Goal: Task Accomplishment & Management: Manage account settings

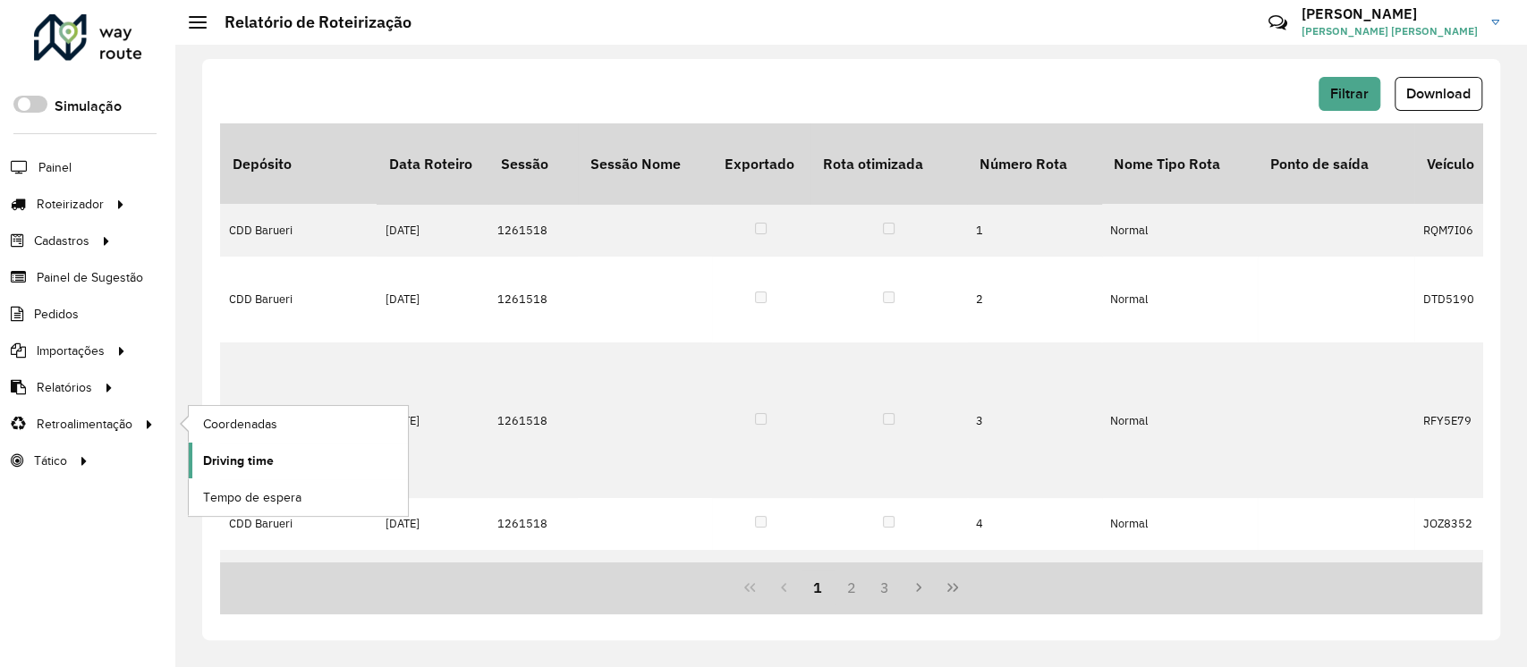
click at [238, 453] on span "Driving time" at bounding box center [238, 461] width 71 height 19
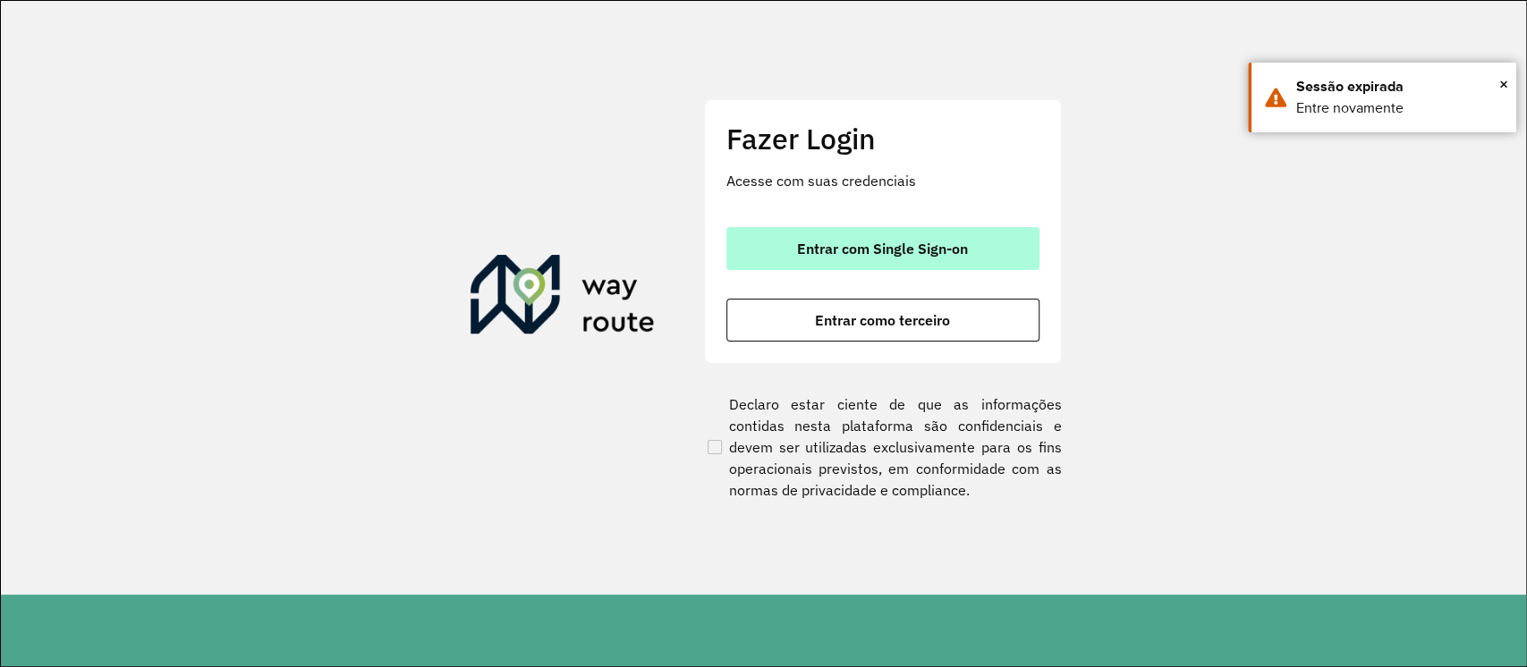
click at [959, 250] on span "Entrar com Single Sign-on" at bounding box center [882, 249] width 171 height 14
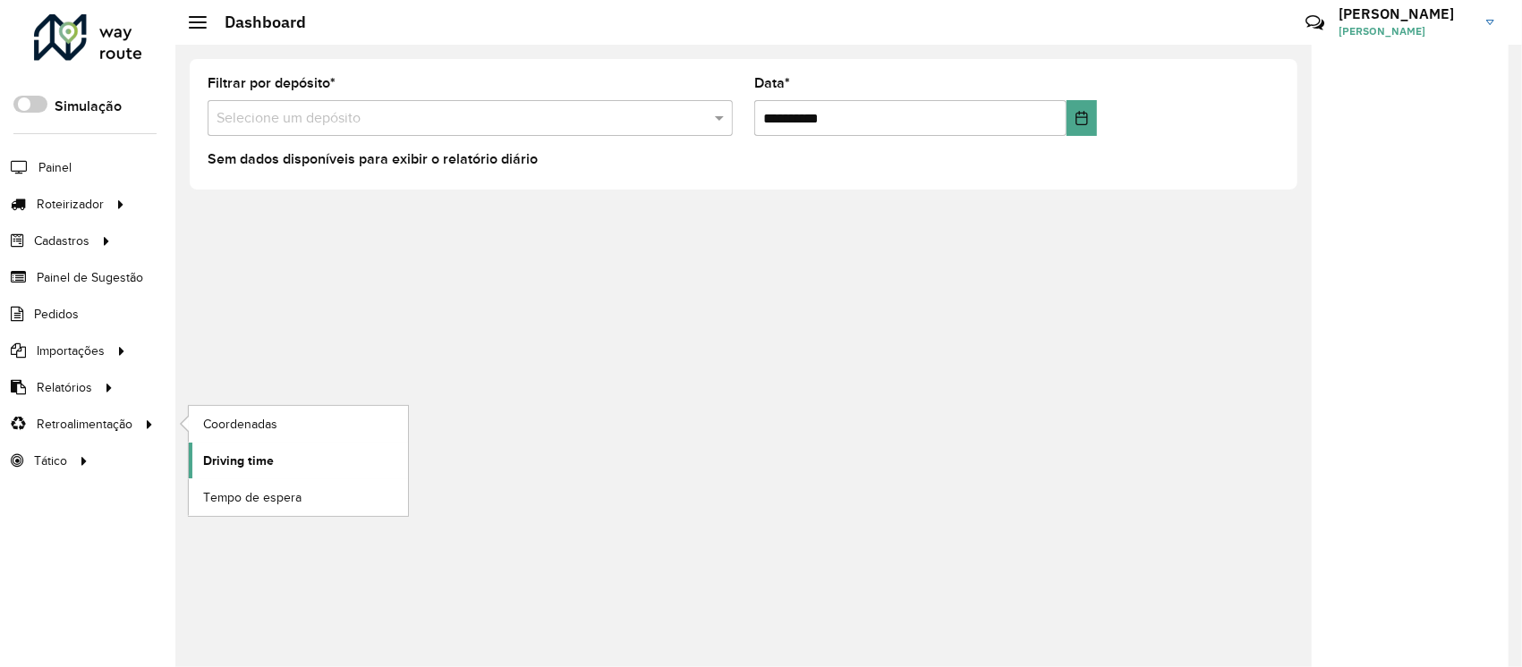
click at [250, 456] on span "Driving time" at bounding box center [238, 461] width 71 height 19
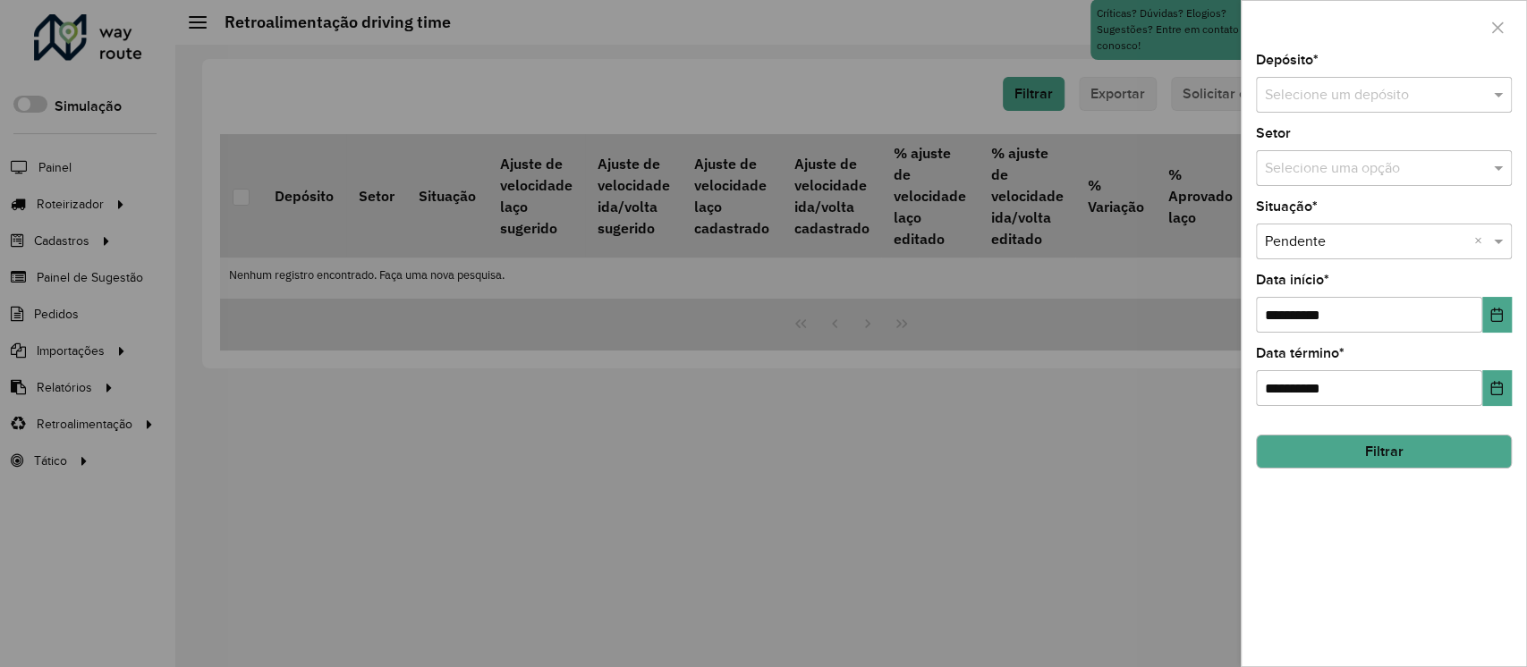
click at [1294, 81] on div "Selecione um depósito" at bounding box center [1384, 95] width 256 height 36
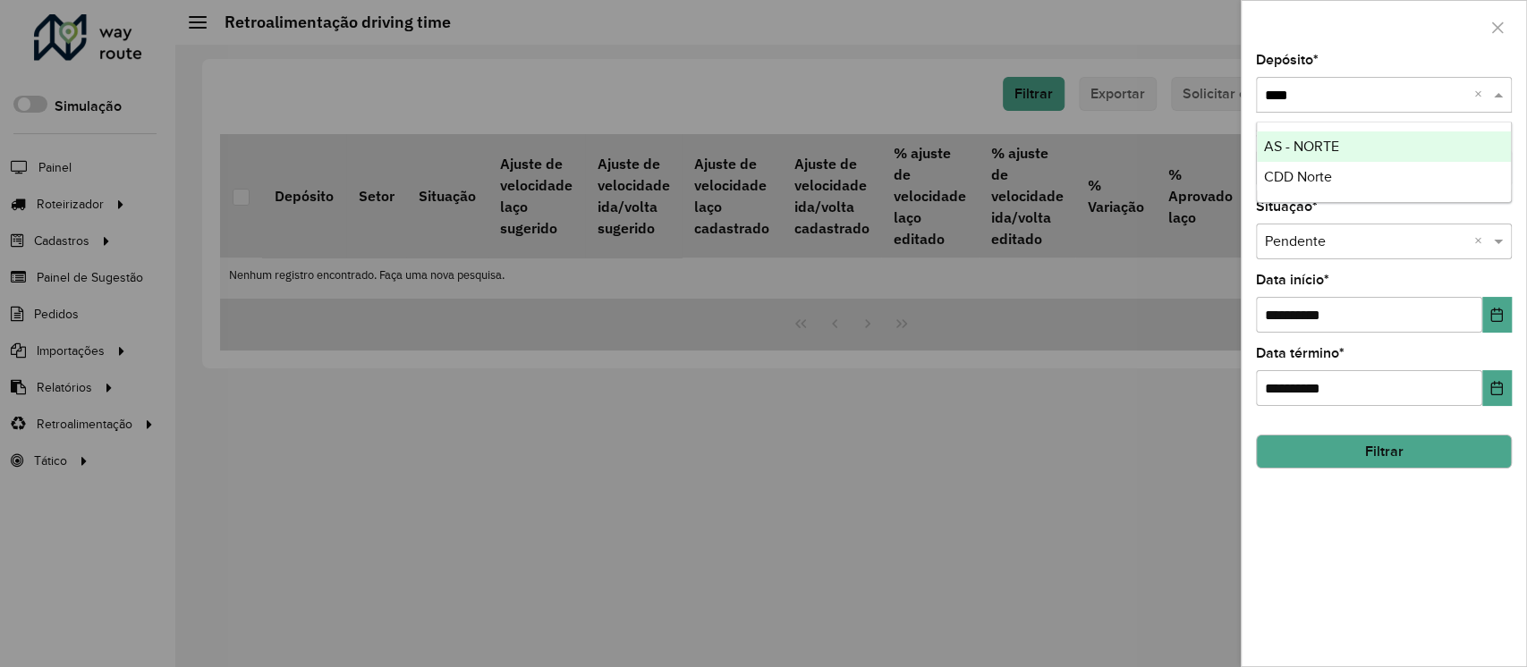
type input "*****"
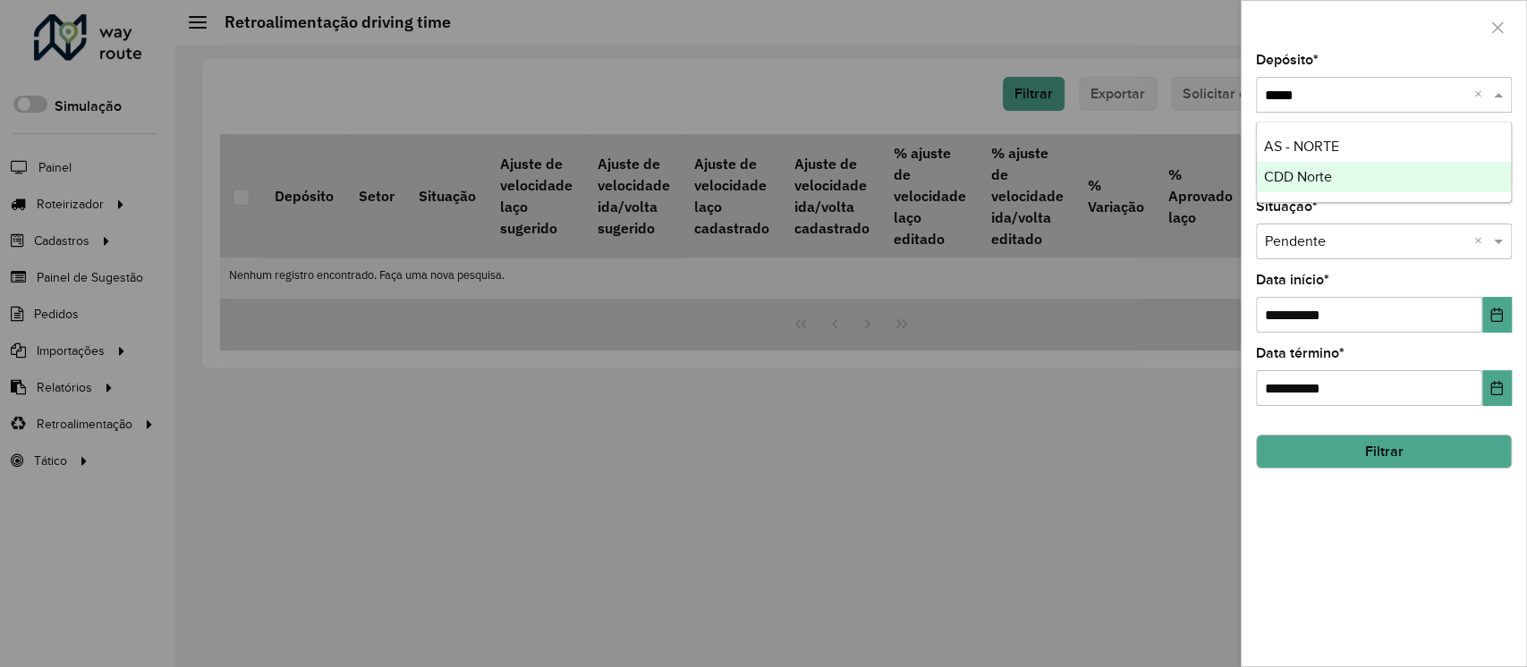
click at [1321, 181] on span "CDD Norte" at bounding box center [1298, 176] width 68 height 15
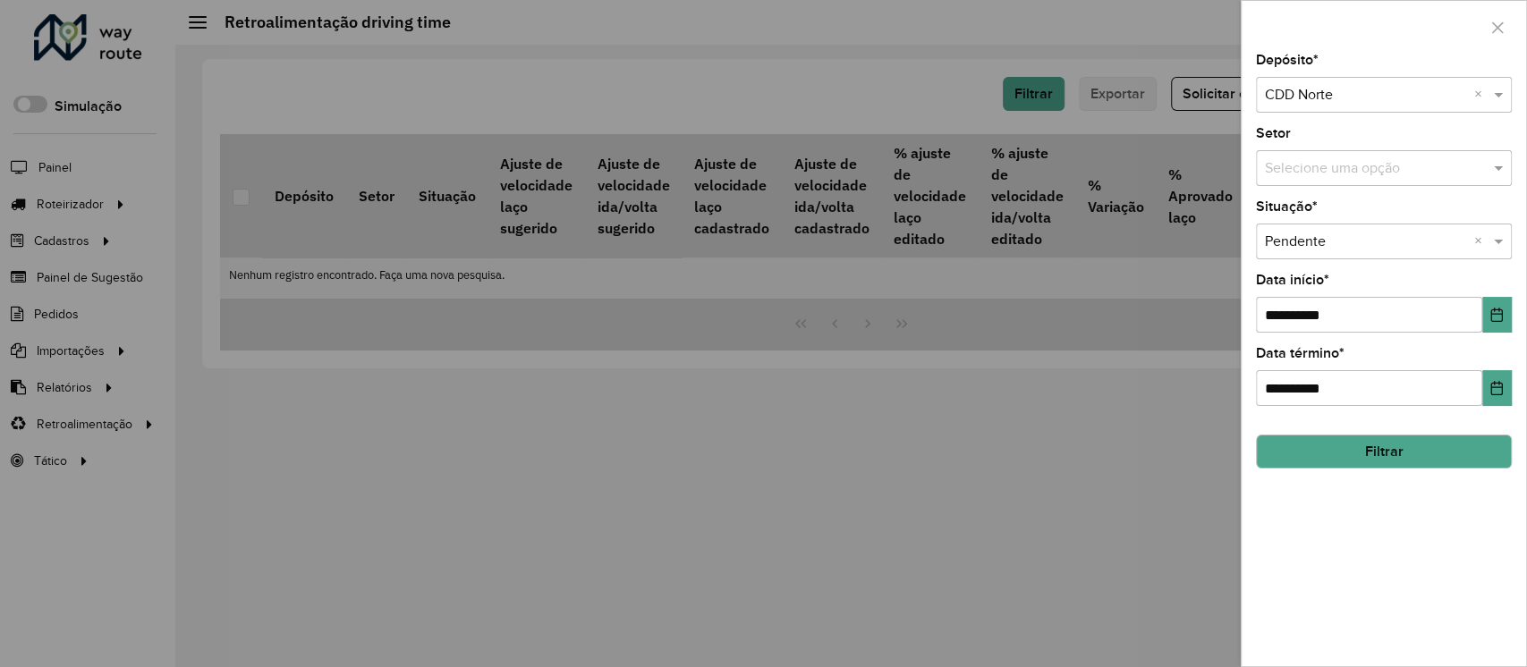
click at [1434, 443] on button "Filtrar" at bounding box center [1384, 452] width 256 height 34
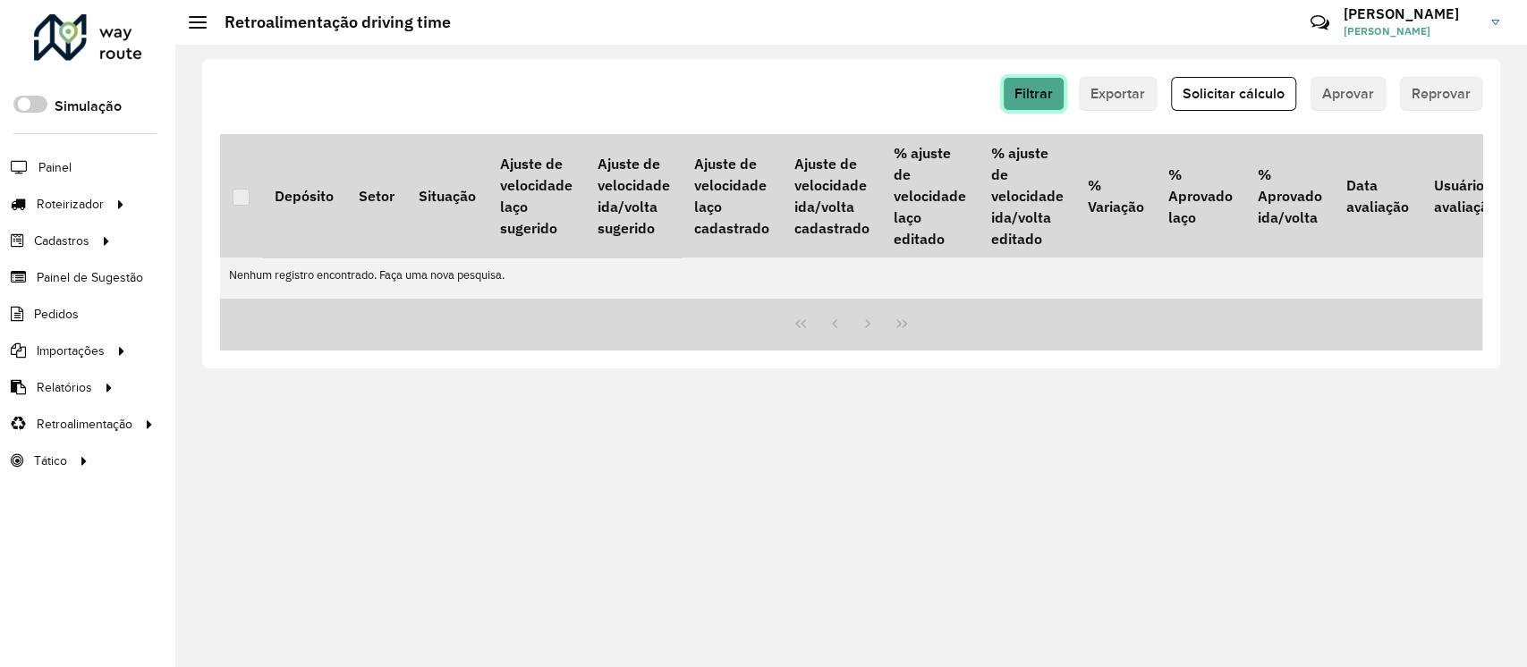
click at [1023, 94] on span "Filtrar" at bounding box center [1034, 93] width 38 height 15
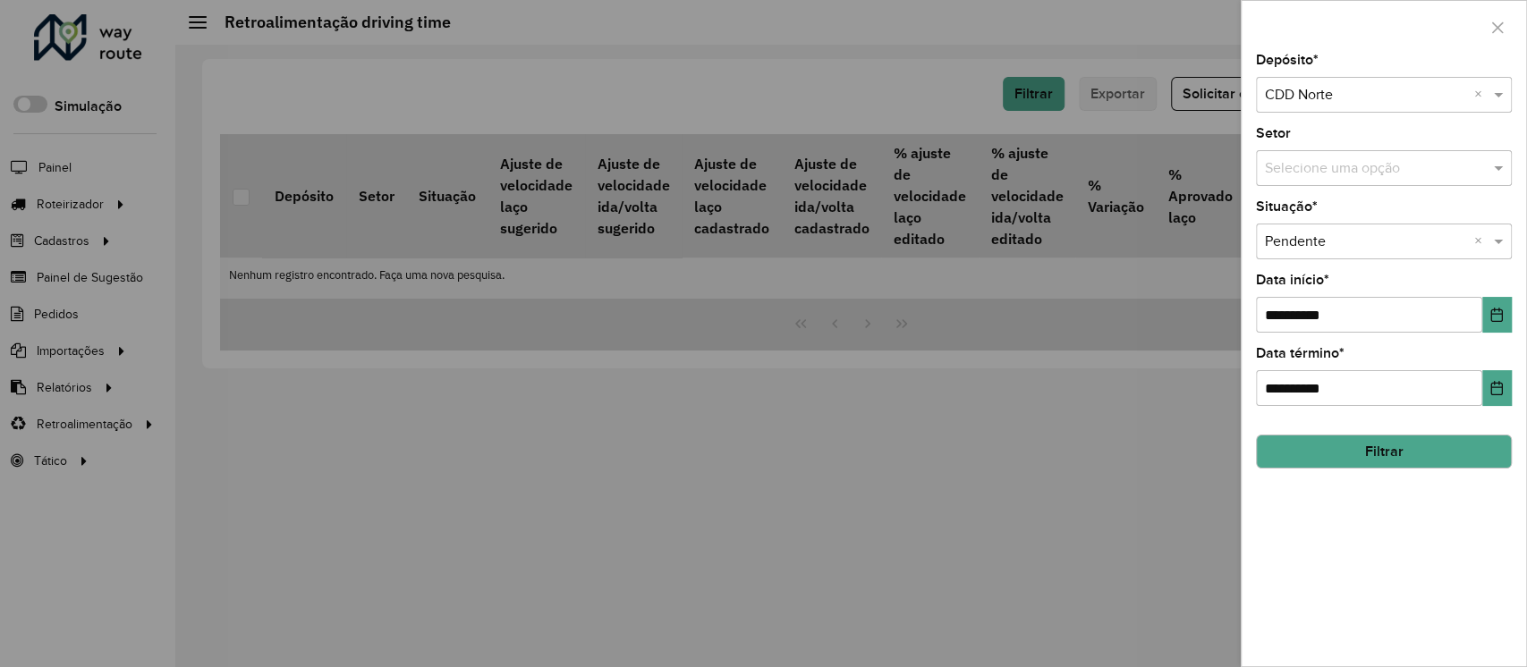
click at [1321, 181] on div "Selecione uma opção" at bounding box center [1384, 168] width 256 height 36
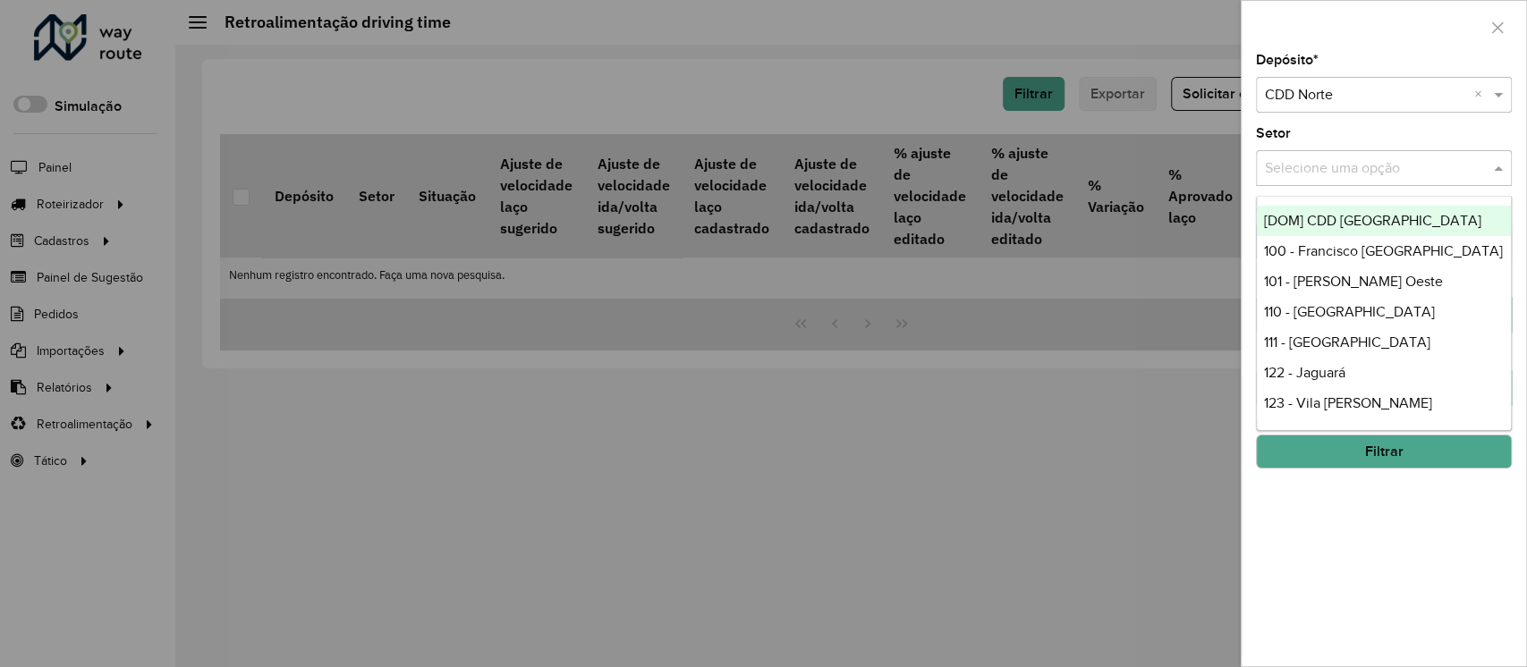
click at [1360, 128] on div "Setor Selecione uma opção" at bounding box center [1384, 156] width 256 height 59
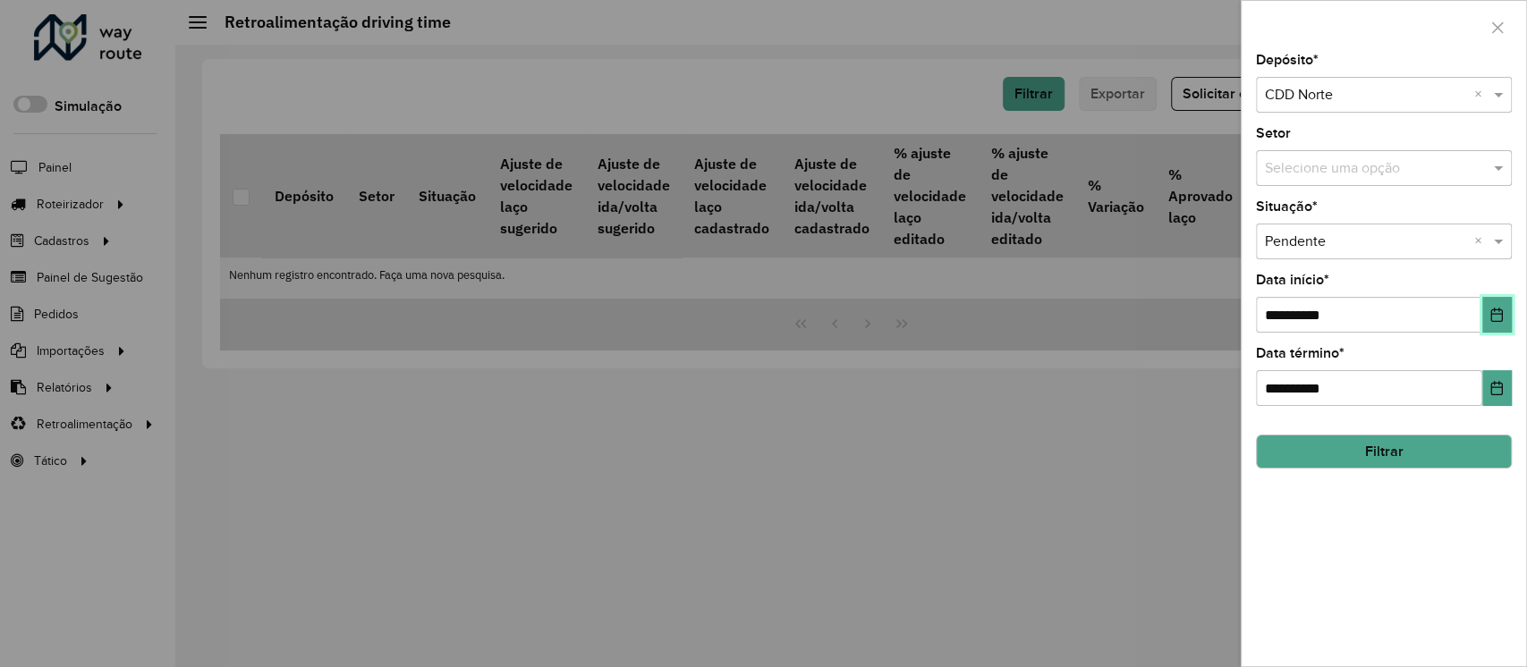
click at [1485, 315] on button "Choose Date" at bounding box center [1497, 315] width 30 height 36
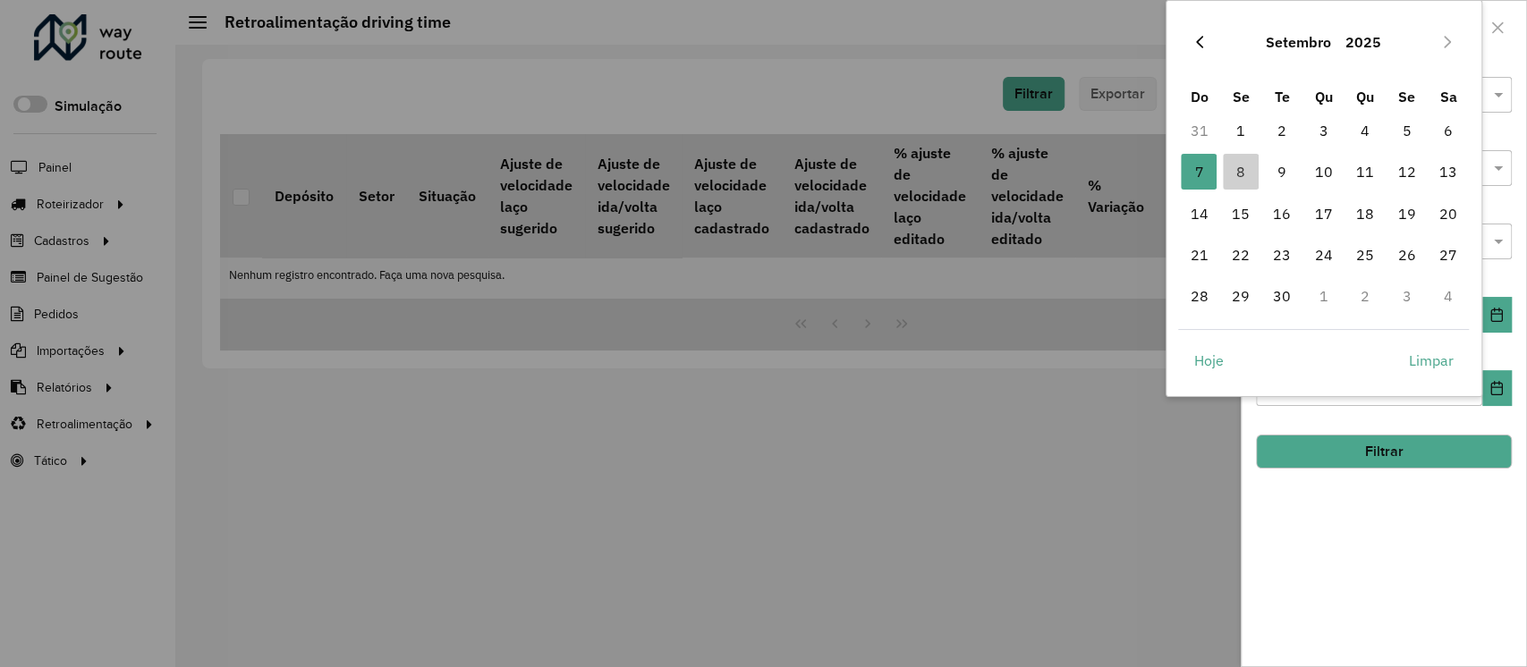
click at [1201, 41] on icon "Previous Month" at bounding box center [1200, 42] width 14 height 14
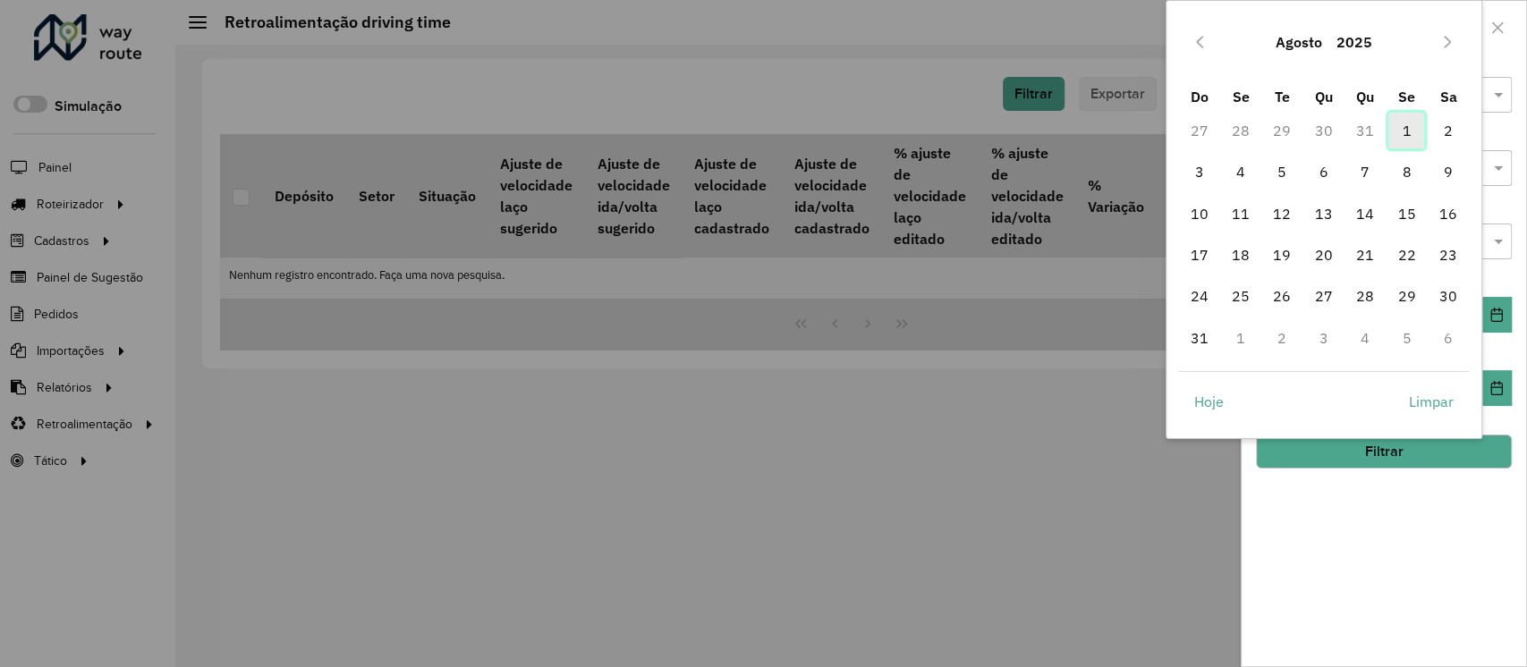
click at [1399, 126] on span "1" at bounding box center [1406, 131] width 36 height 36
type input "**********"
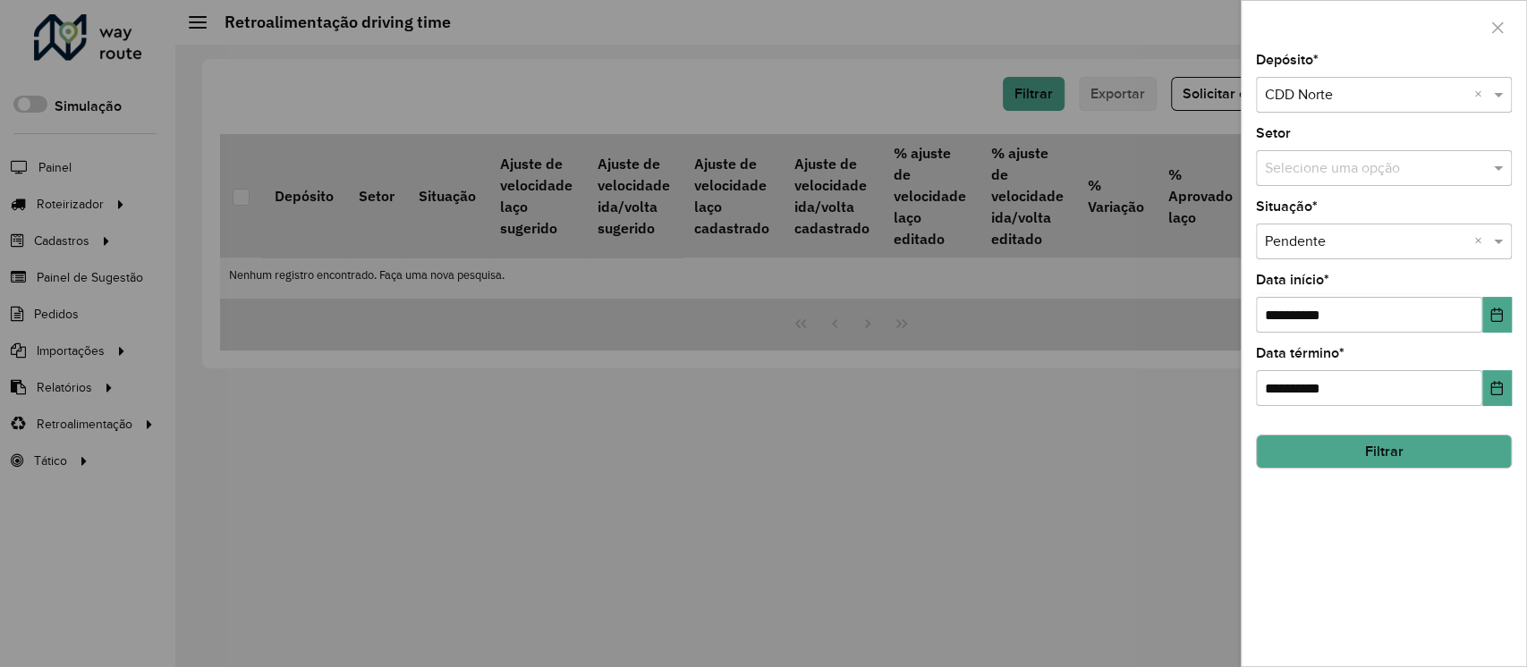
click at [1391, 454] on button "Filtrar" at bounding box center [1384, 452] width 256 height 34
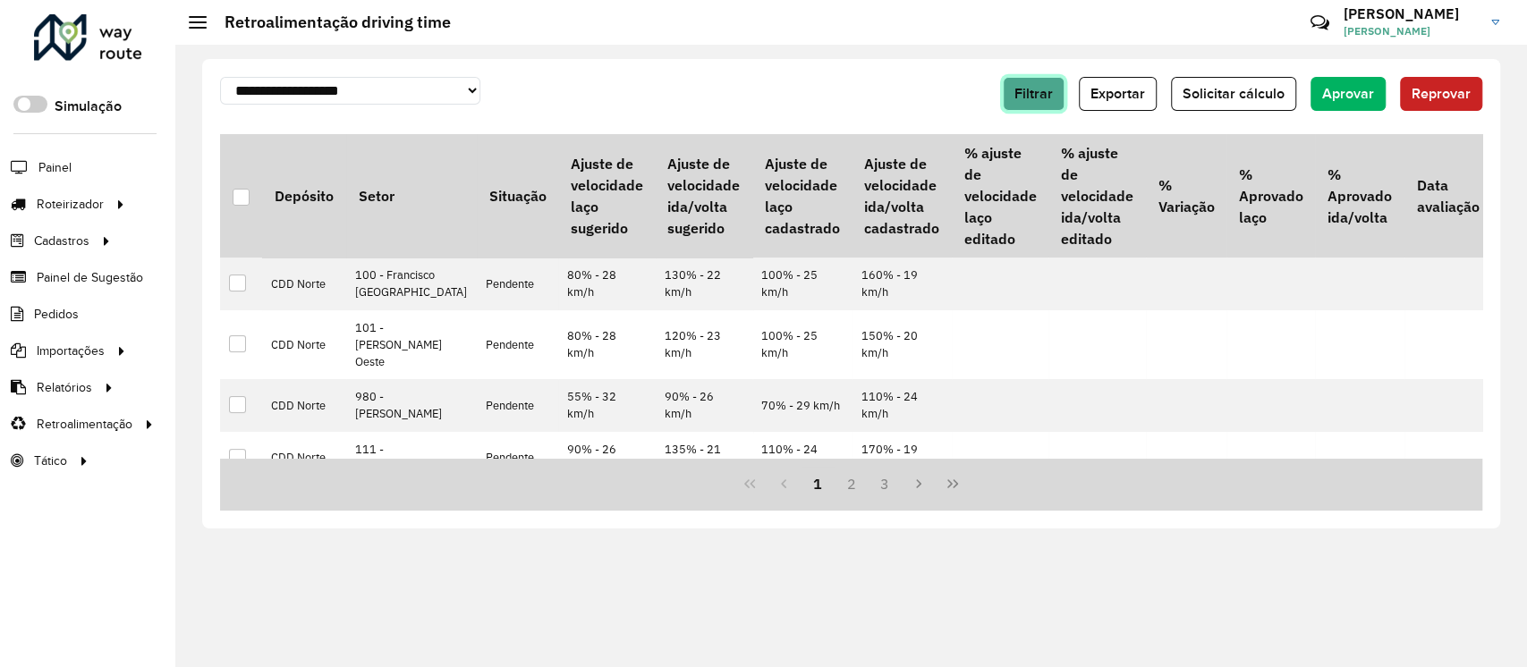
click at [1032, 93] on span "Filtrar" at bounding box center [1034, 93] width 38 height 15
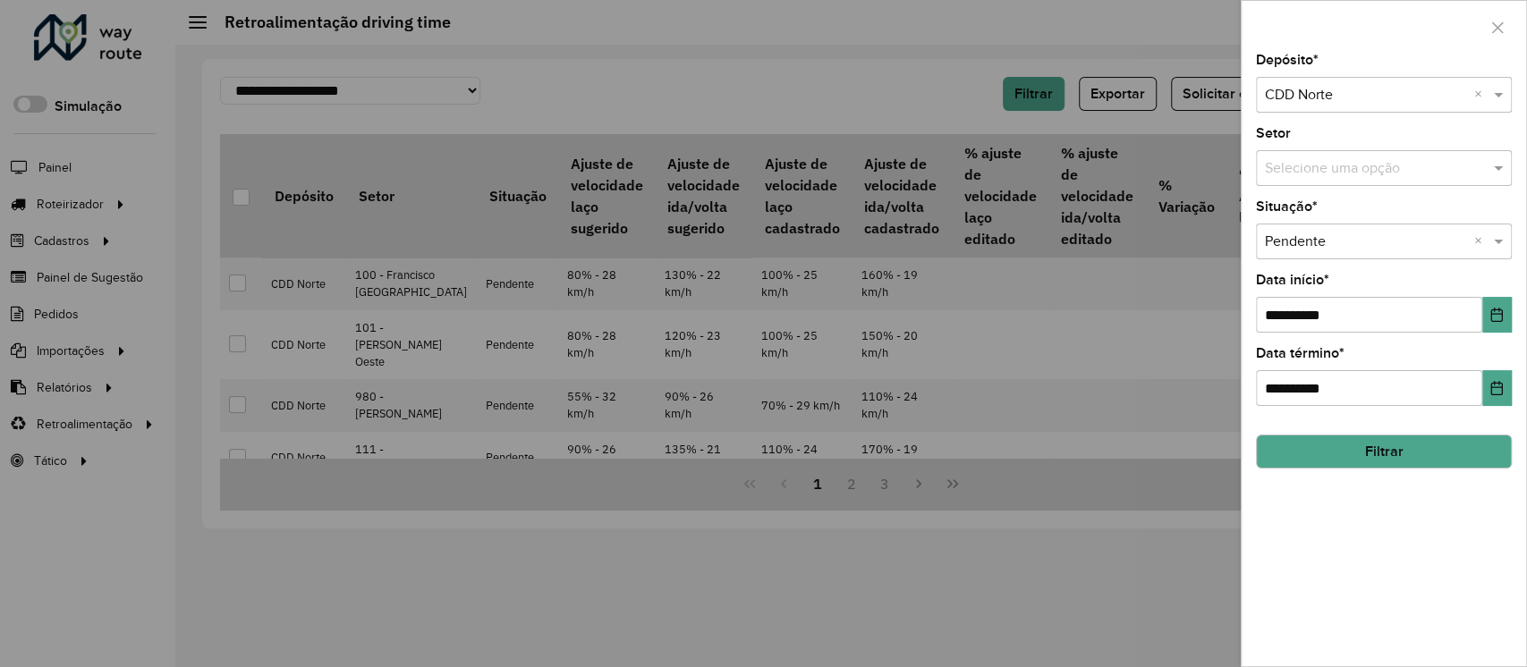
click at [1358, 458] on button "Filtrar" at bounding box center [1384, 452] width 256 height 34
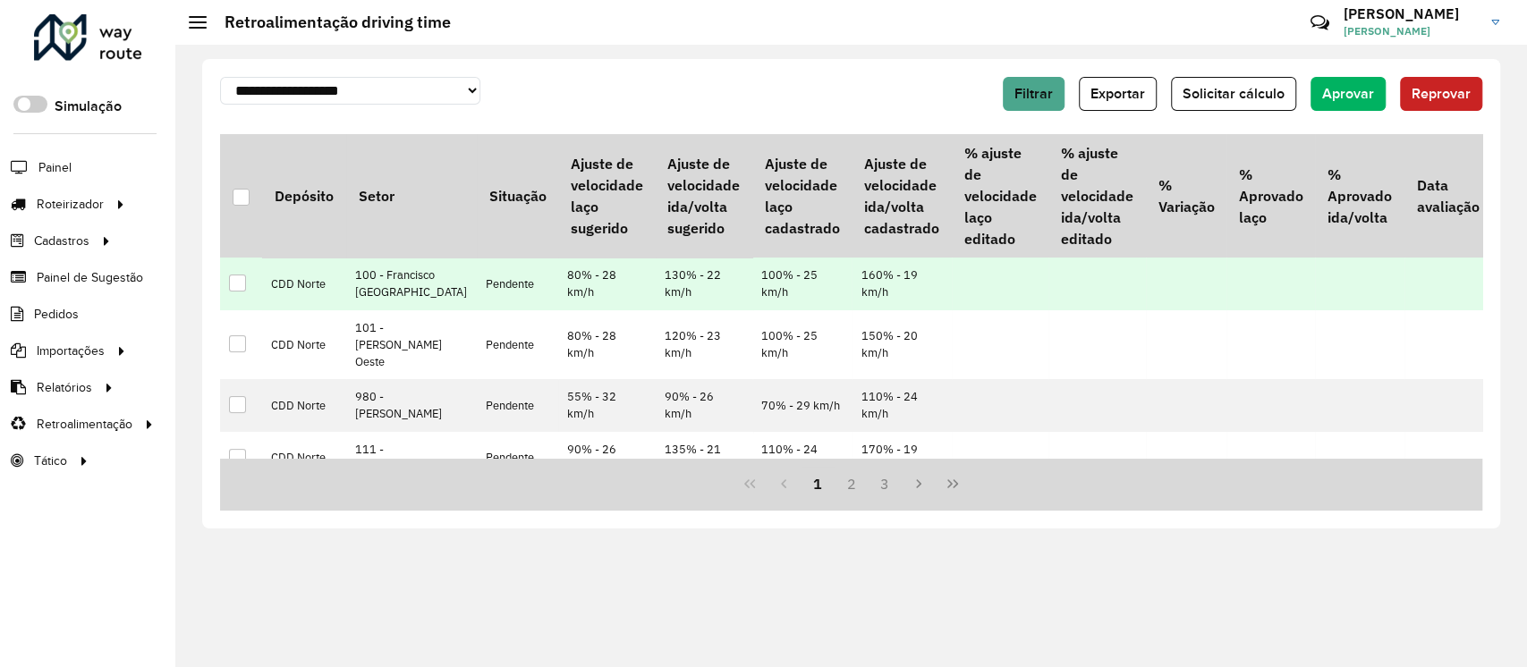
click at [233, 292] on div at bounding box center [237, 283] width 17 height 17
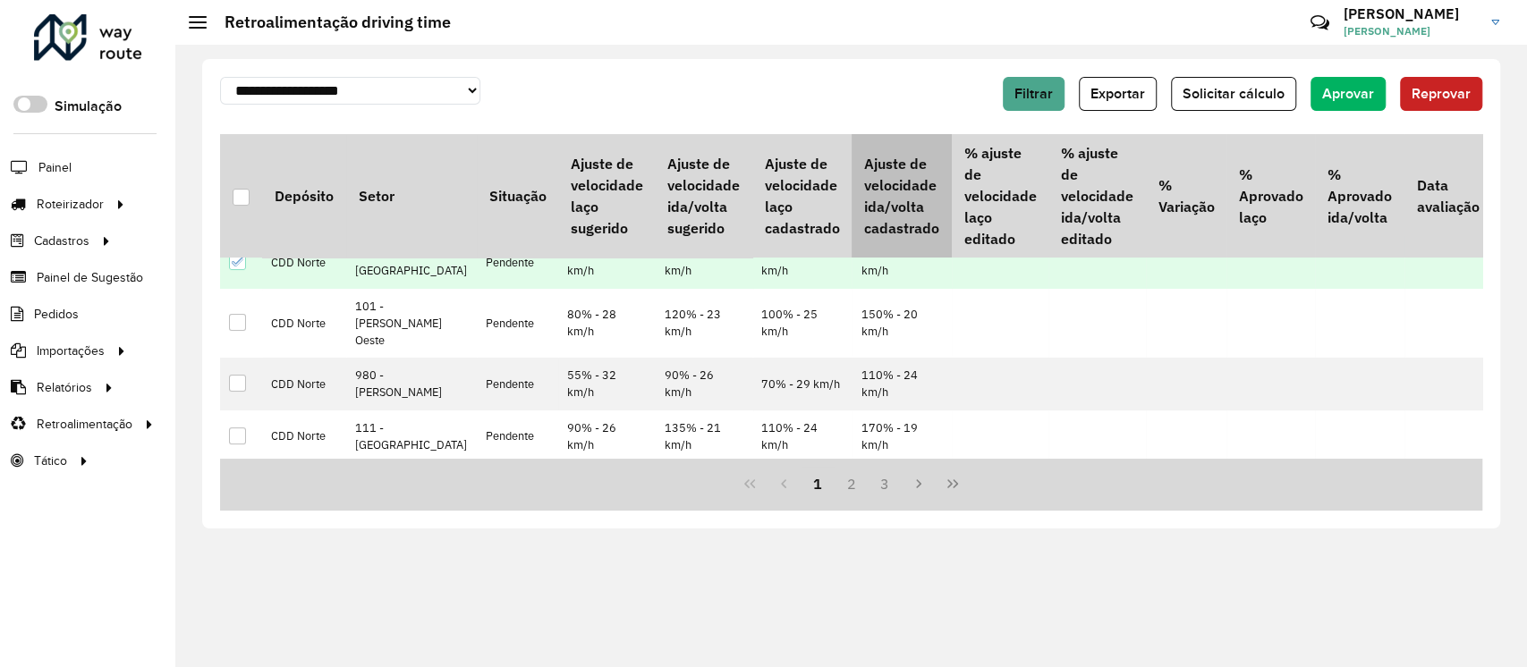
scroll to position [39, 0]
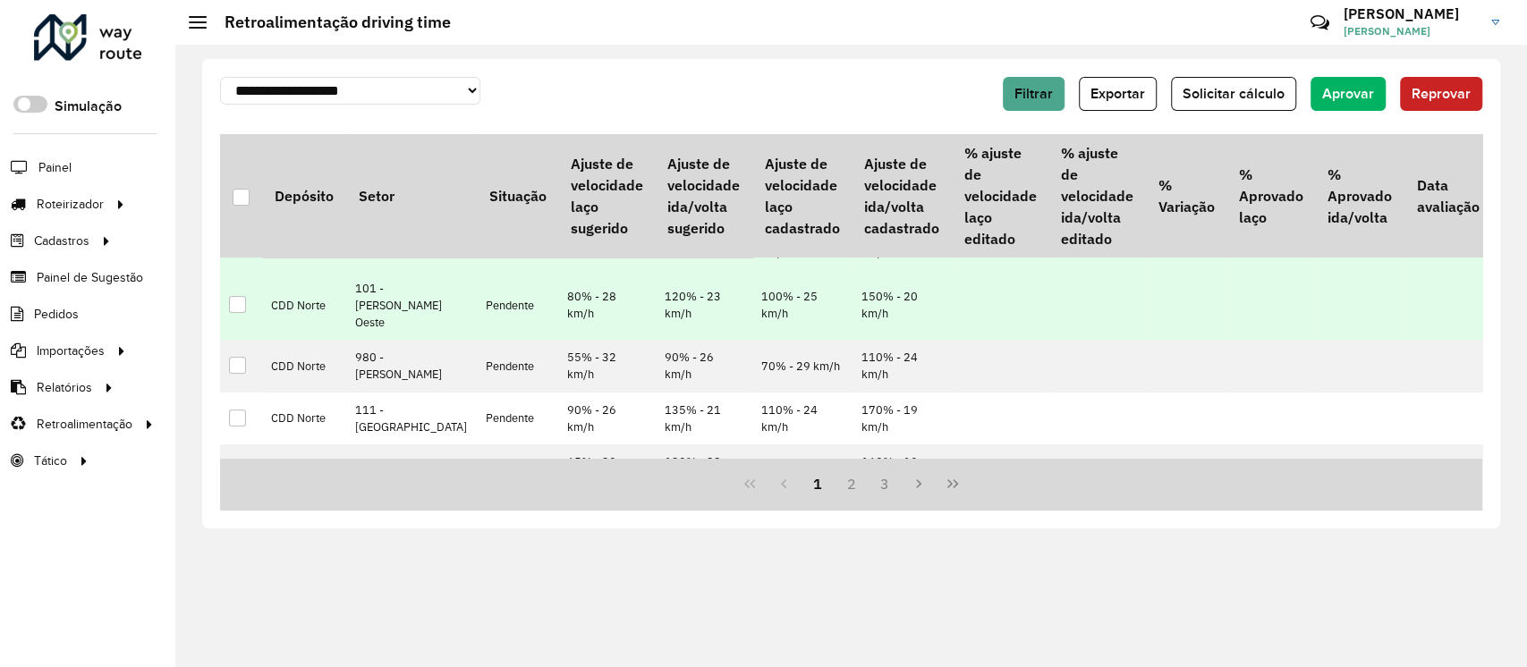
click at [236, 313] on div at bounding box center [237, 304] width 17 height 17
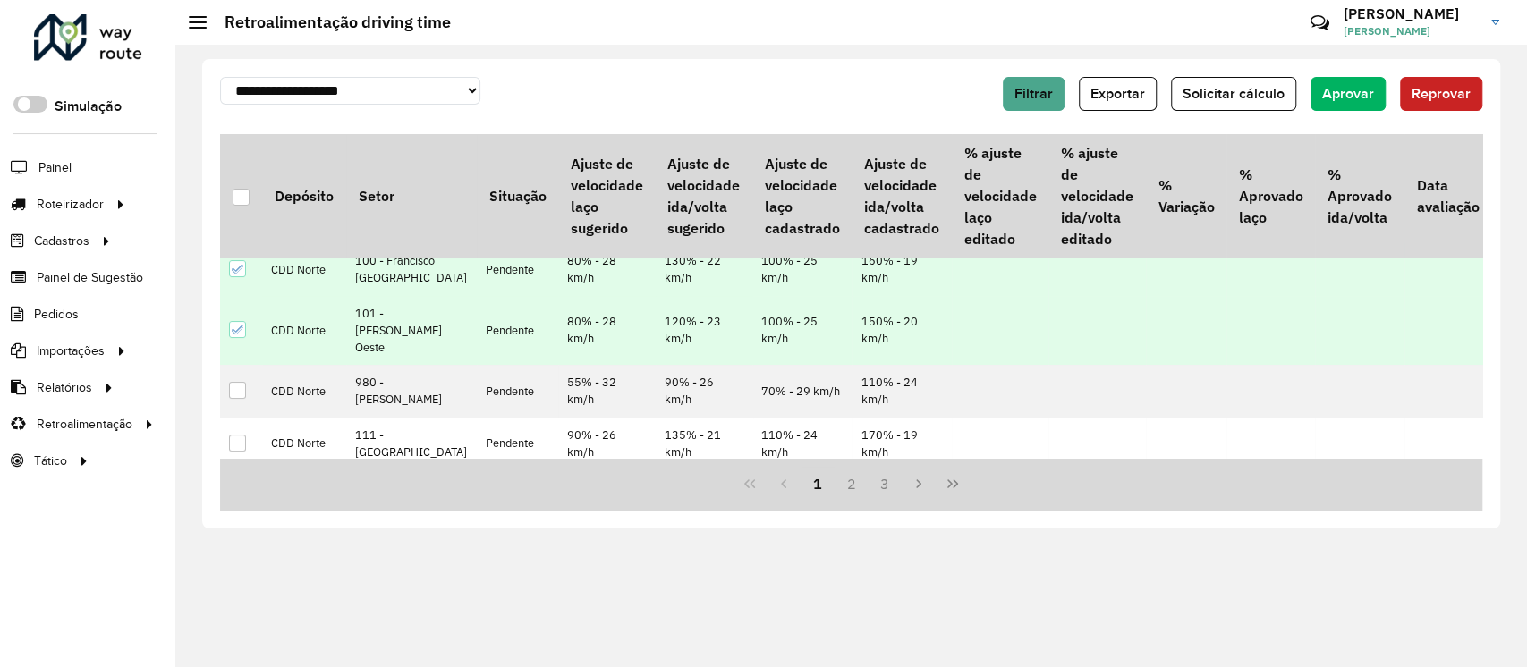
scroll to position [0, 0]
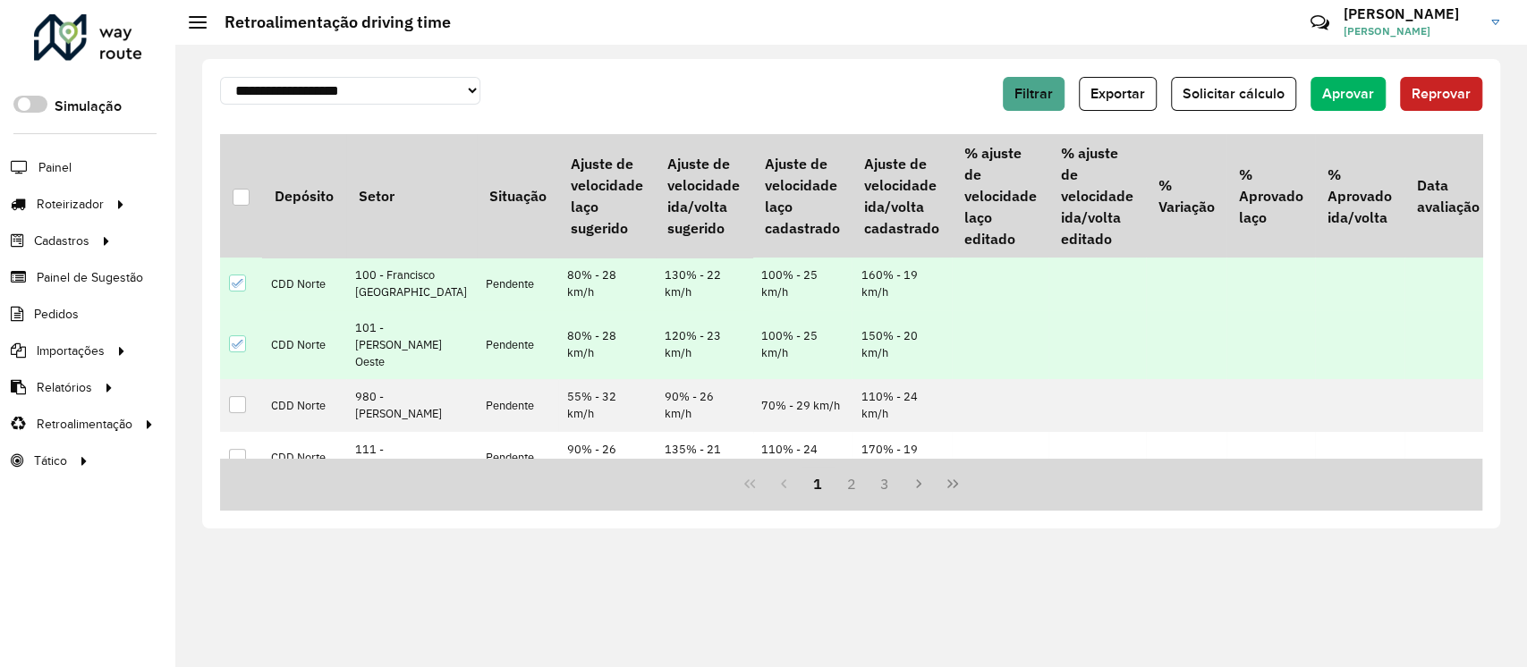
click at [234, 290] on icon at bounding box center [238, 283] width 13 height 13
click at [243, 352] on div at bounding box center [237, 343] width 17 height 17
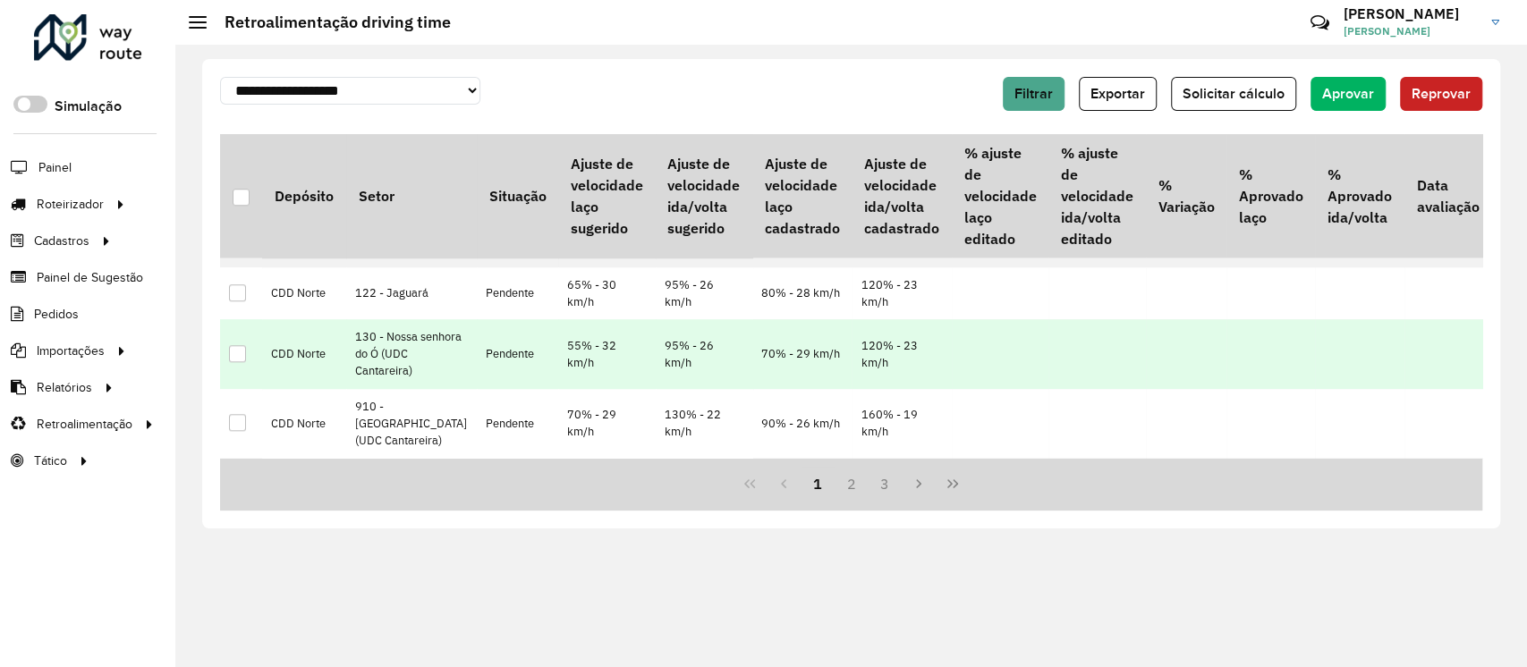
scroll to position [1244, 0]
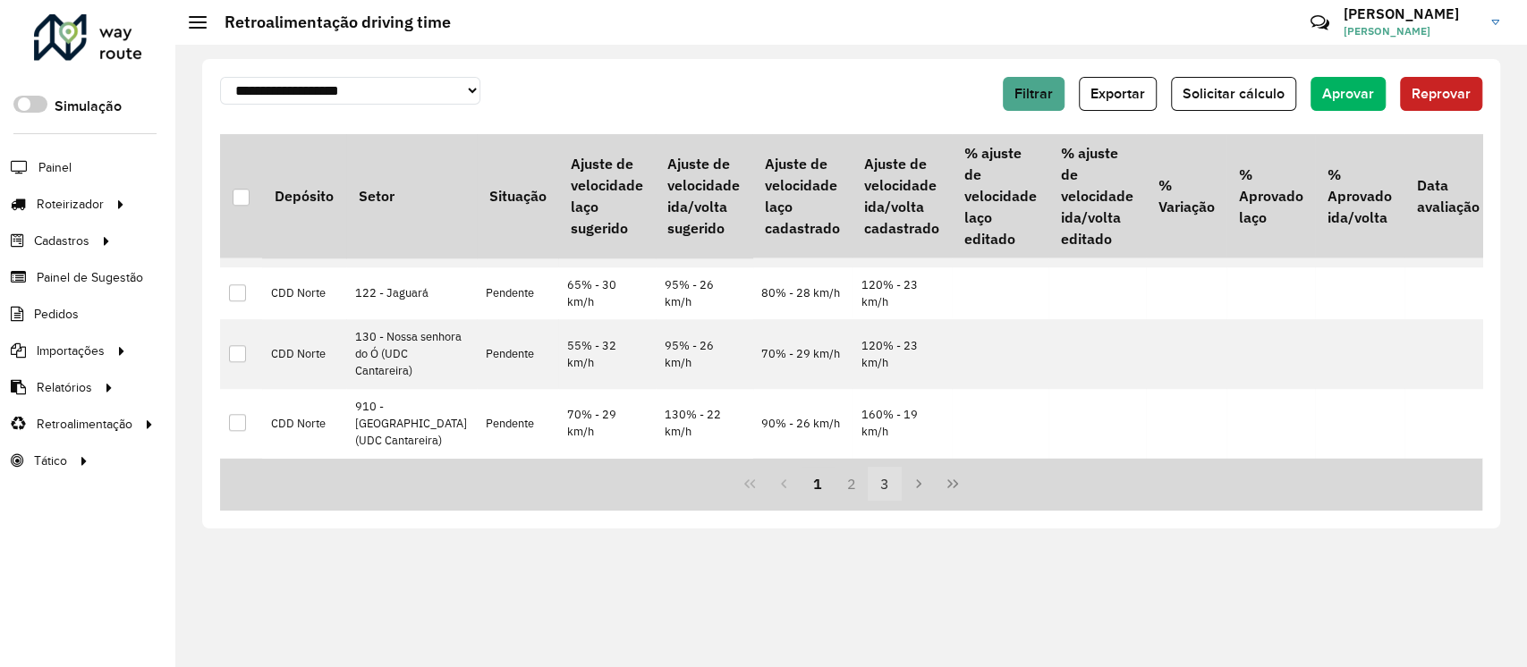
click at [892, 490] on button "3" at bounding box center [885, 484] width 34 height 34
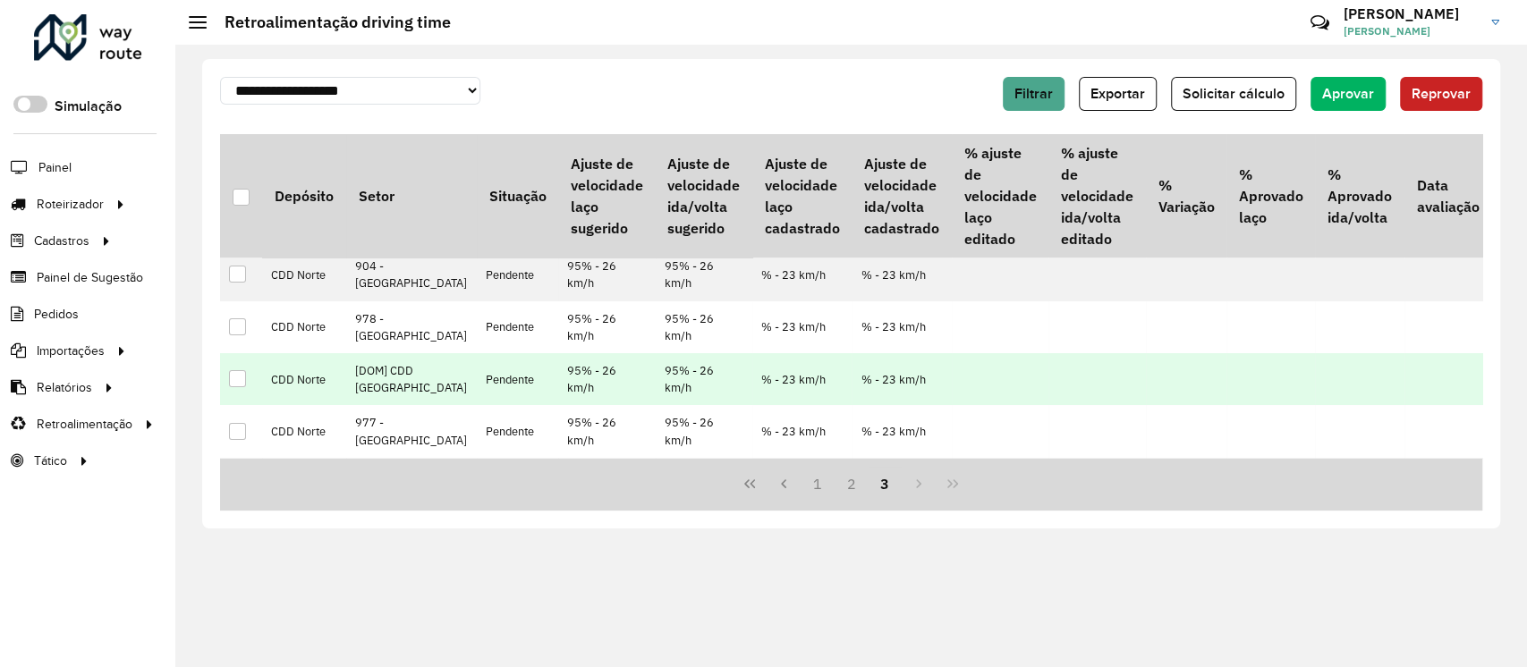
scroll to position [30, 0]
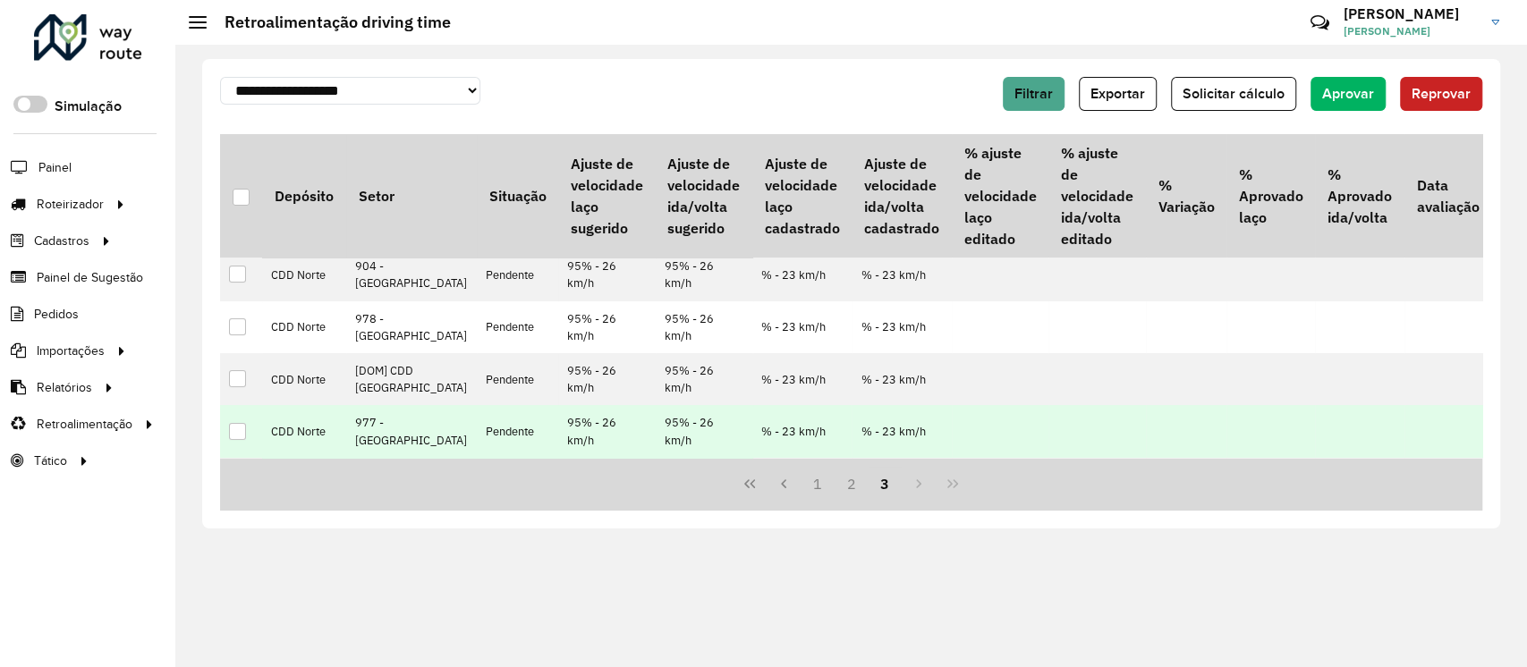
click at [233, 429] on div at bounding box center [237, 431] width 17 height 17
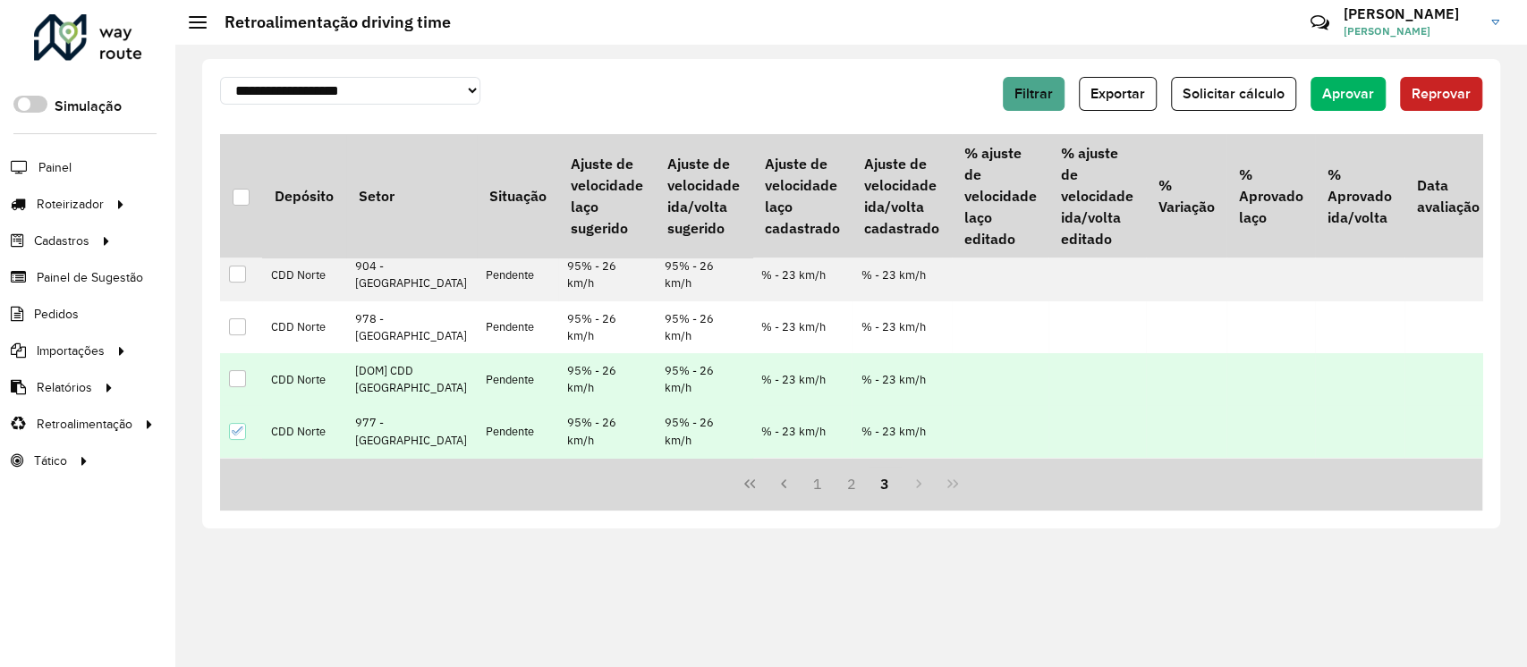
click at [225, 376] on td at bounding box center [241, 379] width 42 height 52
click at [236, 376] on div at bounding box center [237, 378] width 17 height 17
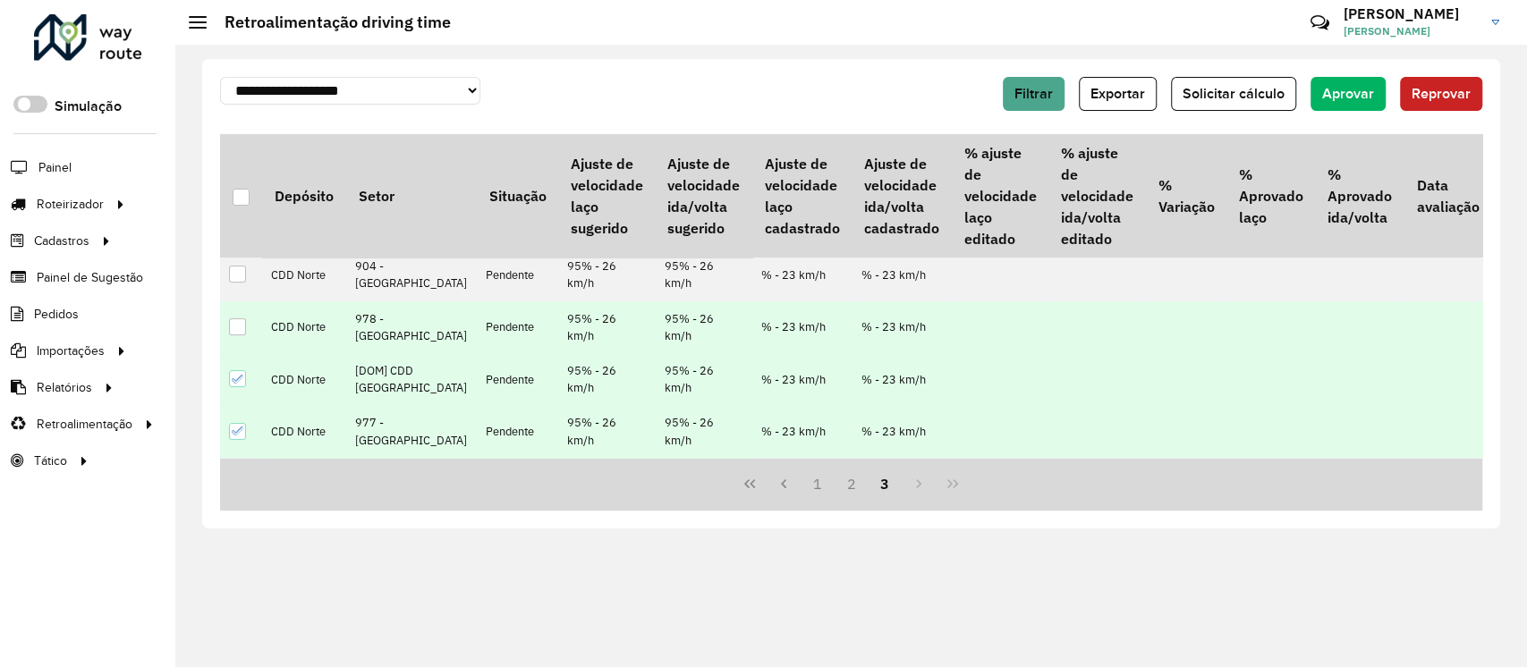
scroll to position [0, 0]
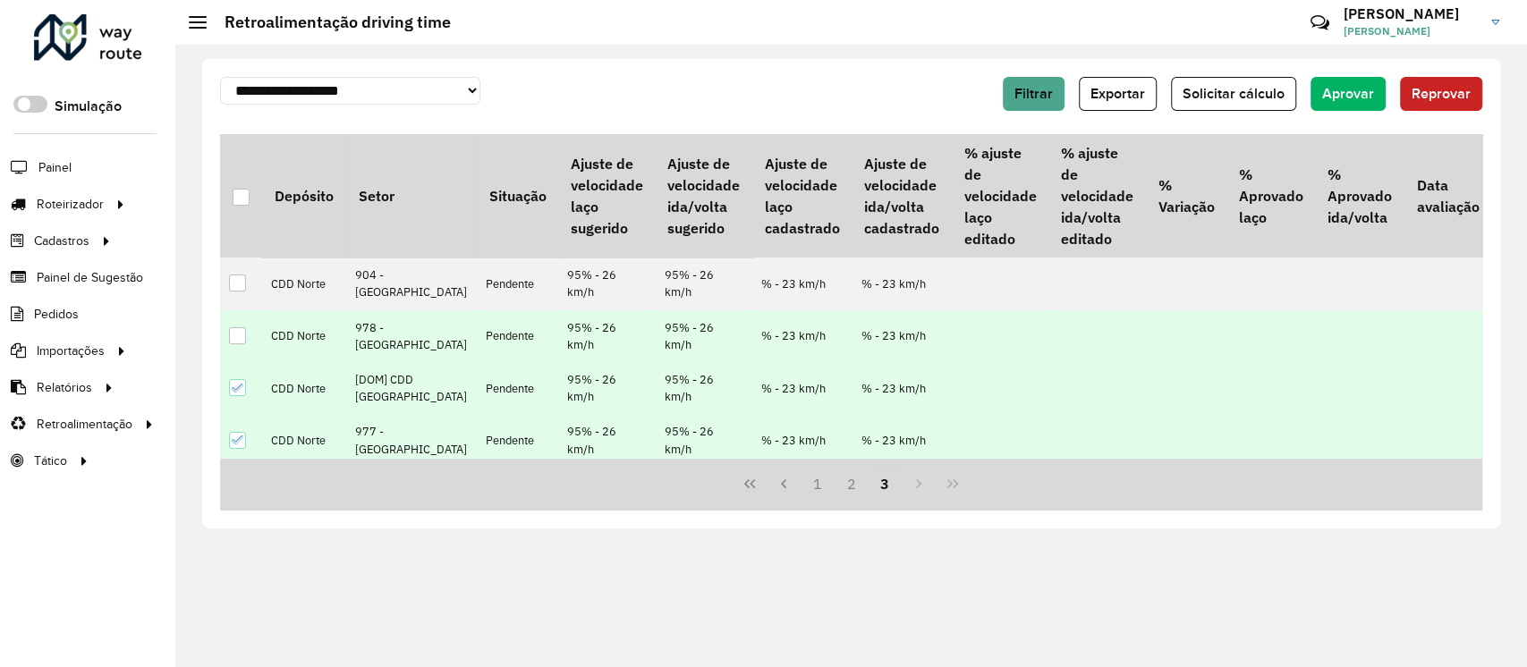
click at [239, 344] on div at bounding box center [237, 335] width 17 height 17
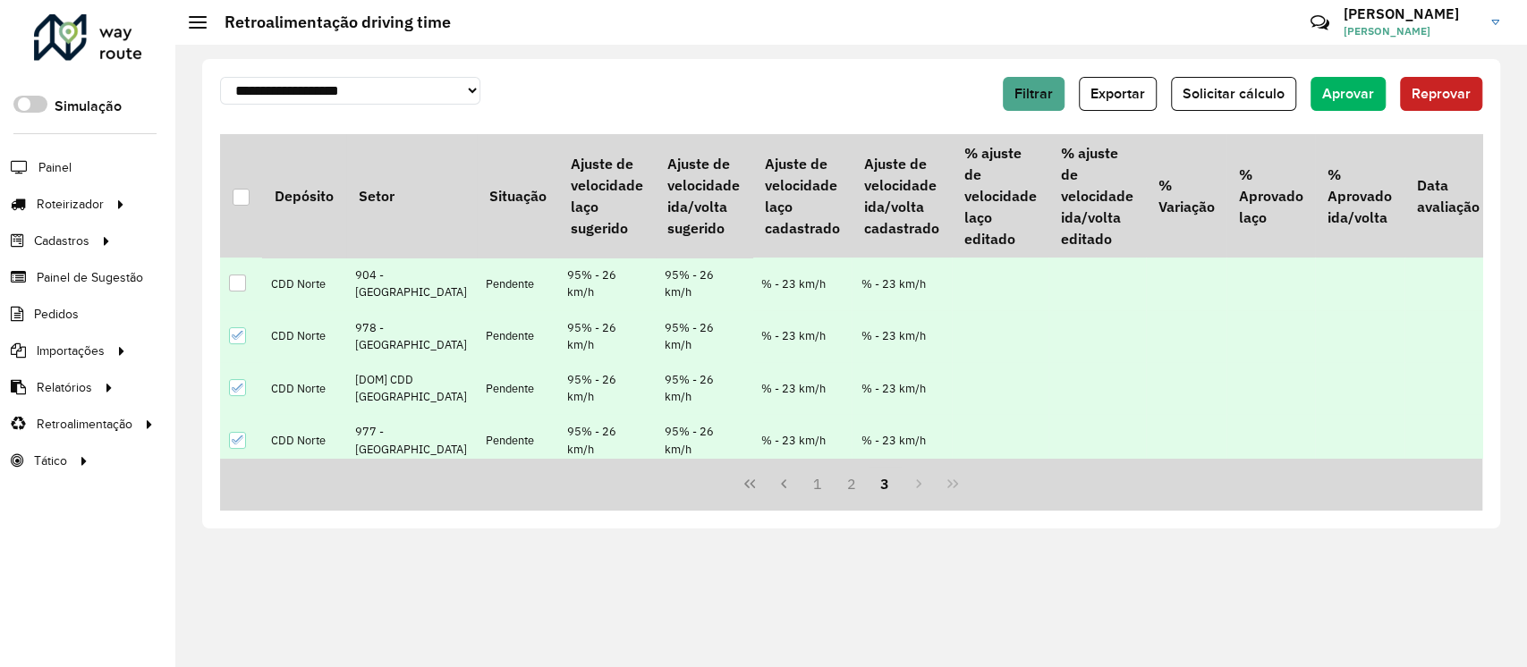
click at [236, 281] on div at bounding box center [237, 283] width 17 height 17
click at [1348, 104] on button "Aprovar" at bounding box center [1348, 94] width 75 height 34
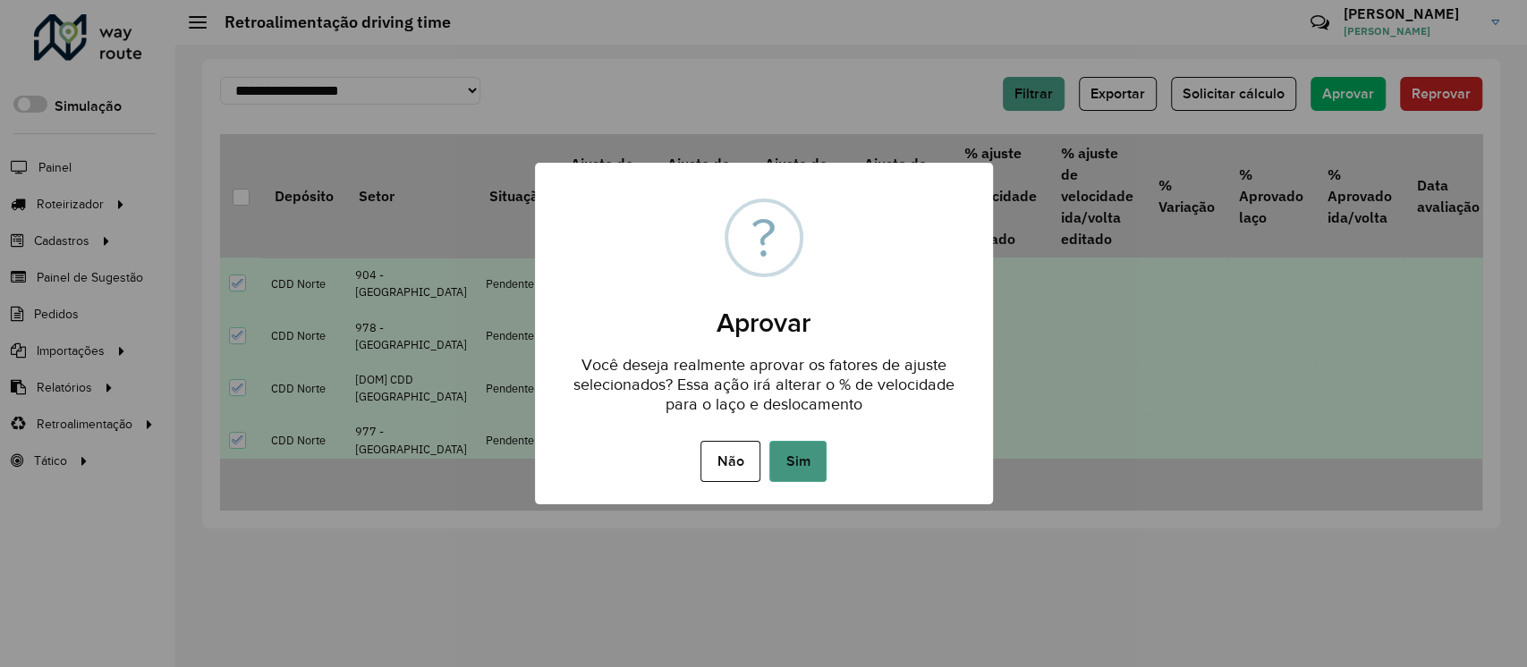
click at [787, 452] on button "Sim" at bounding box center [797, 461] width 57 height 41
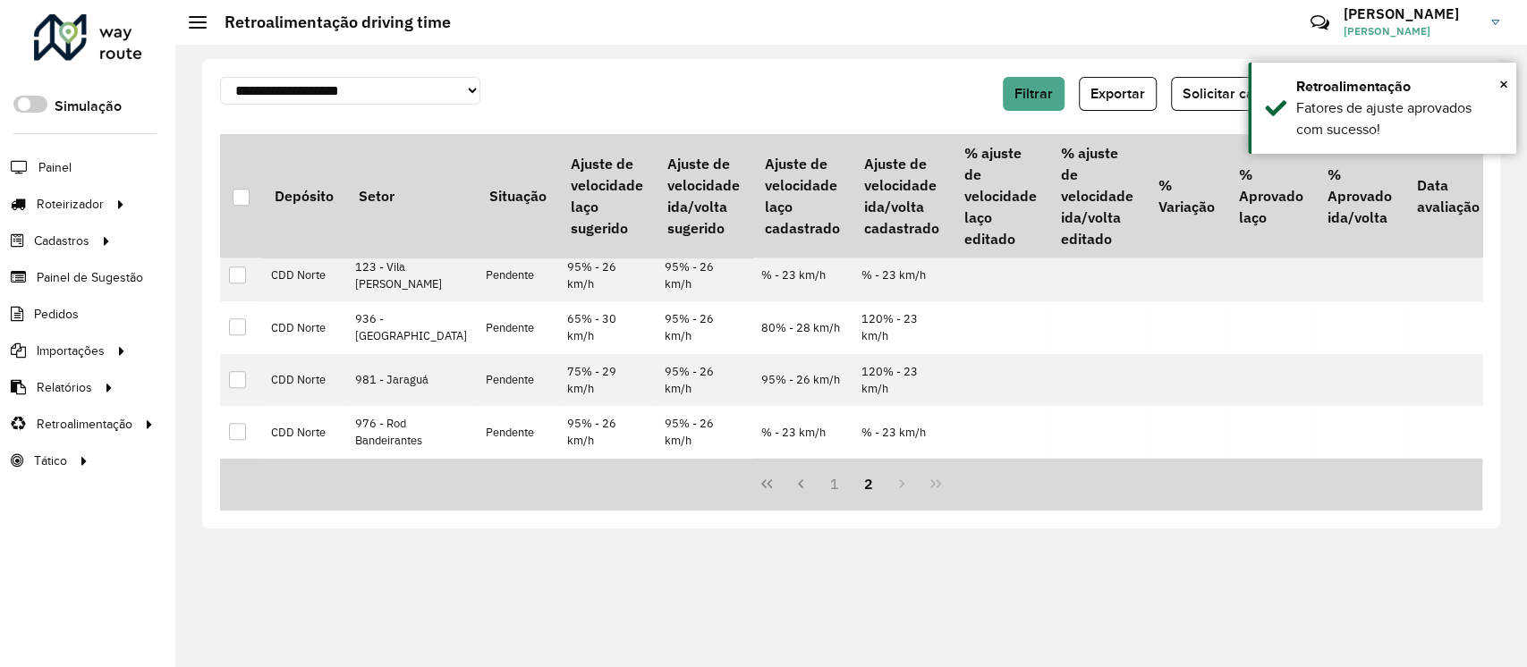
scroll to position [1124, 0]
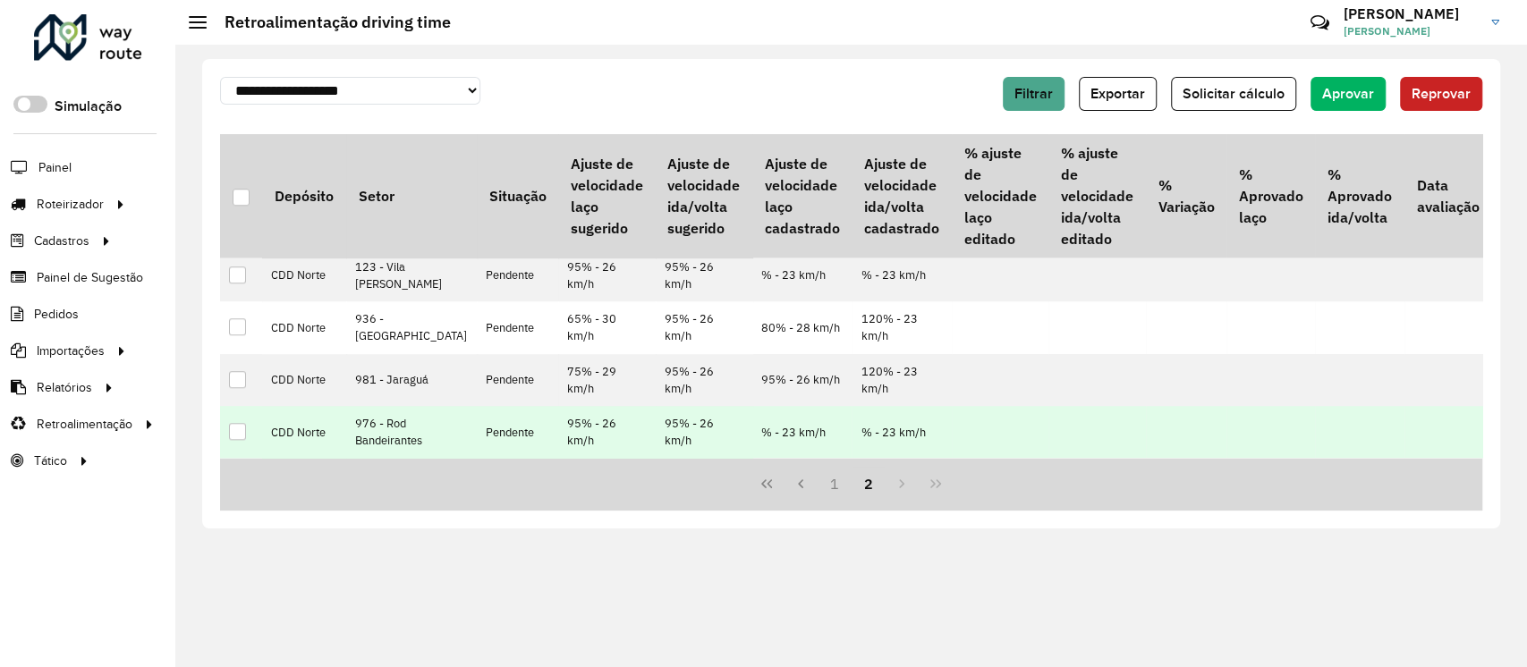
click at [233, 426] on div at bounding box center [237, 431] width 17 height 17
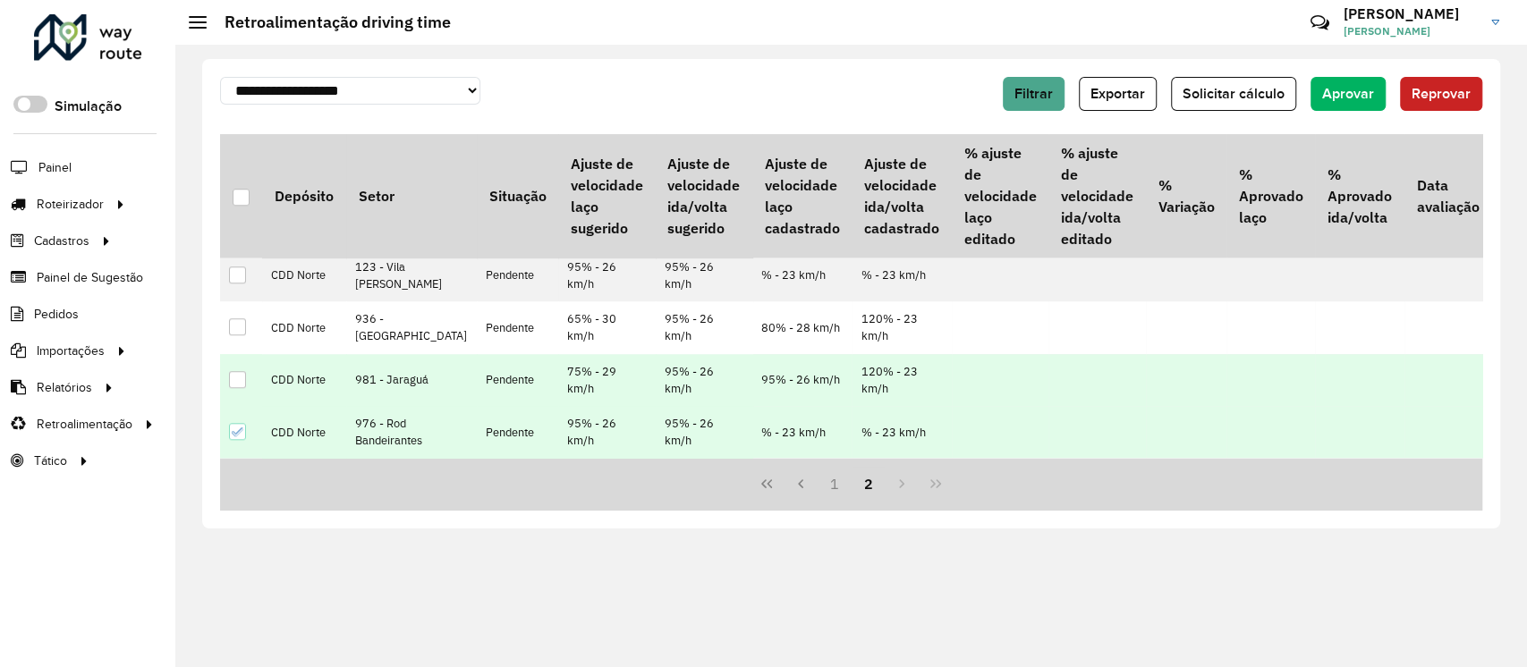
click at [237, 376] on div at bounding box center [237, 379] width 17 height 17
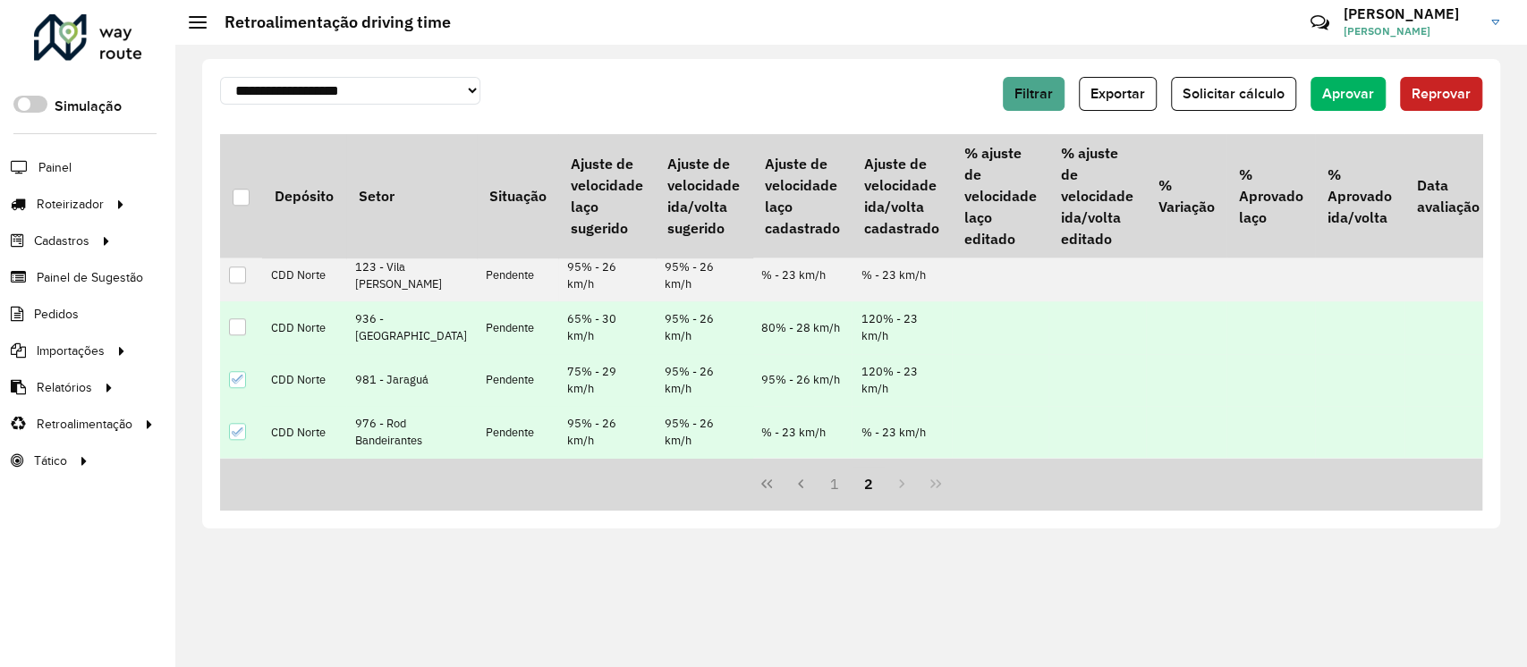
click at [226, 325] on td at bounding box center [241, 327] width 42 height 52
click at [236, 335] on div at bounding box center [237, 326] width 17 height 17
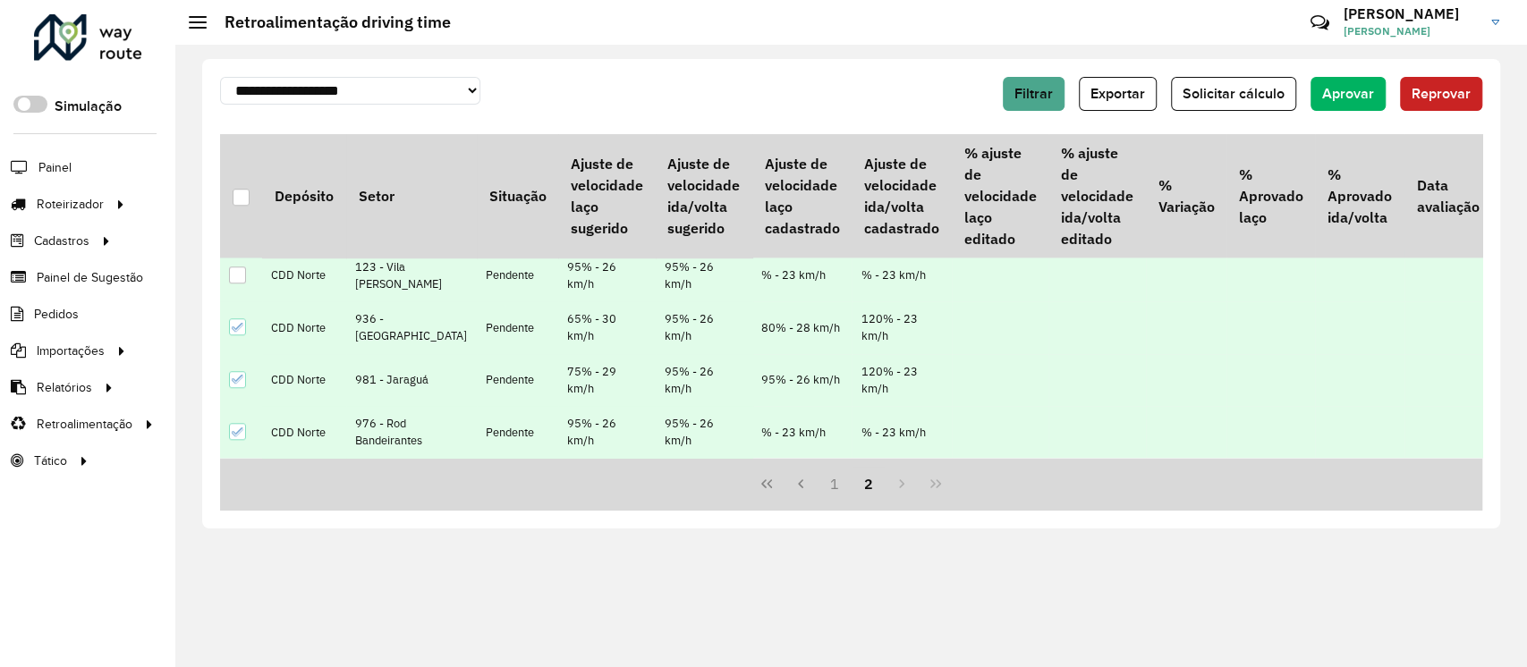
click at [236, 284] on div at bounding box center [237, 275] width 17 height 17
click at [229, 232] on div at bounding box center [237, 223] width 17 height 17
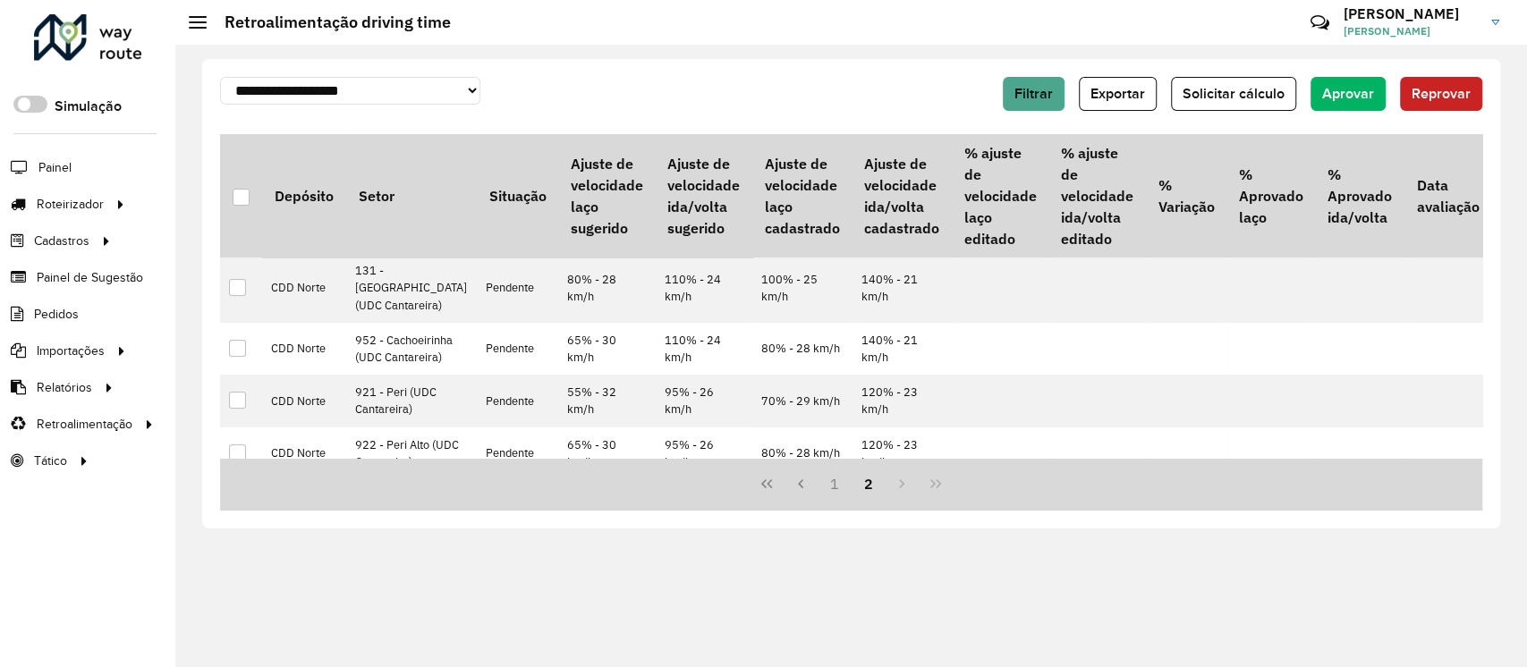
scroll to position [0, 0]
click at [1337, 94] on span "Aprovar" at bounding box center [1348, 93] width 52 height 15
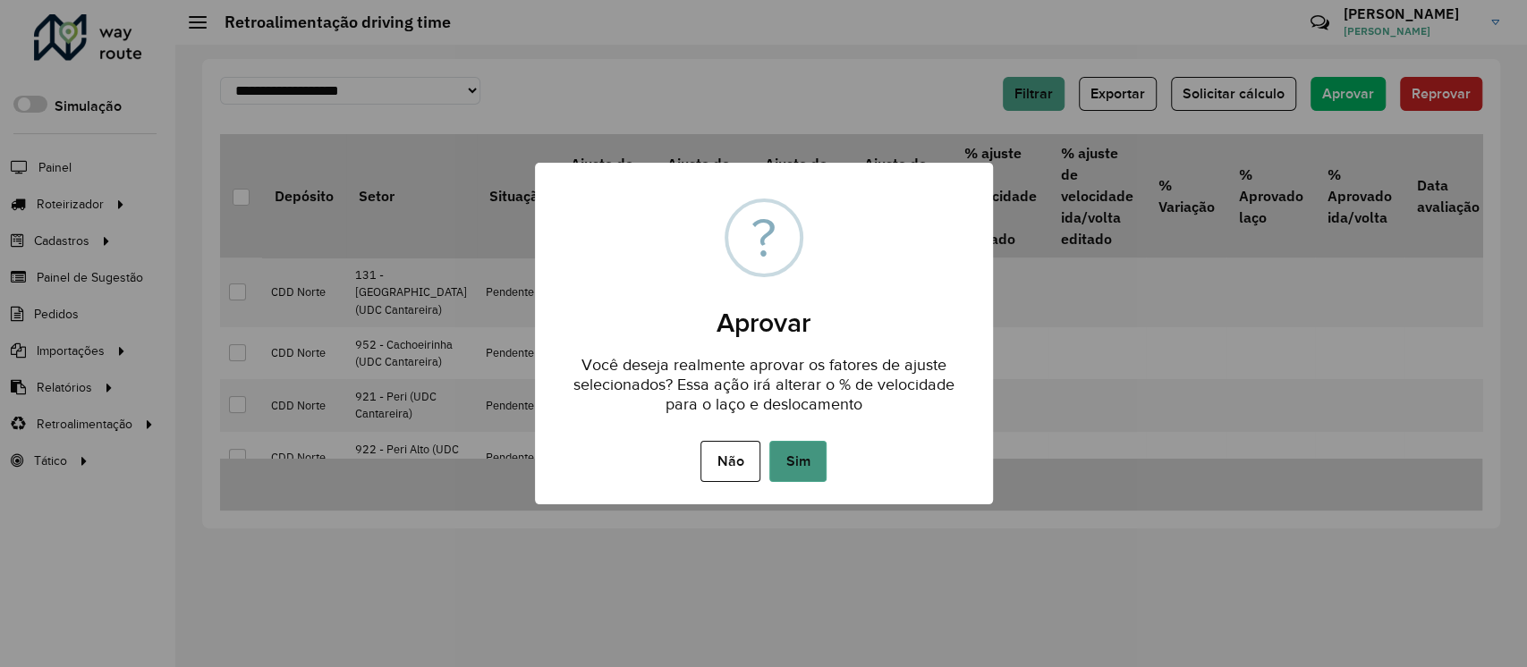
click at [794, 465] on button "Sim" at bounding box center [797, 461] width 57 height 41
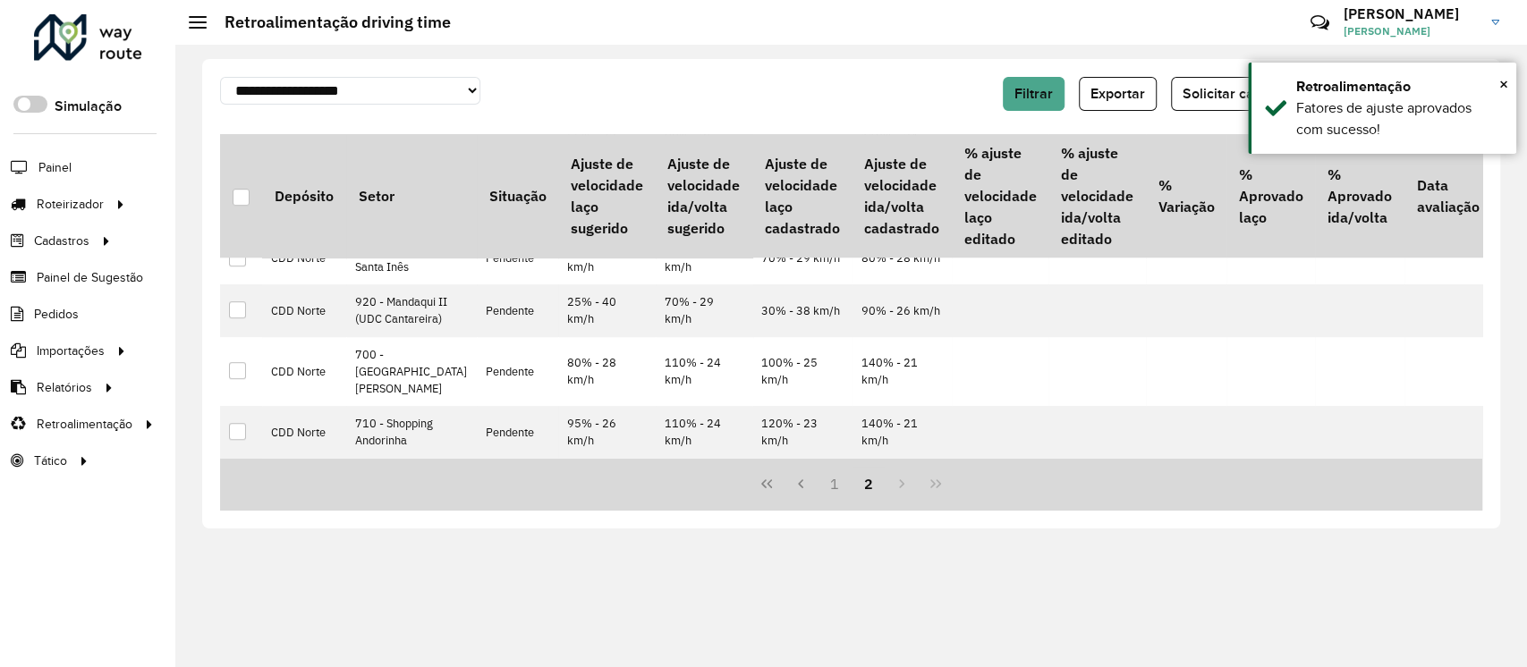
scroll to position [863, 0]
click at [828, 490] on button "1" at bounding box center [835, 484] width 34 height 34
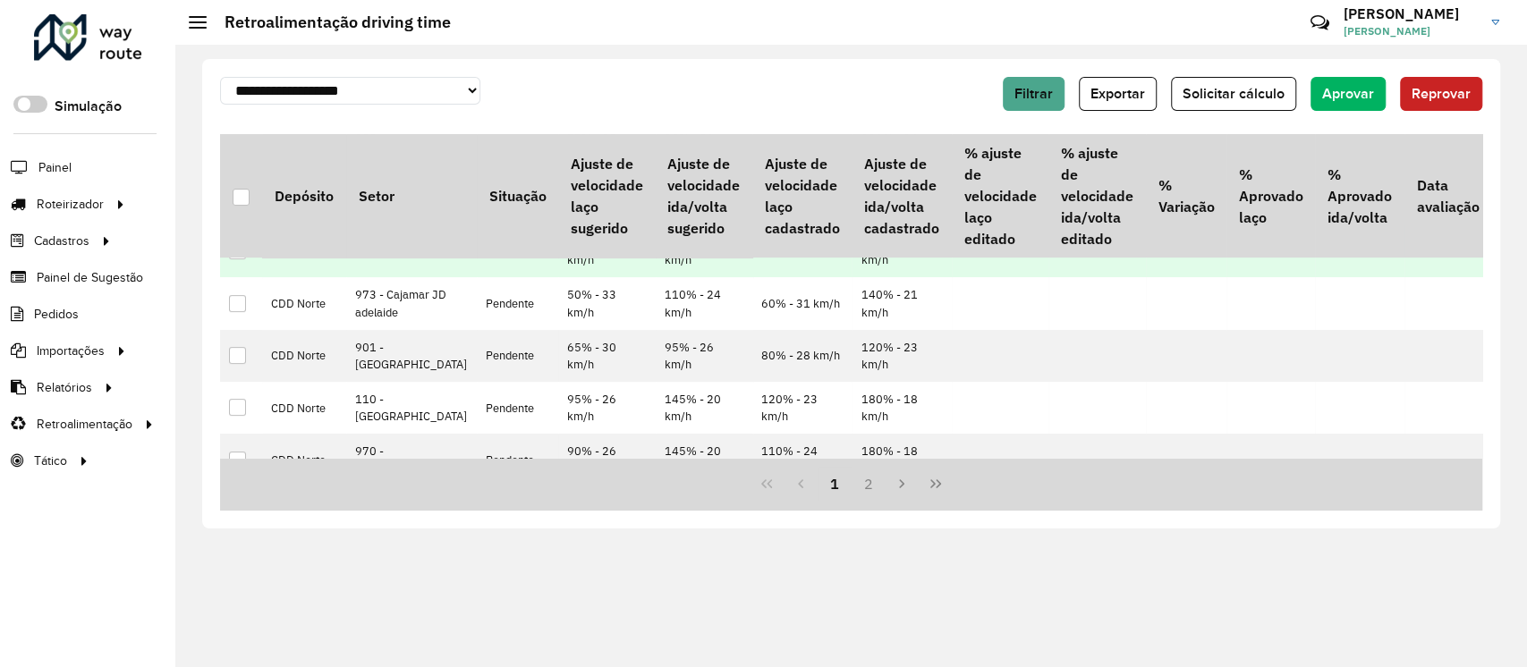
scroll to position [278, 0]
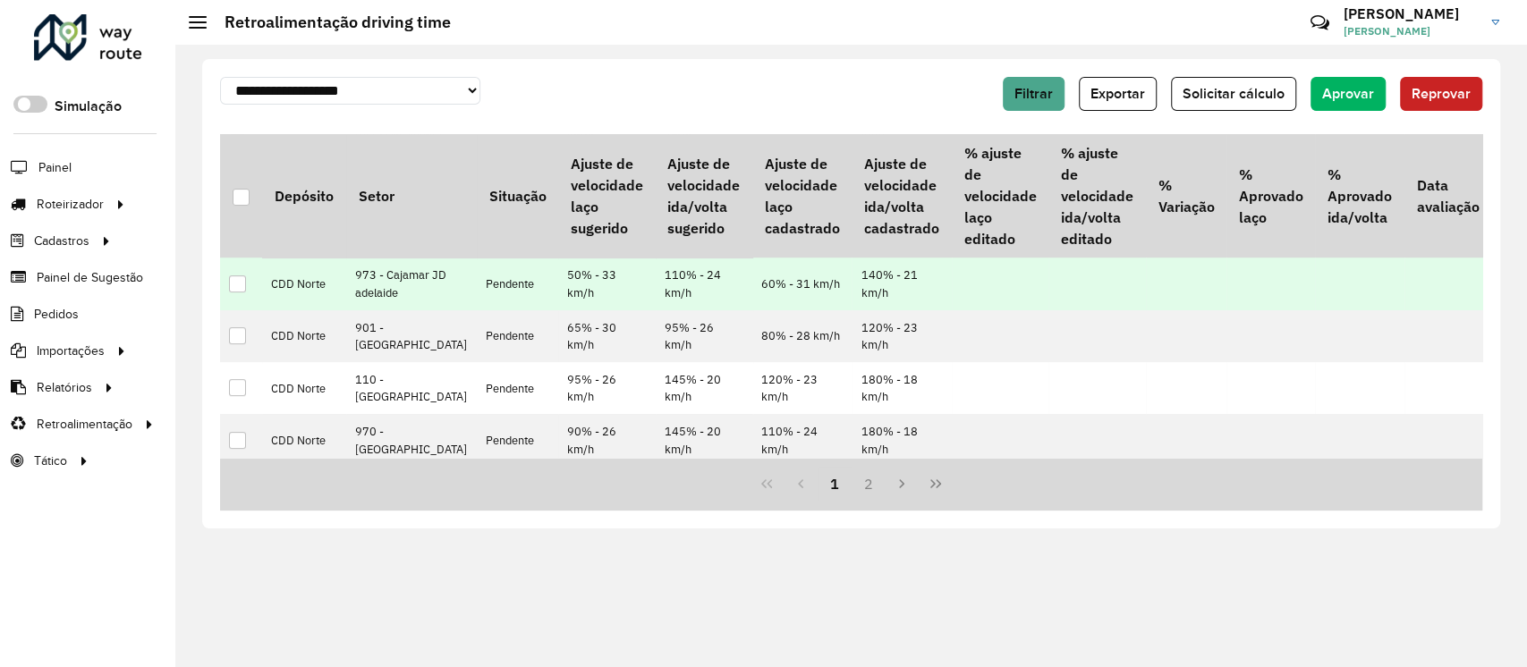
click at [236, 293] on div at bounding box center [237, 284] width 17 height 17
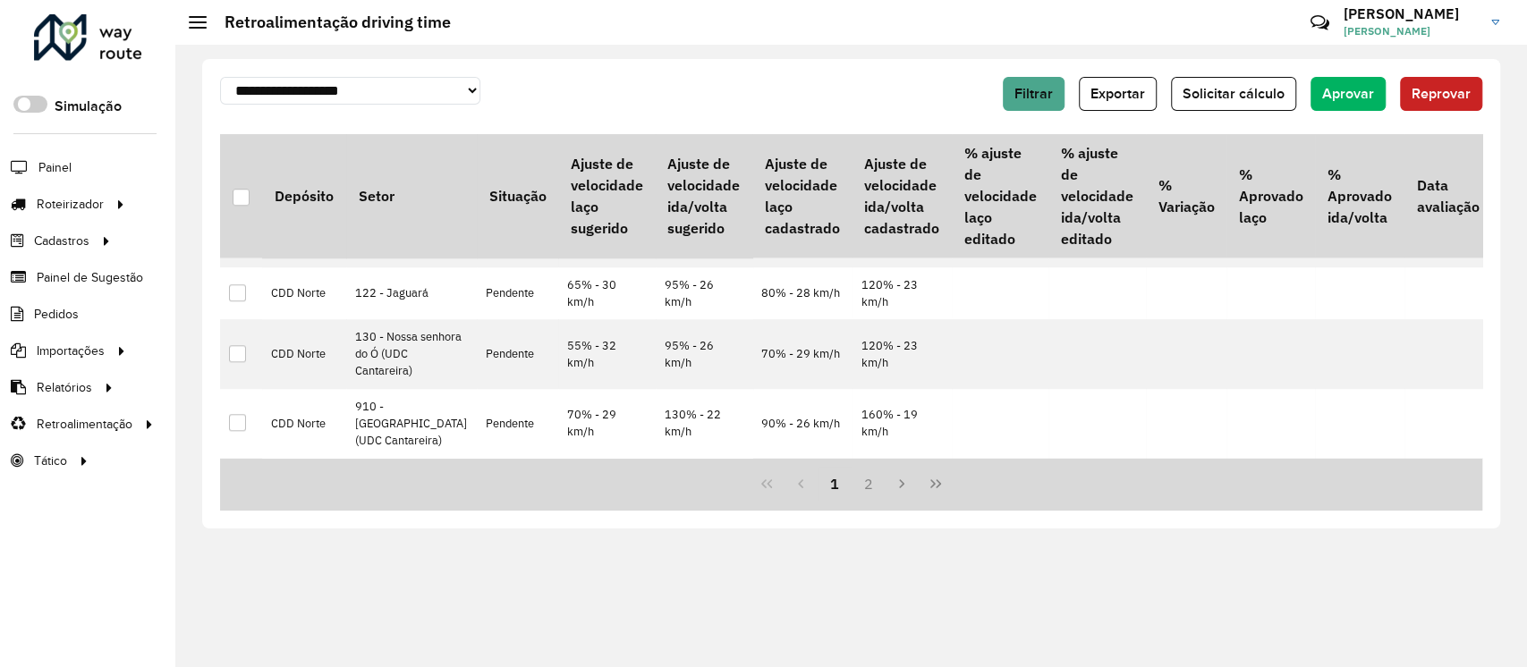
scroll to position [1074, 0]
click at [236, 249] on div at bounding box center [237, 240] width 17 height 17
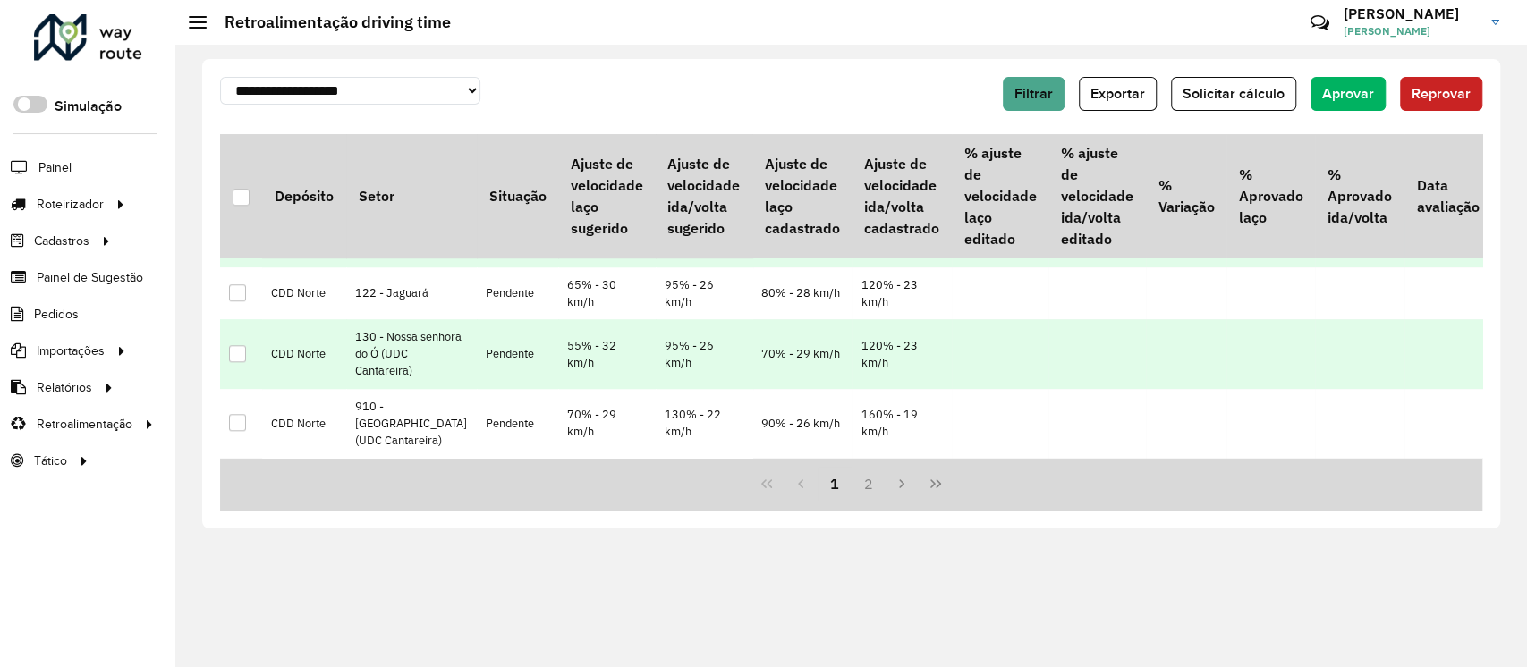
scroll to position [1244, 0]
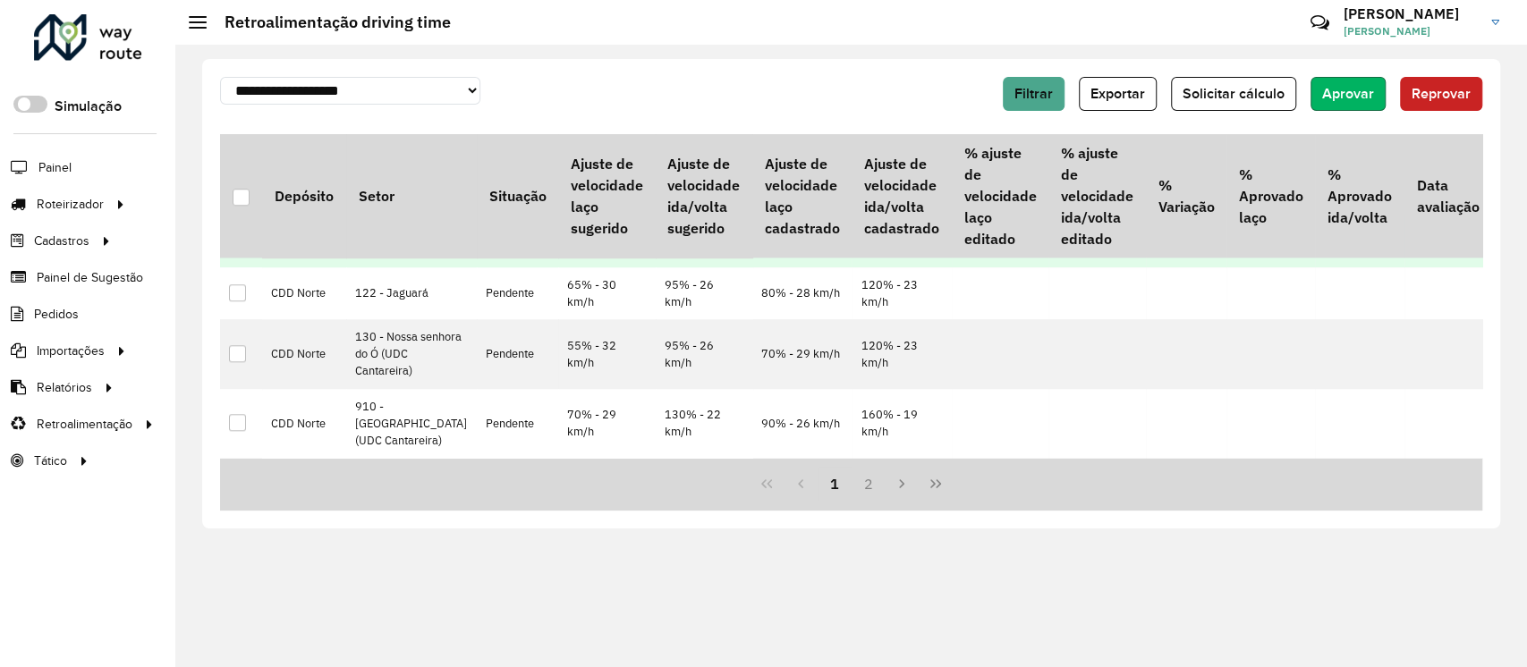
click at [1346, 93] on span "Aprovar" at bounding box center [1348, 93] width 52 height 15
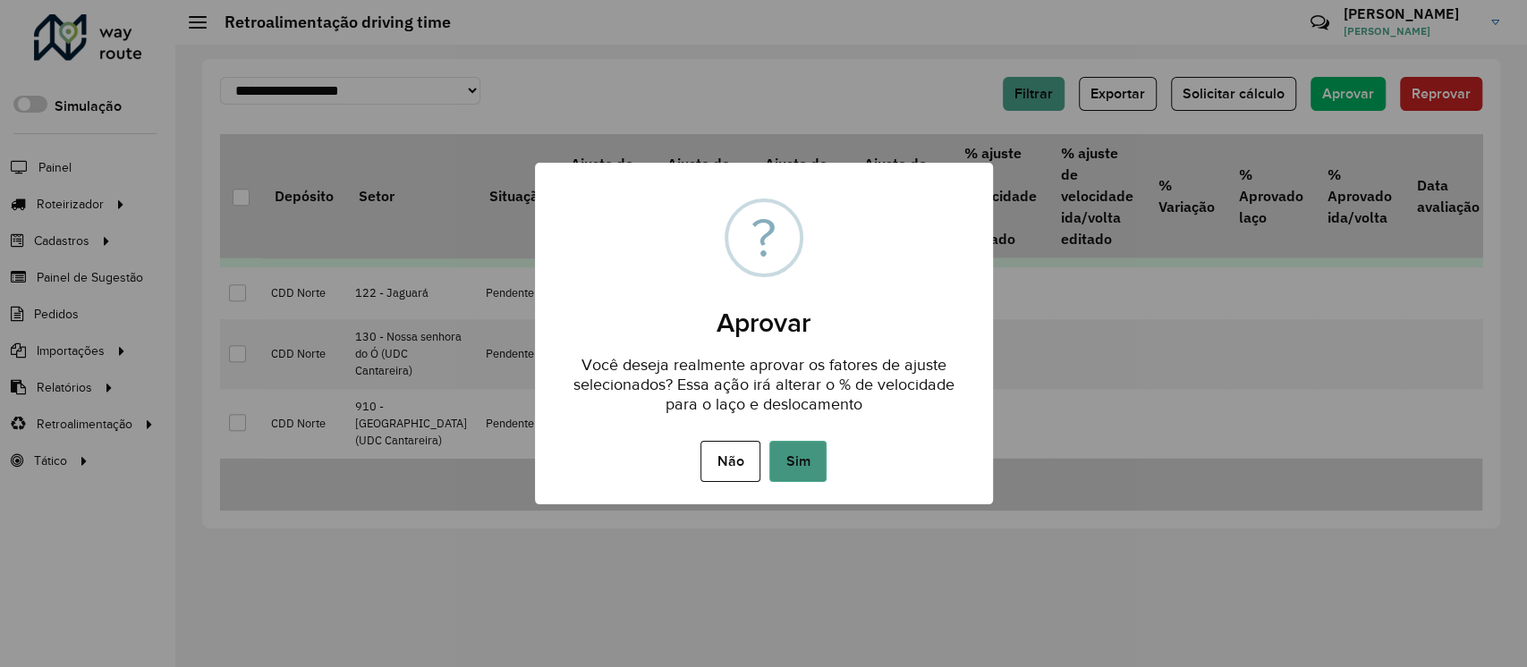
click at [802, 472] on button "Sim" at bounding box center [797, 461] width 57 height 41
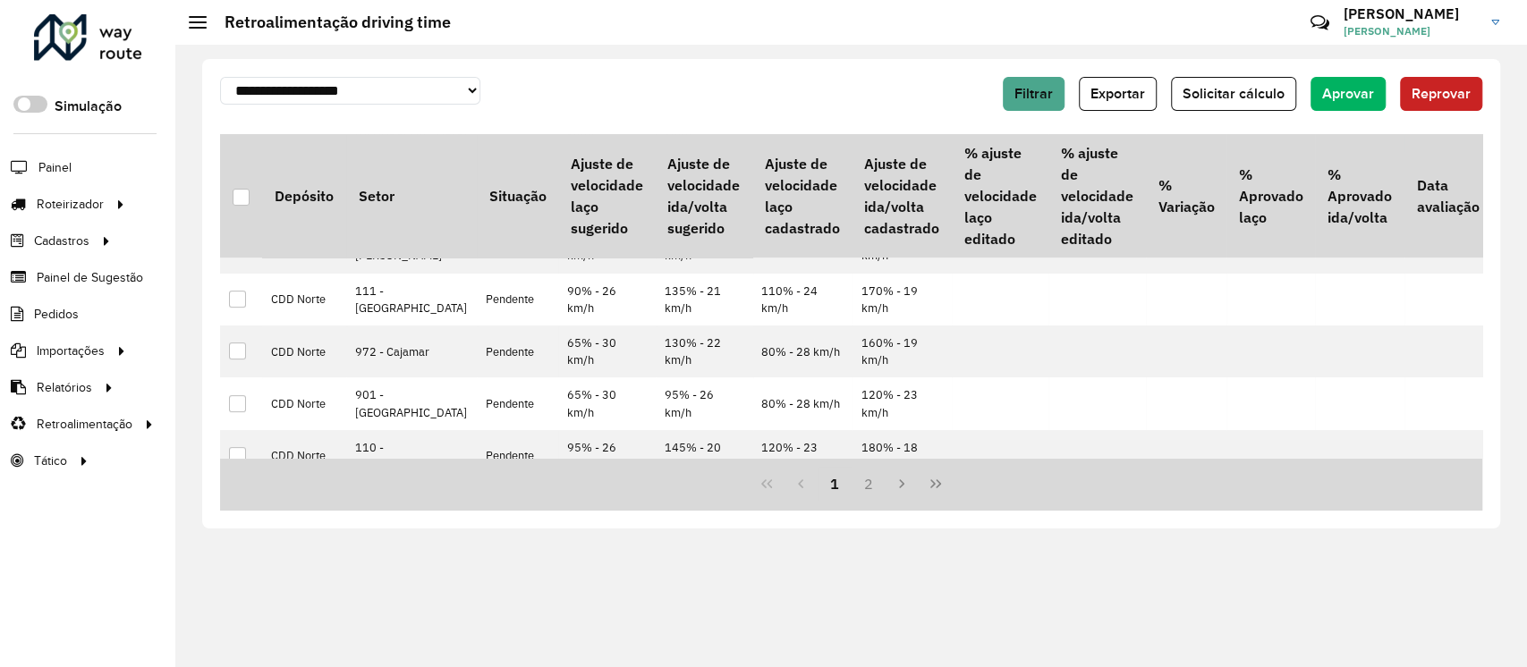
scroll to position [119, 0]
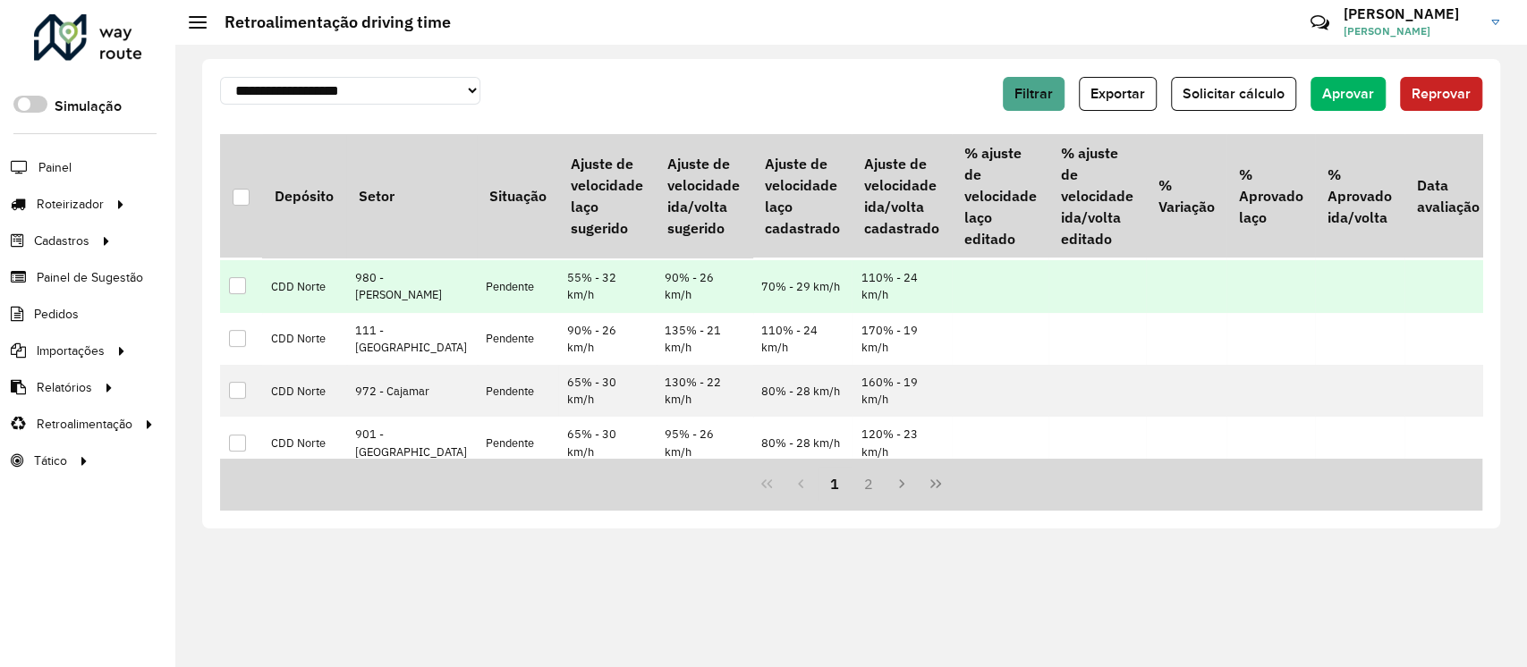
click at [236, 294] on div at bounding box center [237, 285] width 17 height 17
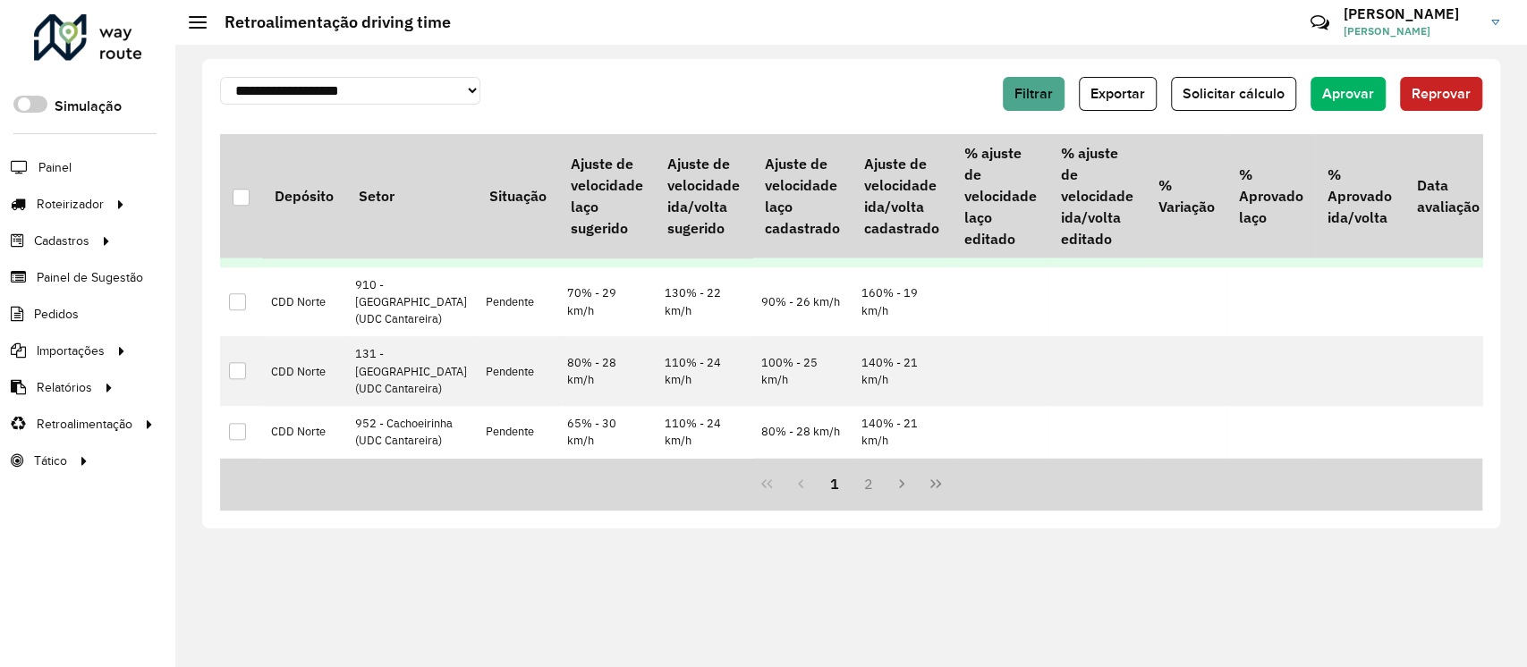
scroll to position [1142, 0]
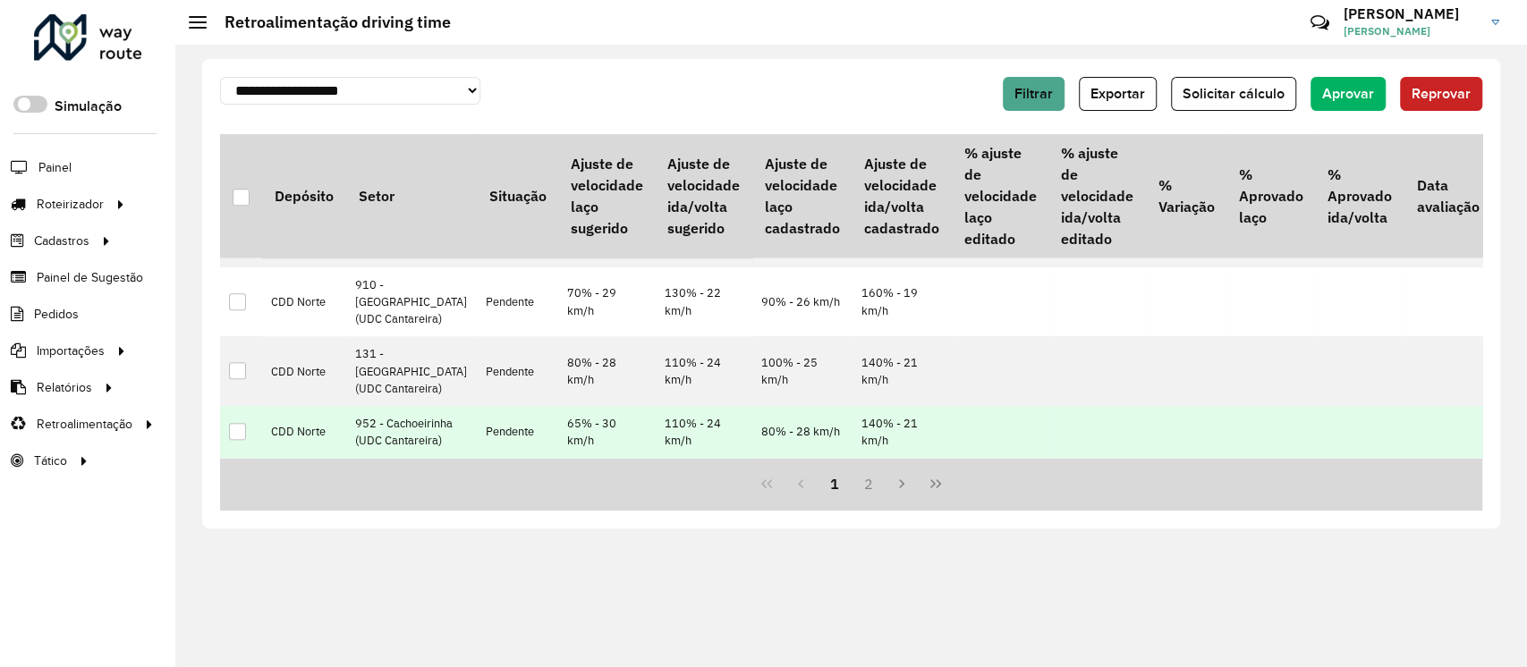
click at [237, 423] on div at bounding box center [237, 431] width 17 height 17
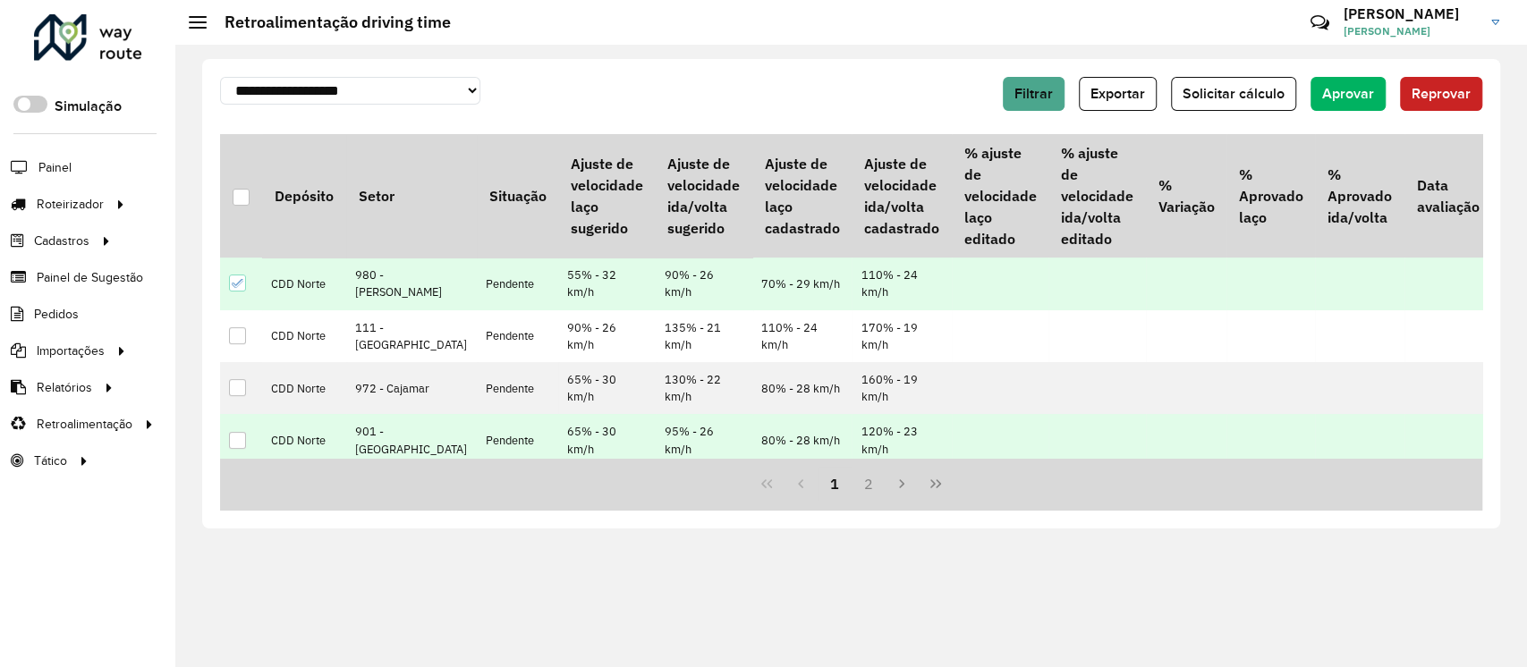
scroll to position [119, 0]
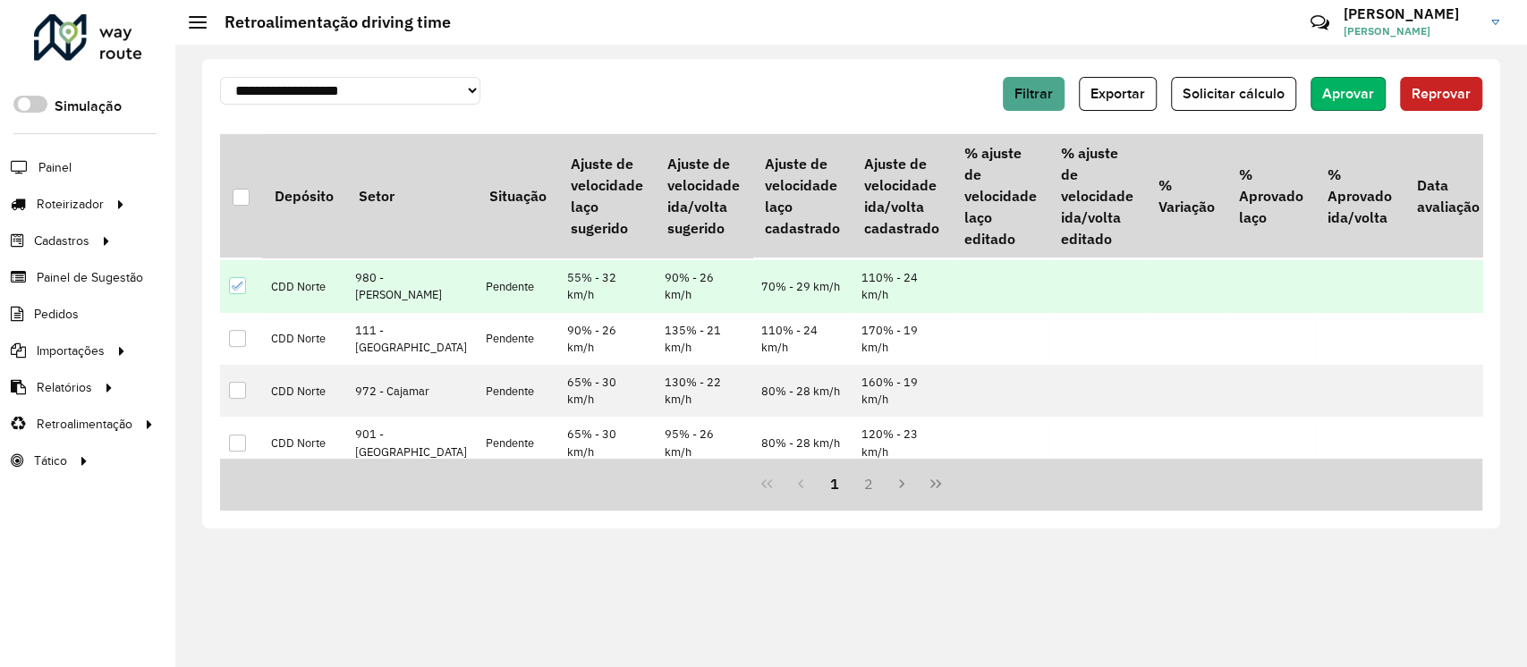
click at [1365, 93] on span "Aprovar" at bounding box center [1348, 93] width 52 height 15
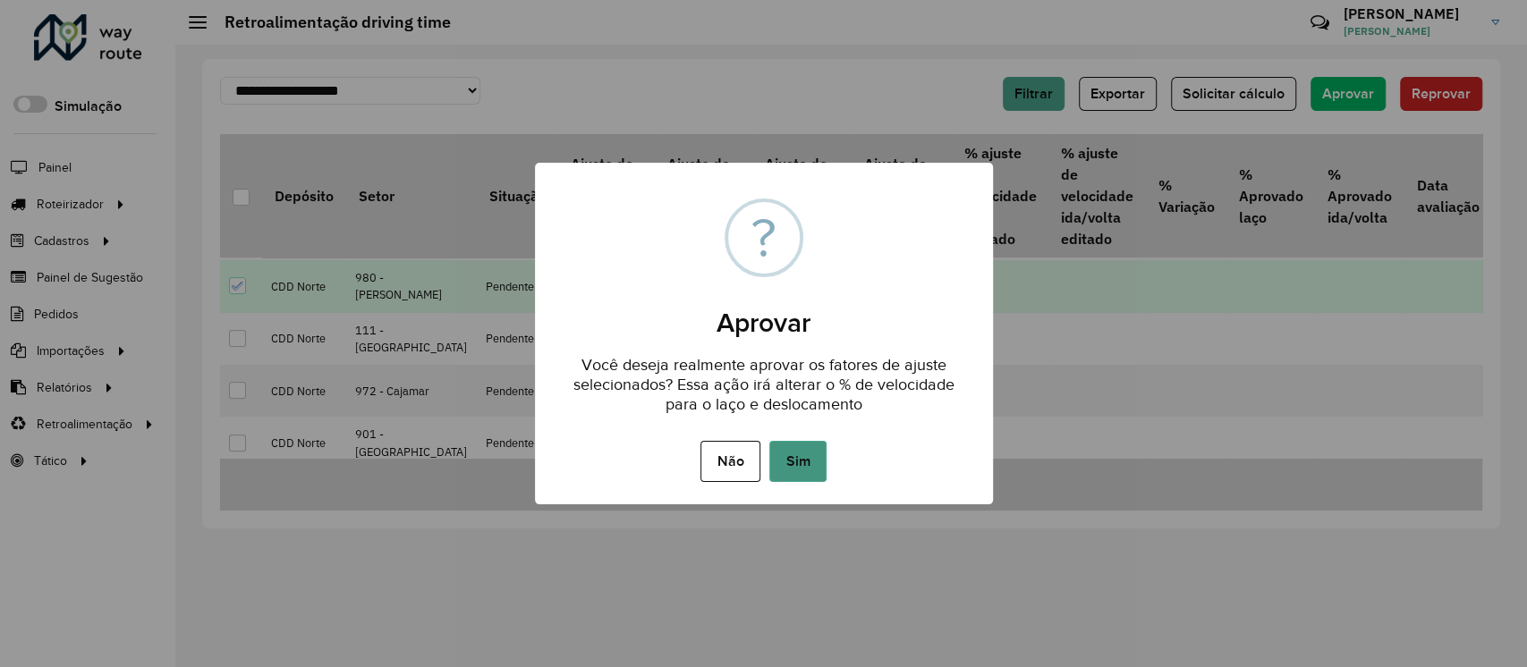
click at [809, 452] on button "Sim" at bounding box center [797, 461] width 57 height 41
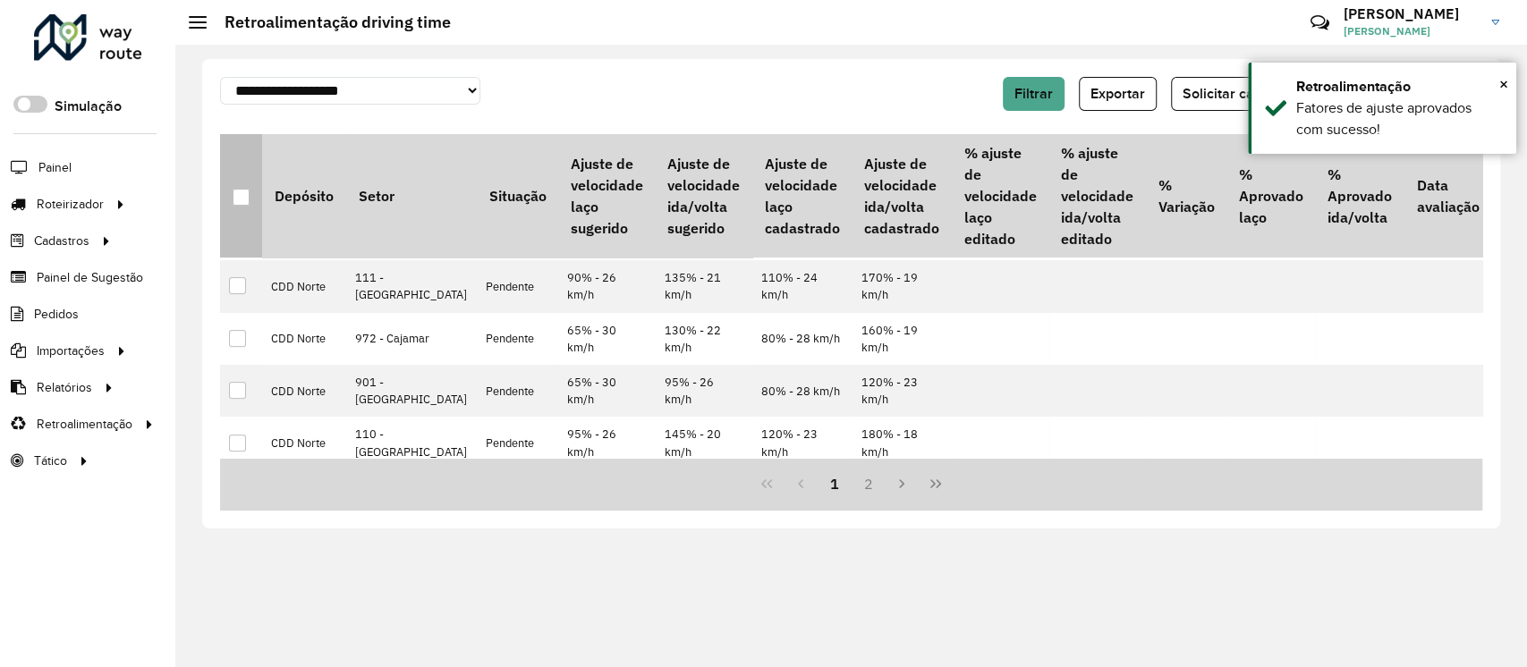
click at [244, 198] on div at bounding box center [241, 197] width 17 height 17
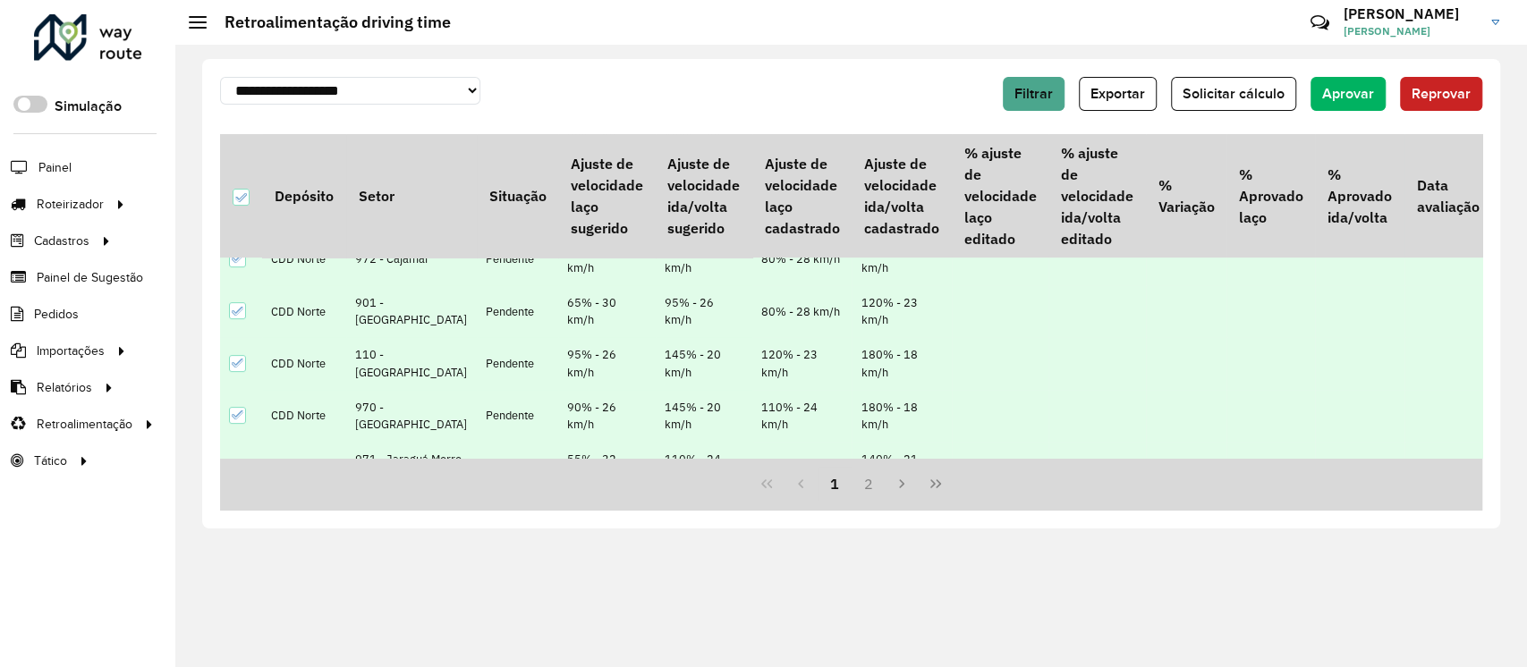
scroll to position [238, 0]
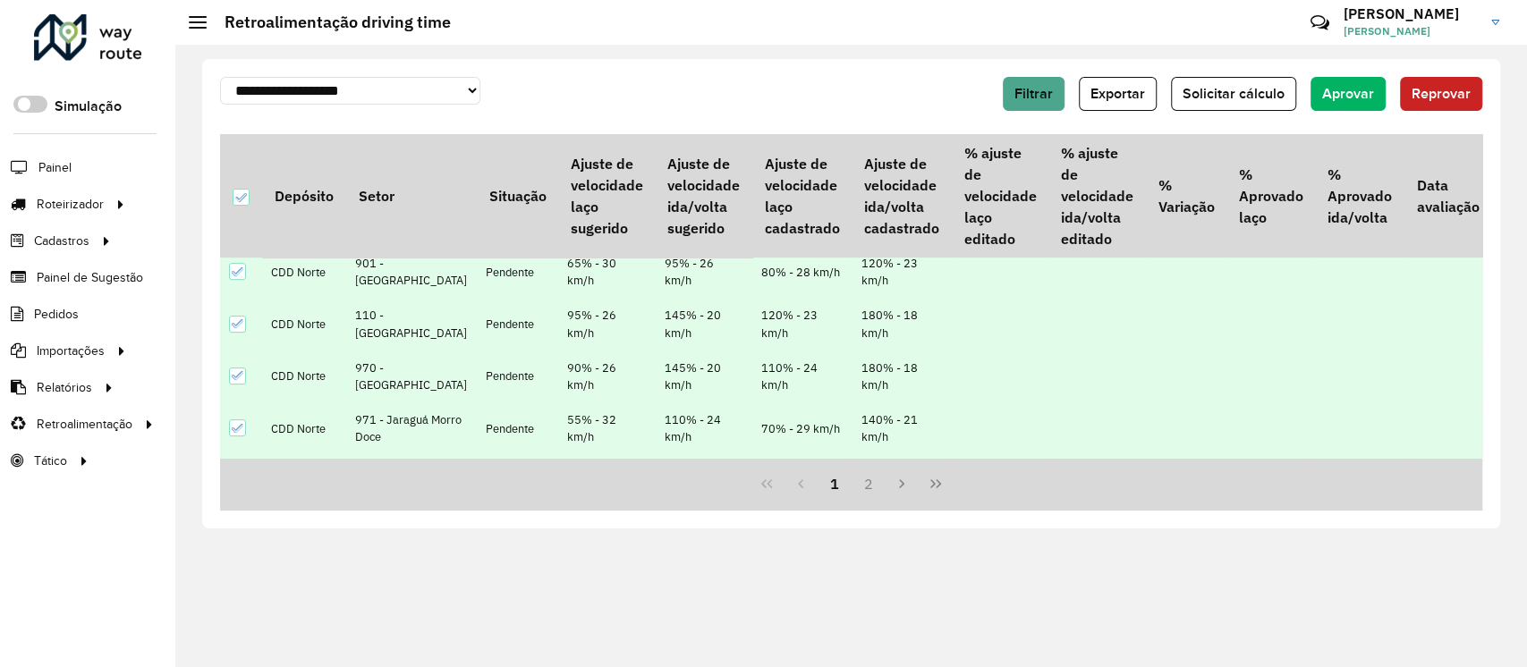
click at [236, 330] on icon at bounding box center [238, 324] width 13 height 13
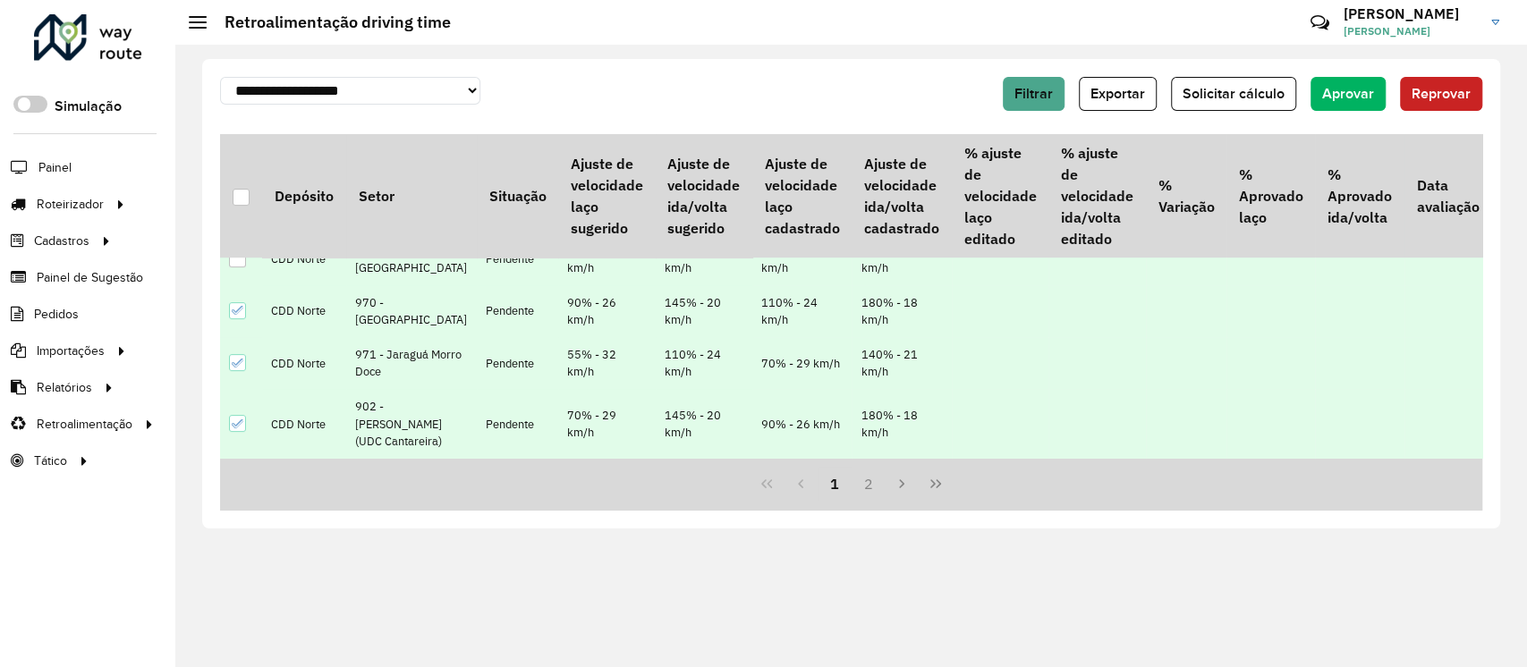
scroll to position [318, 0]
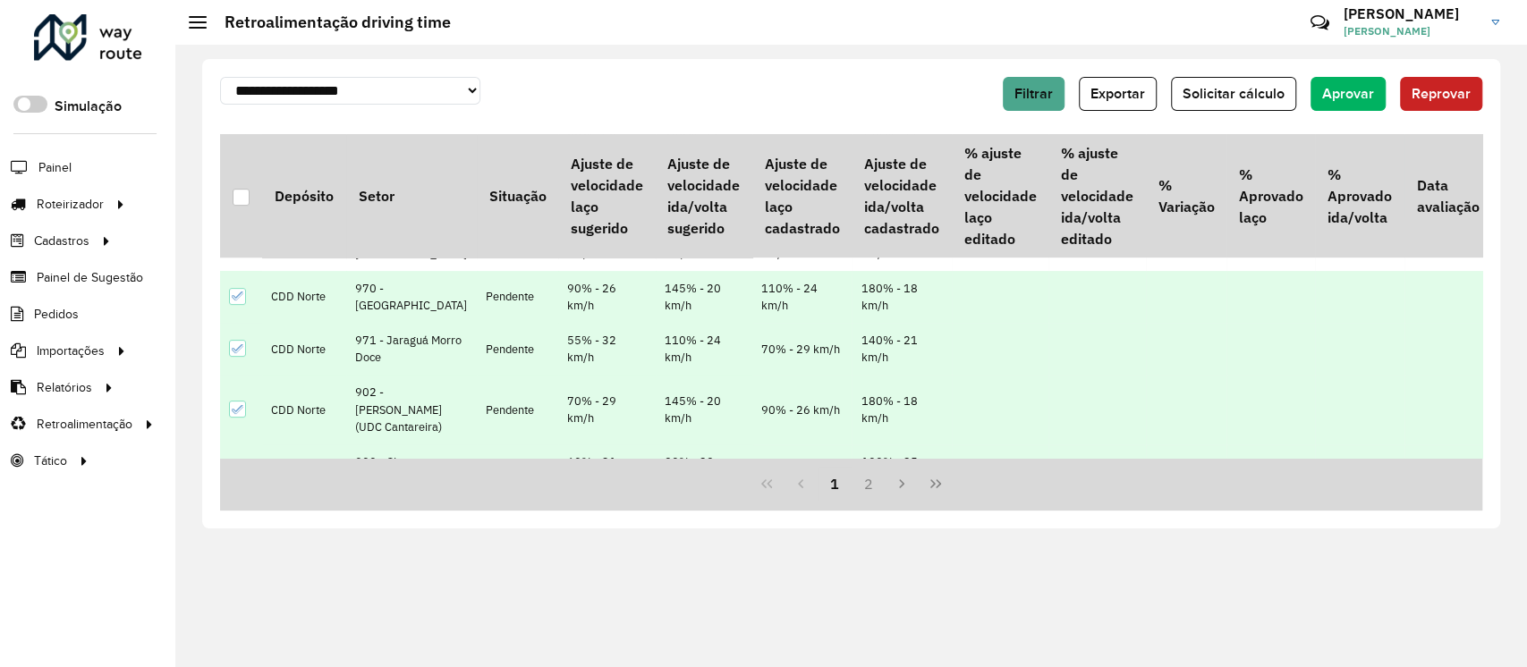
click at [238, 302] on icon at bounding box center [238, 296] width 13 height 13
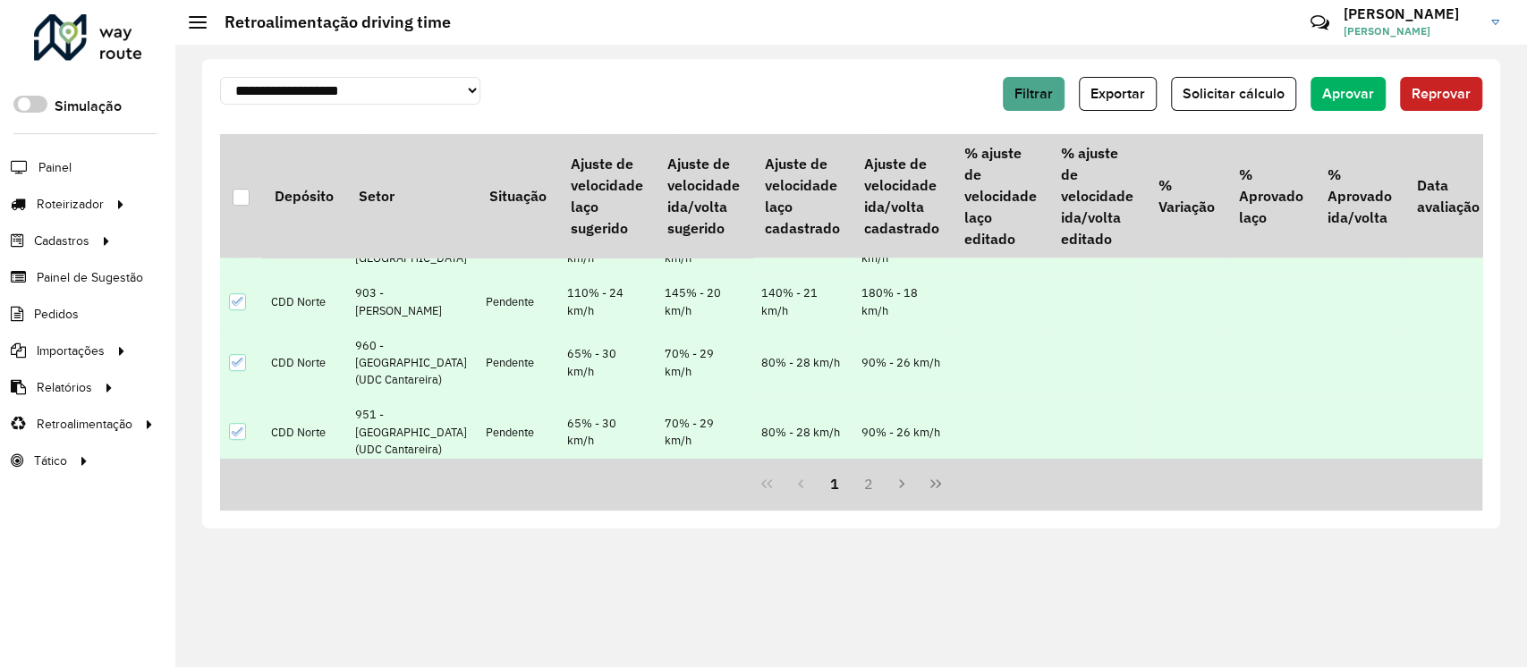
scroll to position [556, 0]
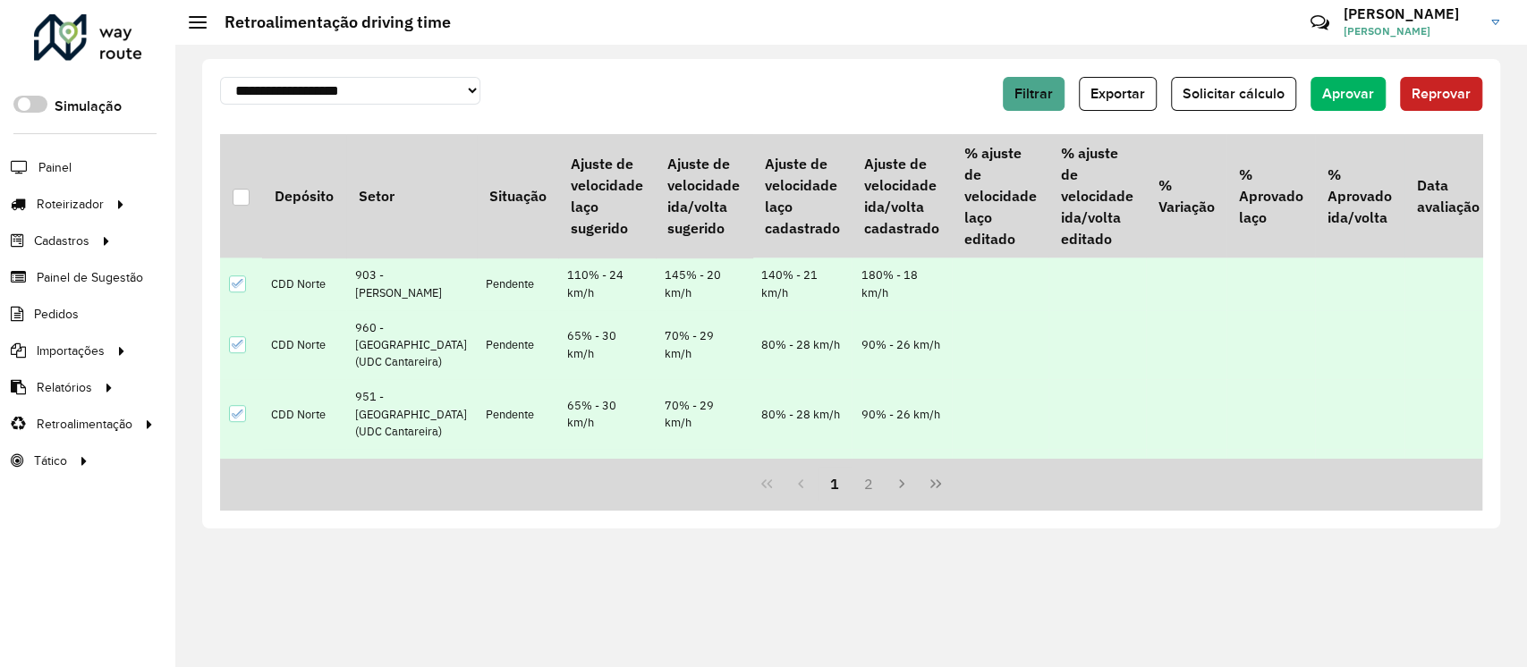
click at [241, 287] on icon at bounding box center [238, 283] width 12 height 8
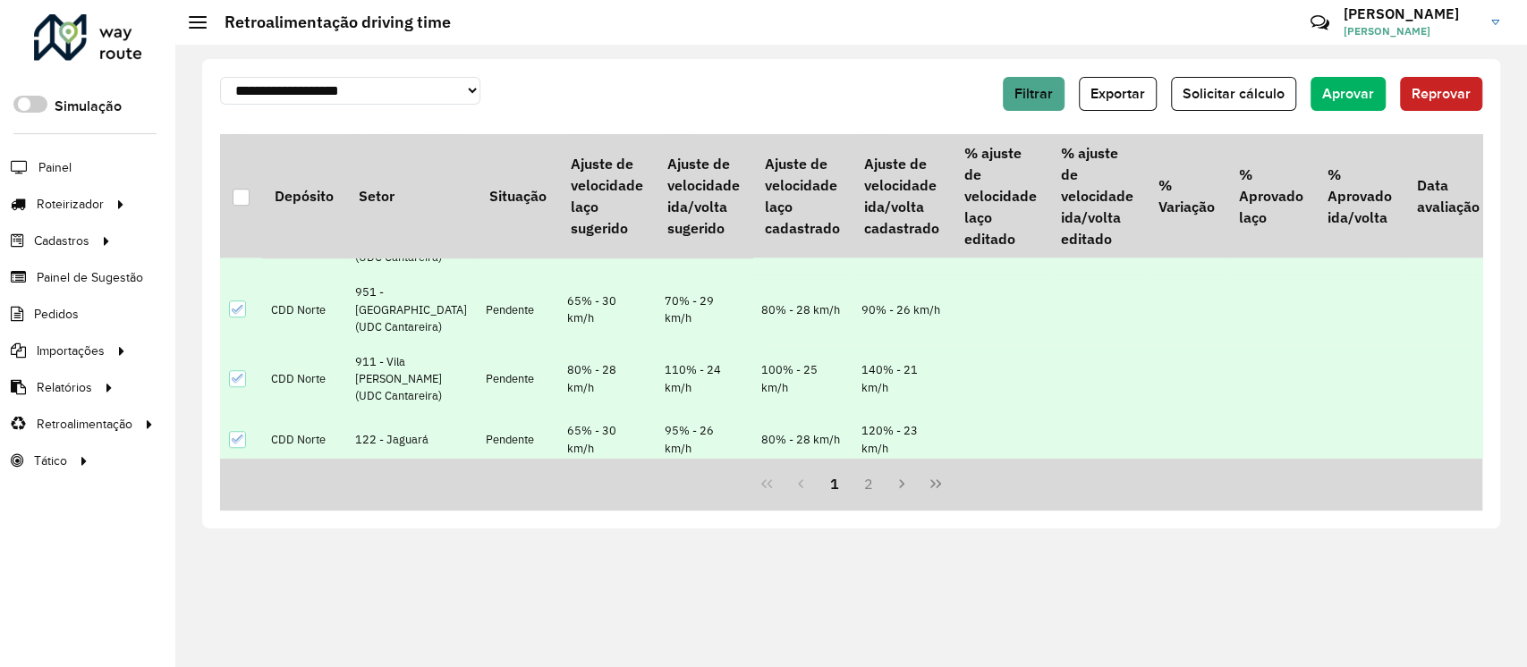
scroll to position [675, 0]
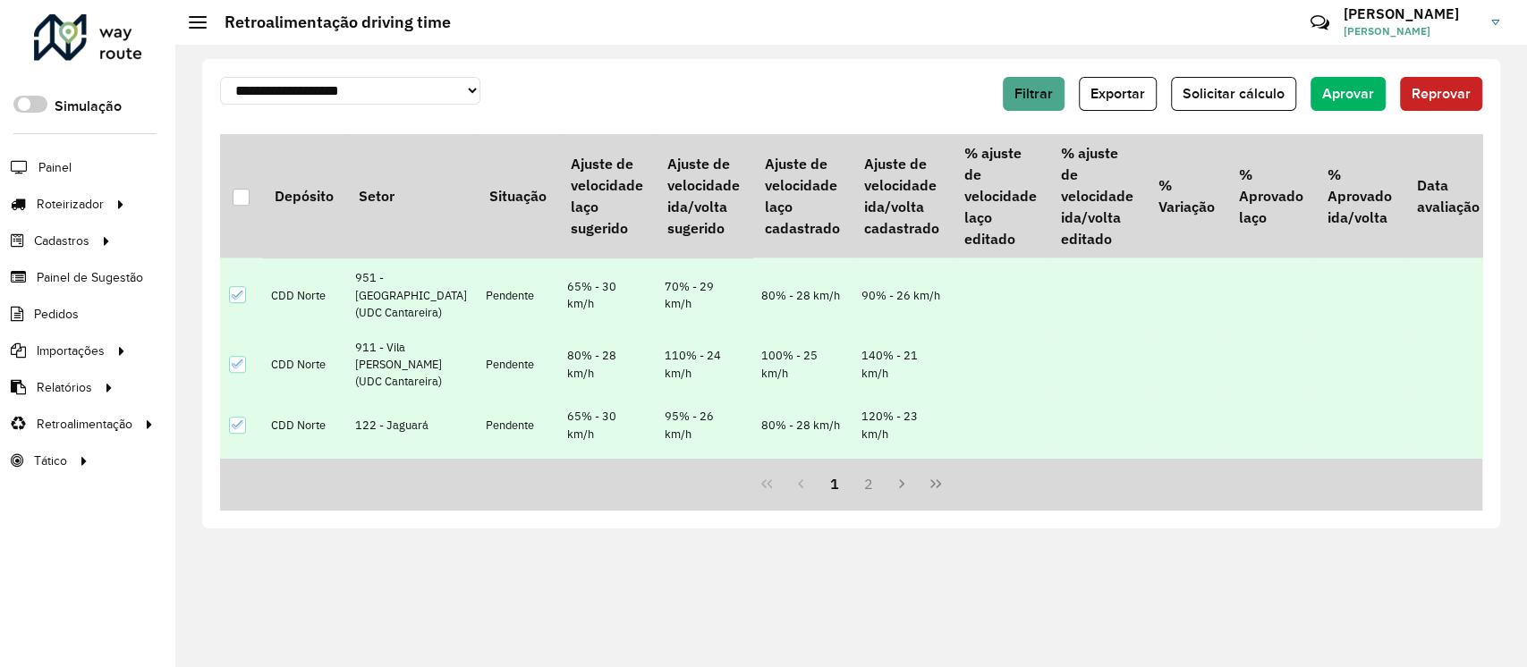
click at [233, 232] on icon at bounding box center [238, 225] width 13 height 13
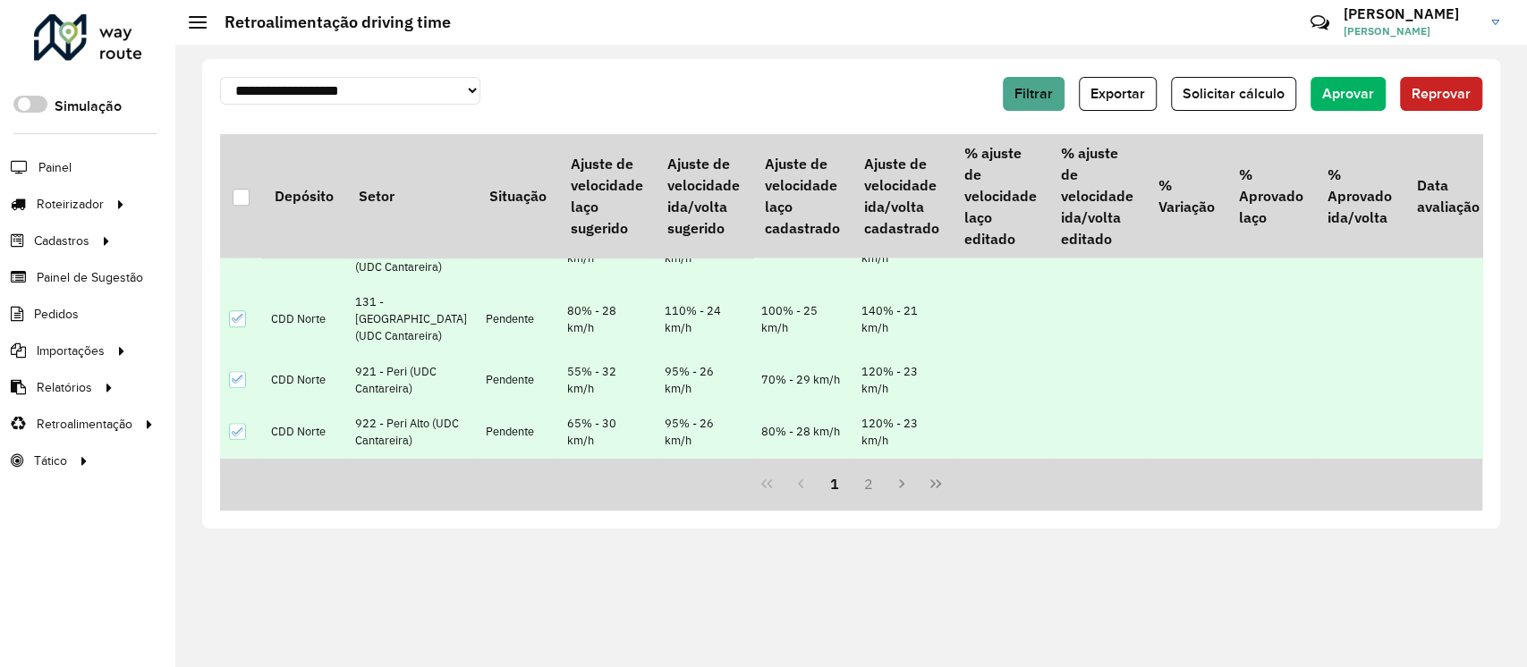
scroll to position [1193, 0]
click at [233, 325] on icon at bounding box center [238, 318] width 13 height 13
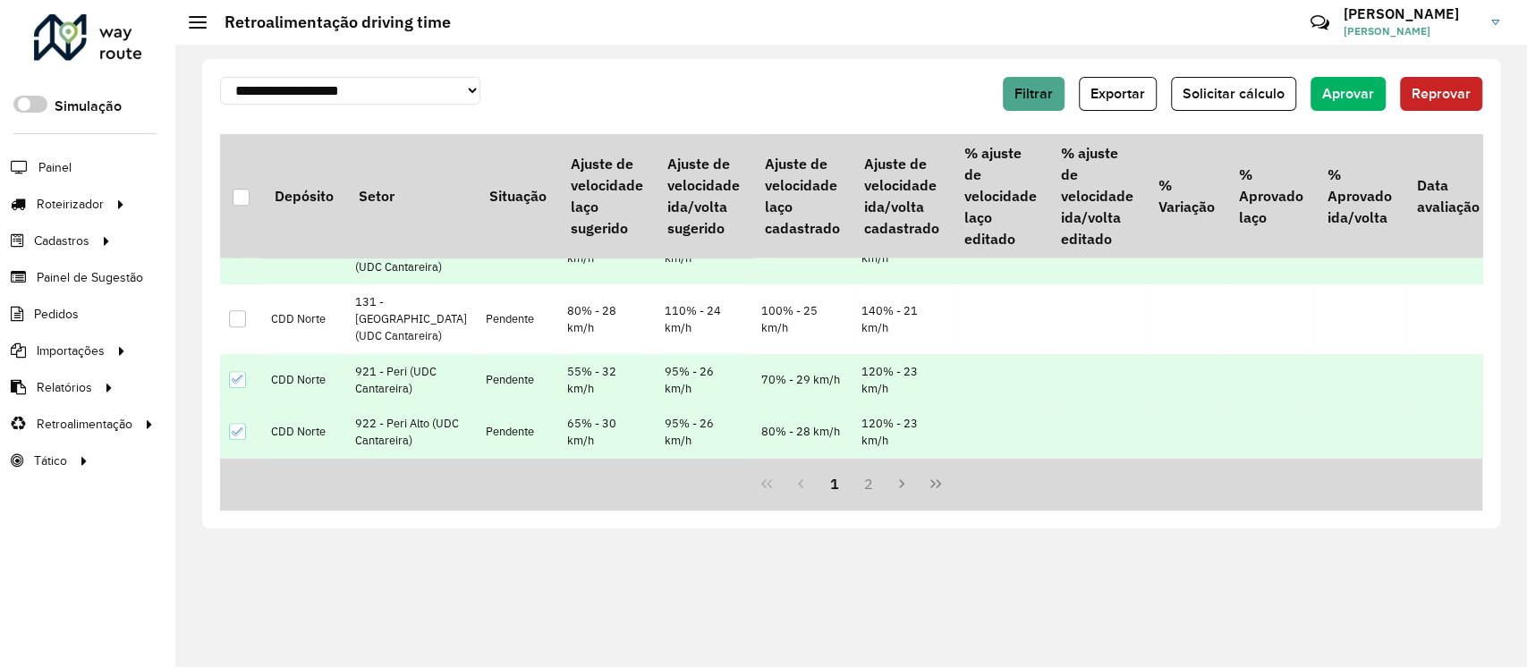
click at [1477, 86] on button "Reprovar" at bounding box center [1441, 94] width 82 height 34
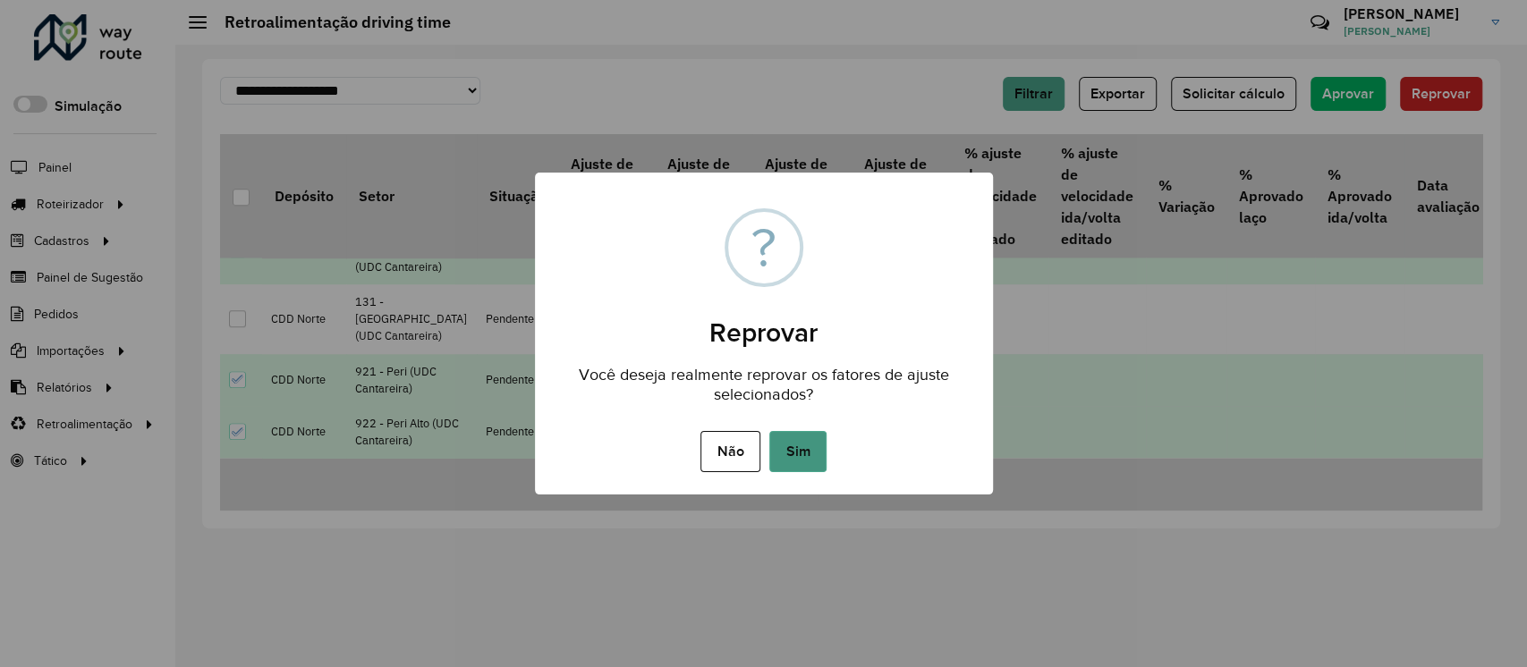
click at [802, 454] on button "Sim" at bounding box center [797, 451] width 57 height 41
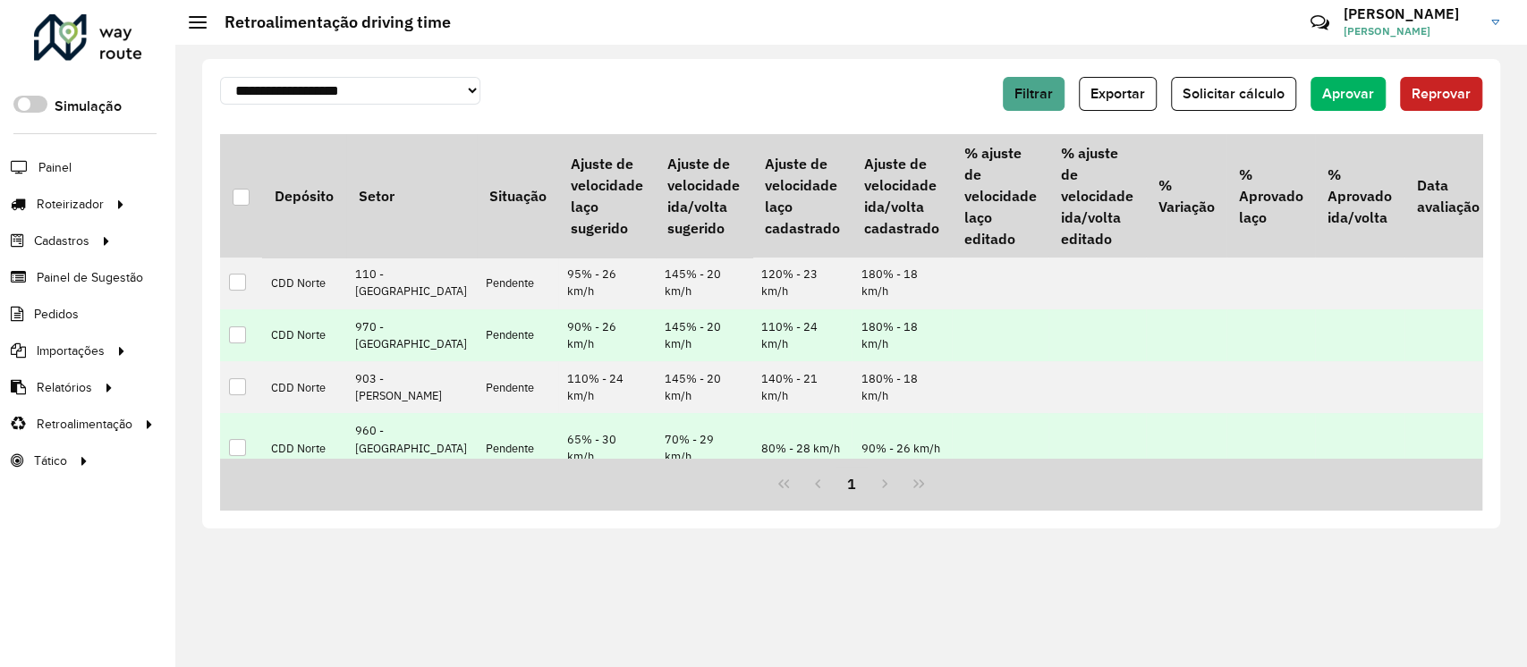
scroll to position [0, 0]
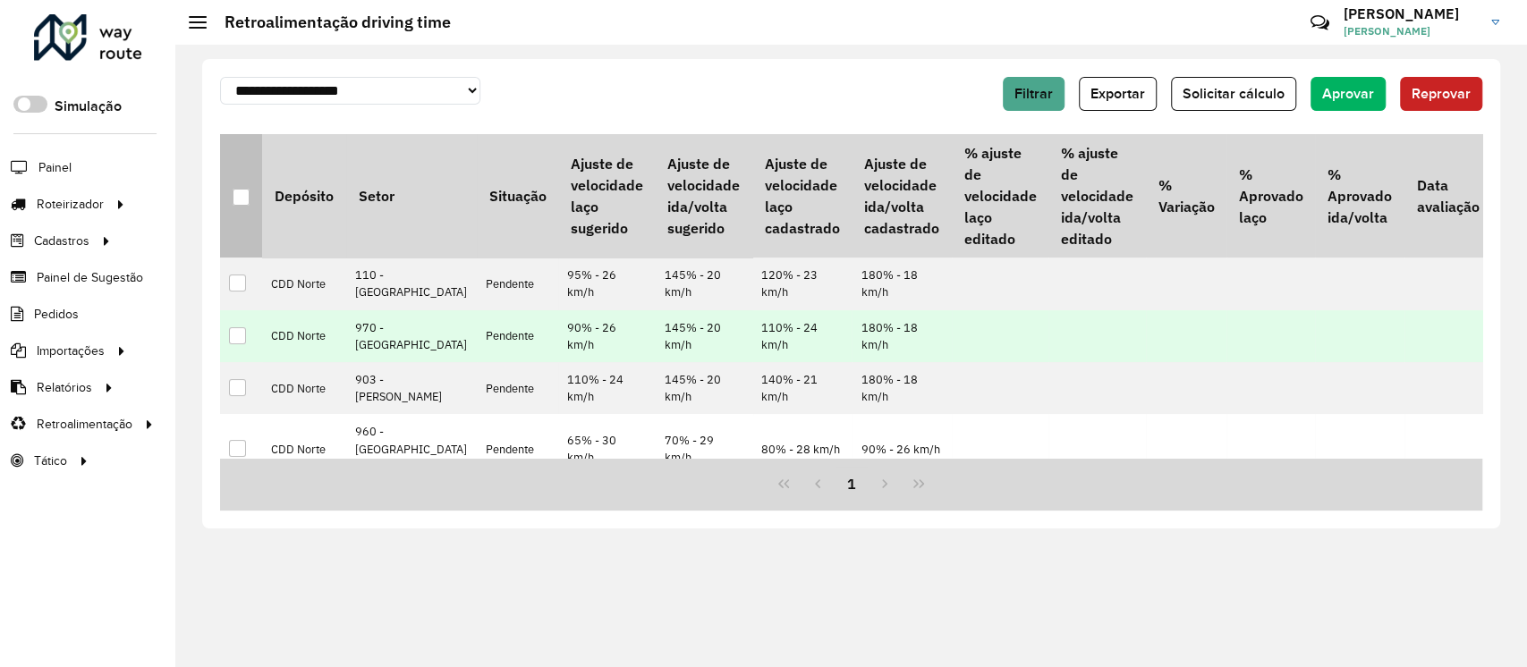
click at [242, 195] on div at bounding box center [241, 197] width 17 height 17
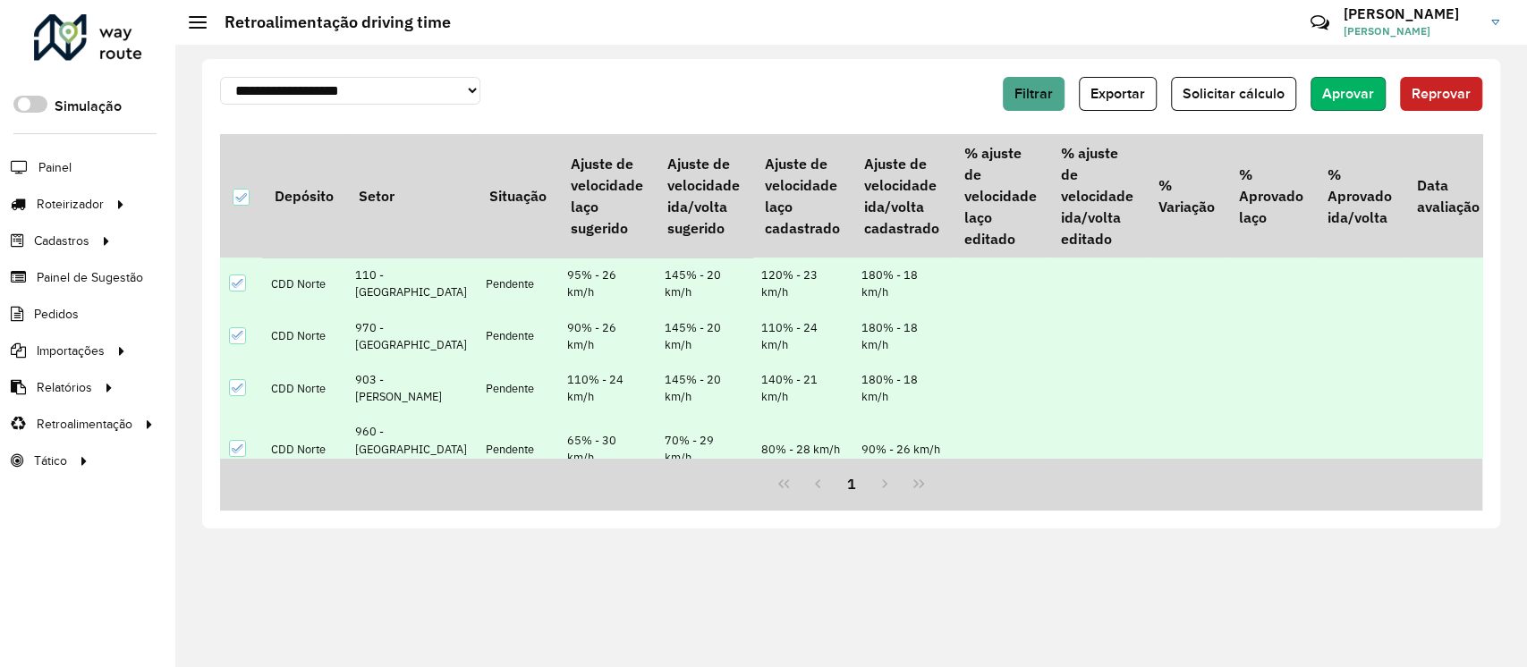
click at [1354, 86] on span "Aprovar" at bounding box center [1348, 93] width 52 height 15
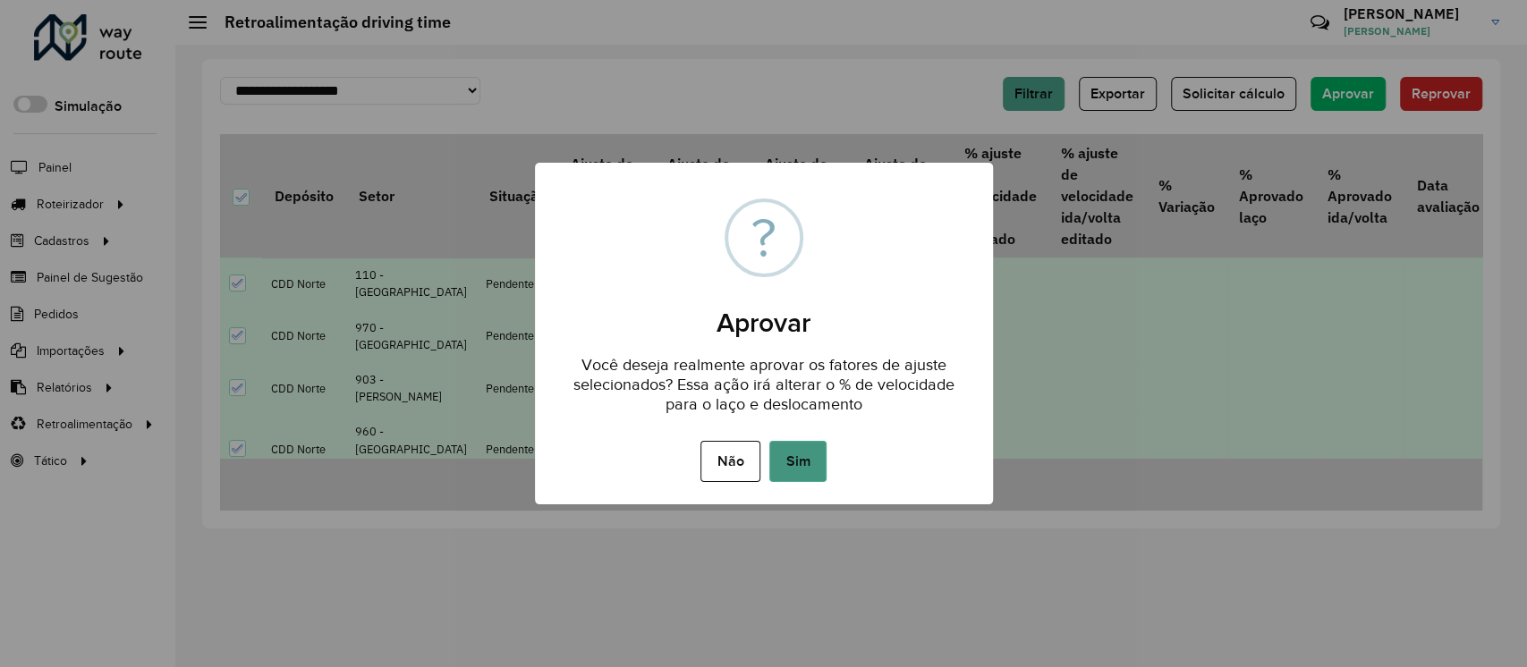
click at [799, 461] on button "Sim" at bounding box center [797, 461] width 57 height 41
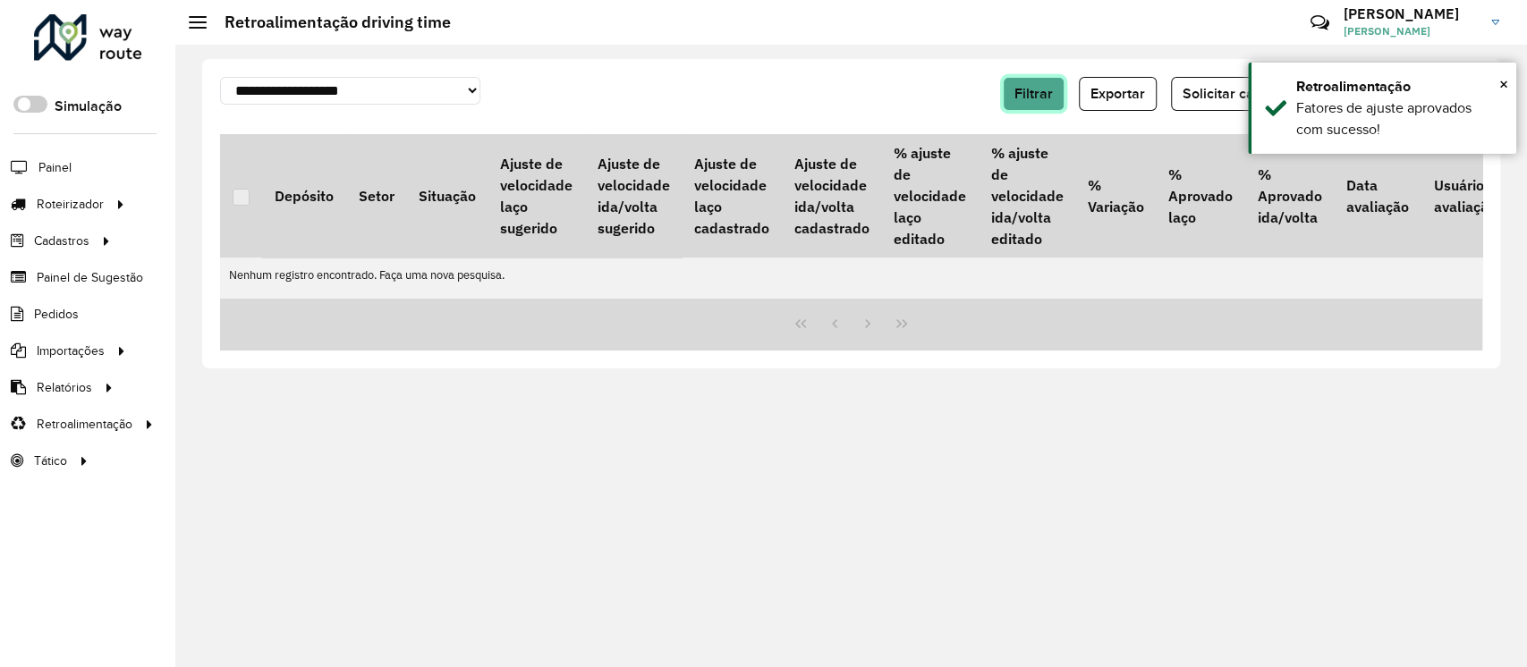
click at [1029, 107] on button "Filtrar" at bounding box center [1034, 94] width 62 height 34
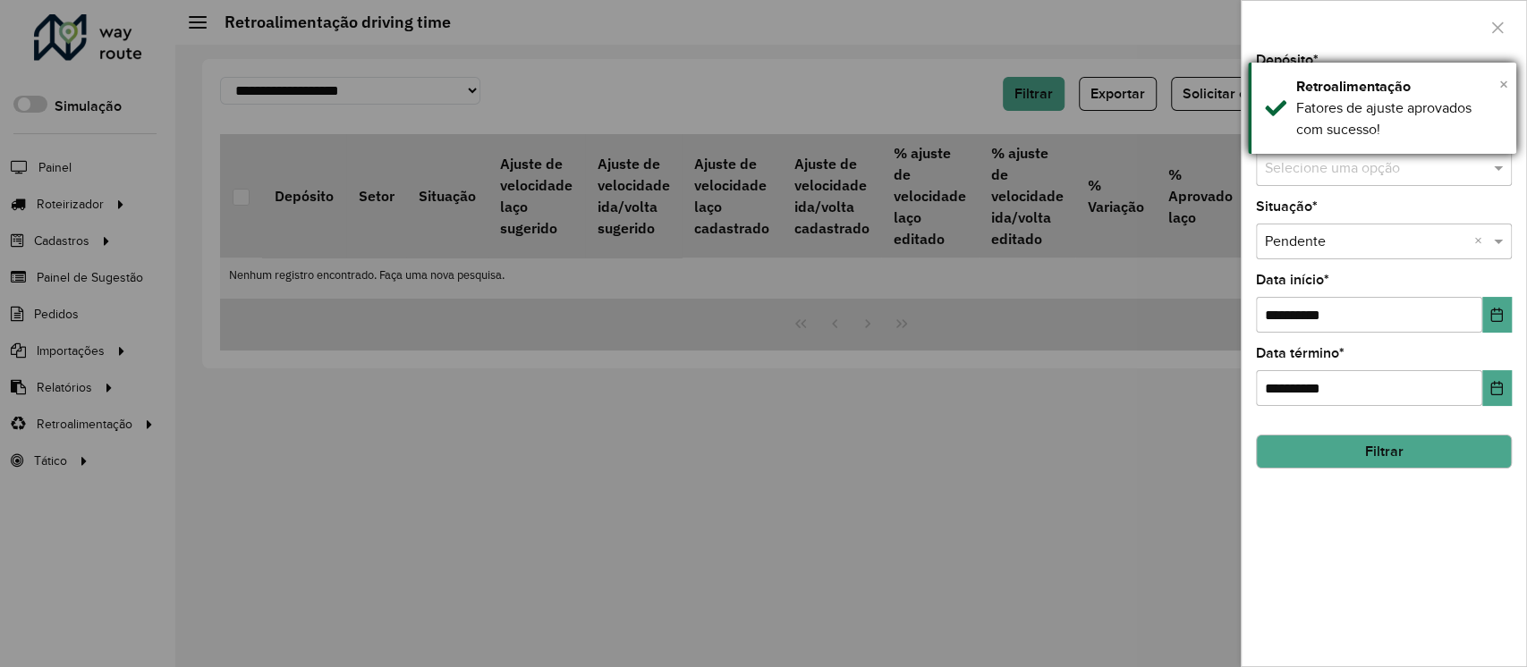
click at [1502, 89] on span "×" at bounding box center [1503, 84] width 9 height 20
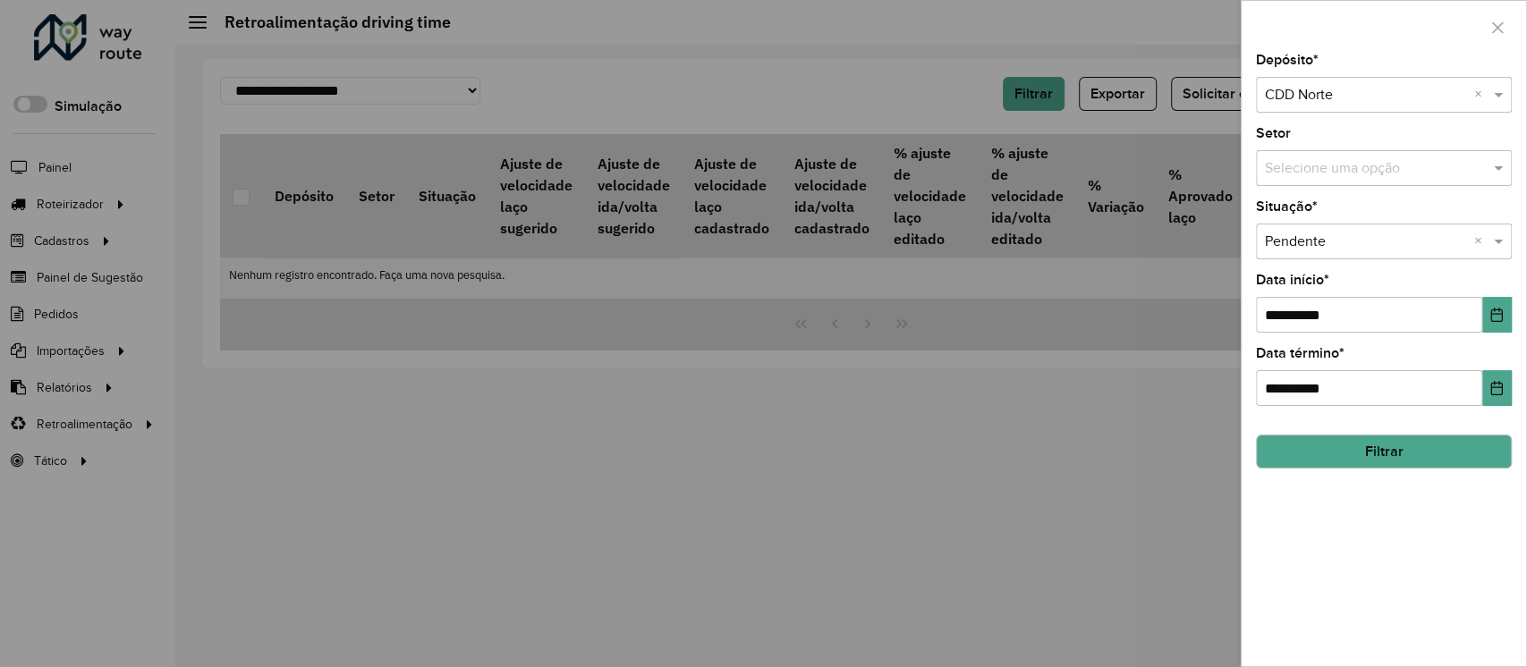
click at [1358, 93] on input "text" at bounding box center [1366, 95] width 202 height 21
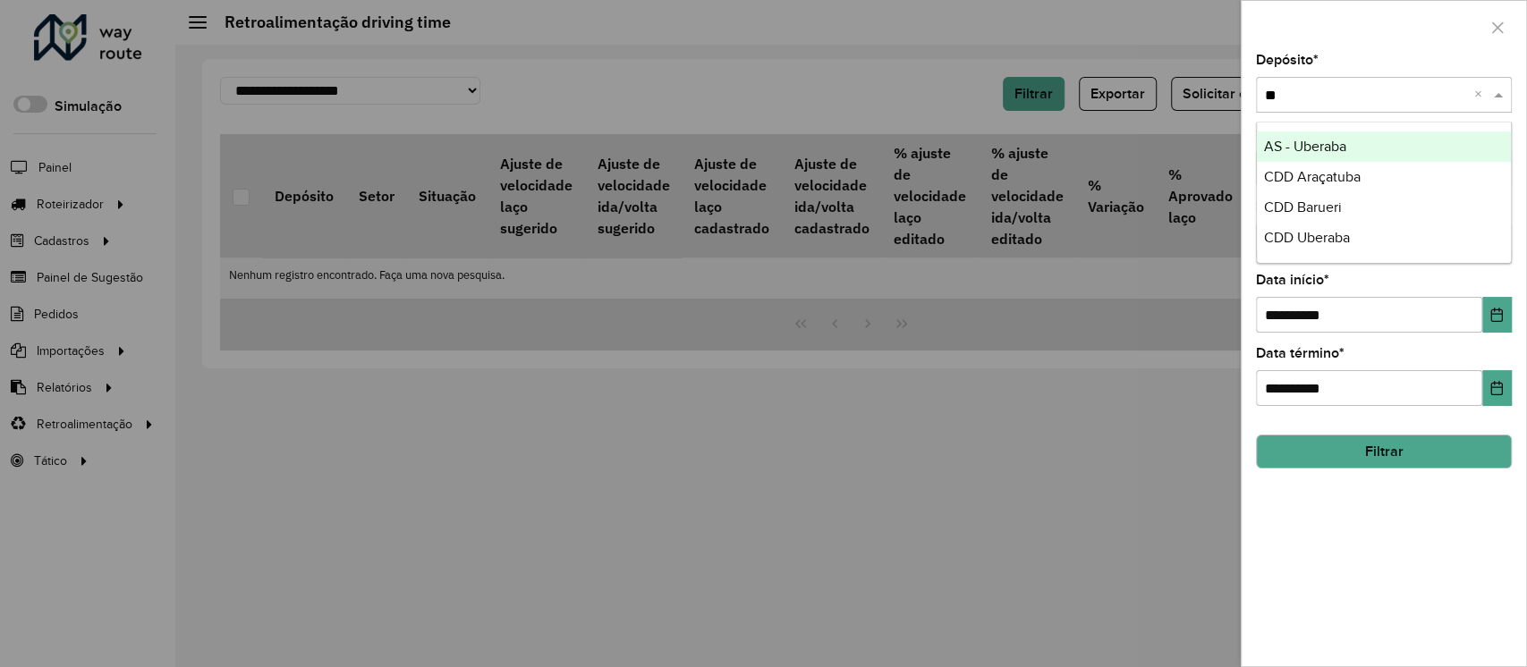
type input "***"
click at [1325, 149] on span "CDD Barueri" at bounding box center [1303, 146] width 78 height 15
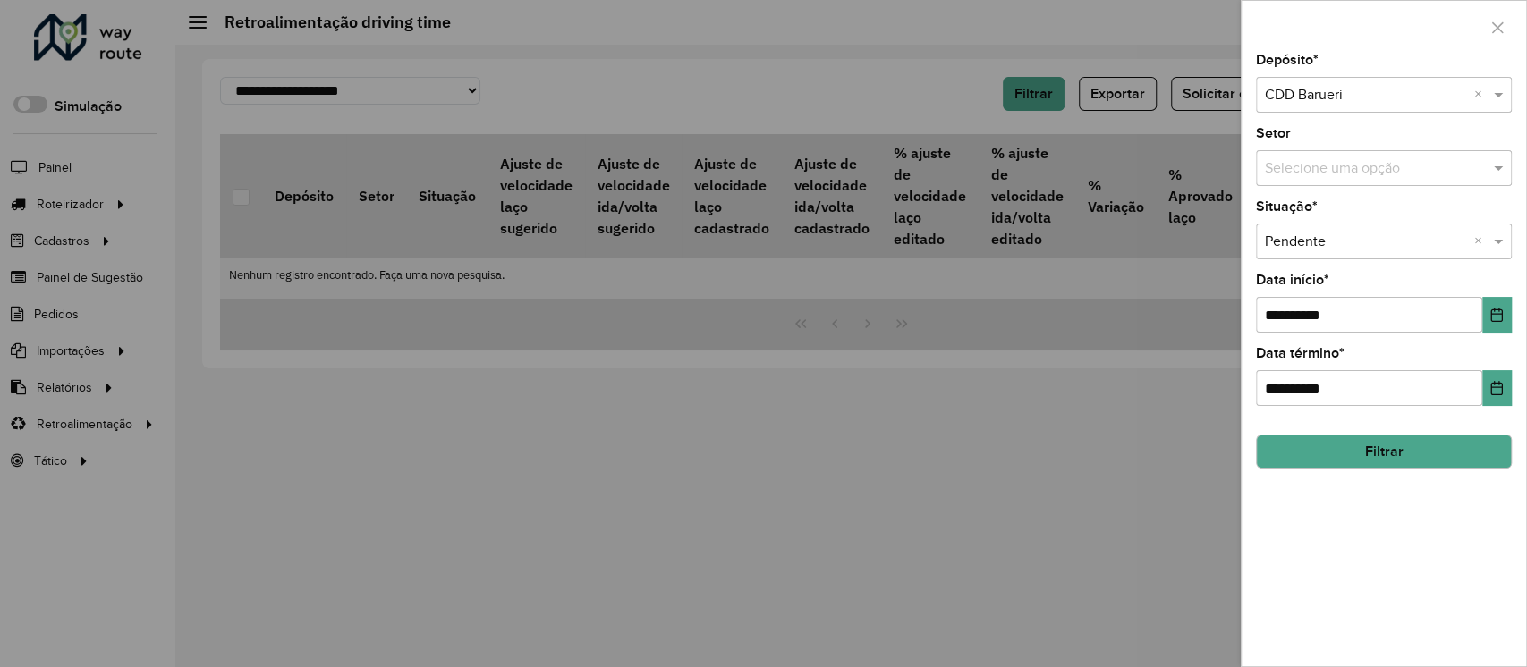
click at [1375, 454] on button "Filtrar" at bounding box center [1384, 452] width 256 height 34
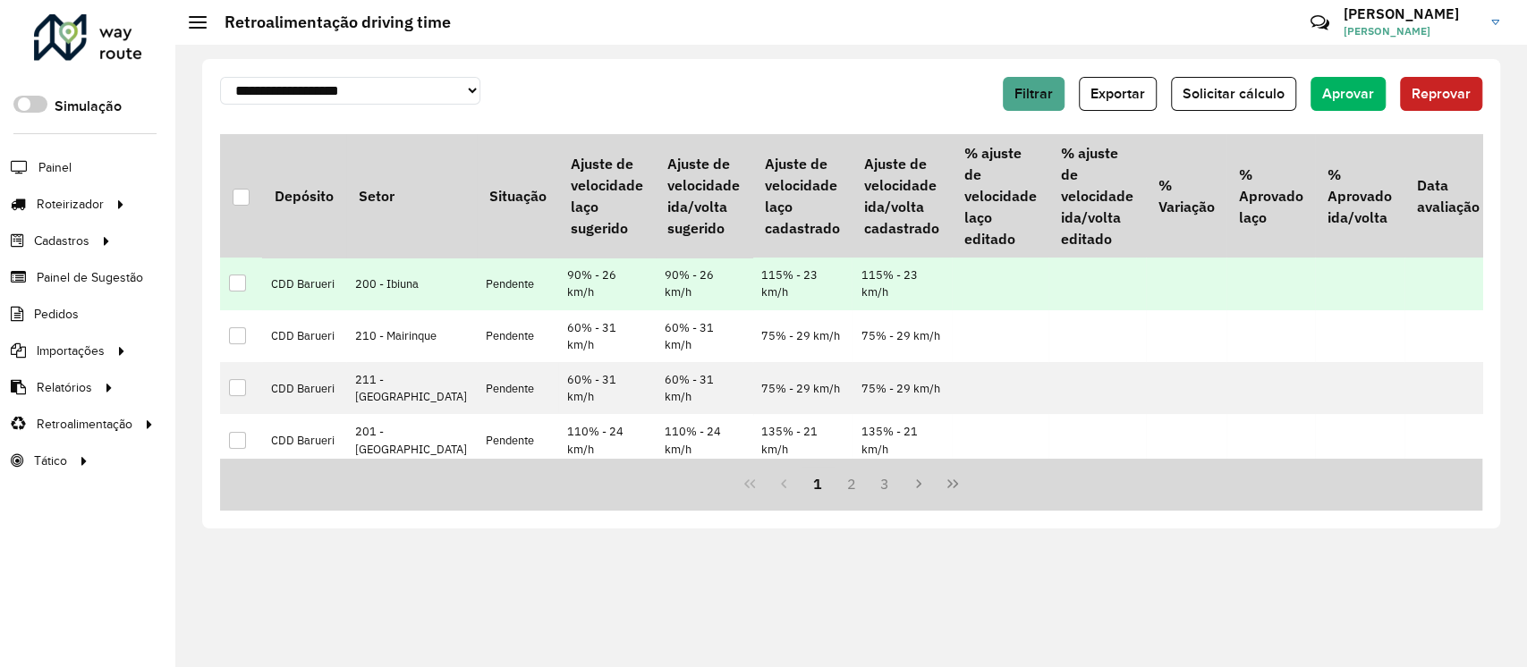
click at [236, 281] on div at bounding box center [237, 283] width 17 height 17
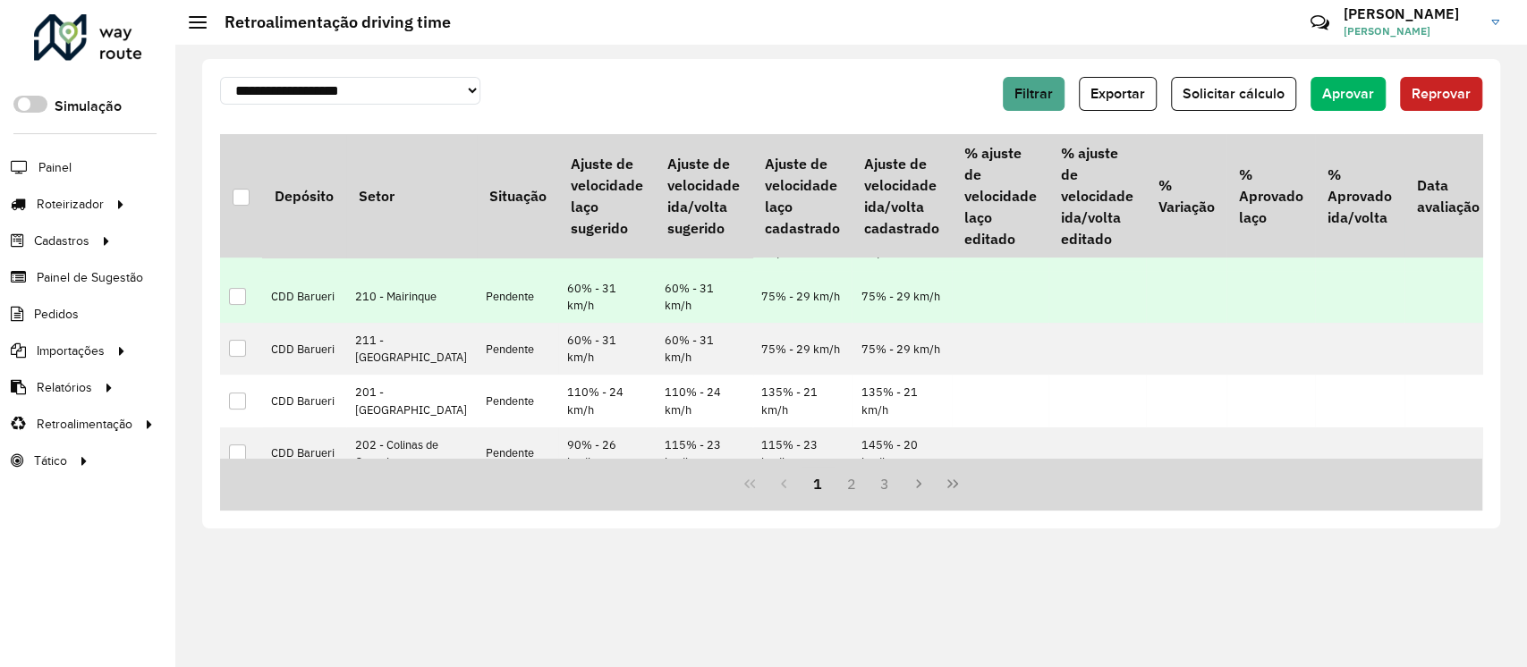
click at [233, 303] on div at bounding box center [237, 296] width 17 height 17
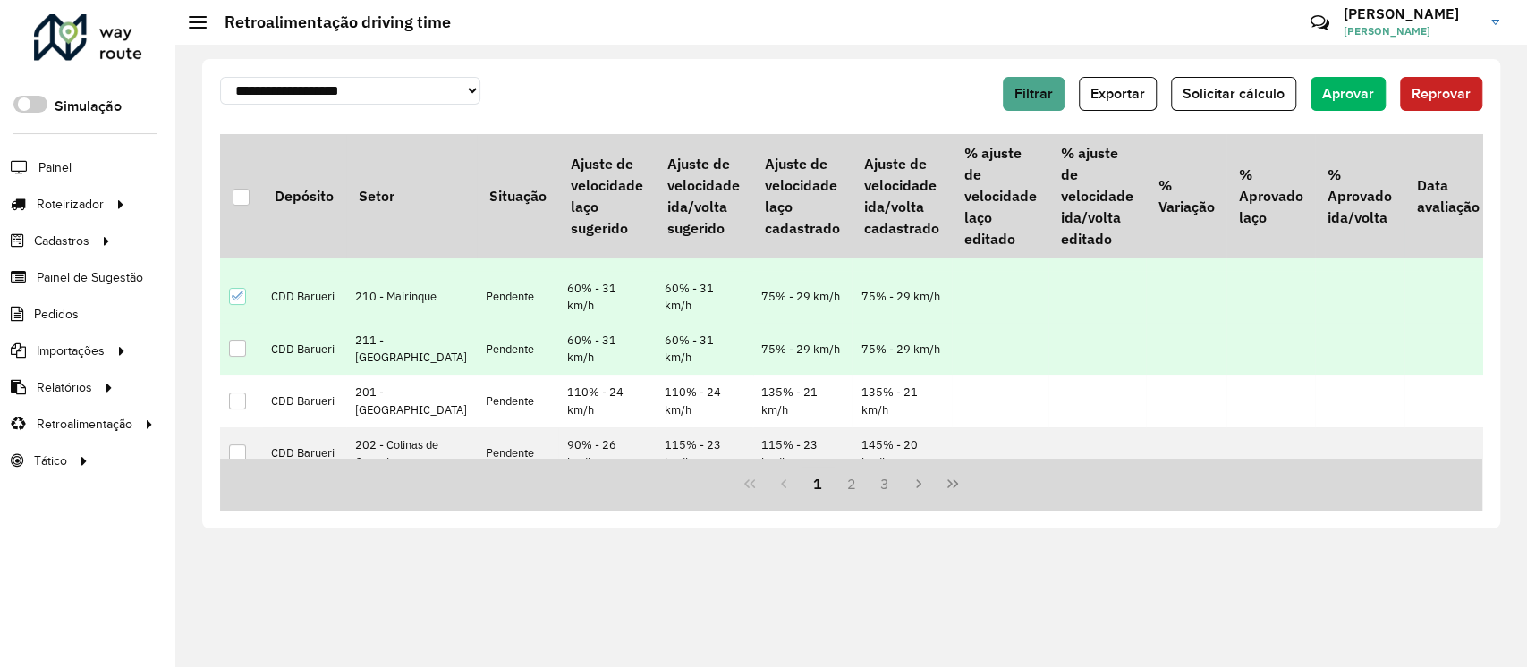
click at [244, 342] on div at bounding box center [237, 348] width 17 height 17
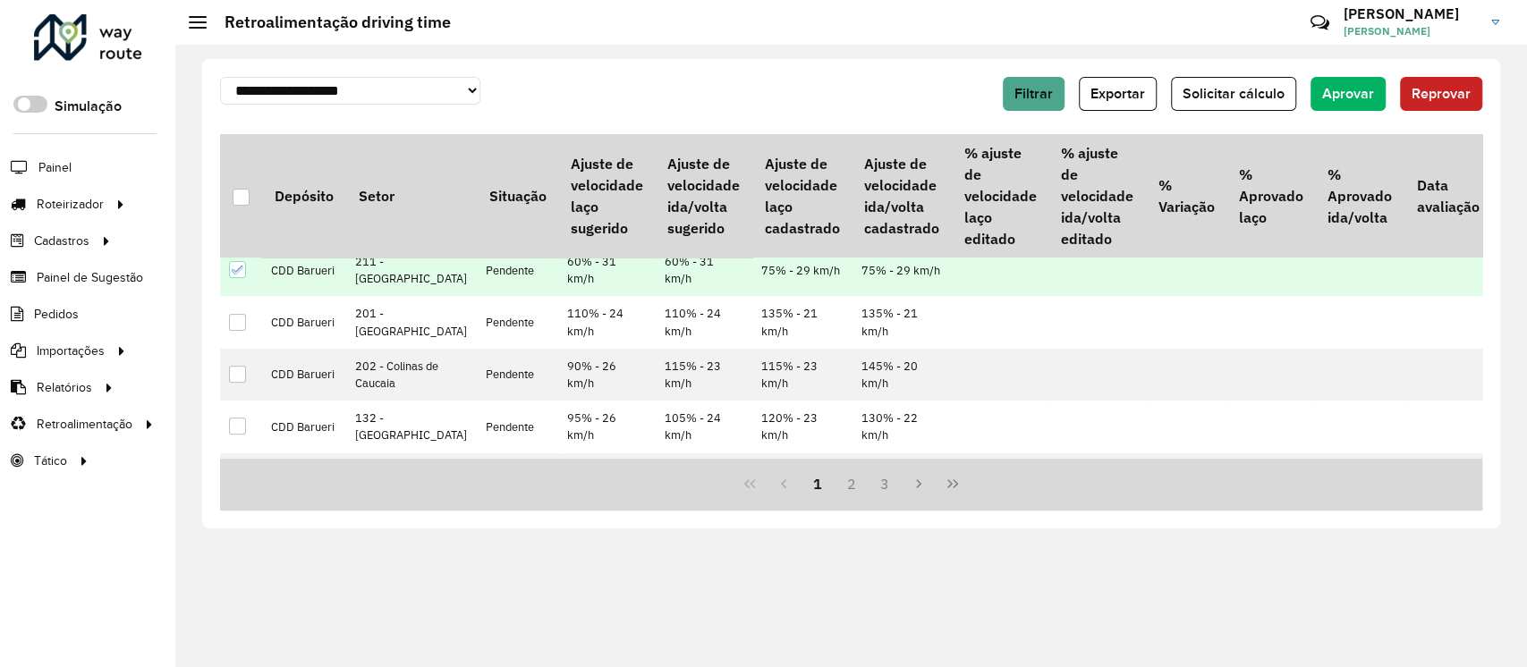
scroll to position [119, 0]
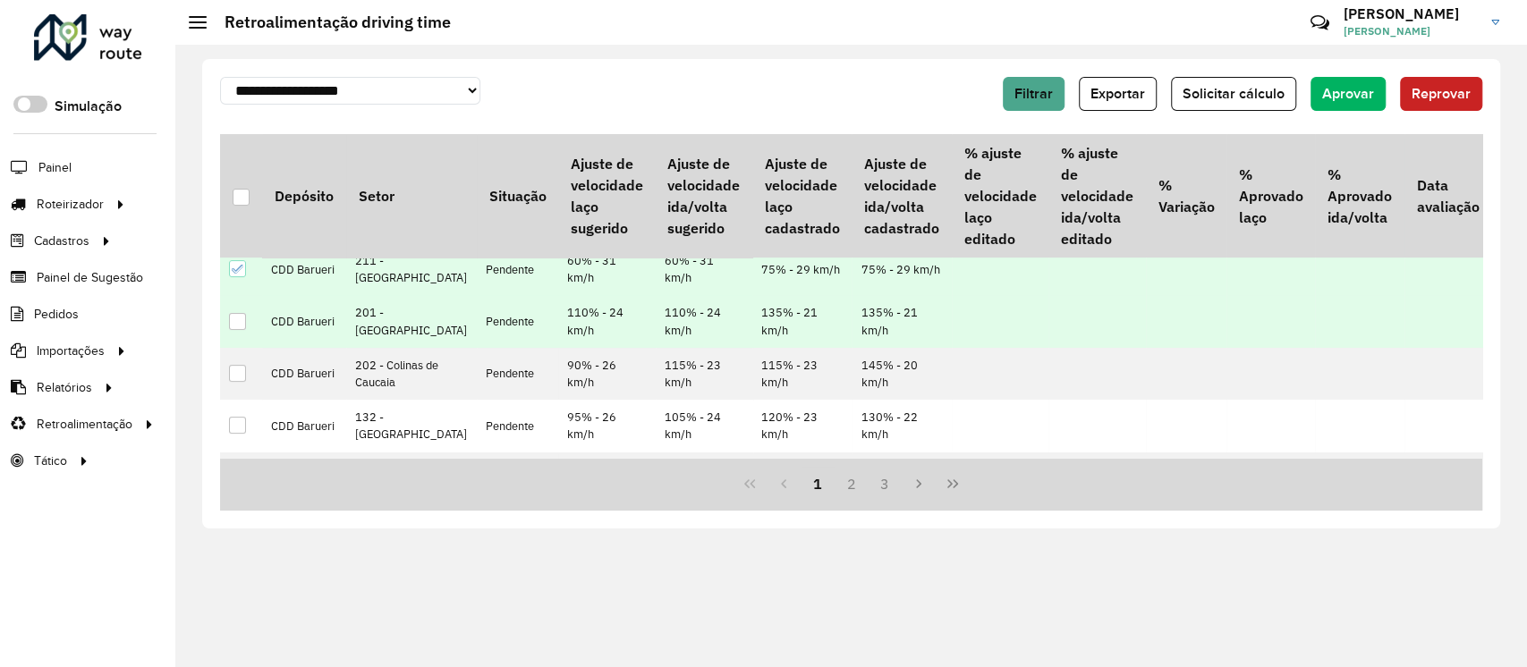
click at [233, 330] on div at bounding box center [237, 321] width 17 height 17
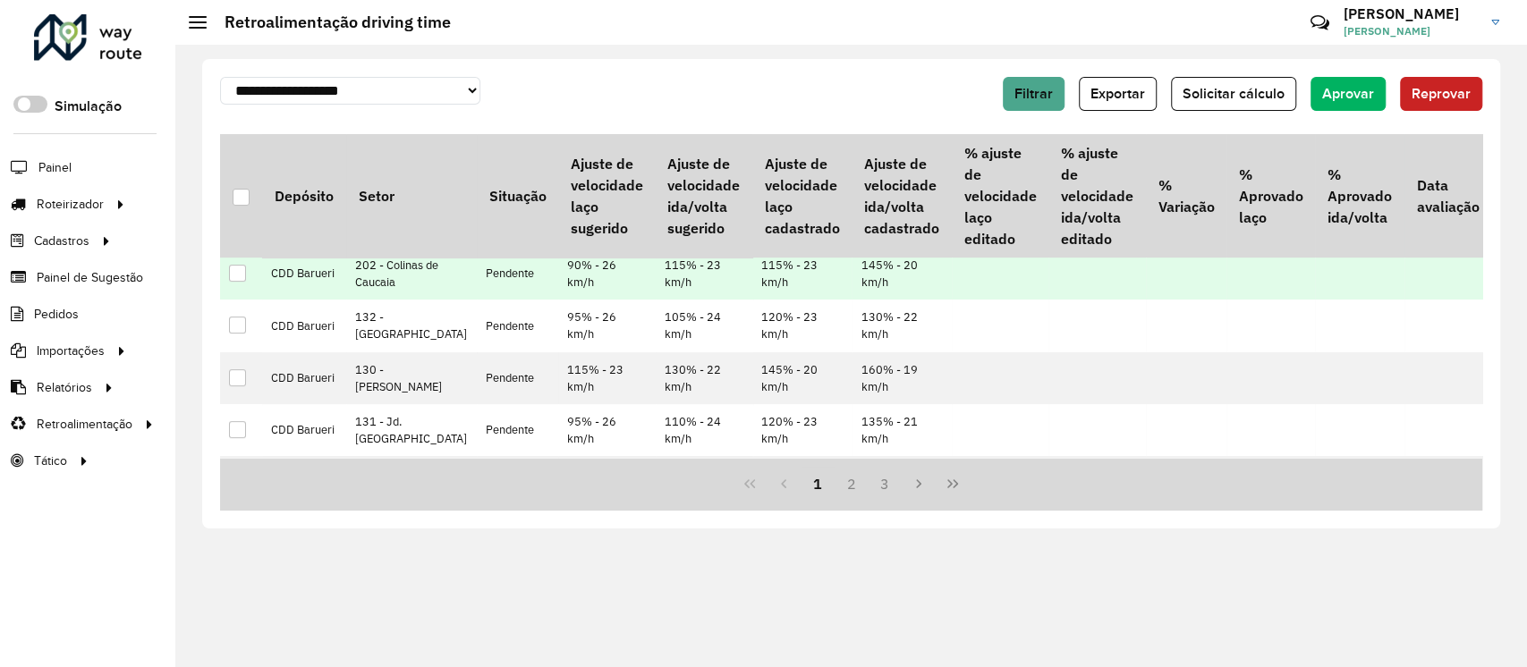
scroll to position [238, 0]
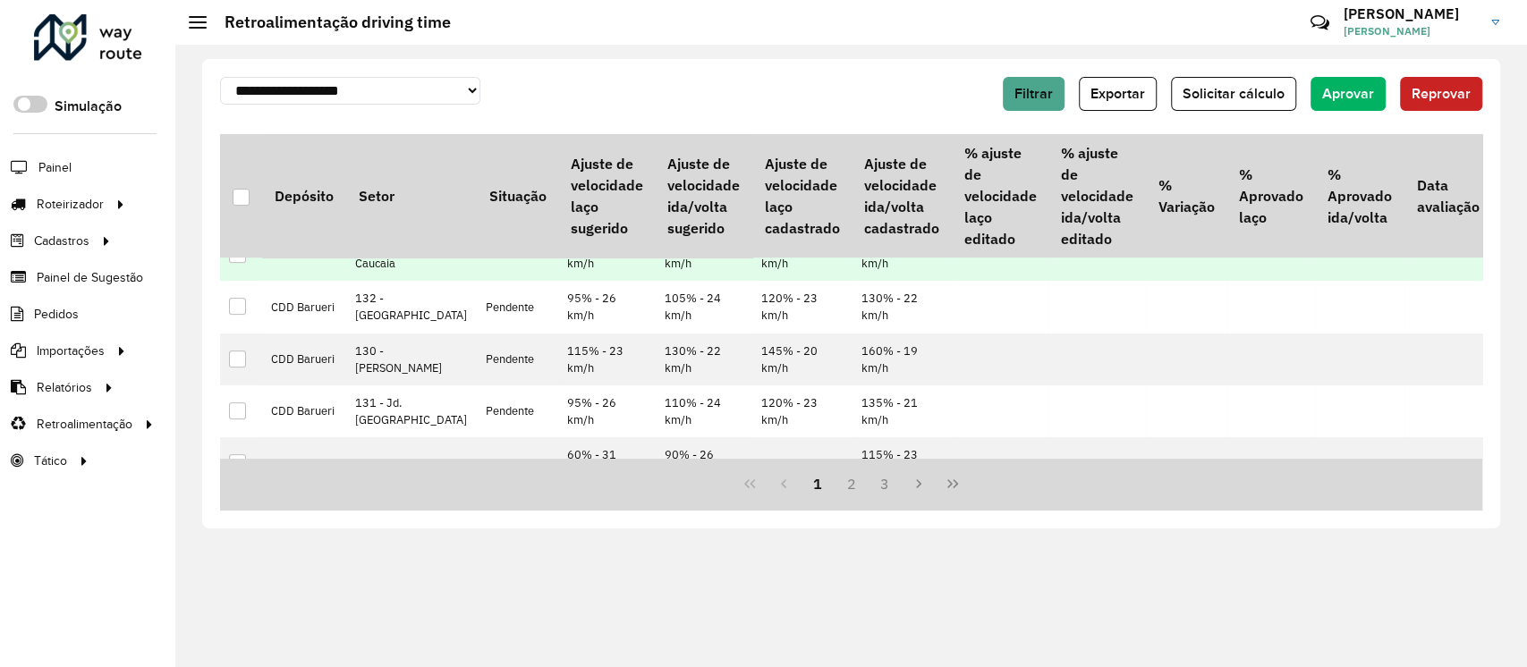
click at [231, 263] on div at bounding box center [237, 254] width 17 height 17
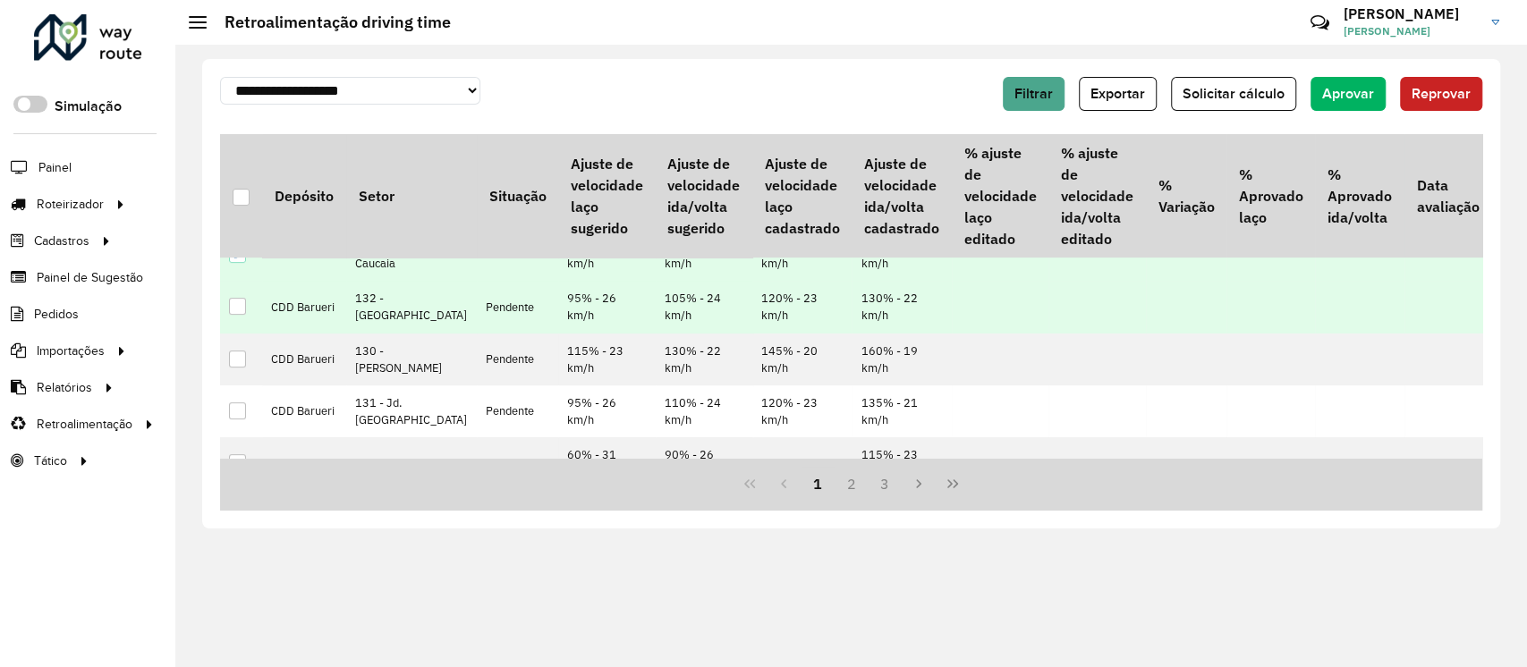
click at [240, 315] on div at bounding box center [237, 306] width 17 height 17
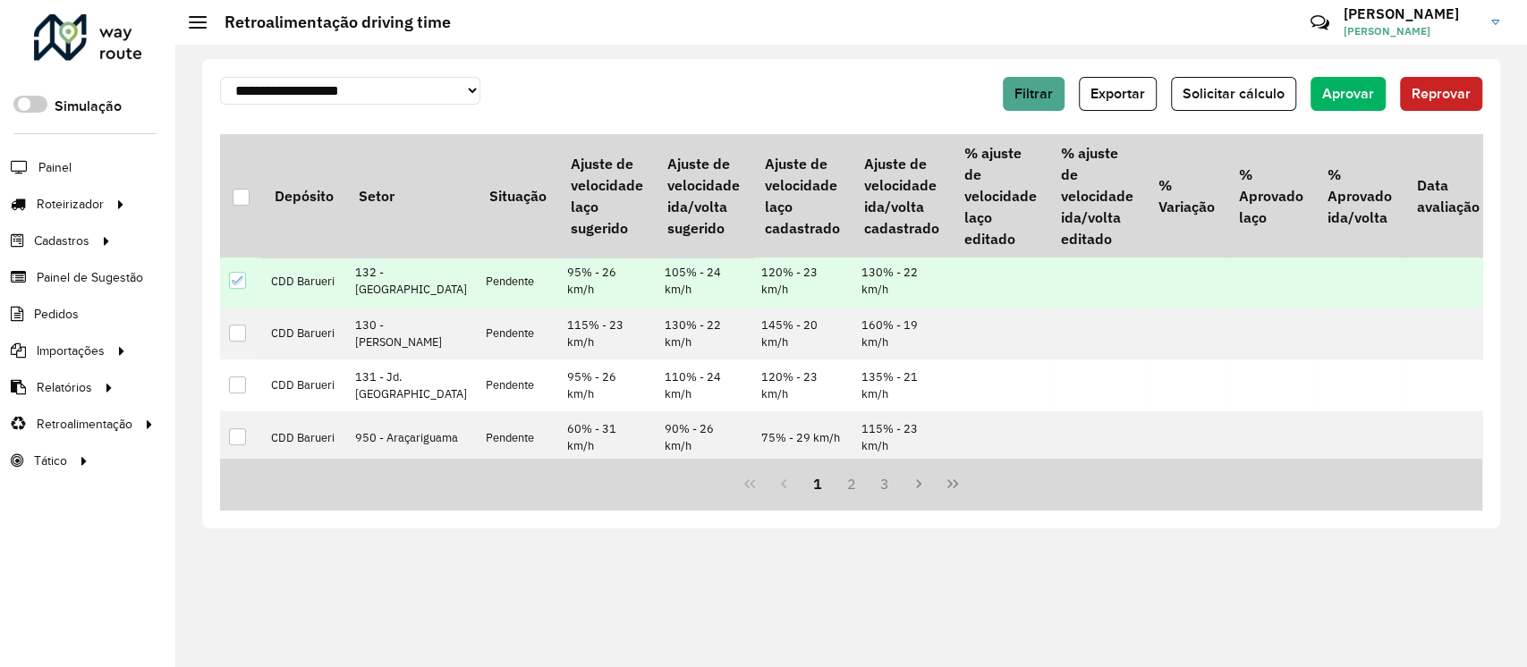
scroll to position [278, 0]
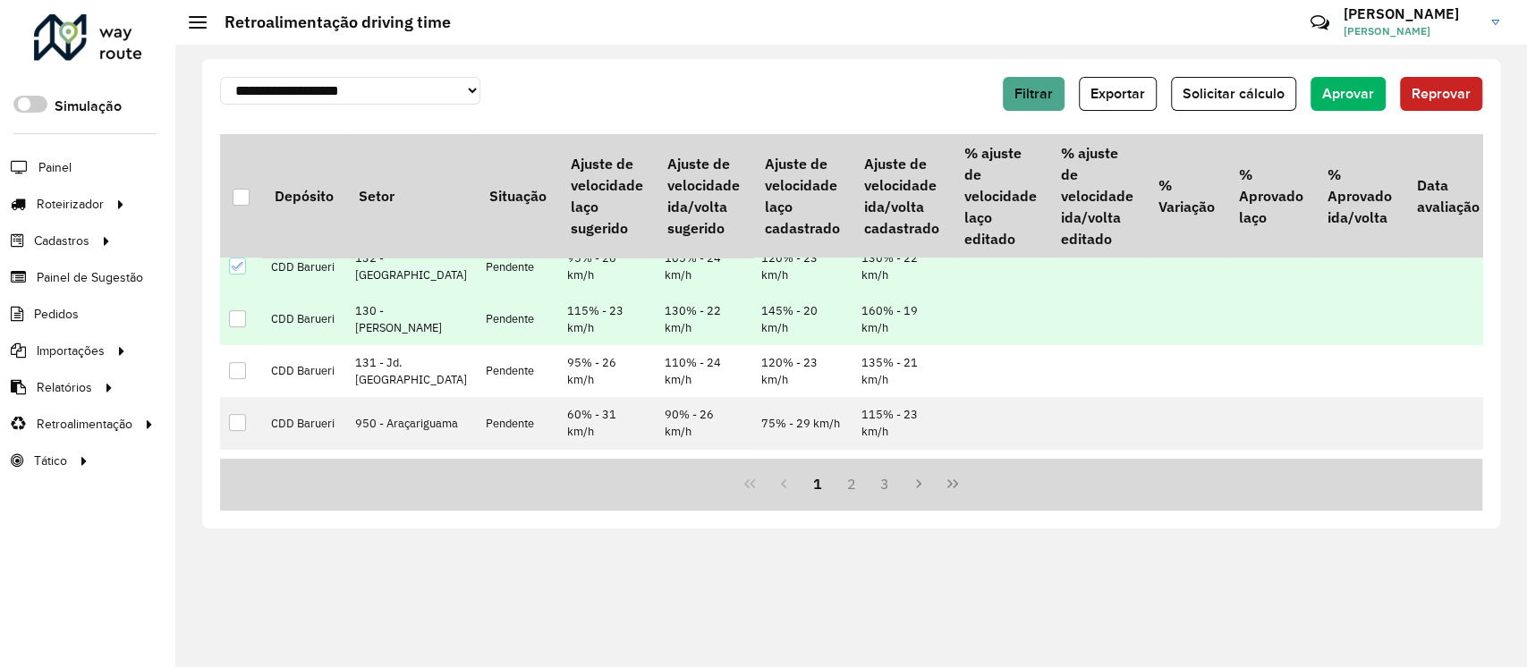
click at [241, 327] on div at bounding box center [237, 318] width 17 height 17
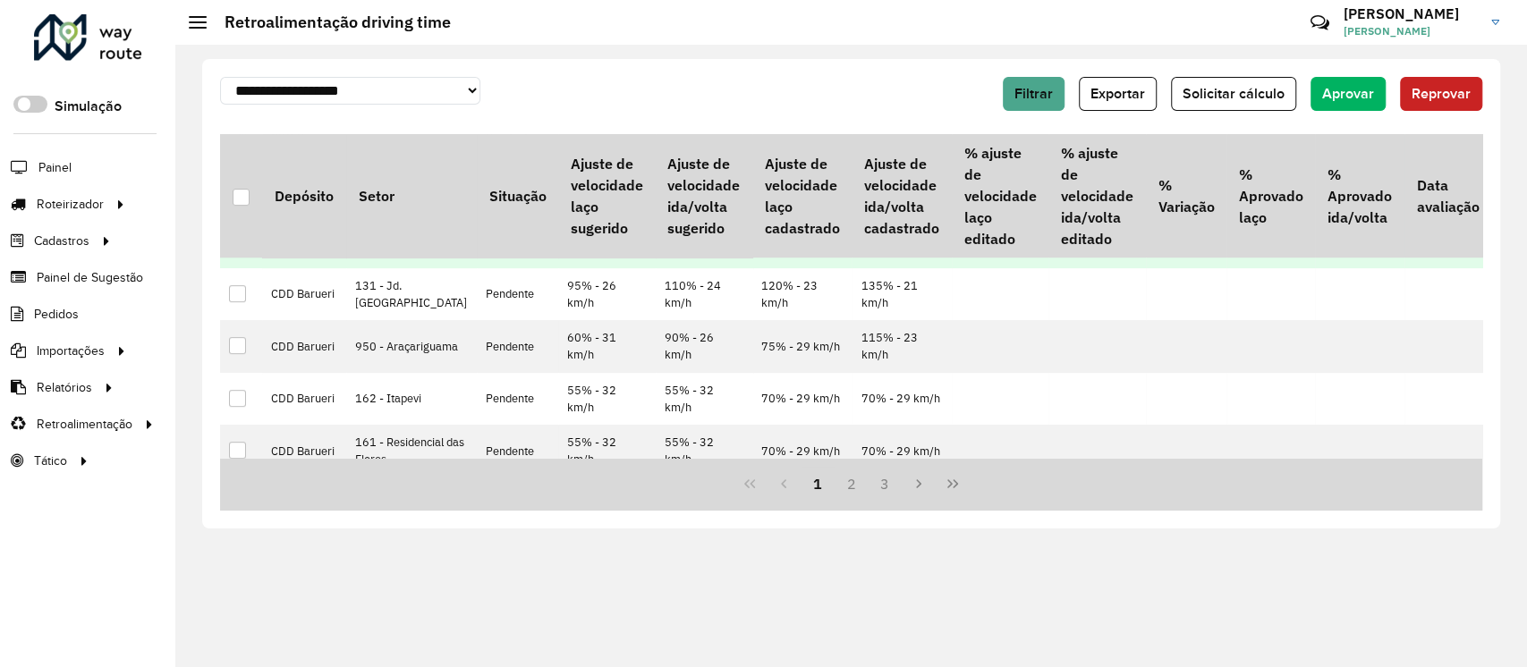
scroll to position [358, 0]
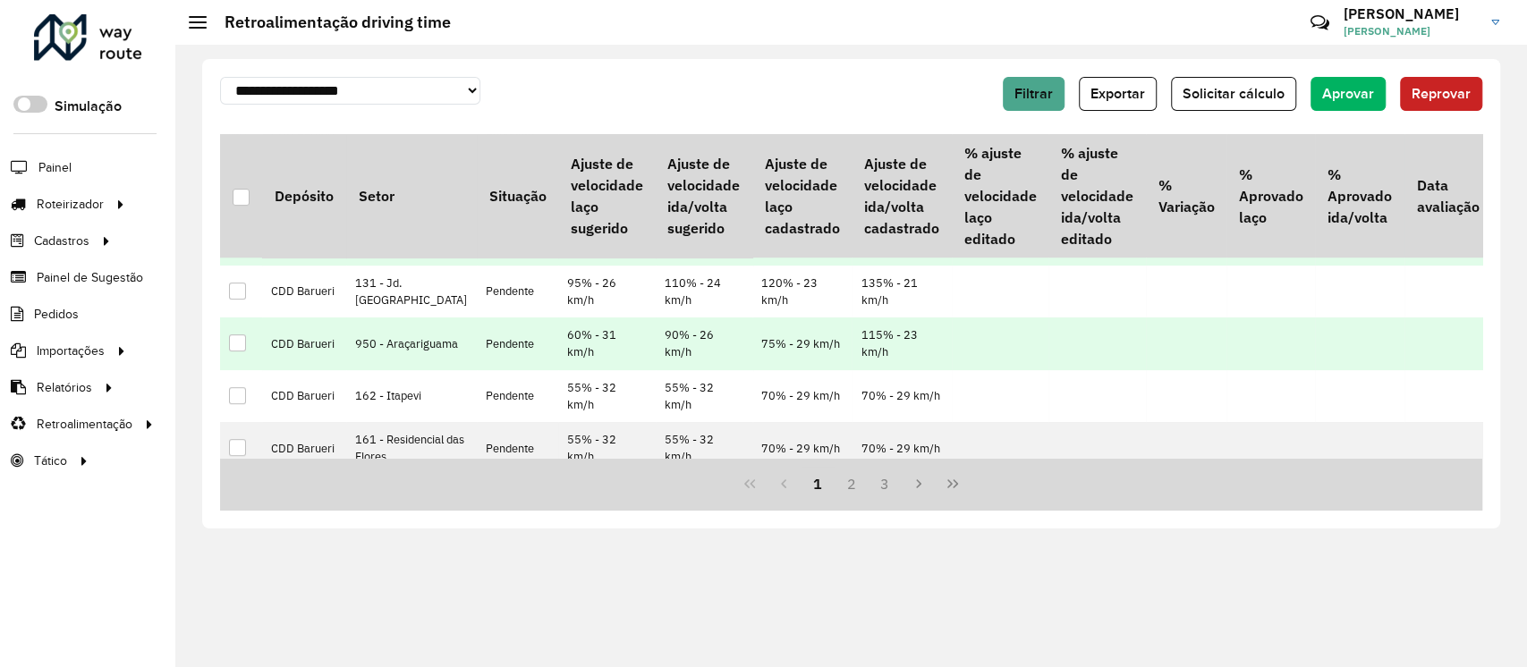
click at [239, 352] on div at bounding box center [237, 343] width 17 height 17
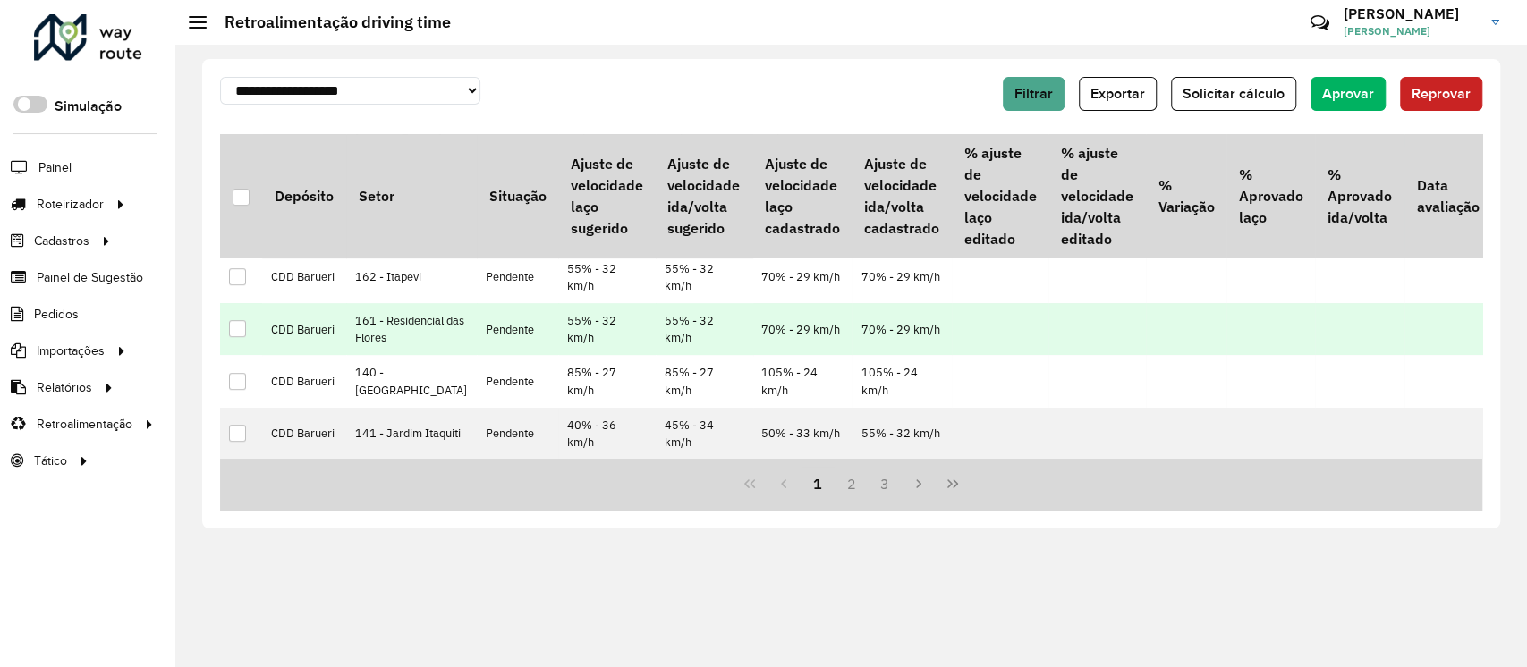
scroll to position [516, 0]
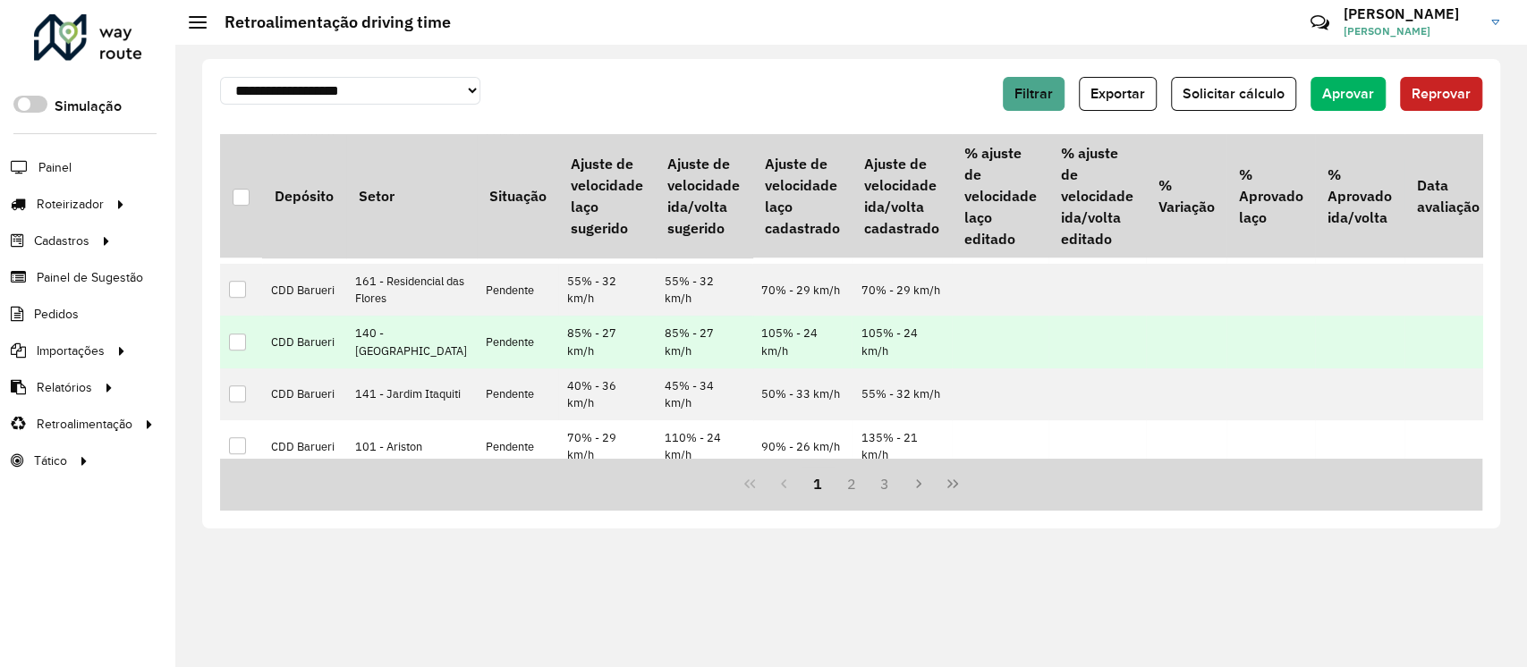
click at [242, 351] on div at bounding box center [237, 342] width 17 height 17
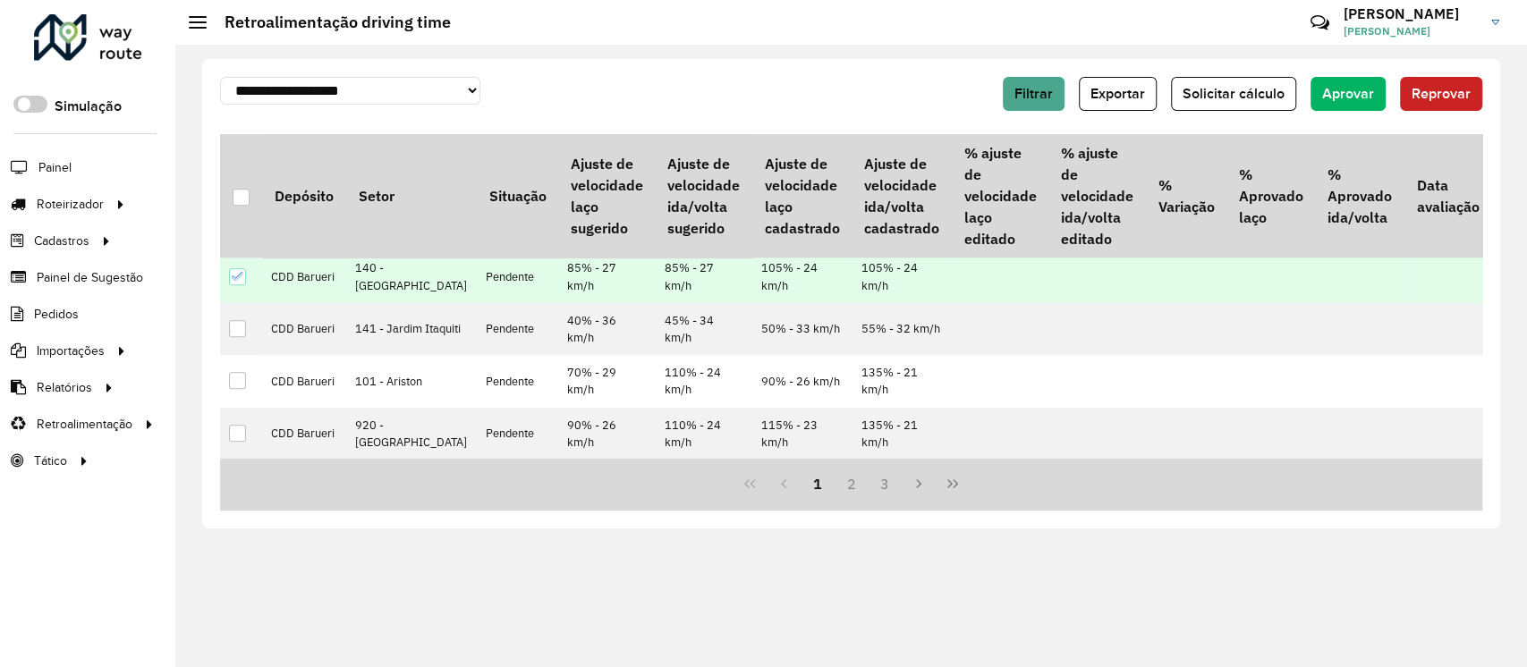
scroll to position [596, 0]
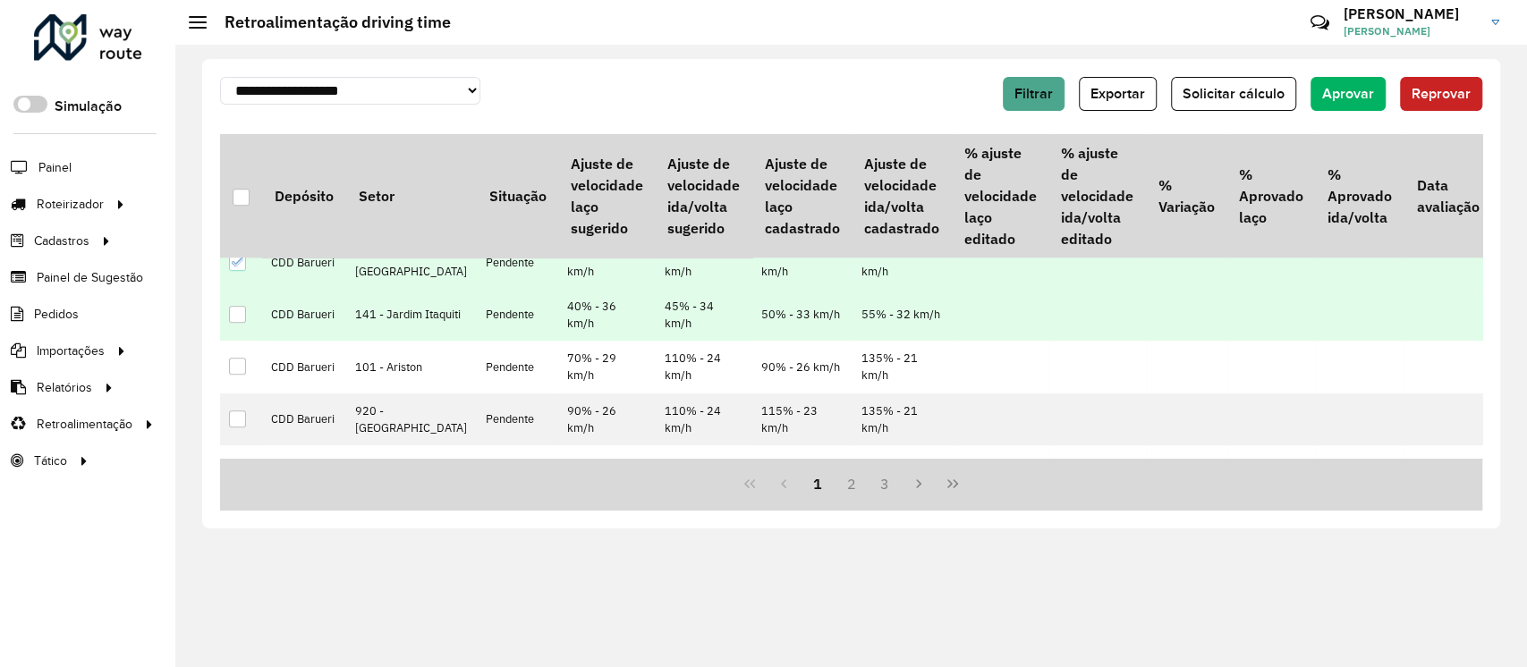
click at [231, 323] on div at bounding box center [237, 314] width 17 height 17
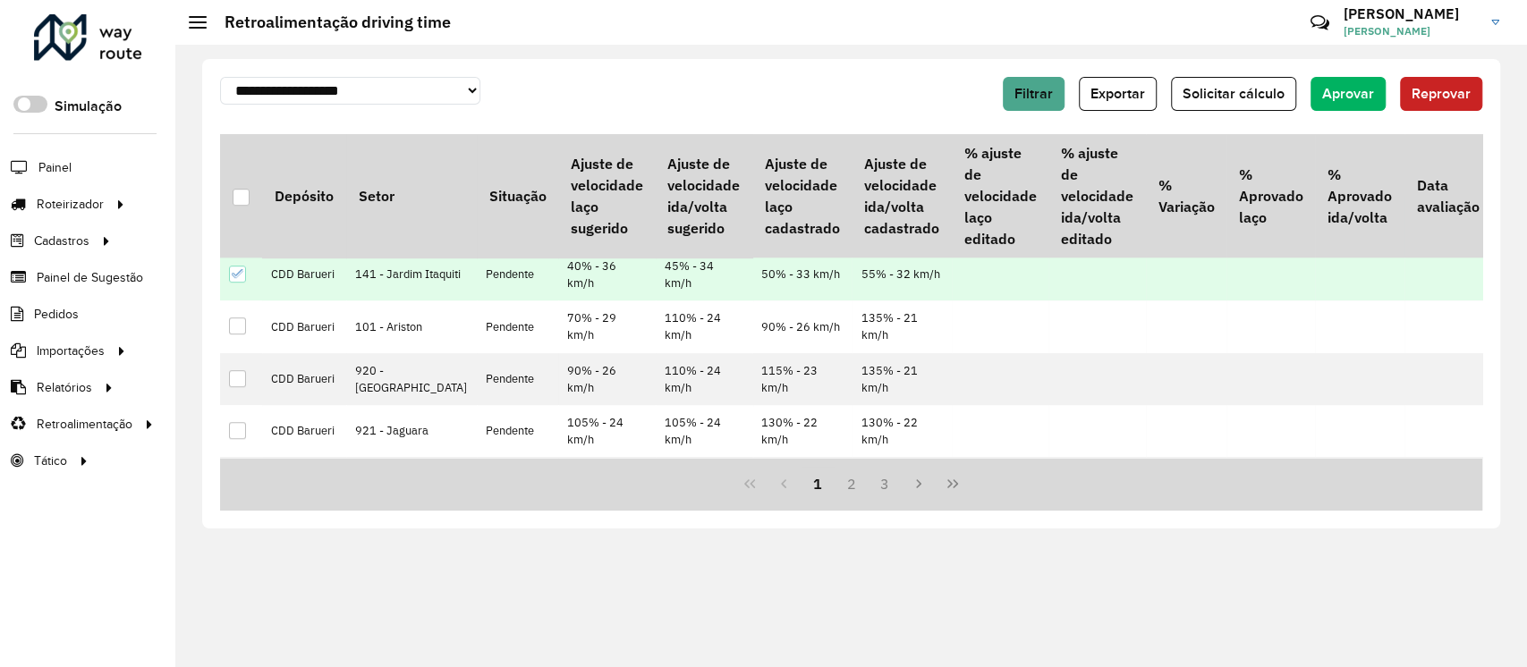
scroll to position [675, 0]
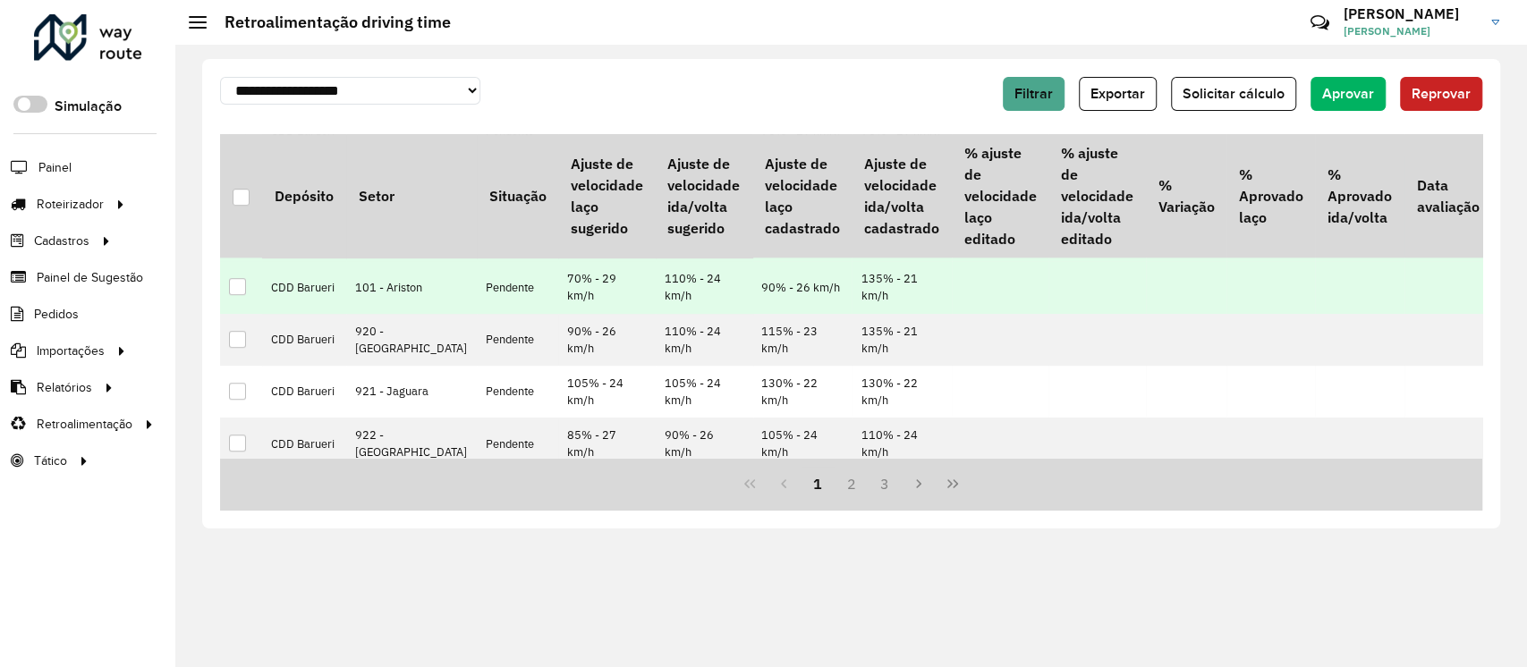
click at [240, 295] on div at bounding box center [237, 286] width 17 height 17
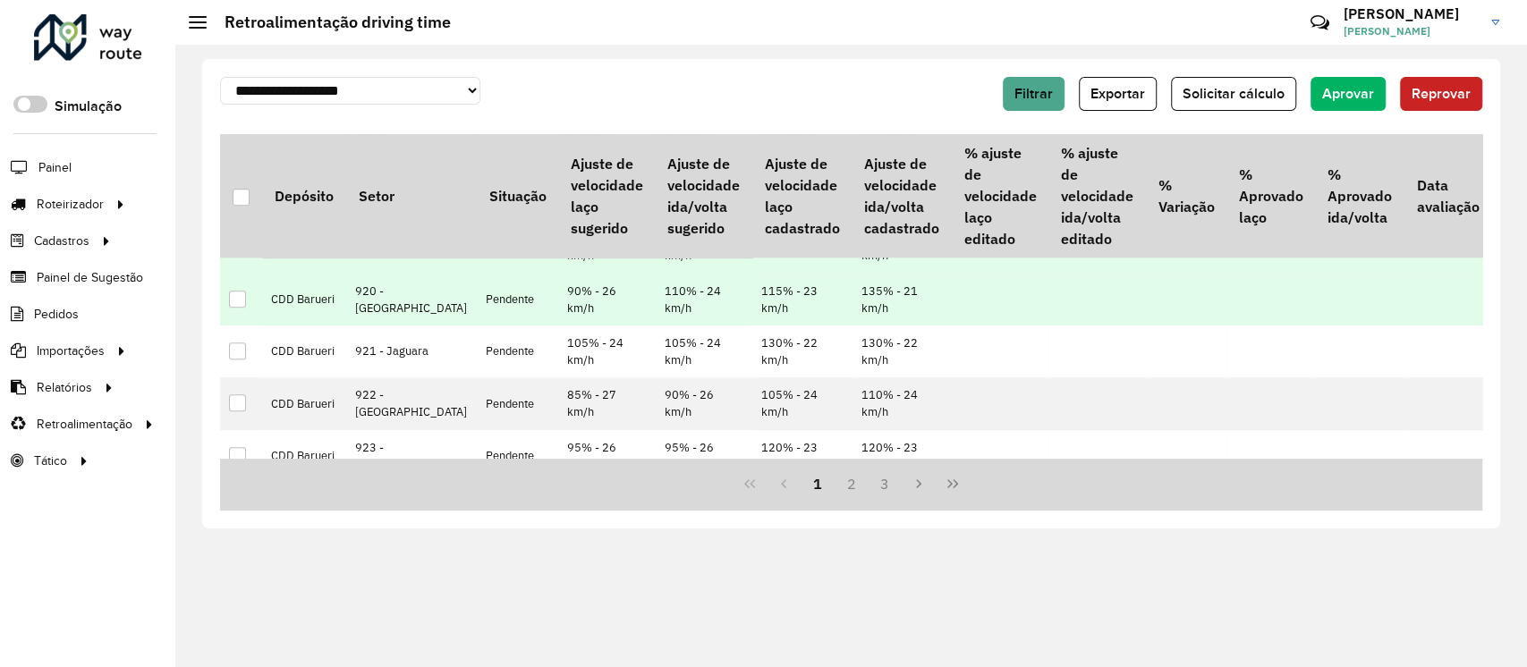
scroll to position [755, 0]
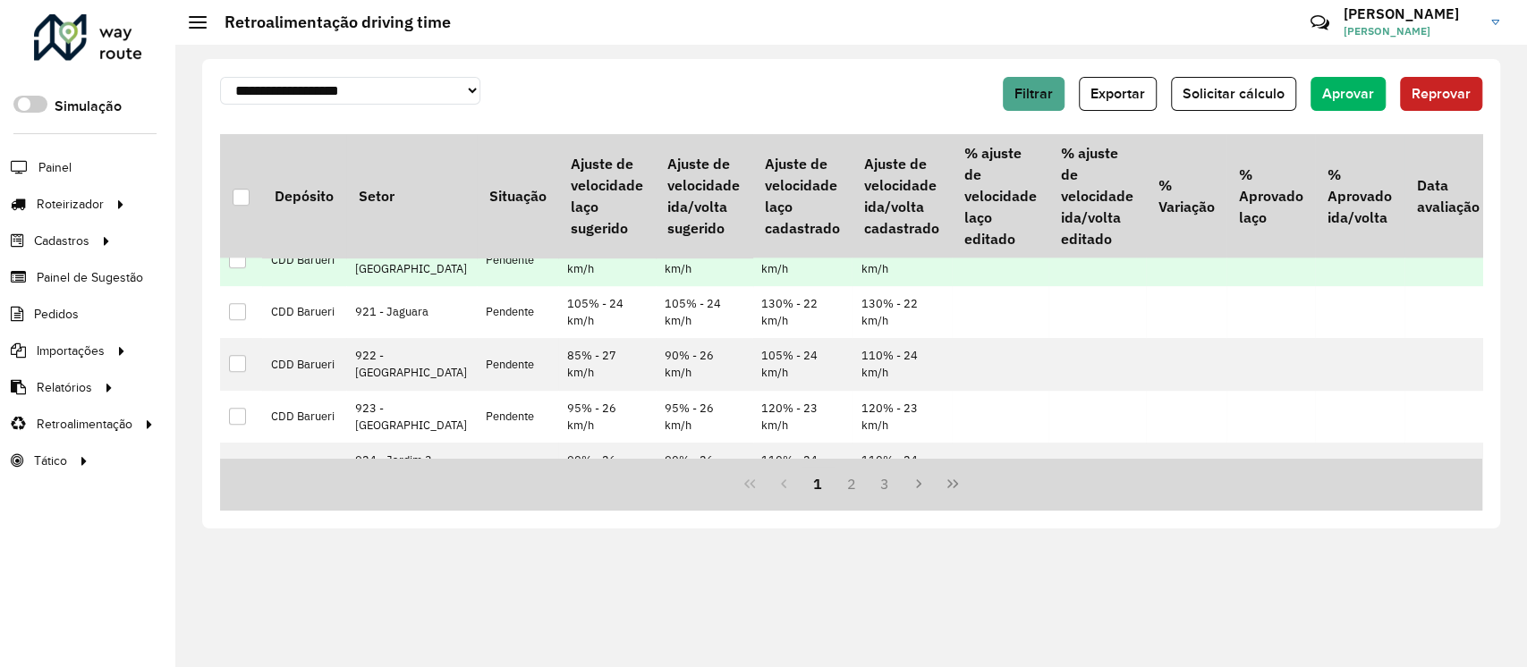
click at [236, 268] on div at bounding box center [237, 259] width 17 height 17
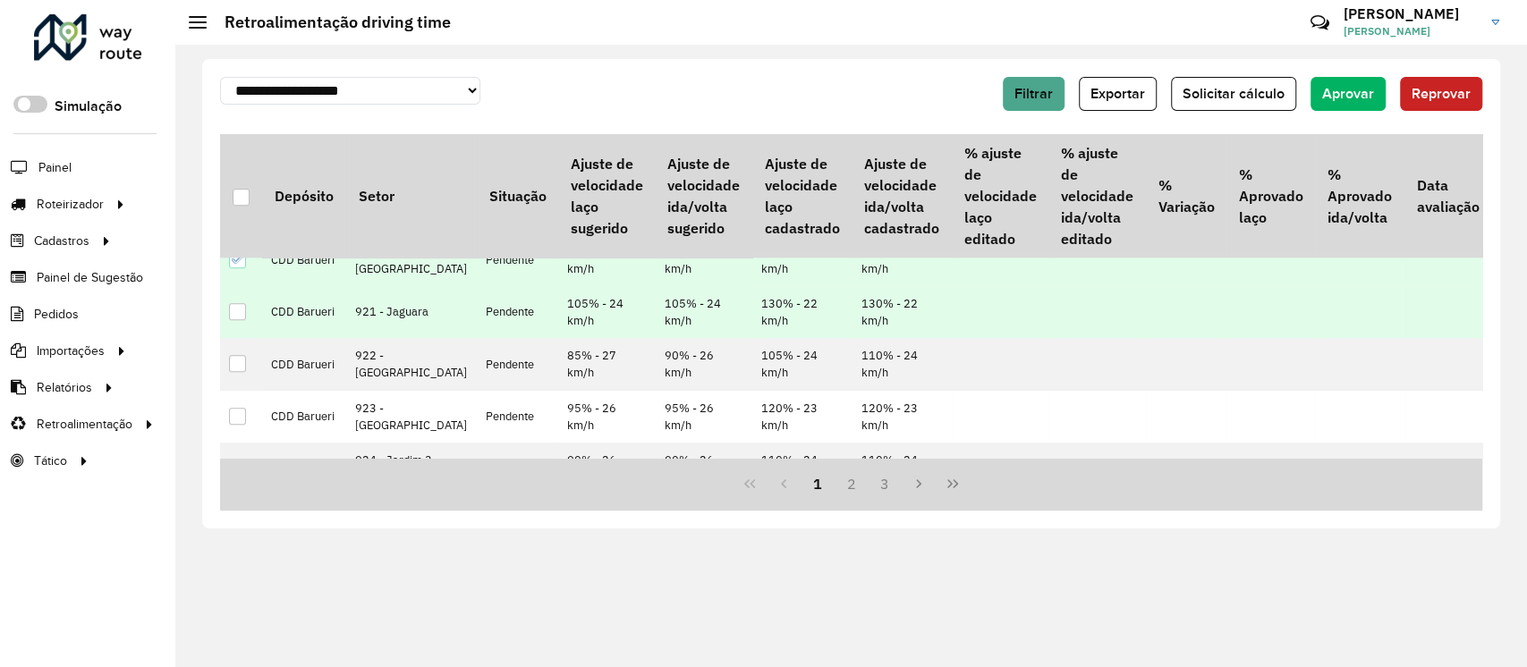
click at [236, 320] on div at bounding box center [237, 311] width 17 height 17
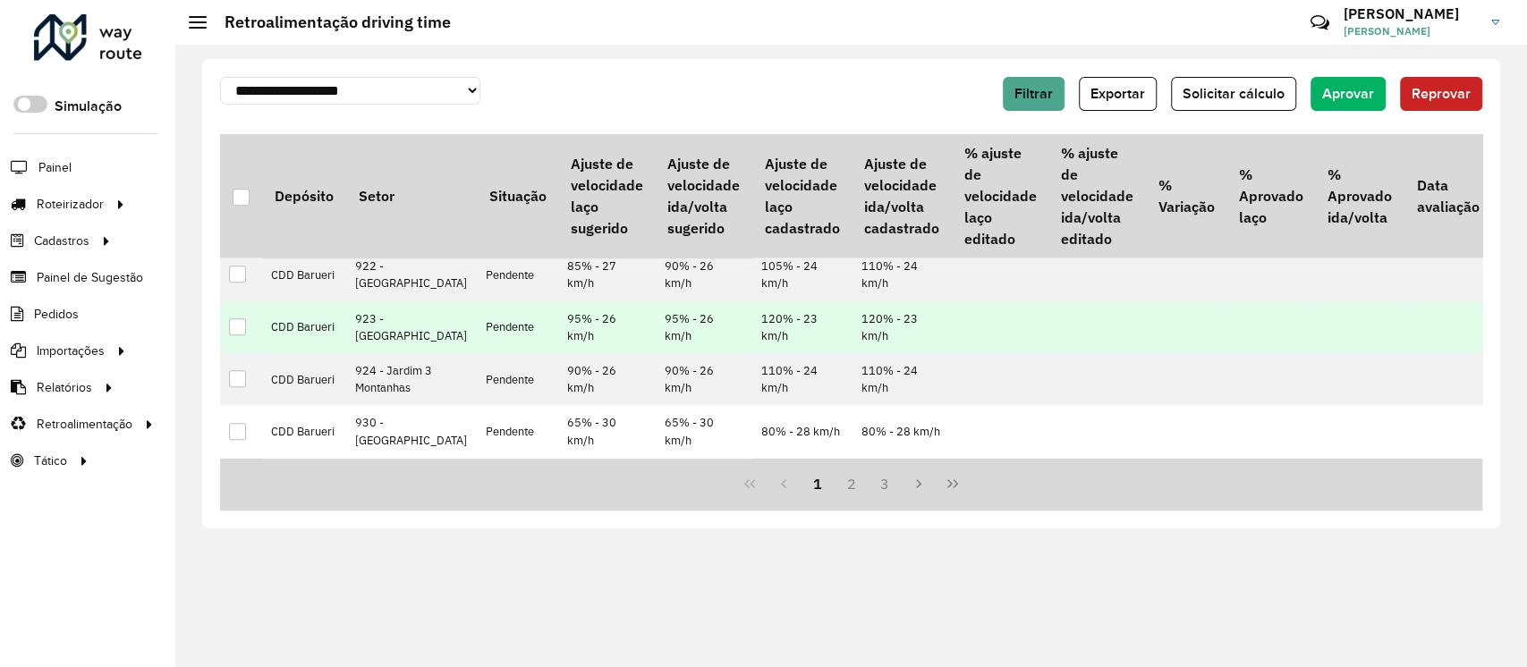
scroll to position [888, 0]
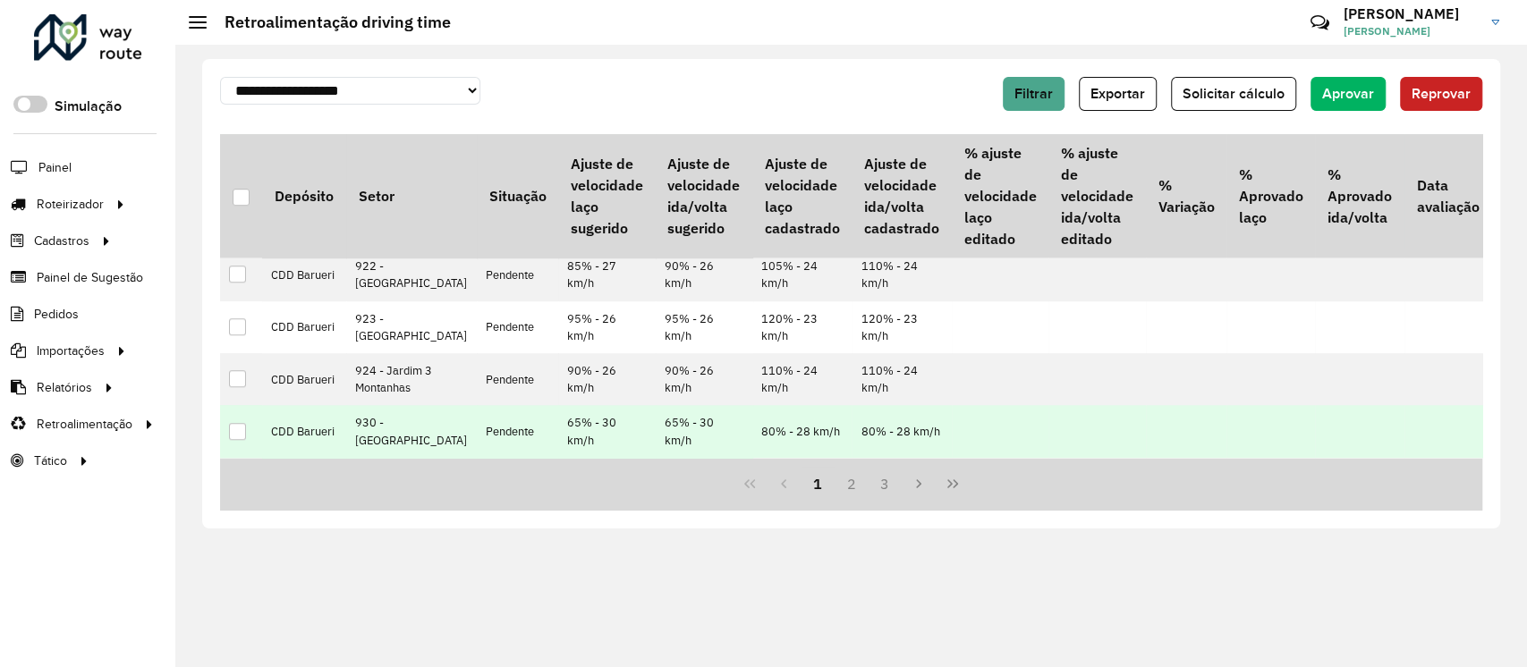
click at [236, 426] on div at bounding box center [237, 431] width 17 height 17
click at [1358, 99] on span "Aprovar" at bounding box center [1348, 93] width 52 height 15
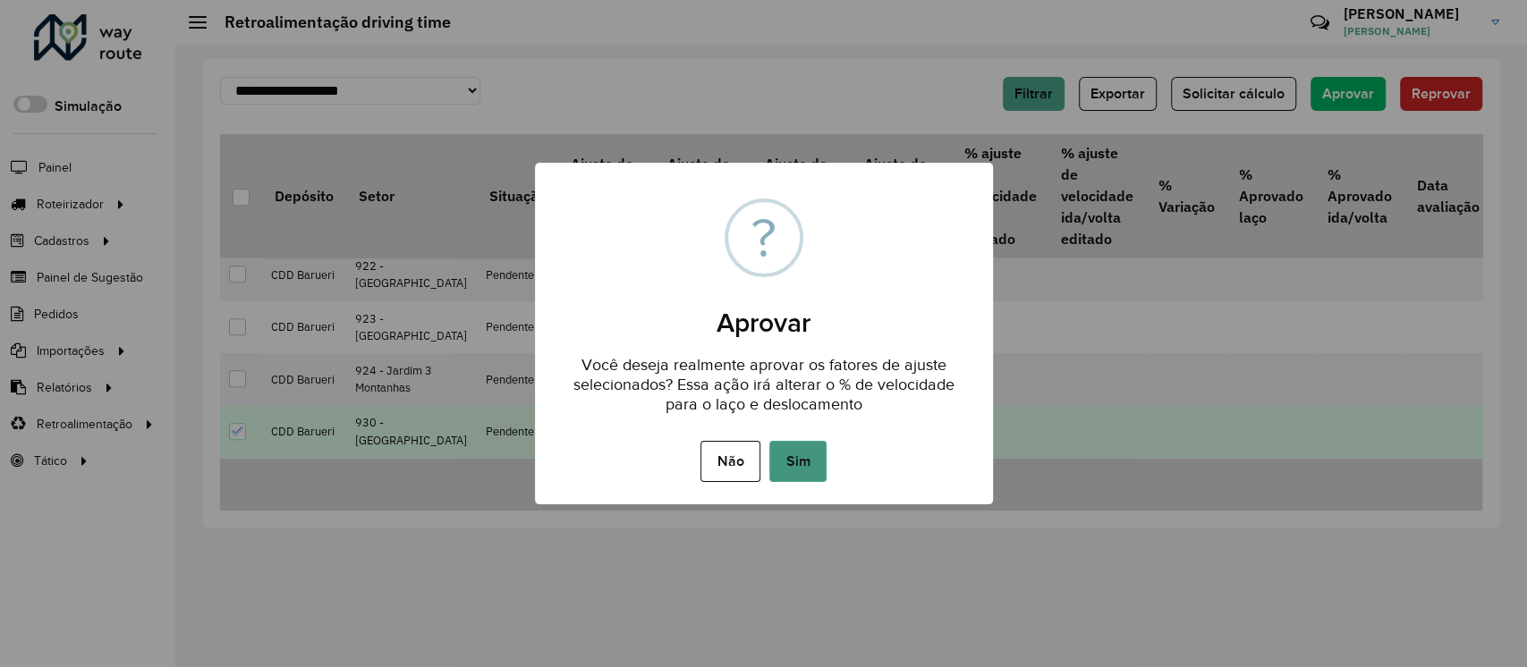
click at [795, 466] on button "Sim" at bounding box center [797, 461] width 57 height 41
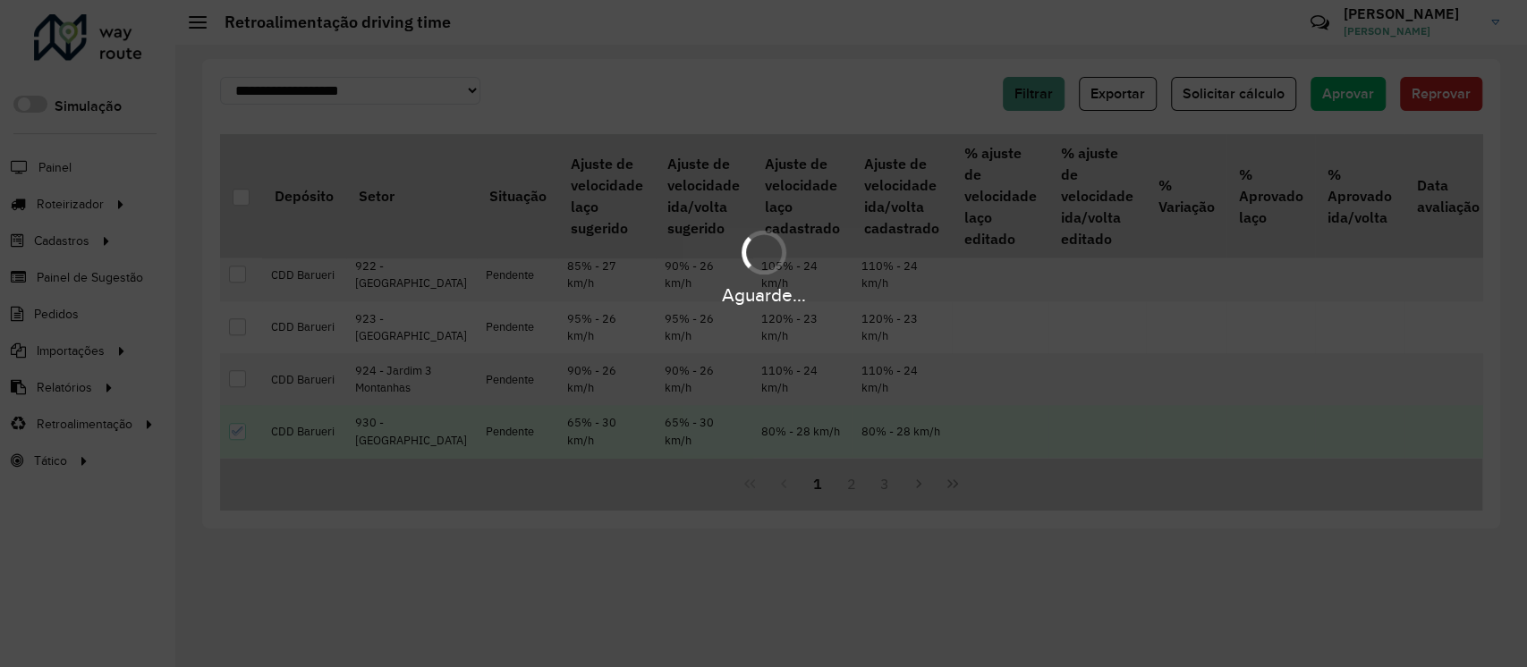
scroll to position [174, 0]
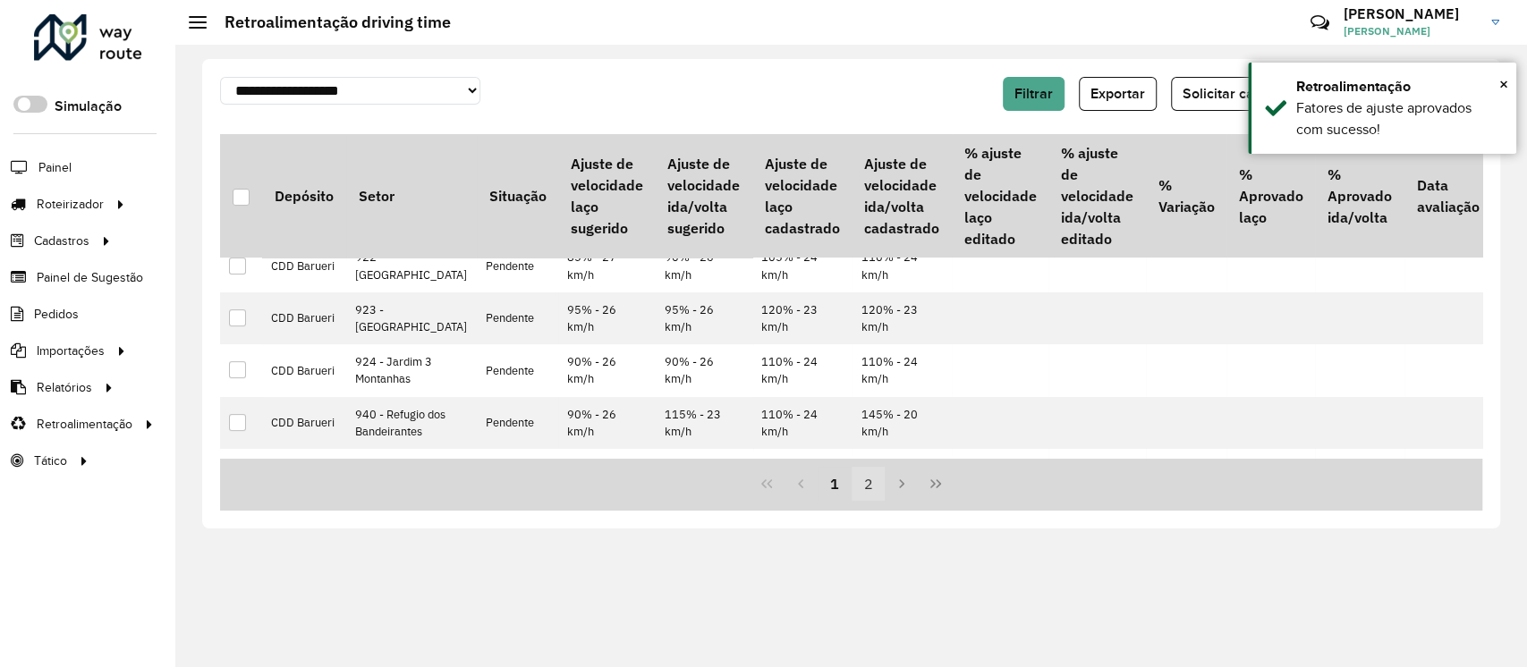
click at [867, 492] on button "2" at bounding box center [869, 484] width 34 height 34
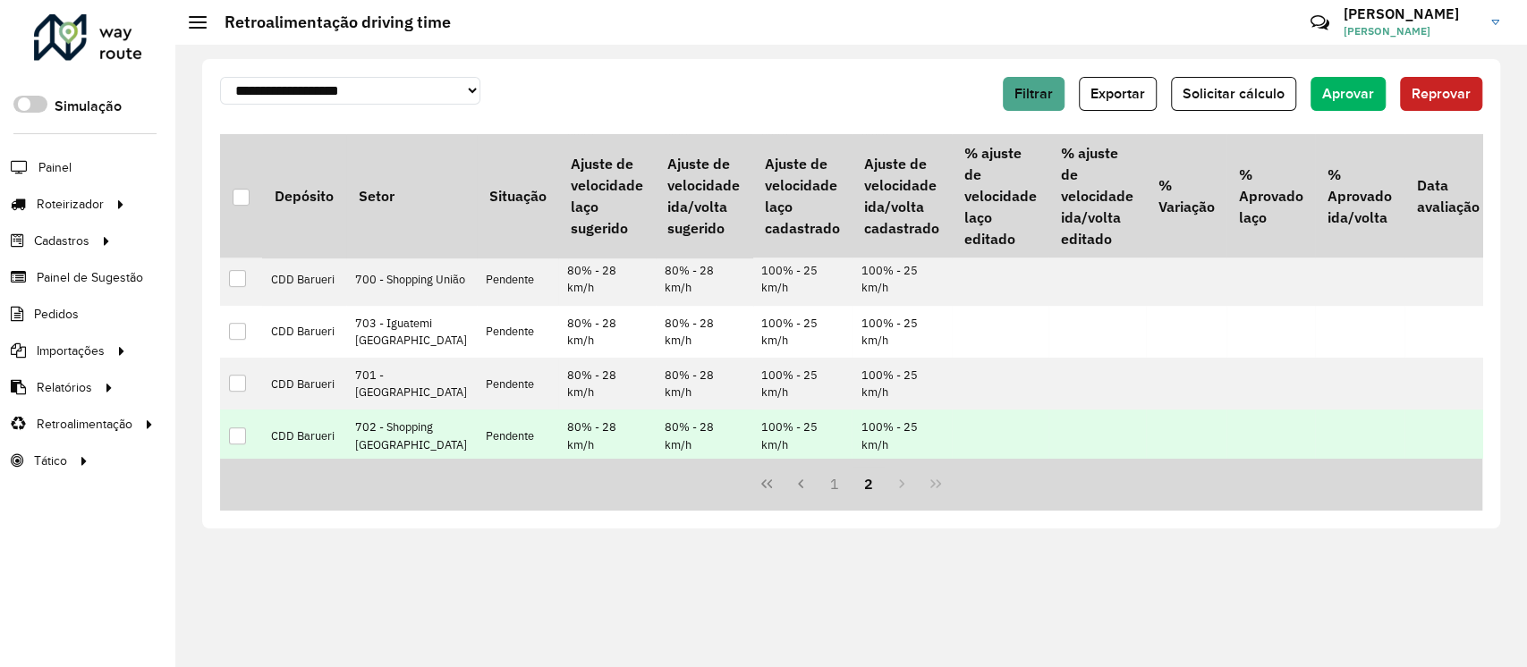
scroll to position [404, 0]
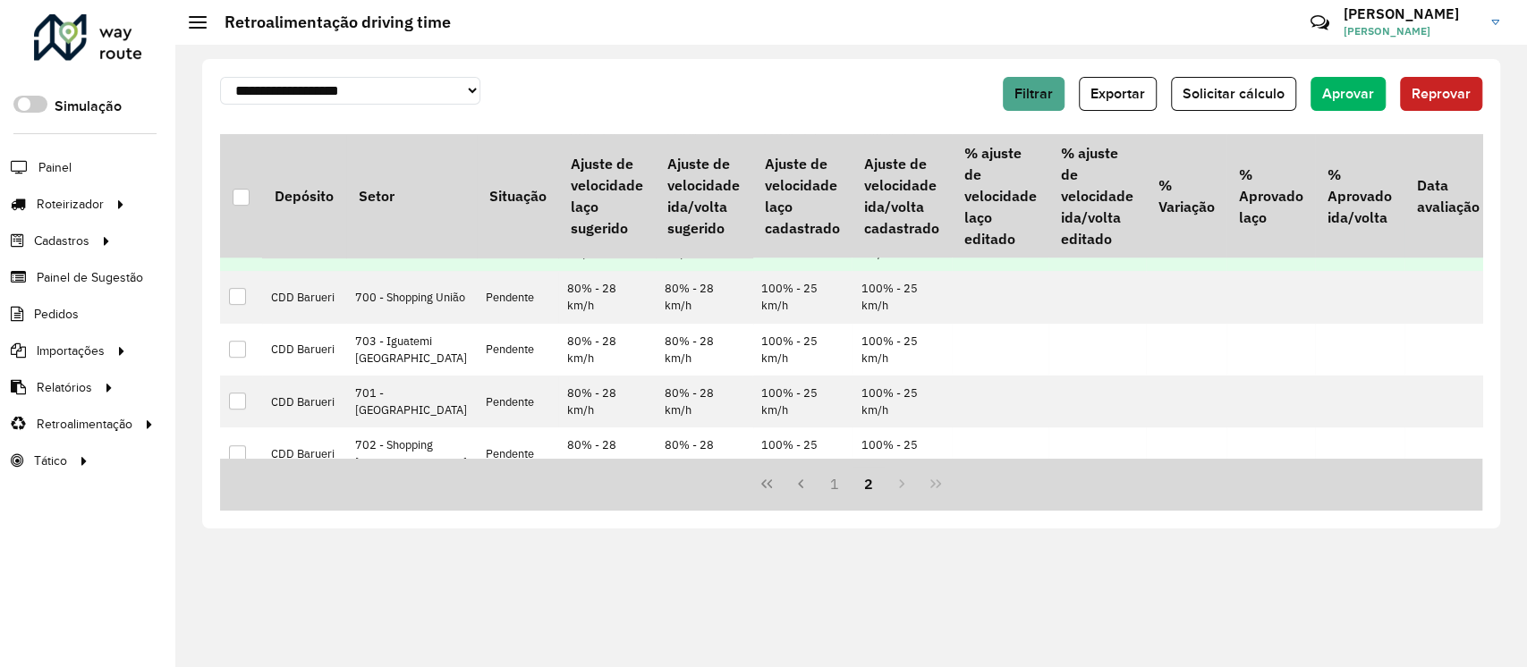
click at [242, 253] on div at bounding box center [237, 244] width 17 height 17
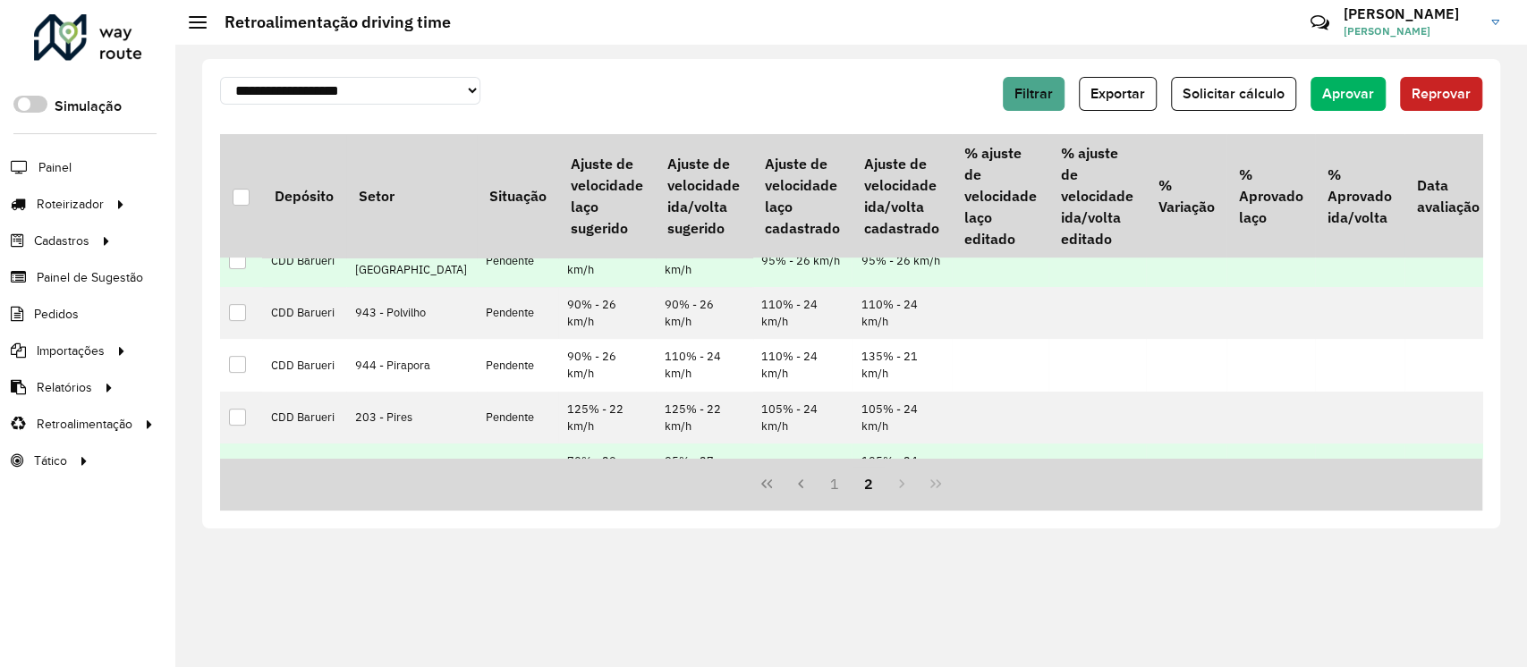
scroll to position [166, 0]
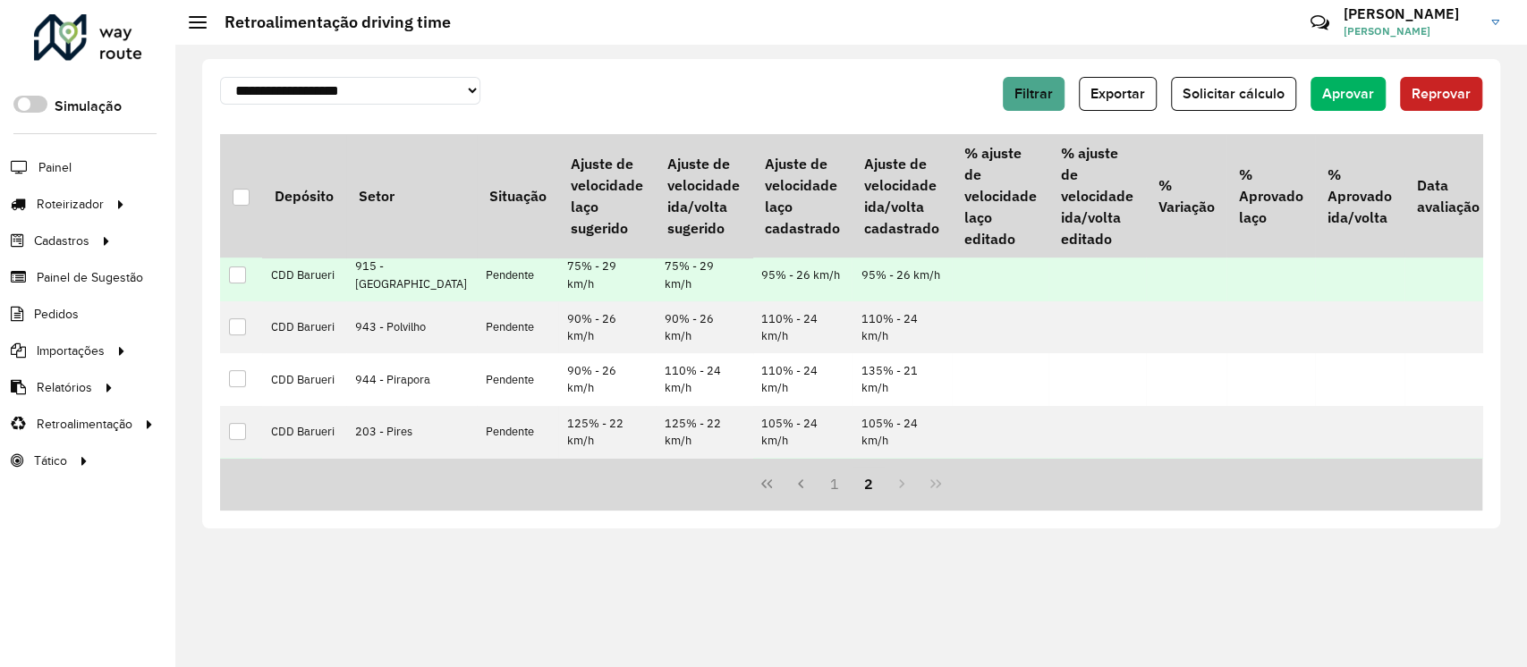
click at [239, 284] on div at bounding box center [237, 275] width 17 height 17
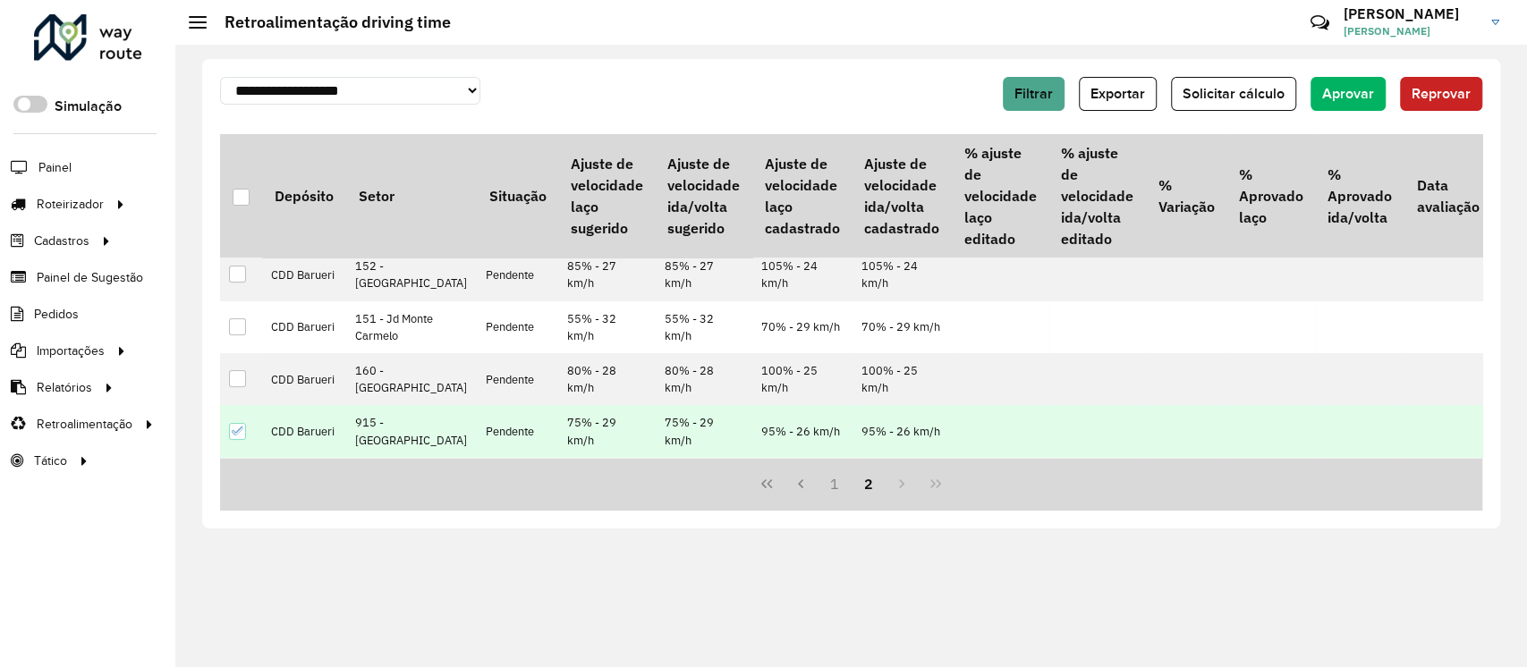
scroll to position [7, 0]
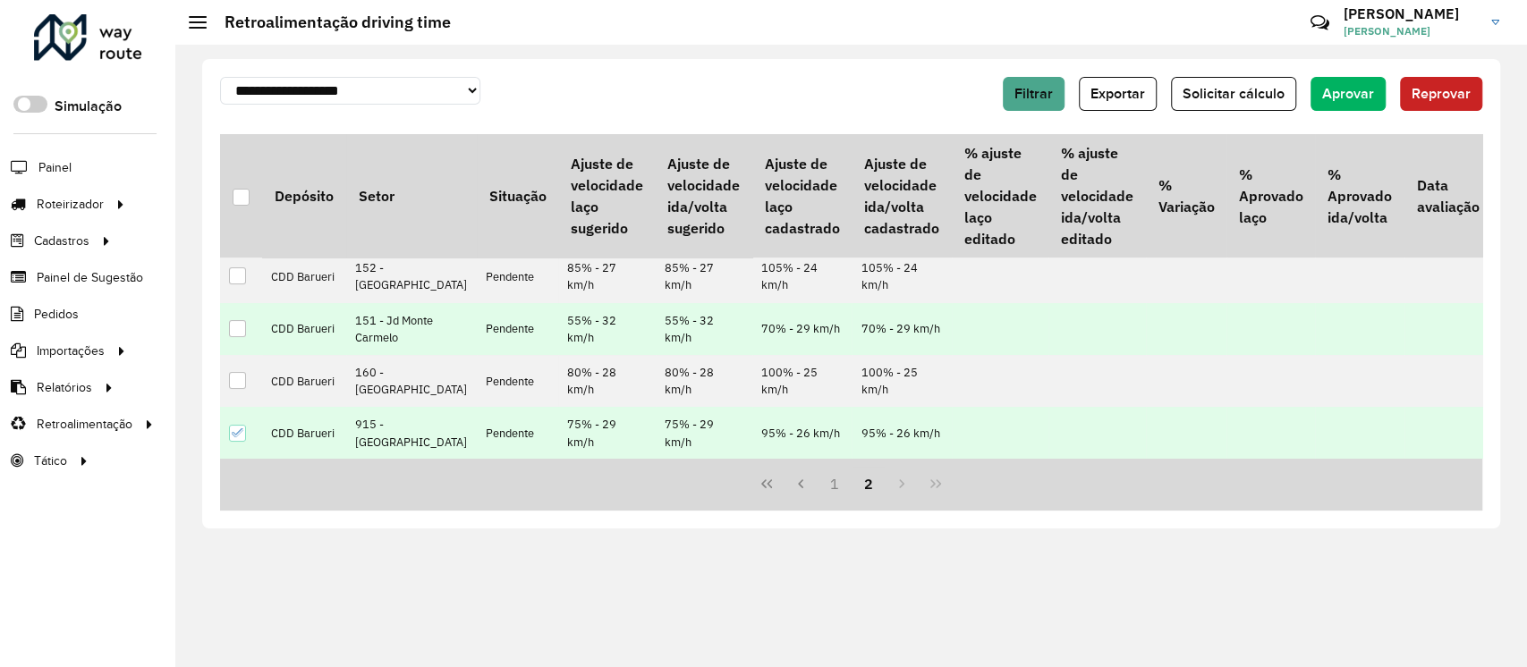
click at [235, 337] on div at bounding box center [237, 328] width 17 height 17
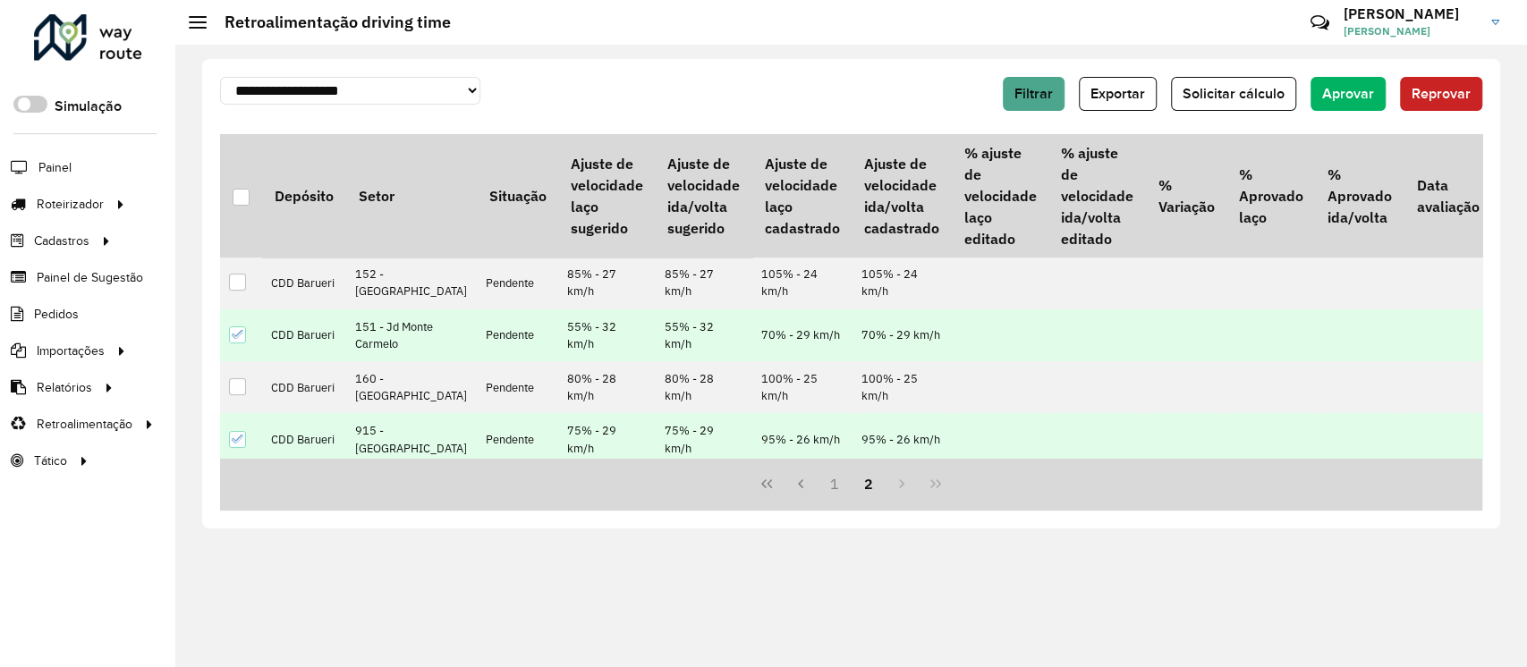
scroll to position [0, 0]
click at [1437, 102] on button "Reprovar" at bounding box center [1441, 94] width 82 height 34
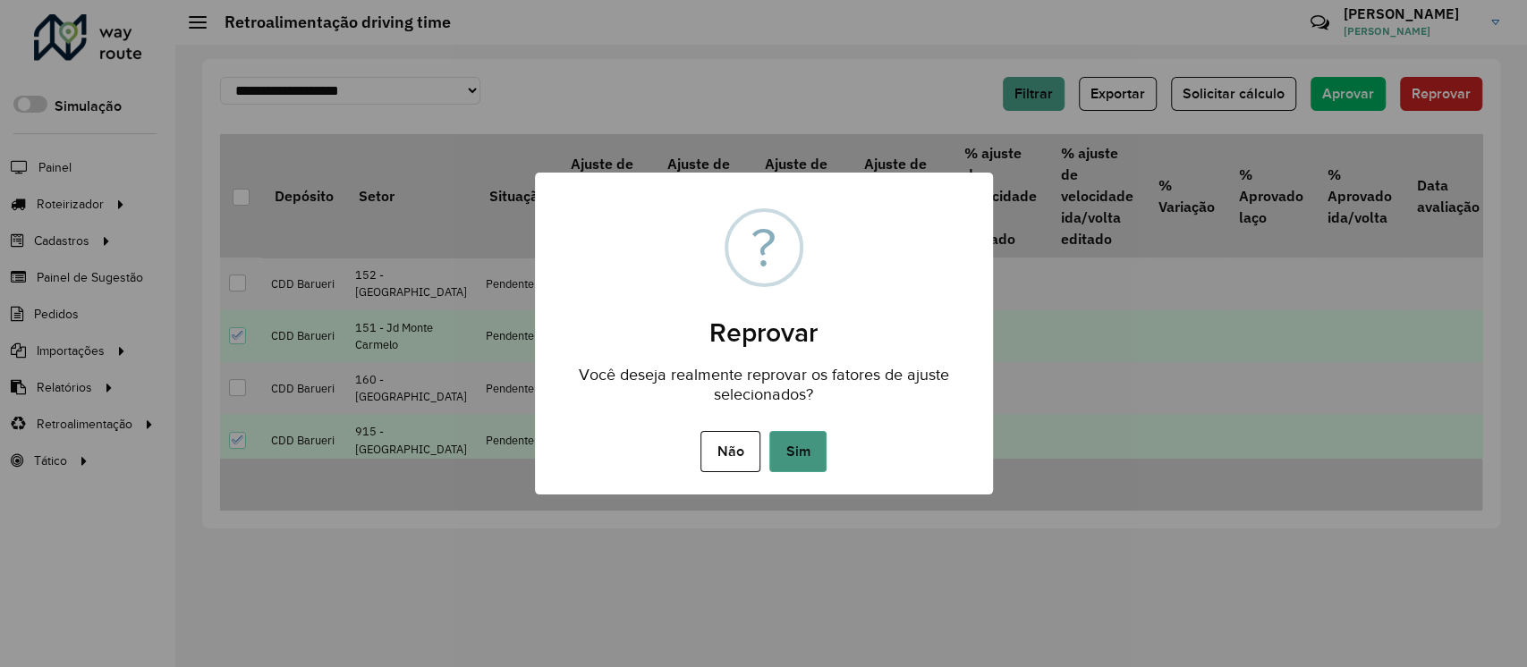
click at [797, 451] on button "Sim" at bounding box center [797, 451] width 57 height 41
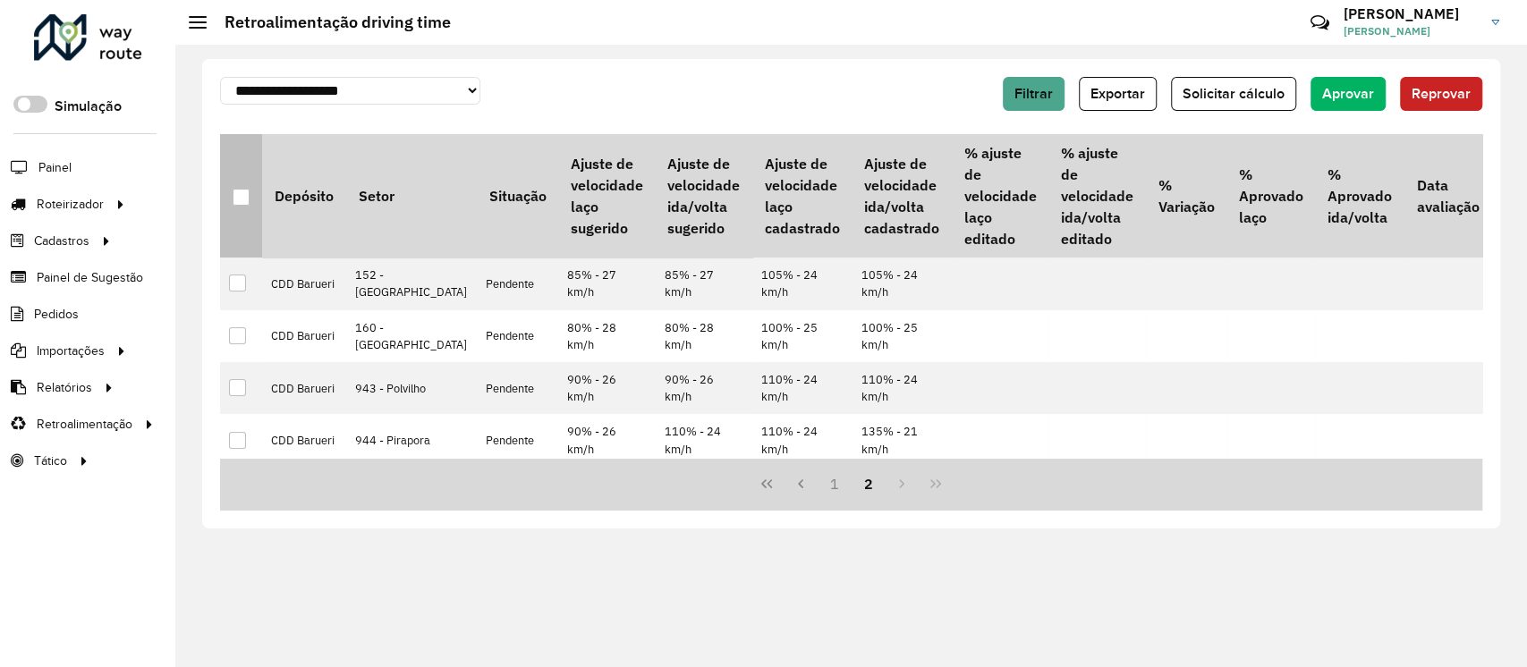
click at [247, 199] on div at bounding box center [241, 197] width 17 height 17
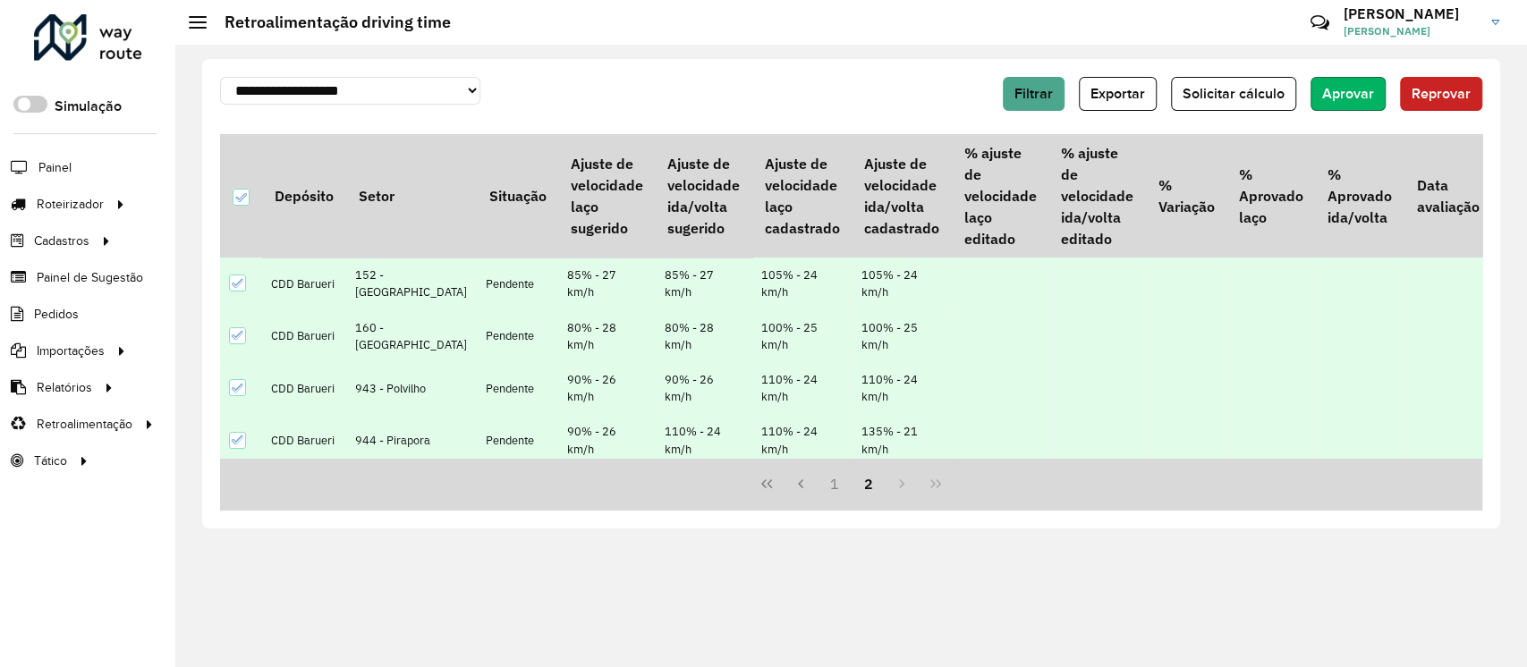
click at [1354, 95] on span "Aprovar" at bounding box center [1348, 93] width 52 height 15
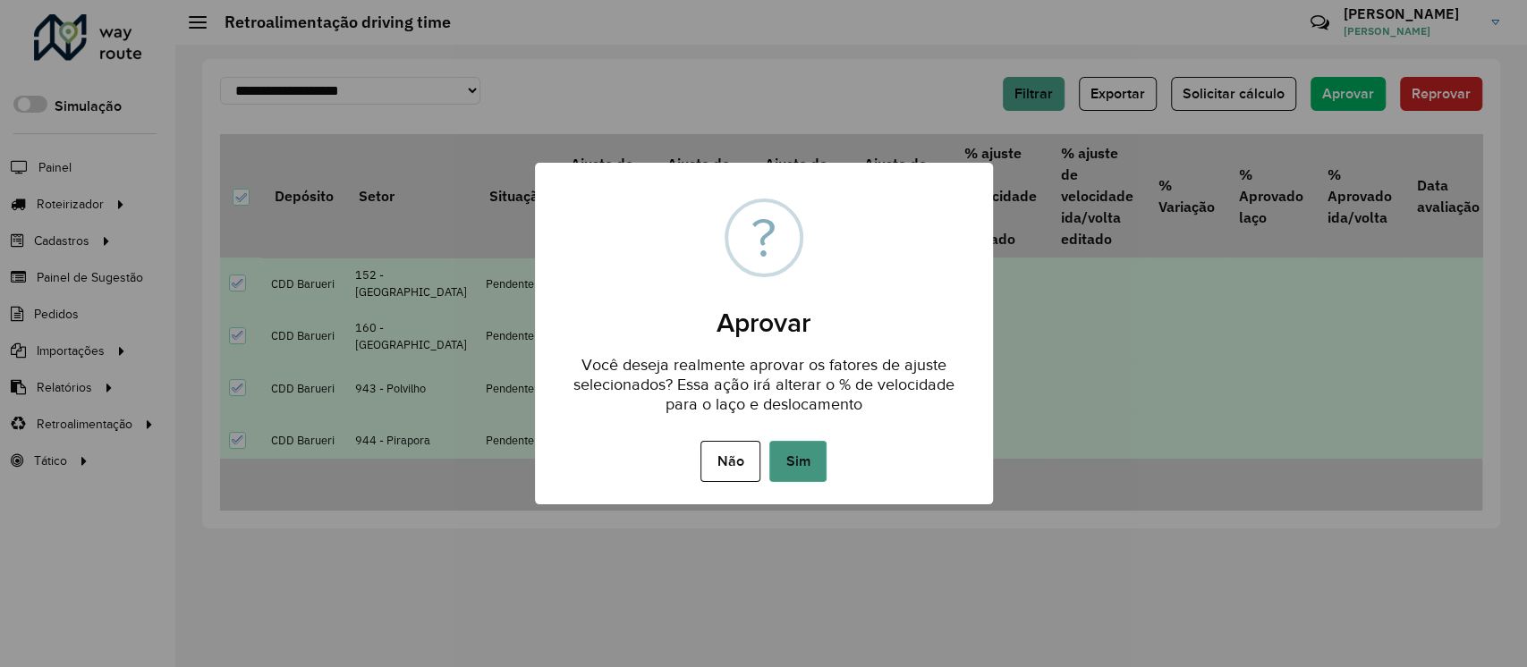
click at [789, 462] on button "Sim" at bounding box center [797, 461] width 57 height 41
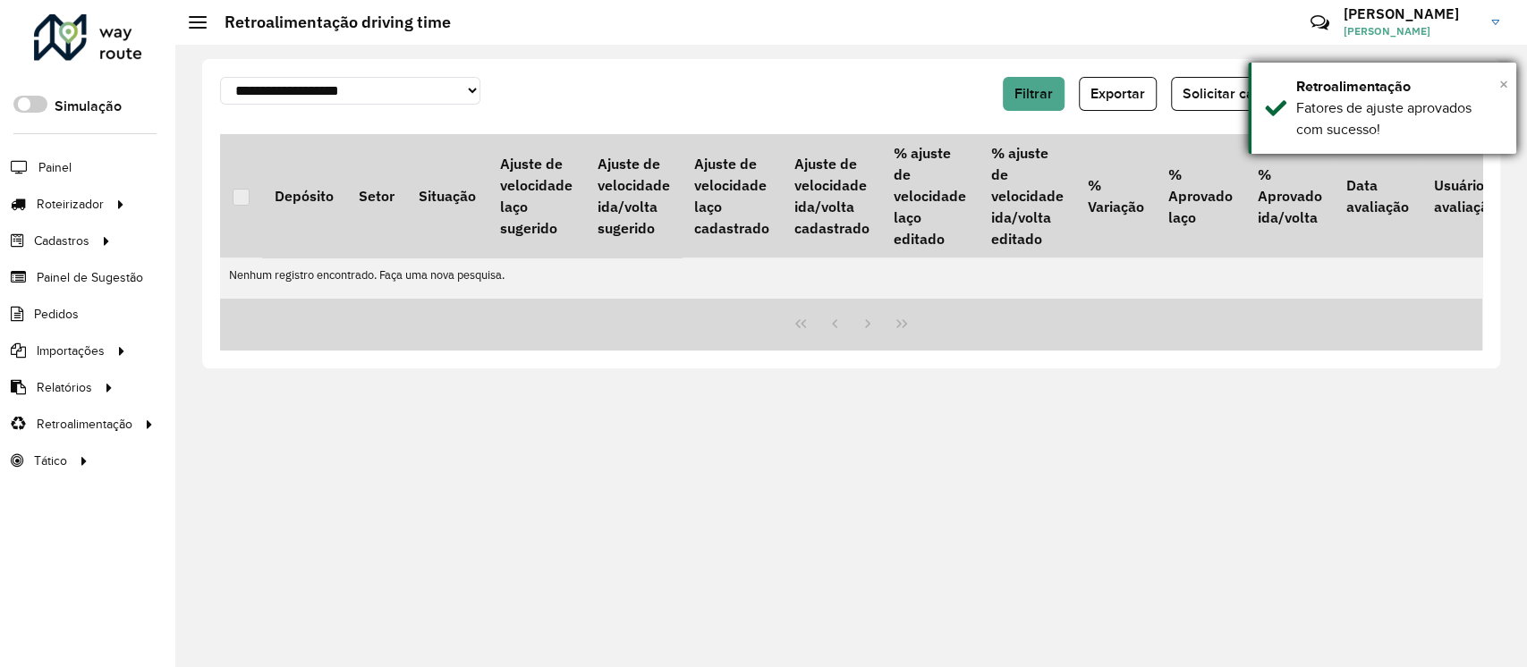
click at [1504, 81] on span "×" at bounding box center [1503, 84] width 9 height 20
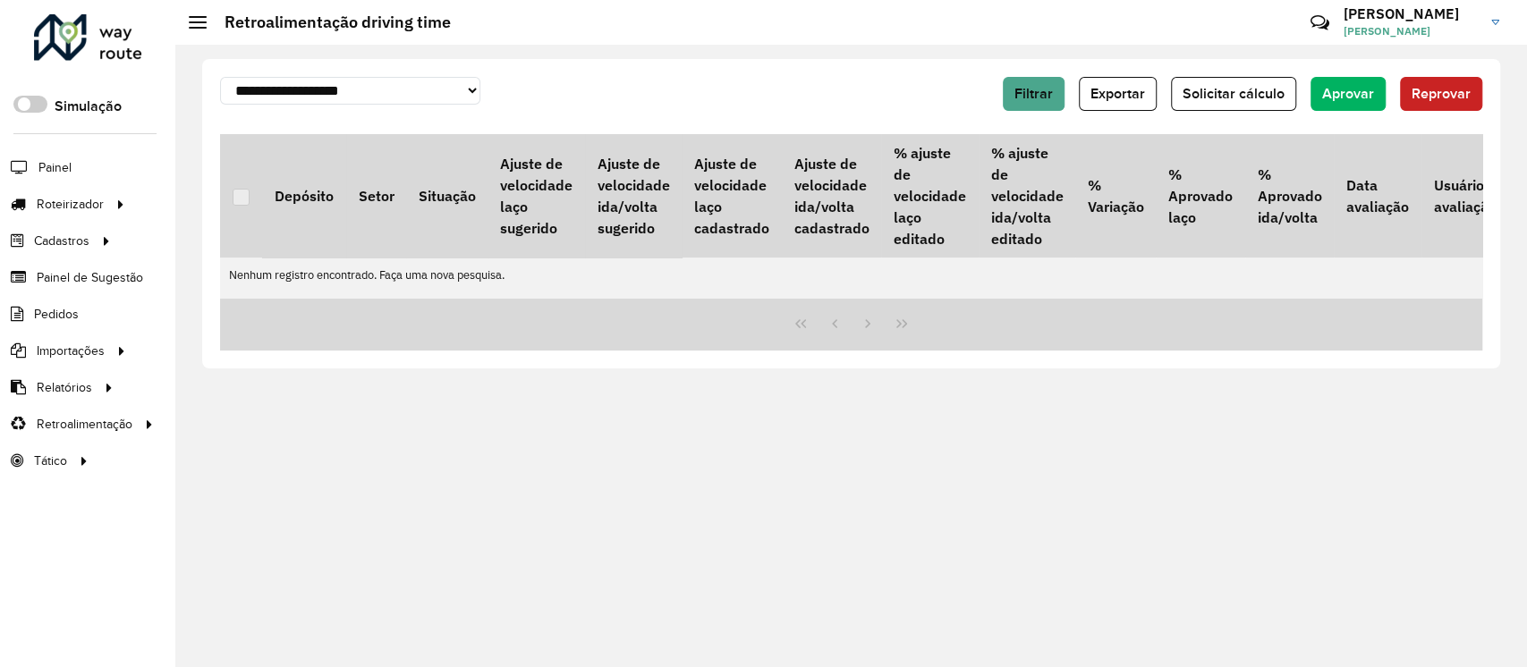
click at [48, 41] on div at bounding box center [88, 37] width 108 height 47
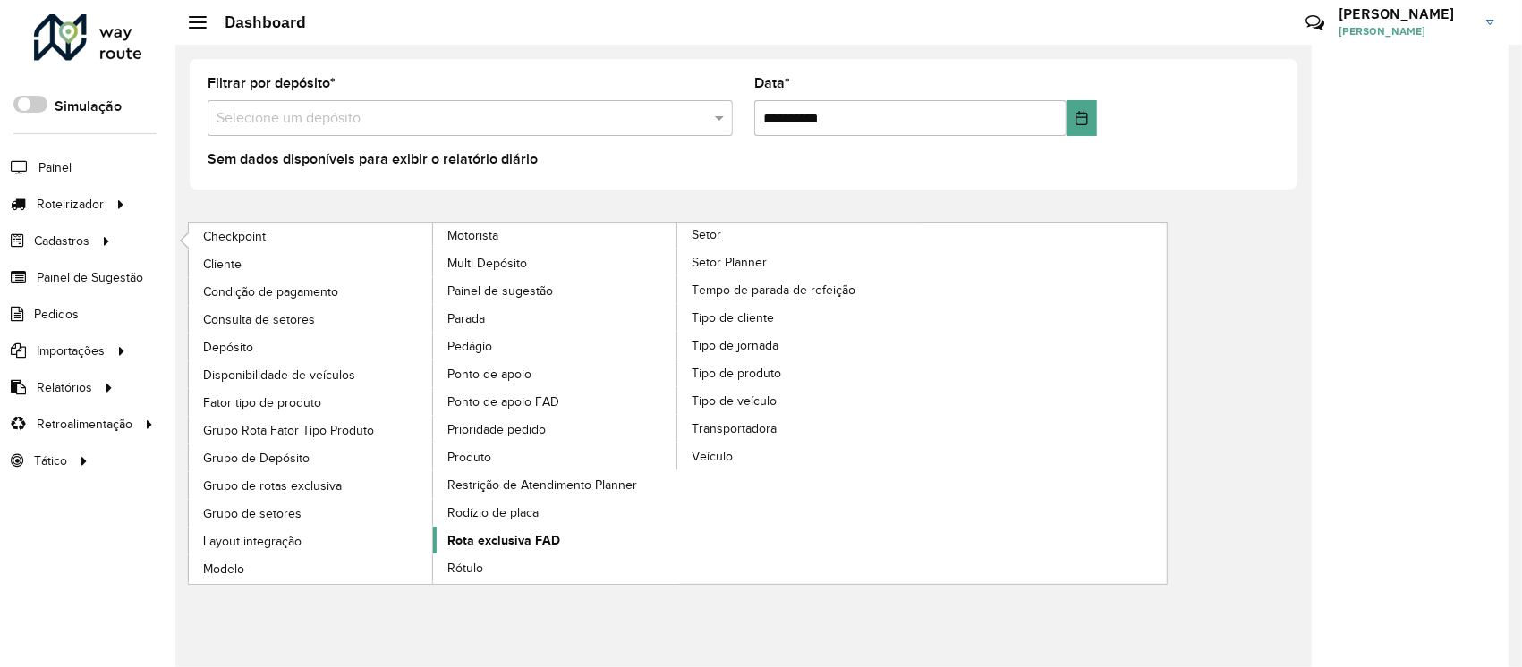
click at [536, 539] on span "Rota exclusiva FAD" at bounding box center [503, 540] width 113 height 19
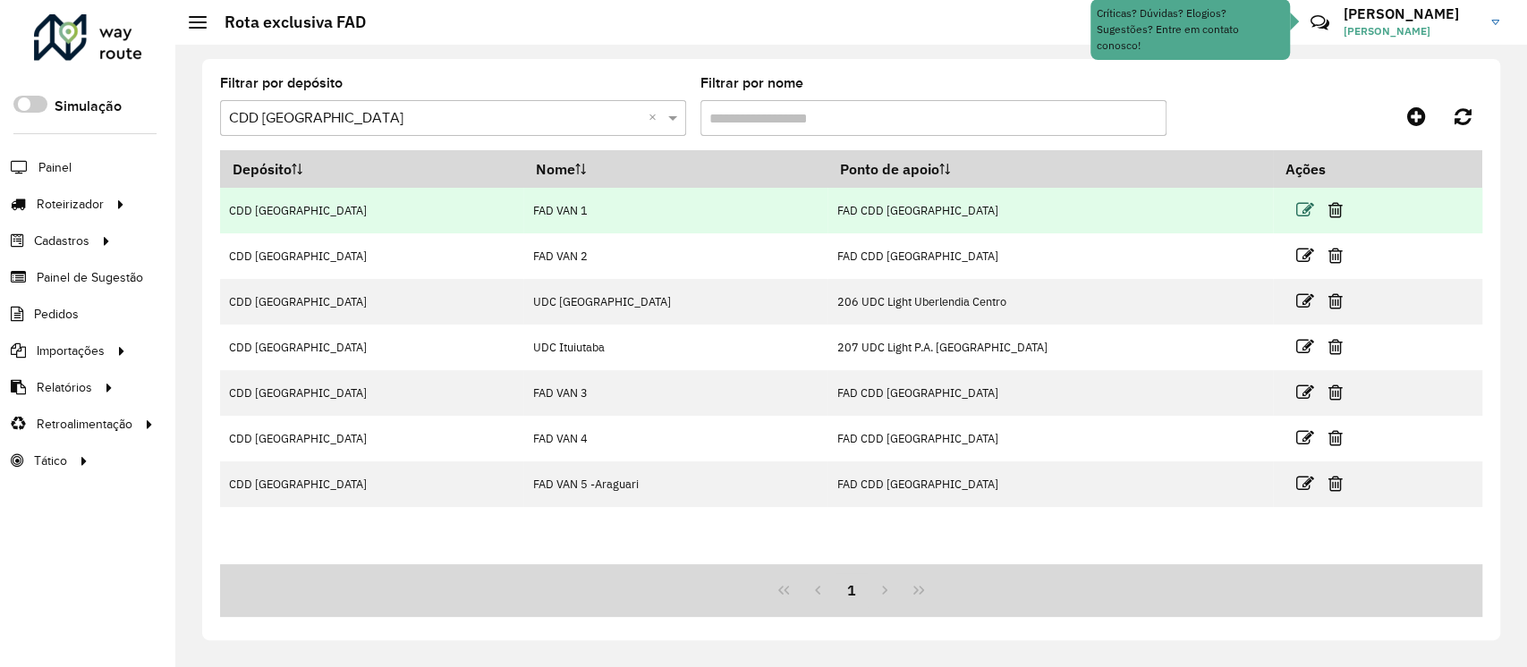
click at [1296, 215] on icon at bounding box center [1305, 210] width 18 height 18
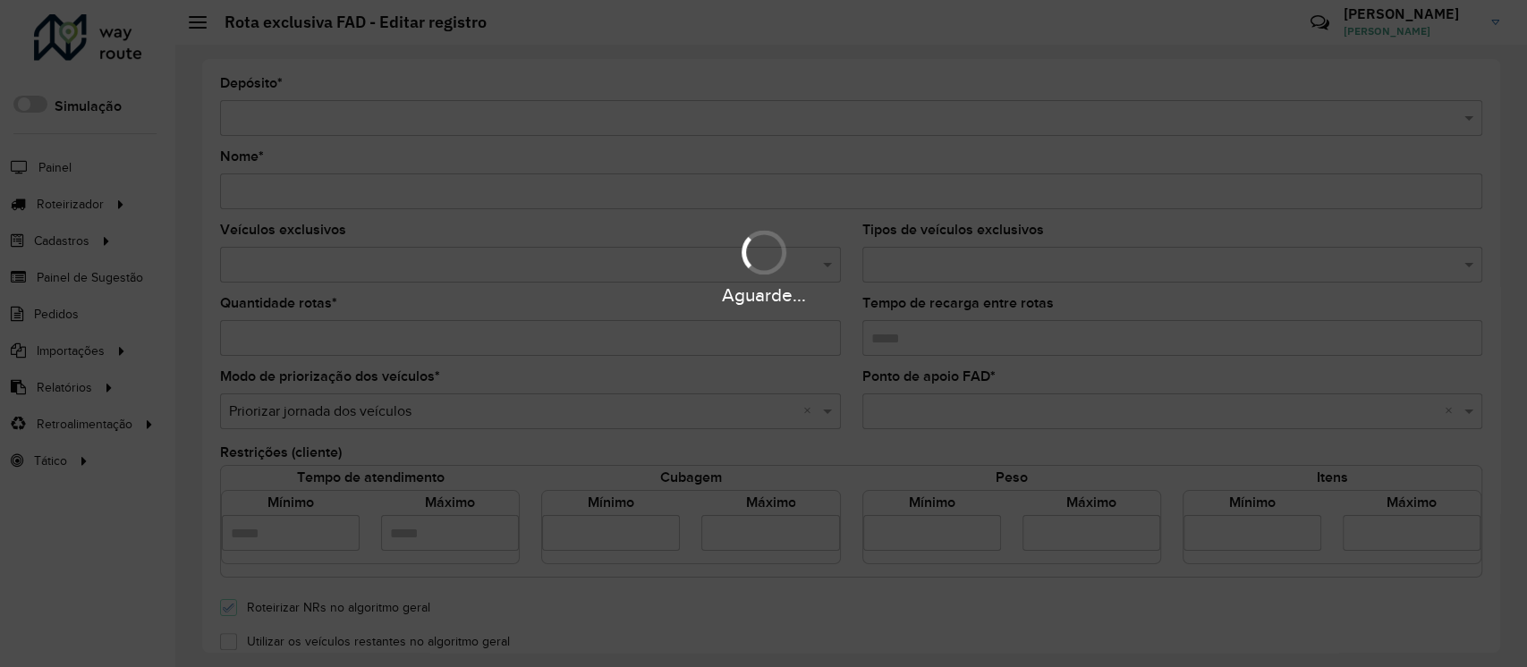
type input "*********"
type input "*"
type input "****"
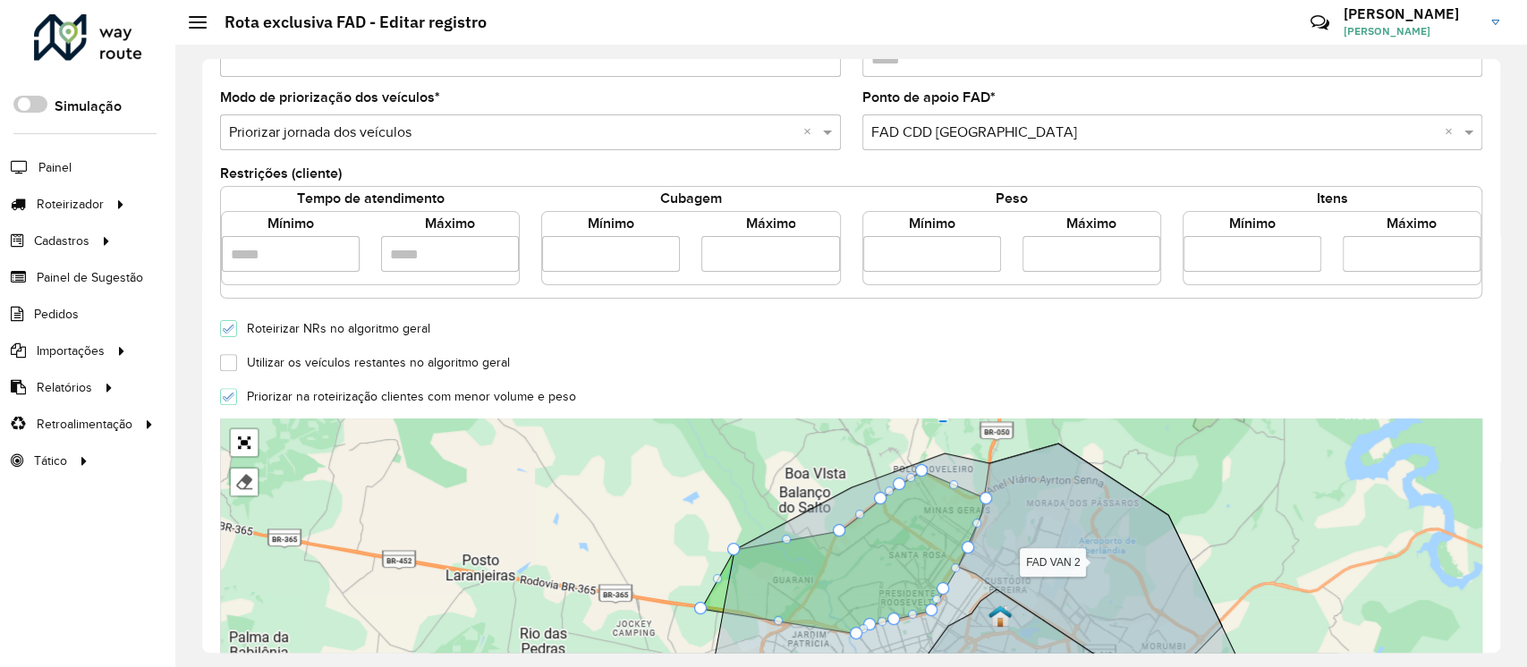
scroll to position [397, 0]
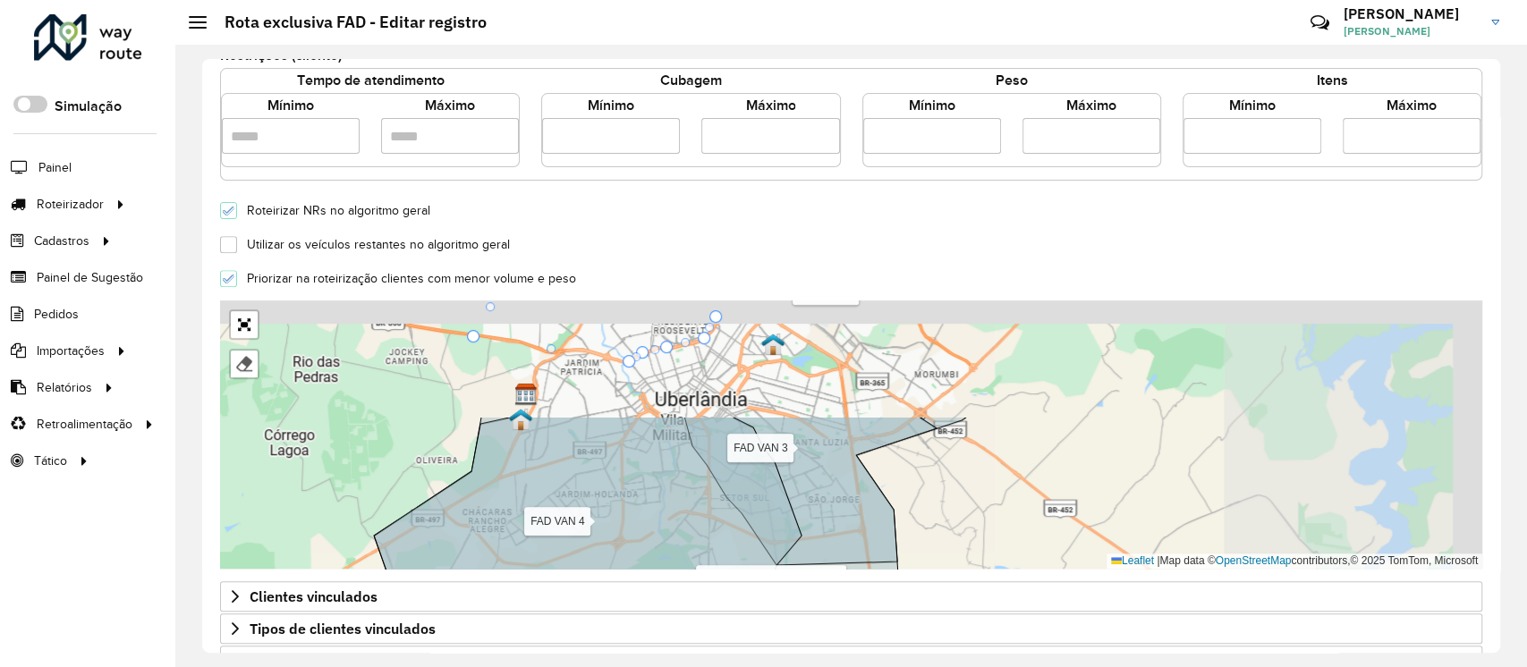
drag, startPoint x: 1337, startPoint y: 408, endPoint x: 936, endPoint y: 569, distance: 432.8
click at [1051, 573] on form "Depósito * Selecione um depósito × CDD Uberlandia Nome * ********* Veículos exc…" at bounding box center [851, 234] width 1262 height 1109
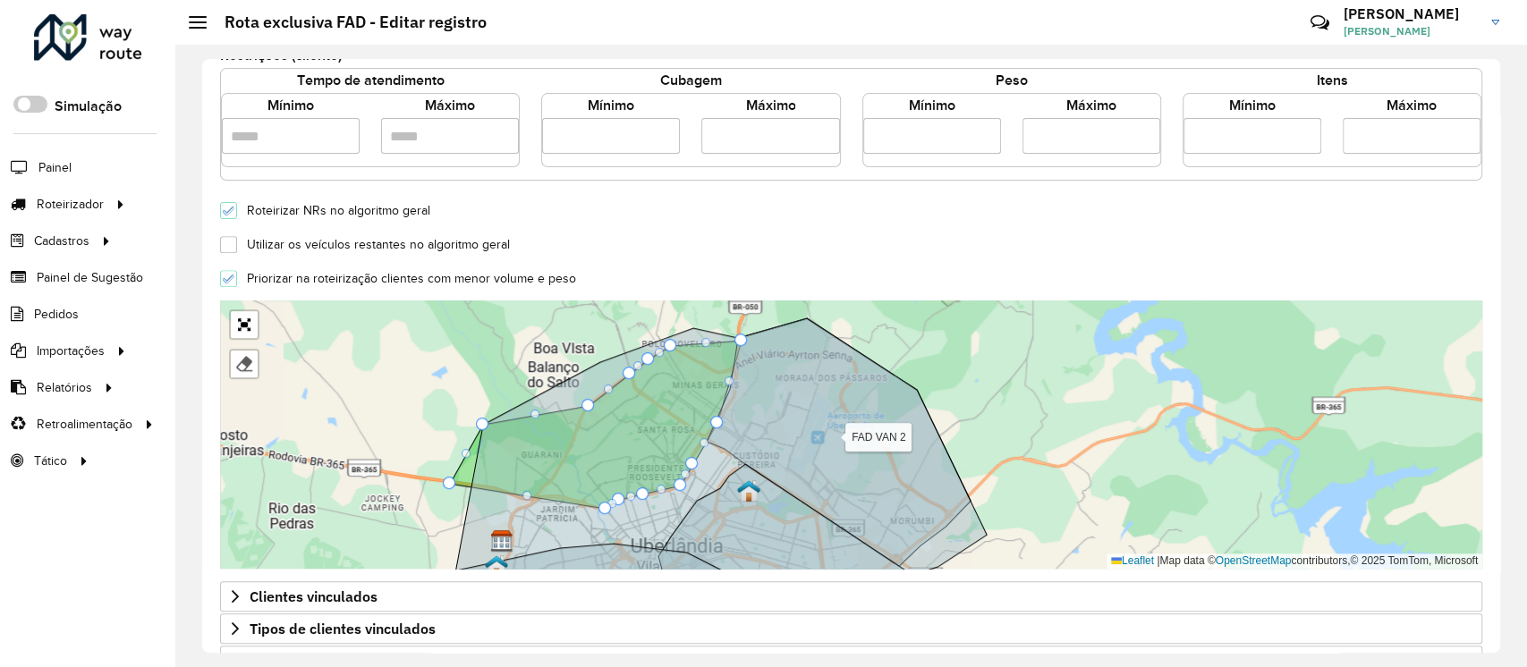
drag, startPoint x: 734, startPoint y: 369, endPoint x: 740, endPoint y: 336, distance: 33.7
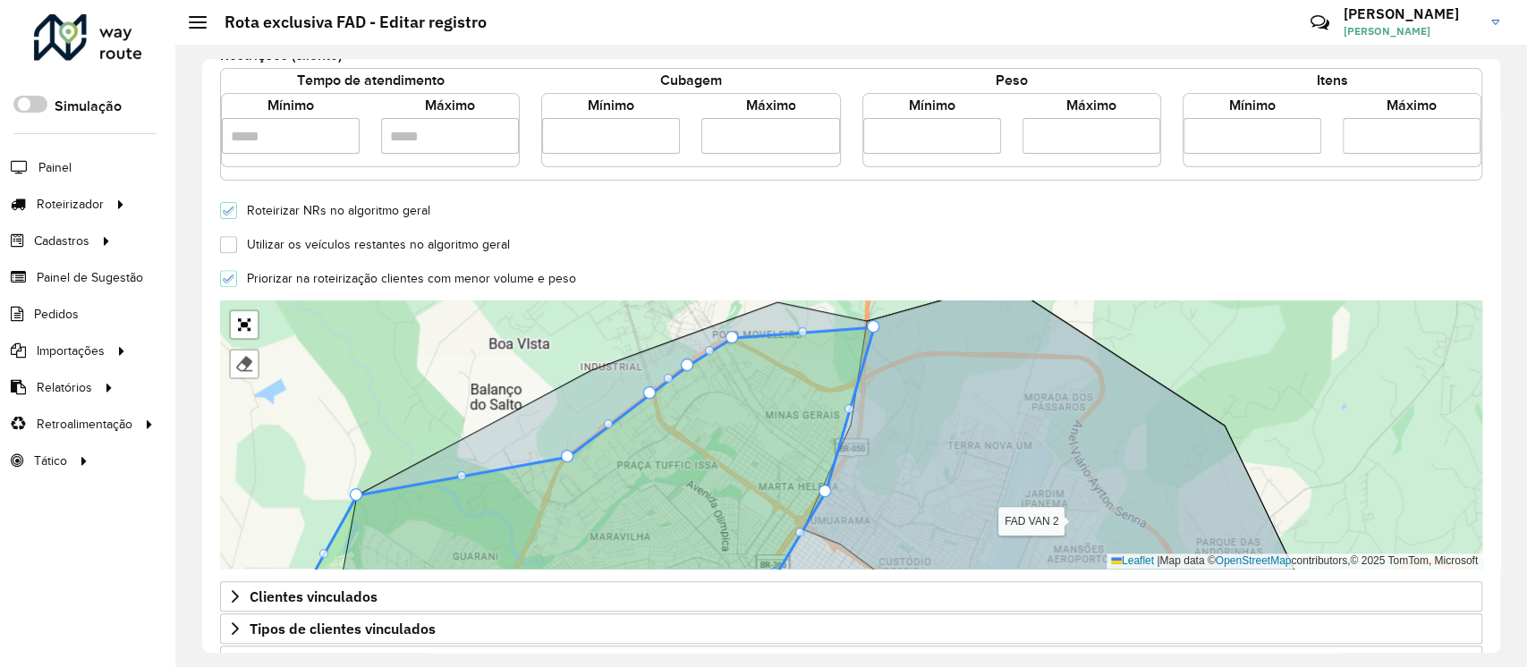
click at [803, 333] on div at bounding box center [802, 331] width 9 height 9
drag, startPoint x: 802, startPoint y: 333, endPoint x: 772, endPoint y: 302, distance: 42.4
drag, startPoint x: 733, startPoint y: 340, endPoint x: 670, endPoint y: 344, distance: 62.8
drag, startPoint x: 688, startPoint y: 367, endPoint x: 601, endPoint y: 367, distance: 86.8
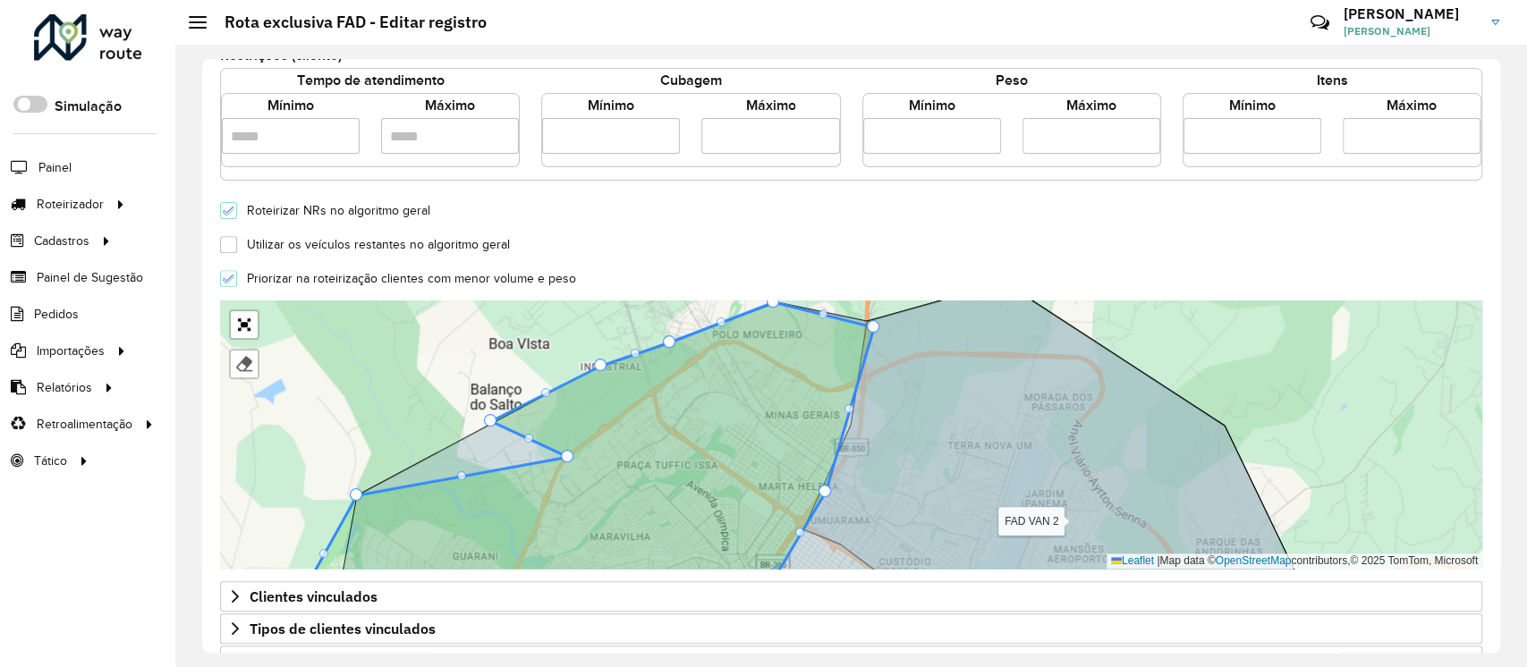
drag, startPoint x: 650, startPoint y: 395, endPoint x: 490, endPoint y: 422, distance: 161.6
drag, startPoint x: 565, startPoint y: 460, endPoint x: 421, endPoint y: 460, distance: 143.1
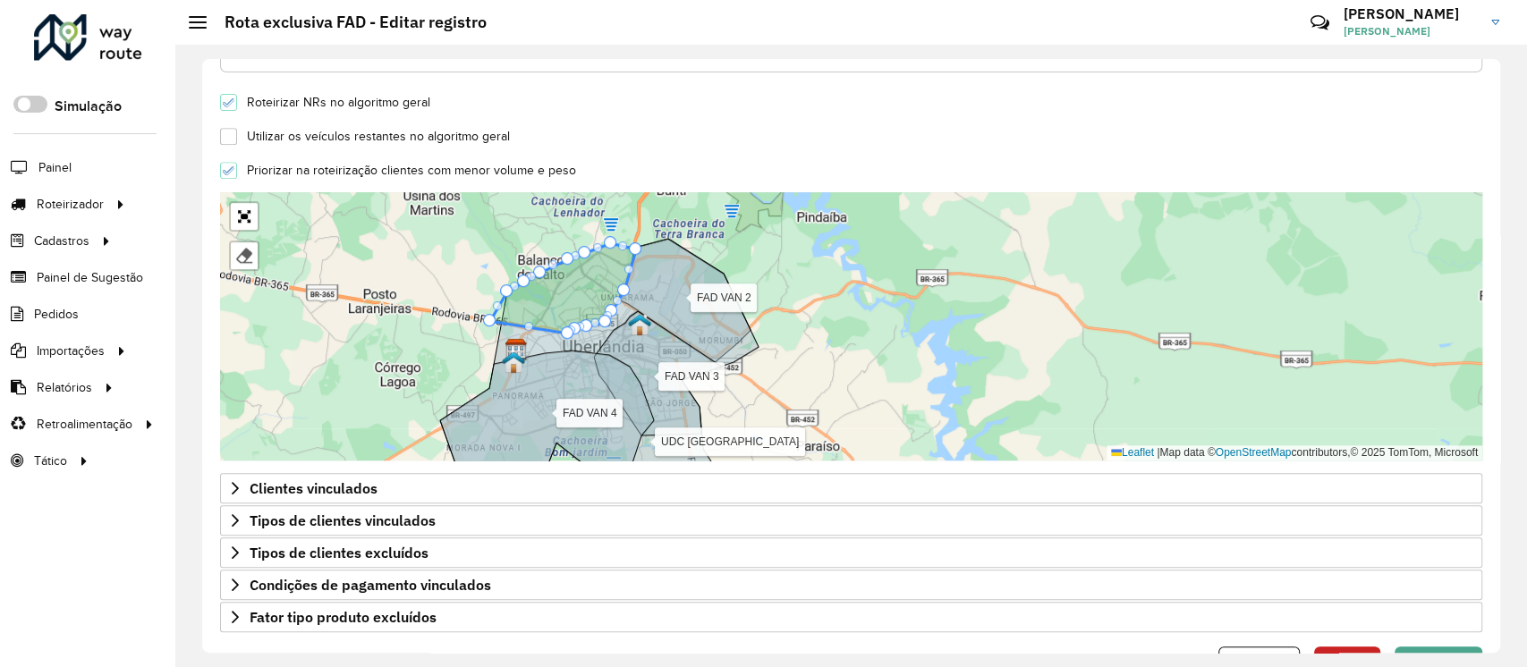
scroll to position [565, 0]
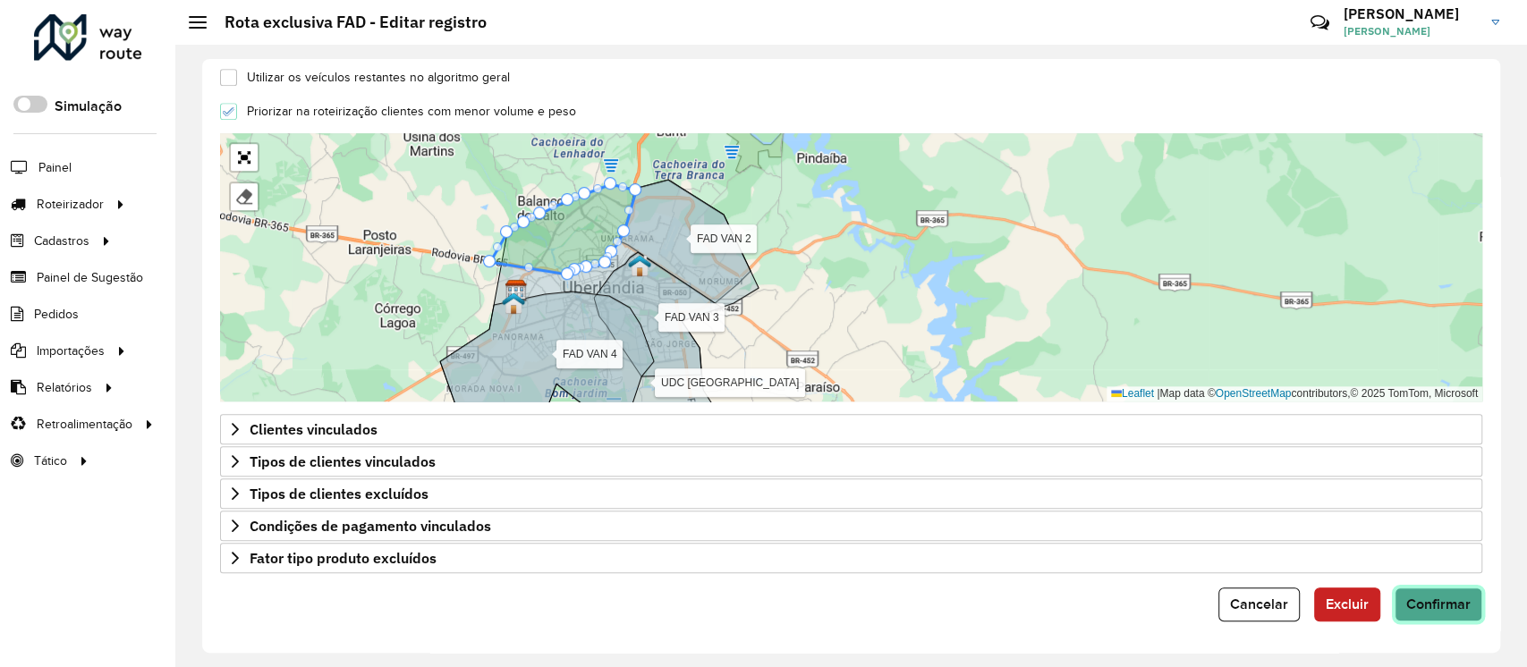
click at [1465, 610] on span "Confirmar" at bounding box center [1438, 604] width 64 height 15
click at [1468, 602] on button "Confirmar" at bounding box center [1439, 605] width 88 height 34
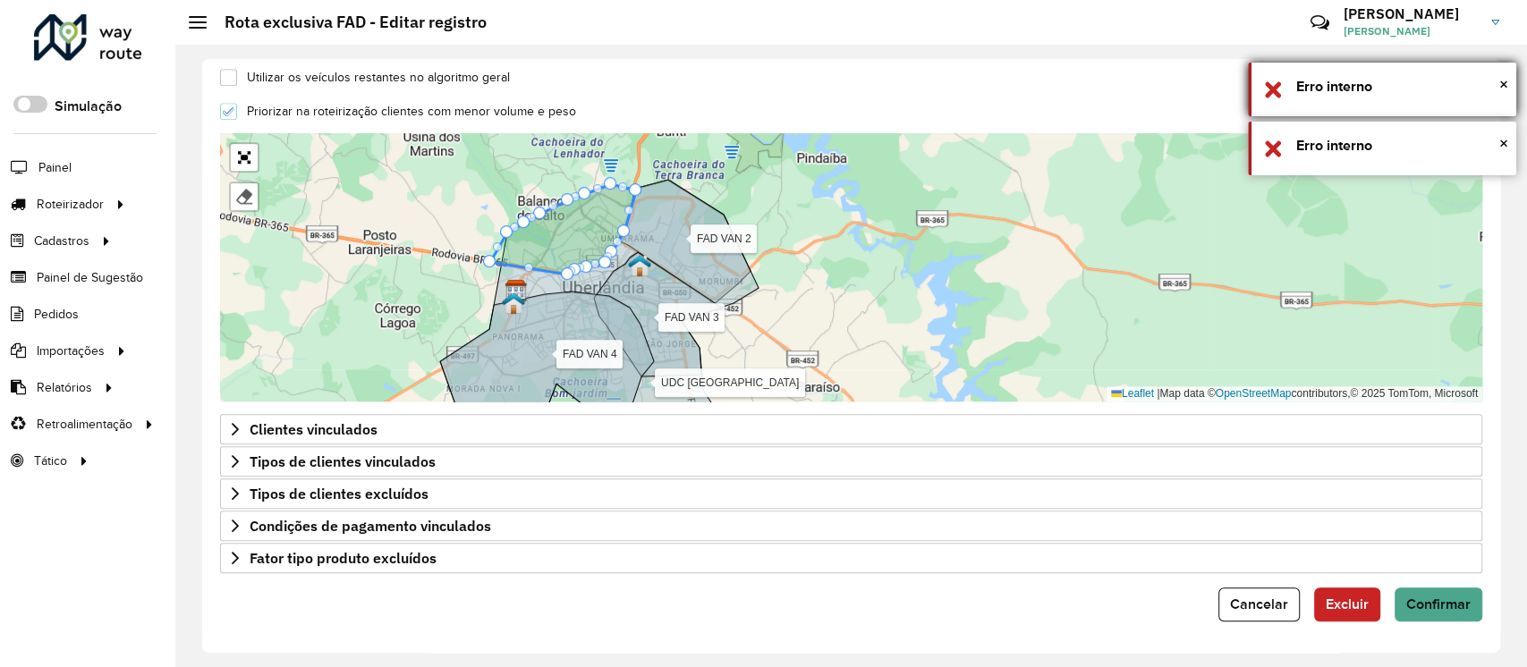
click at [1508, 81] on div "× Erro interno" at bounding box center [1382, 90] width 268 height 54
click at [1509, 83] on div "× Erro interno" at bounding box center [1382, 90] width 268 height 54
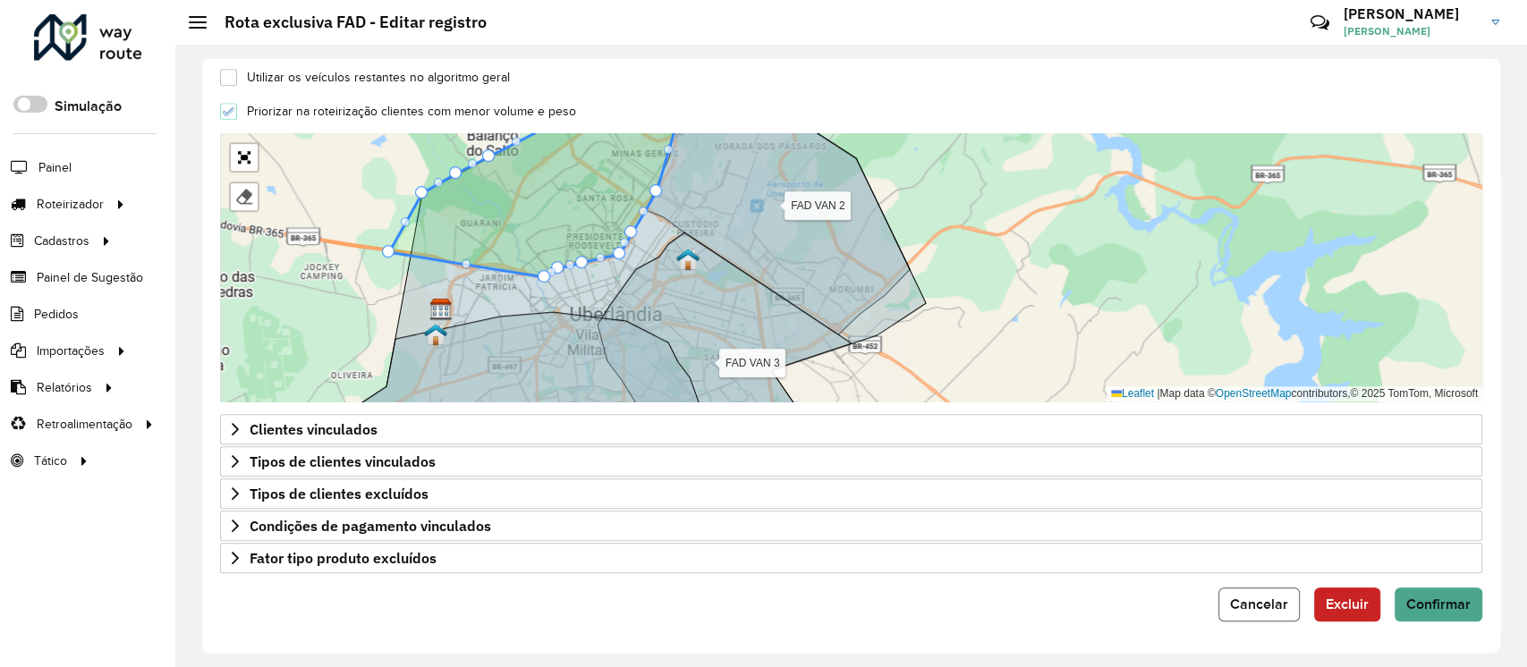
click at [1250, 592] on button "Cancelar" at bounding box center [1258, 605] width 81 height 34
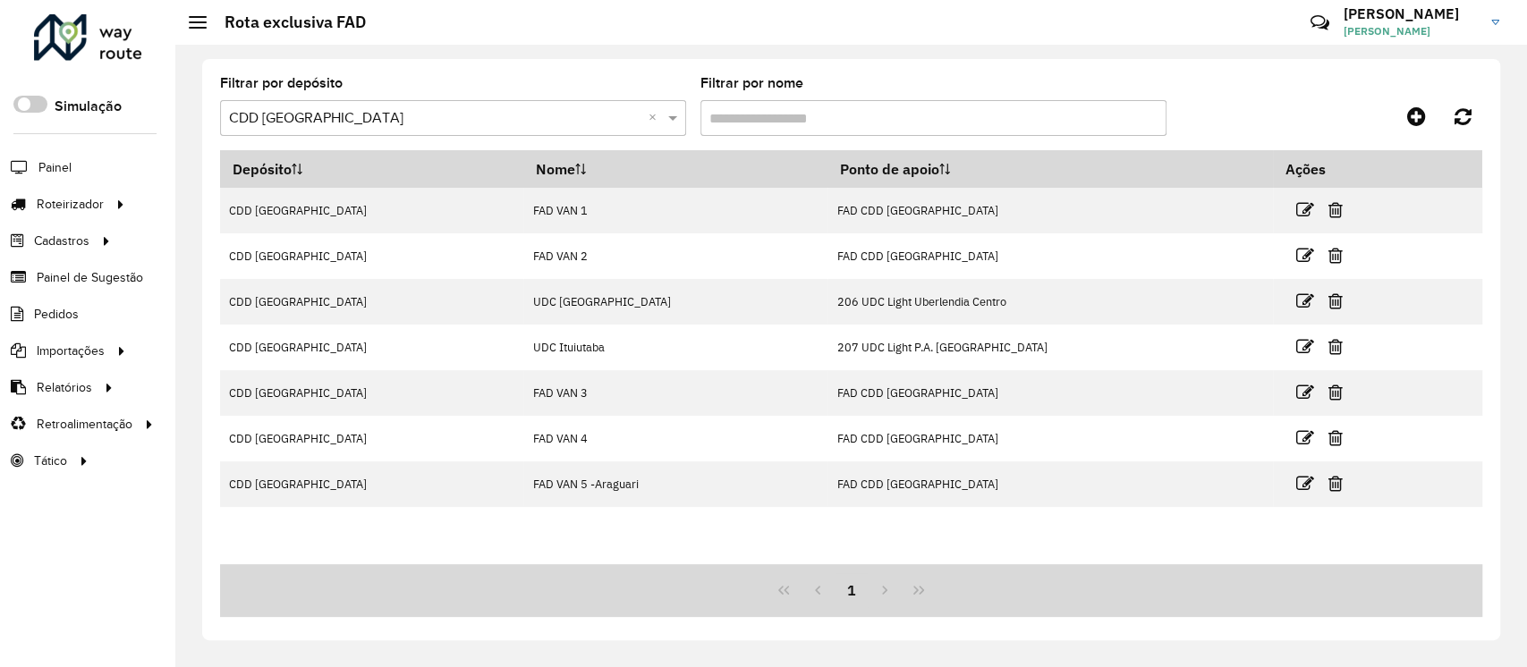
click at [390, 127] on input "text" at bounding box center [435, 118] width 412 height 21
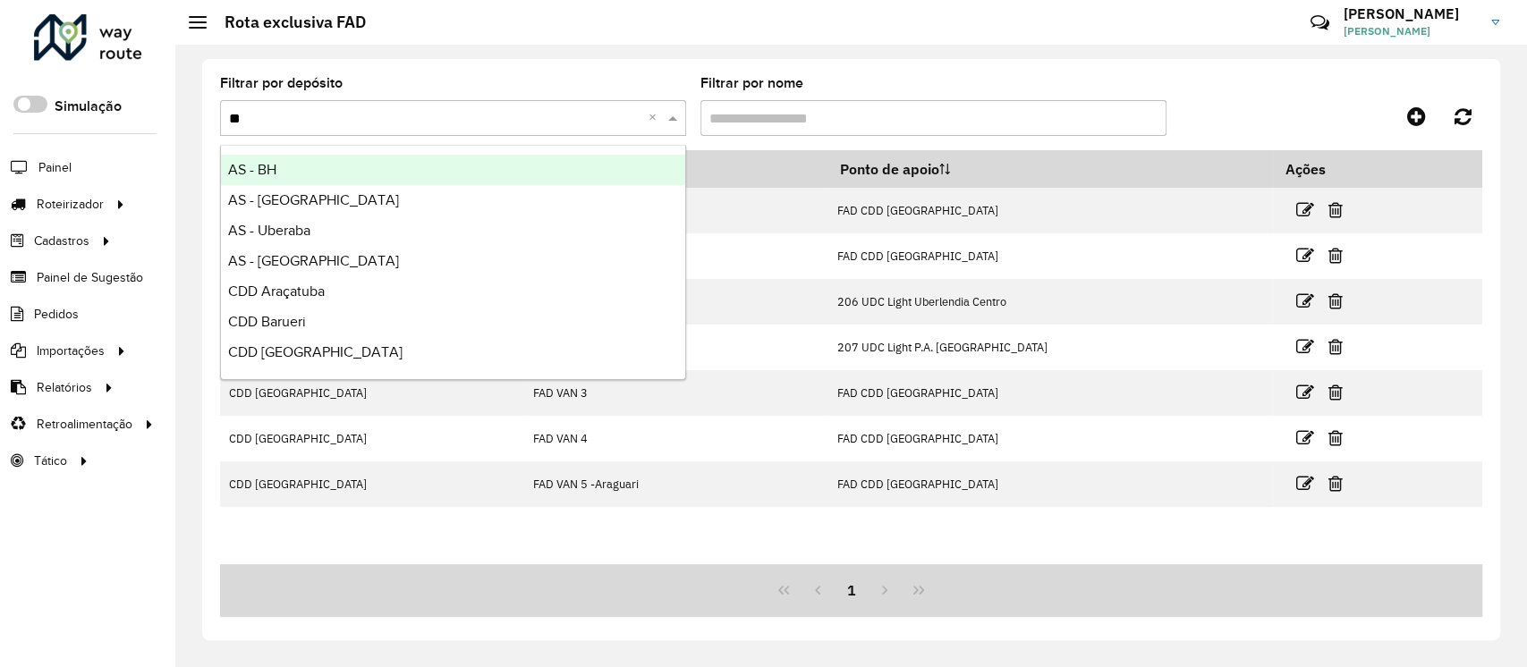
type input "***"
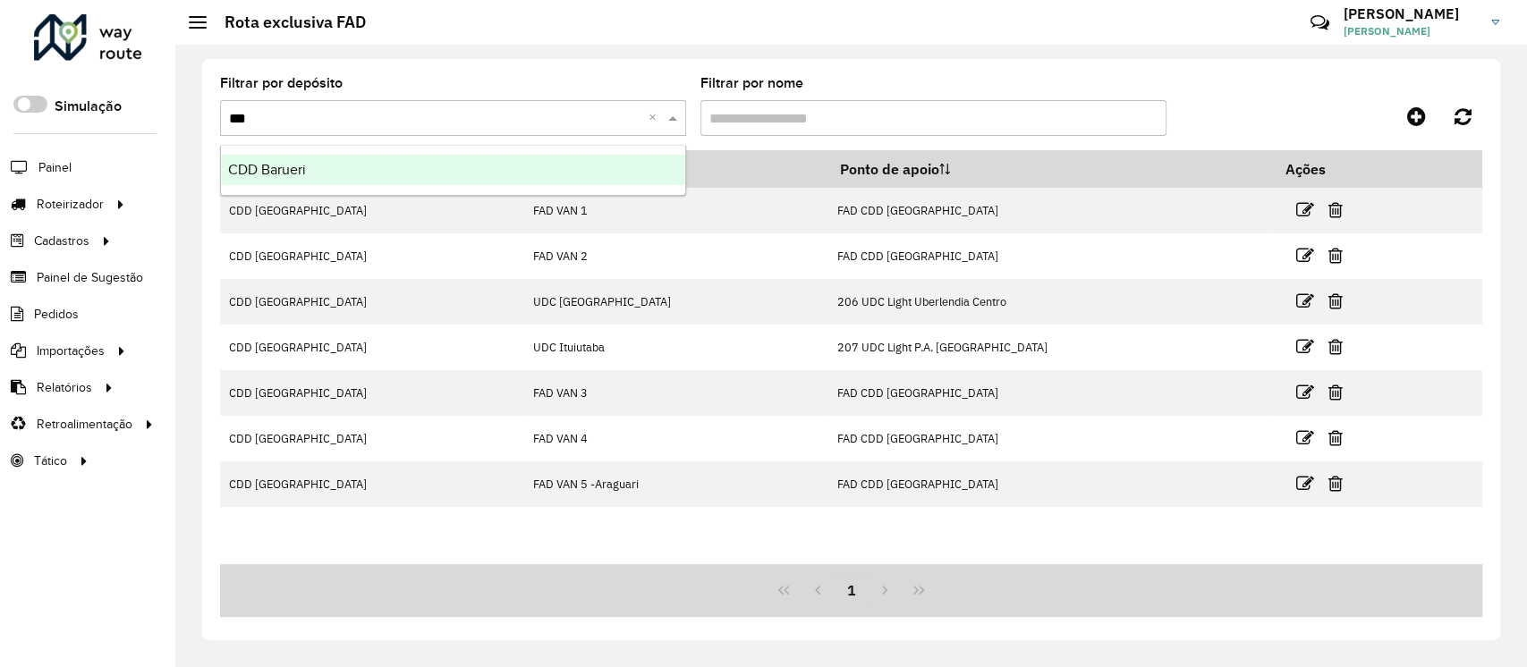
click at [386, 168] on div "CDD Barueri" at bounding box center [453, 170] width 464 height 30
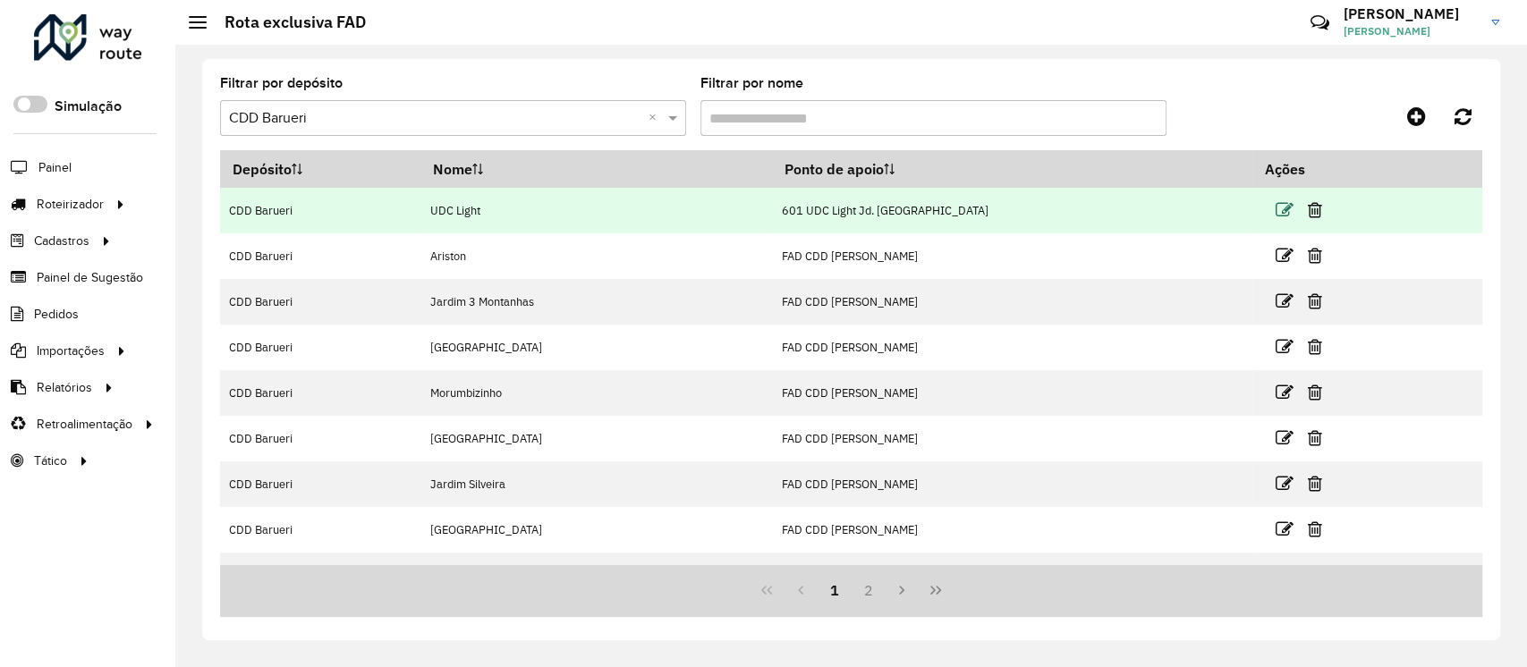
click at [1276, 204] on icon at bounding box center [1285, 210] width 18 height 18
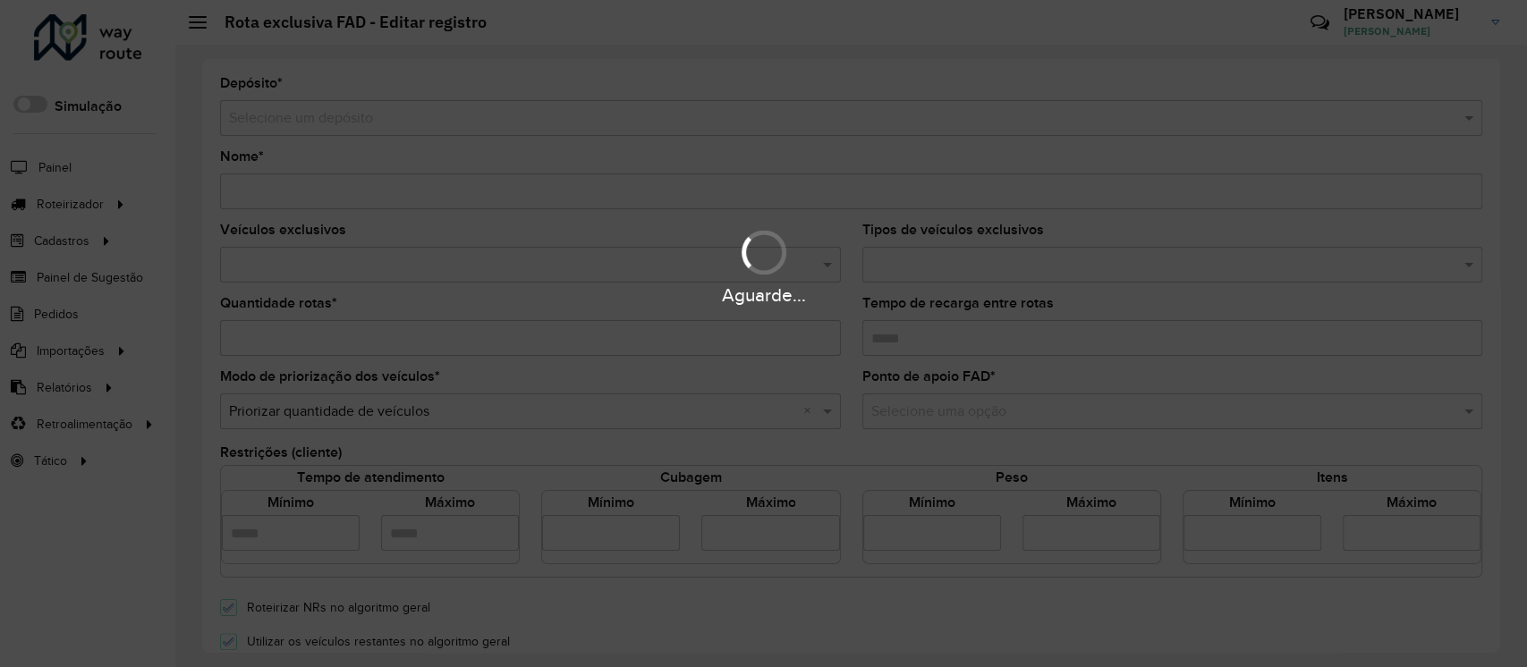
type input "*********"
type input "*"
type input "****"
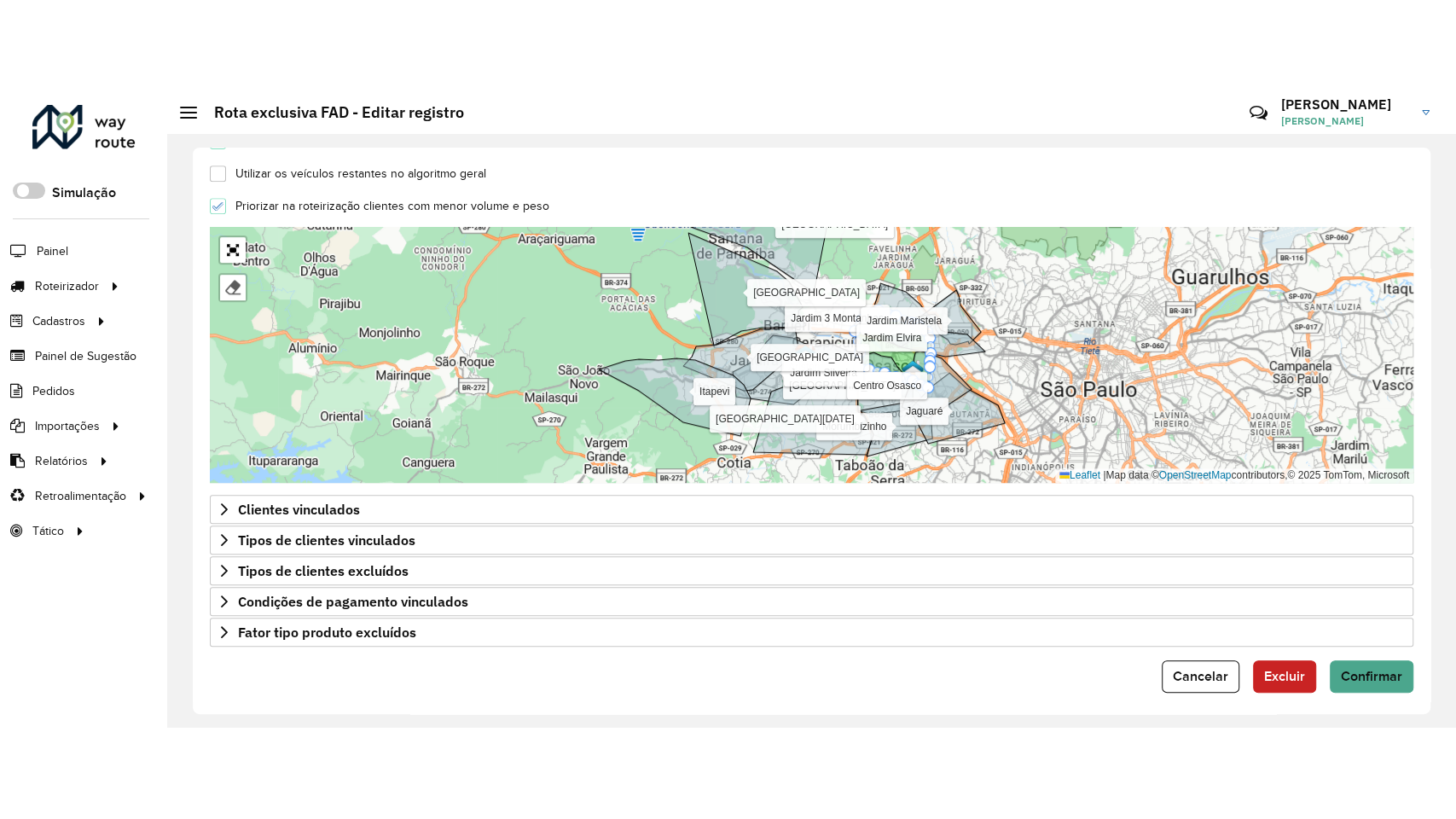
scroll to position [530, 0]
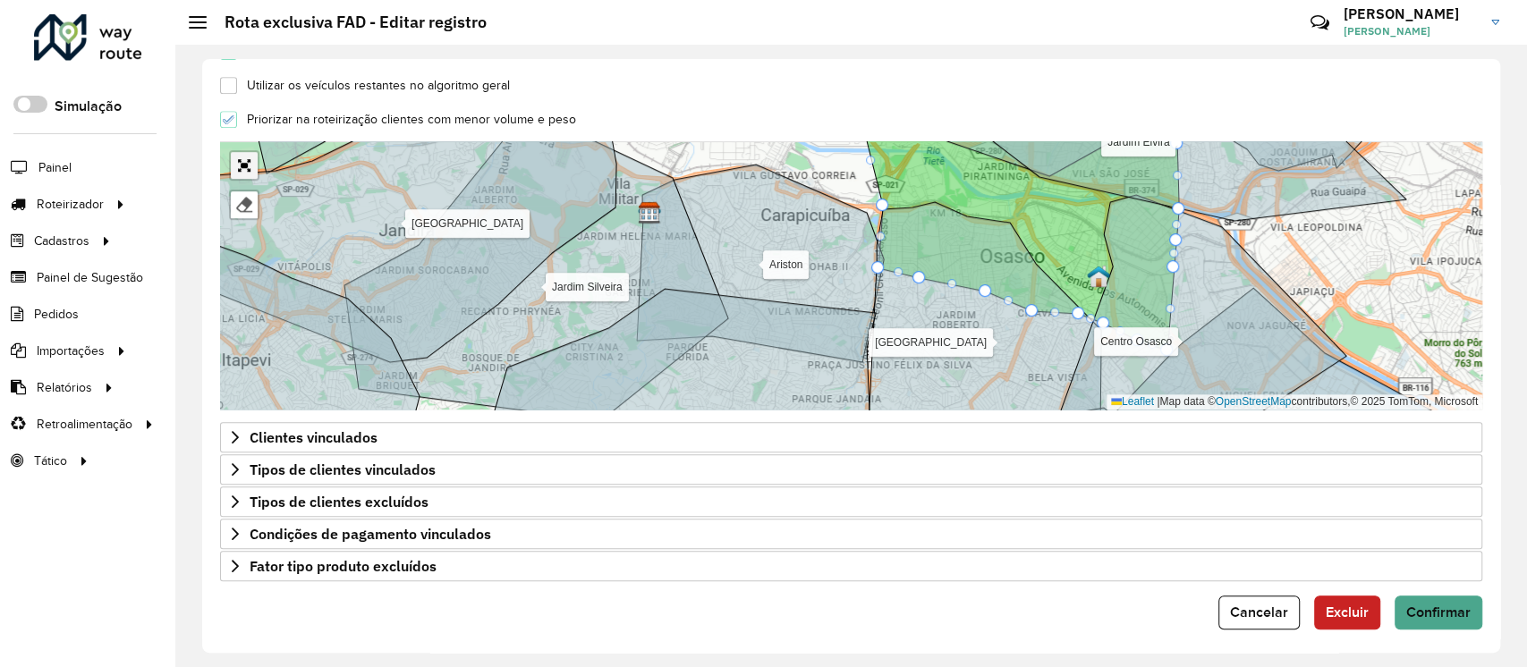
click at [246, 161] on link "Abrir mapa em tela cheia" at bounding box center [244, 165] width 27 height 27
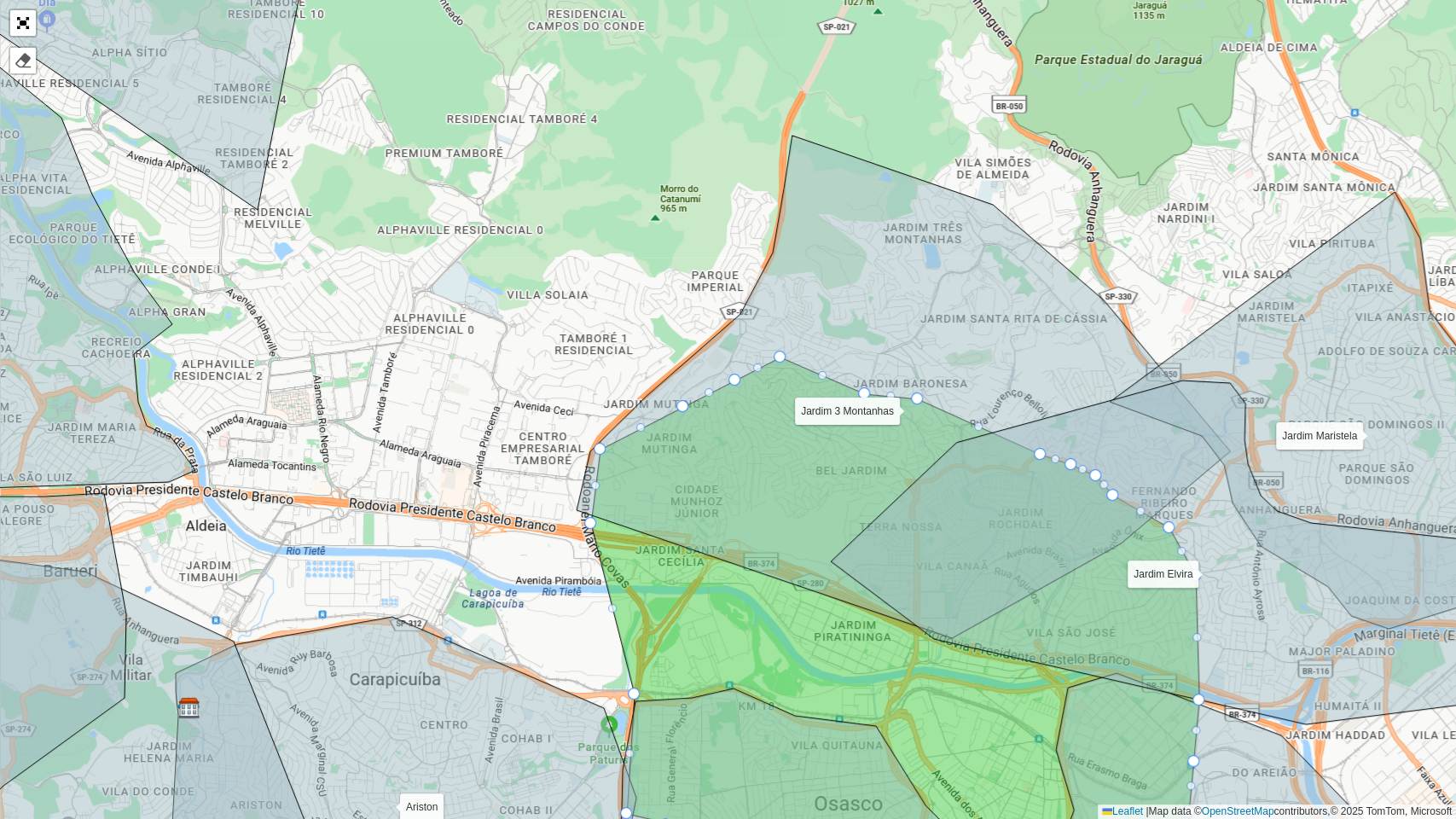
drag, startPoint x: 642, startPoint y: 435, endPoint x: 596, endPoint y: 449, distance: 48.1
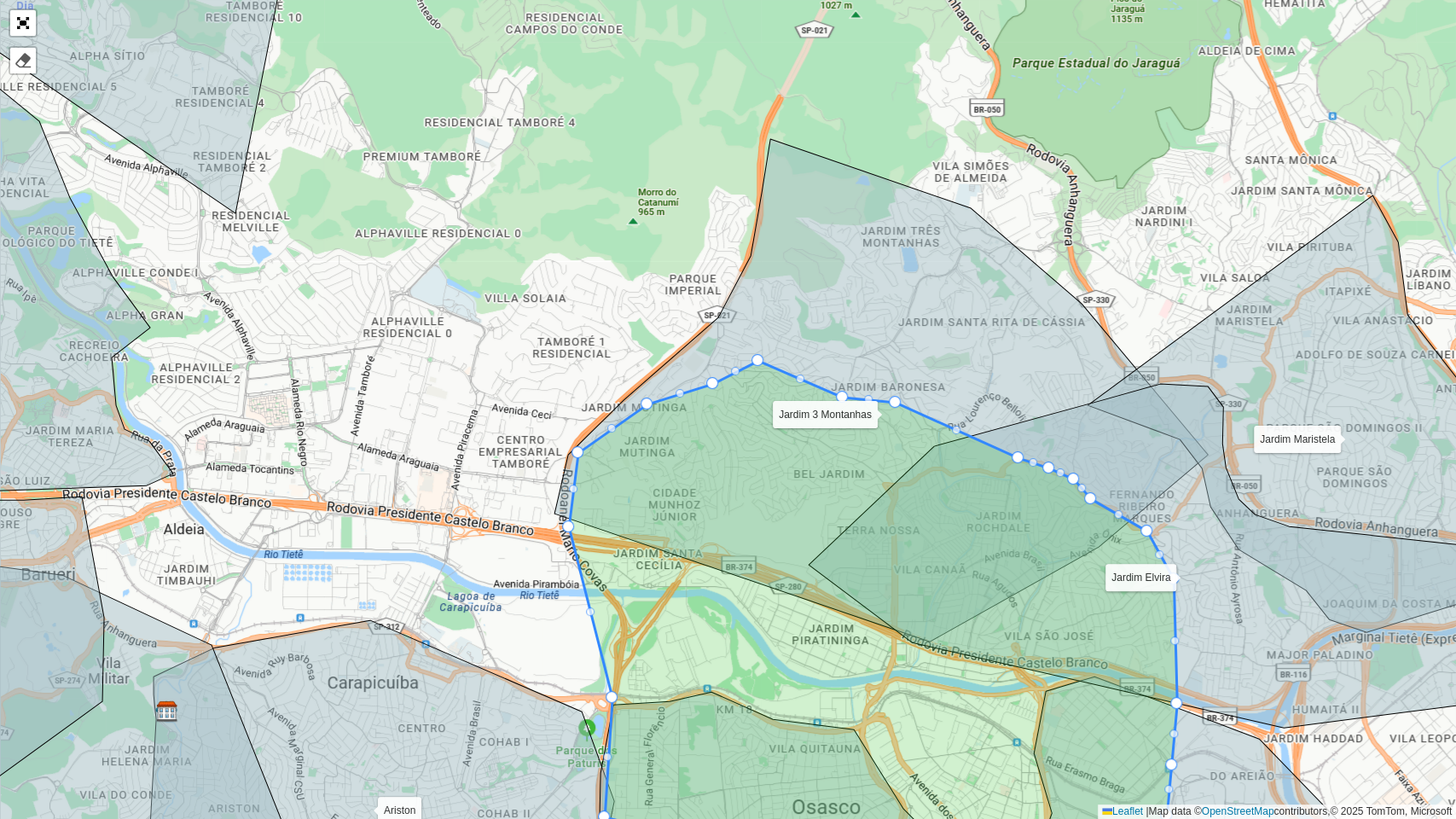
drag, startPoint x: 658, startPoint y: 407, endPoint x: 644, endPoint y: 400, distance: 15.7
click at [386, 305] on div "[GEOGRAPHIC_DATA] [GEOGRAPHIC_DATA] [GEOGRAPHIC_DATA] [GEOGRAPHIC_DATA] [GEOGRA…" at bounding box center [728, 409] width 1456 height 819
click at [19, 18] on link "Abrir mapa em tela cheia" at bounding box center [23, 23] width 26 height 26
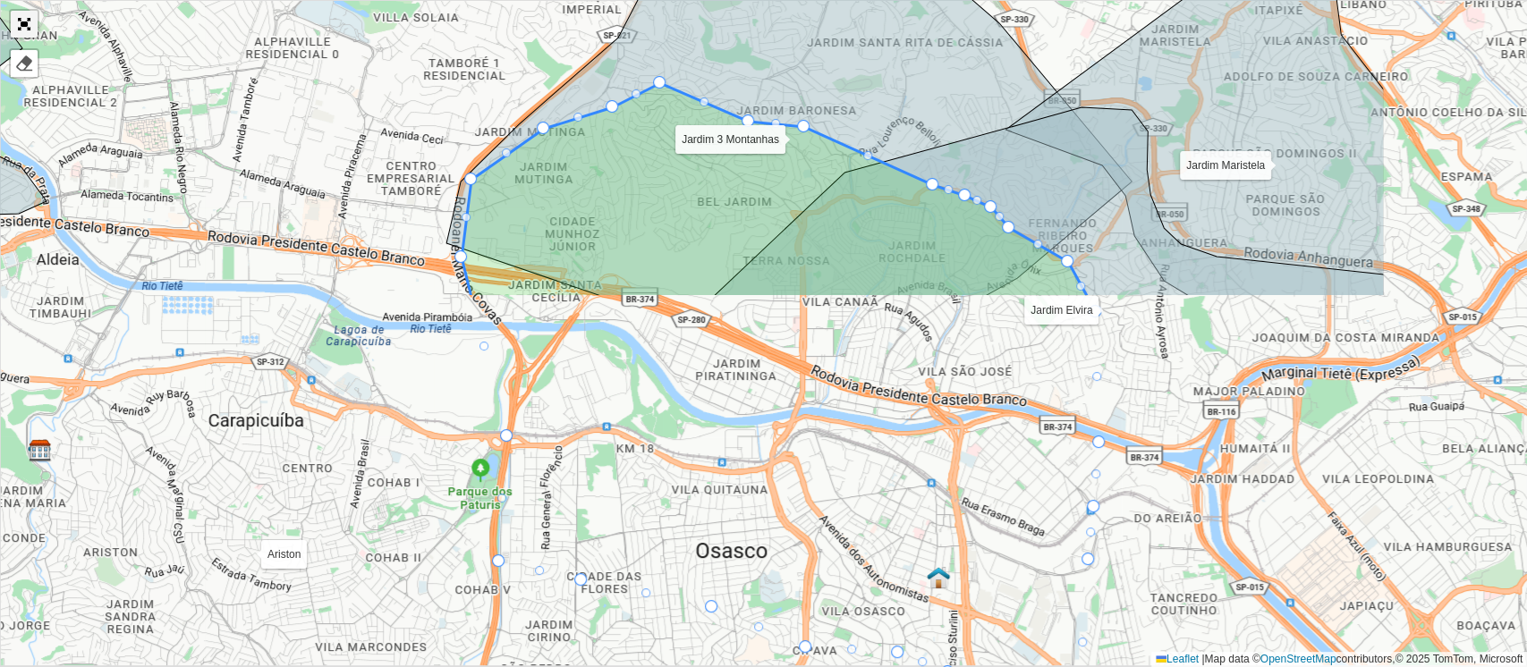
scroll to position [0, 0]
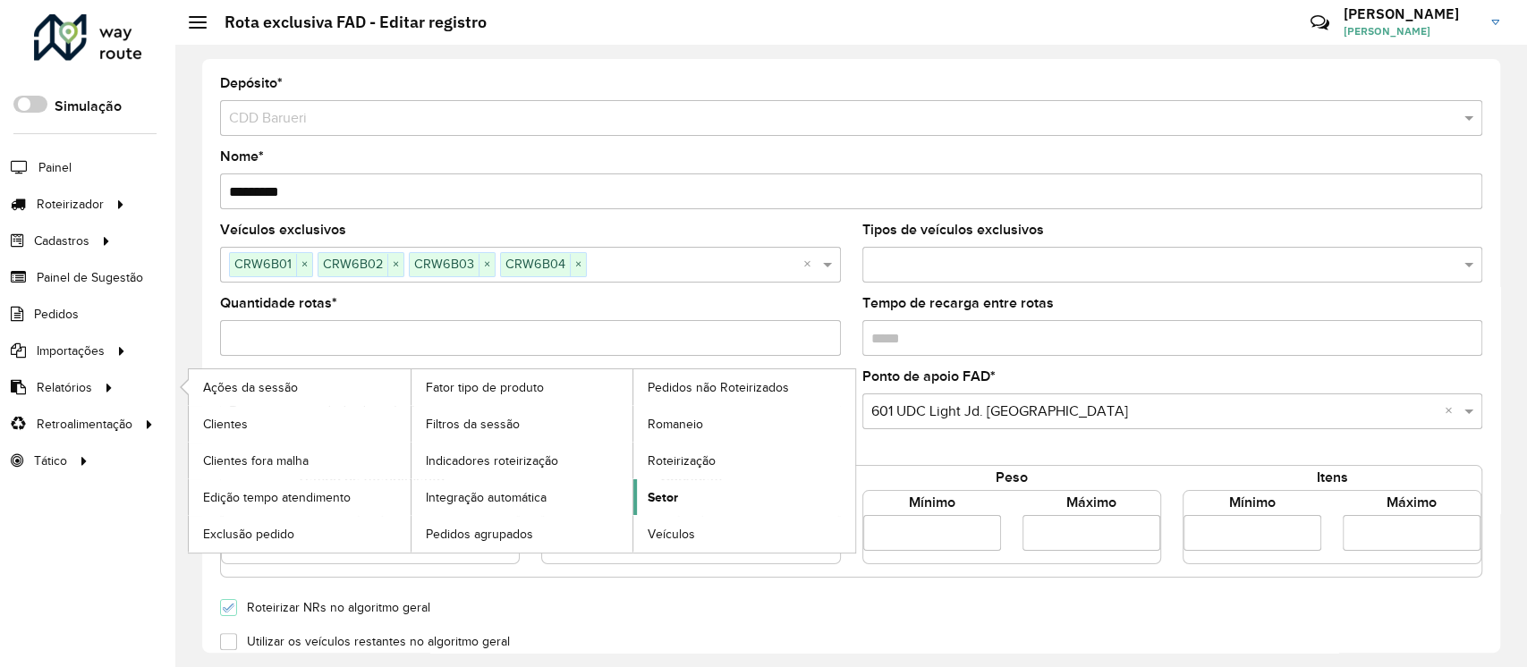
click at [675, 490] on span "Setor" at bounding box center [663, 497] width 30 height 19
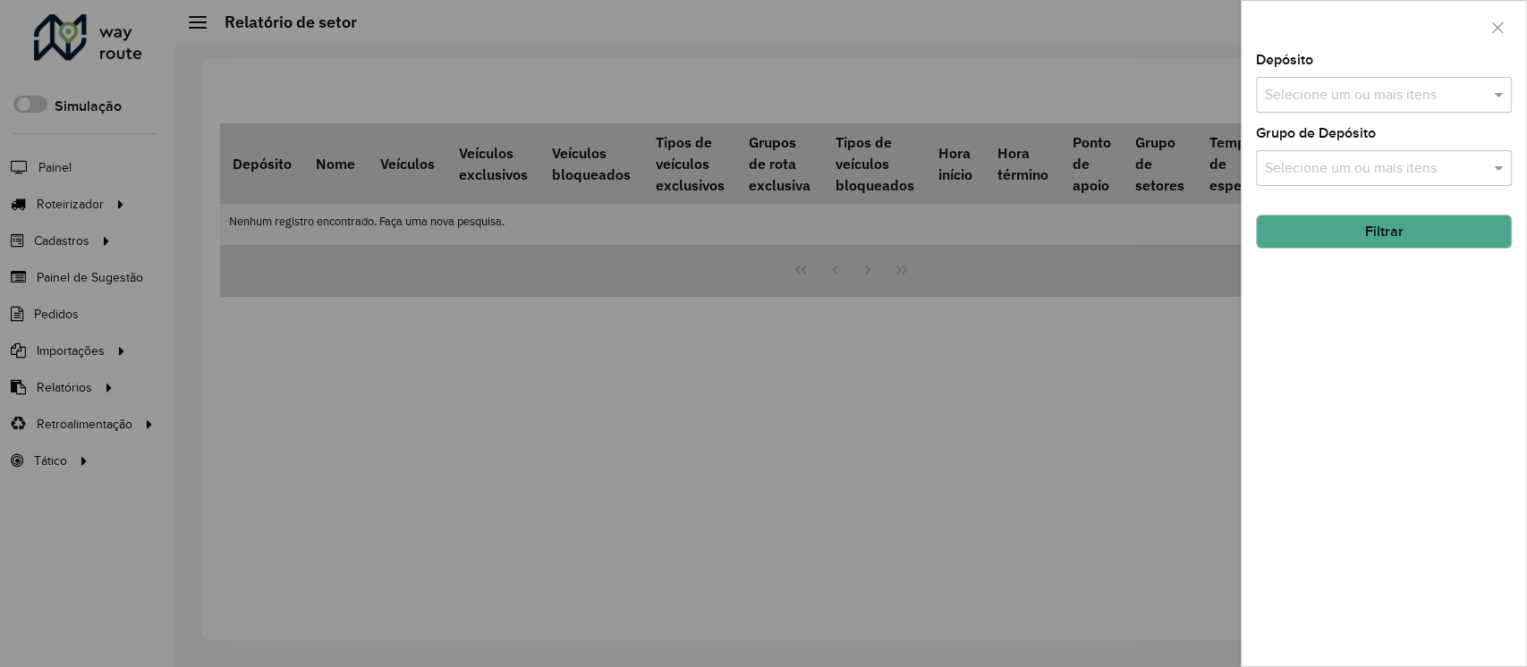
click at [1379, 97] on input "text" at bounding box center [1375, 95] width 229 height 21
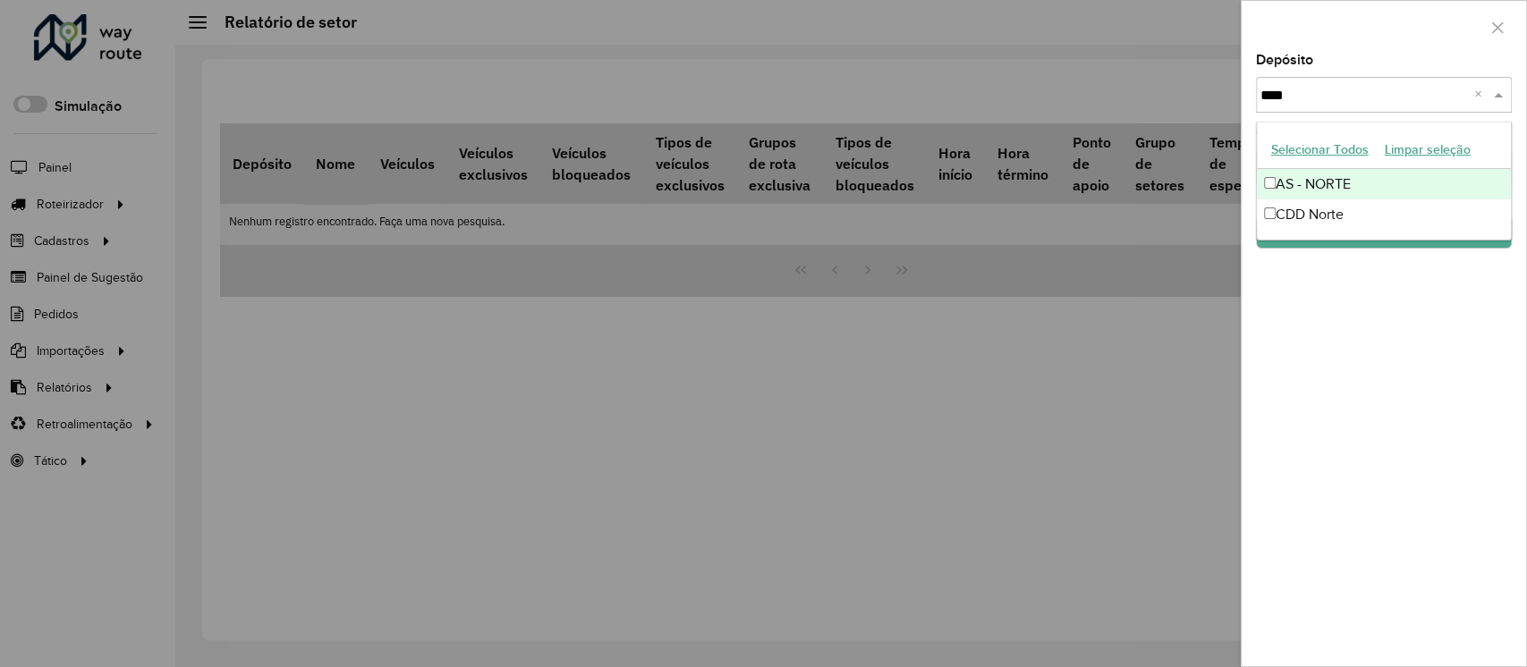
type input "*****"
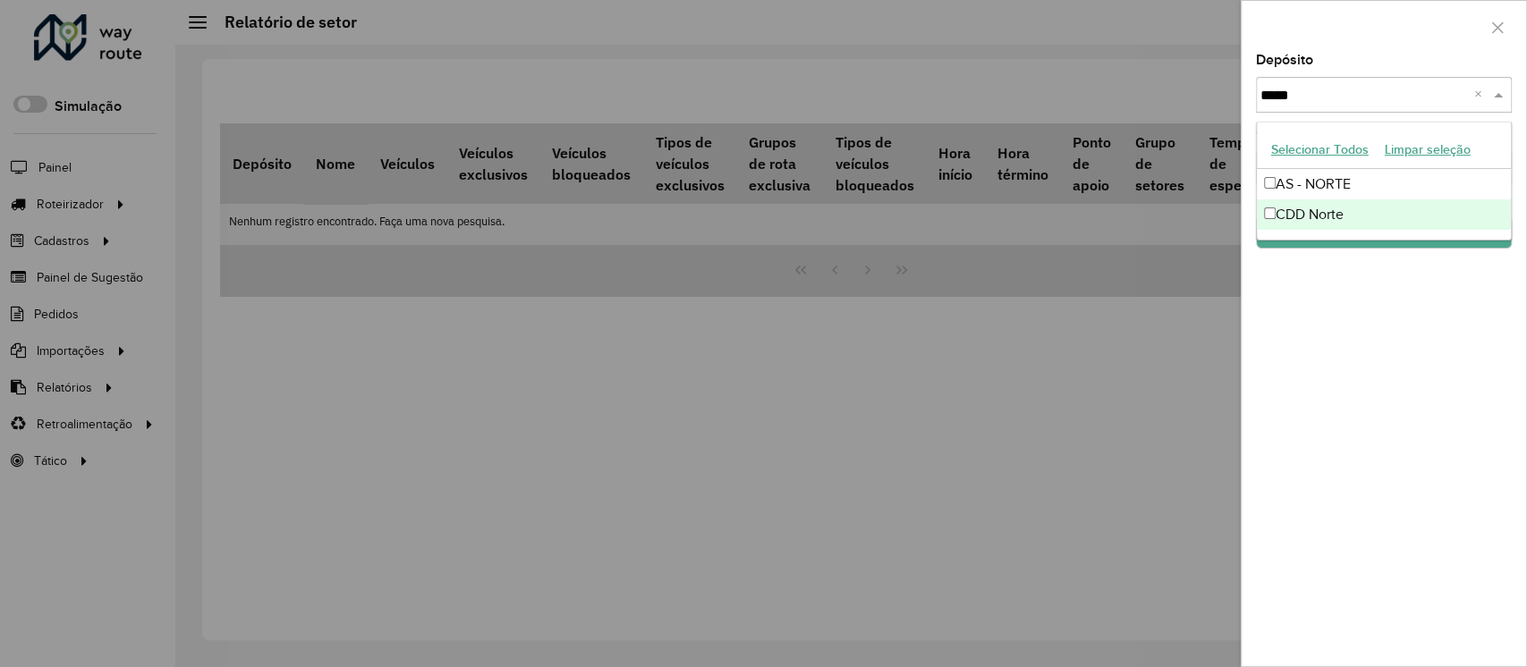
click at [1329, 206] on div "CDD Norte" at bounding box center [1384, 215] width 254 height 30
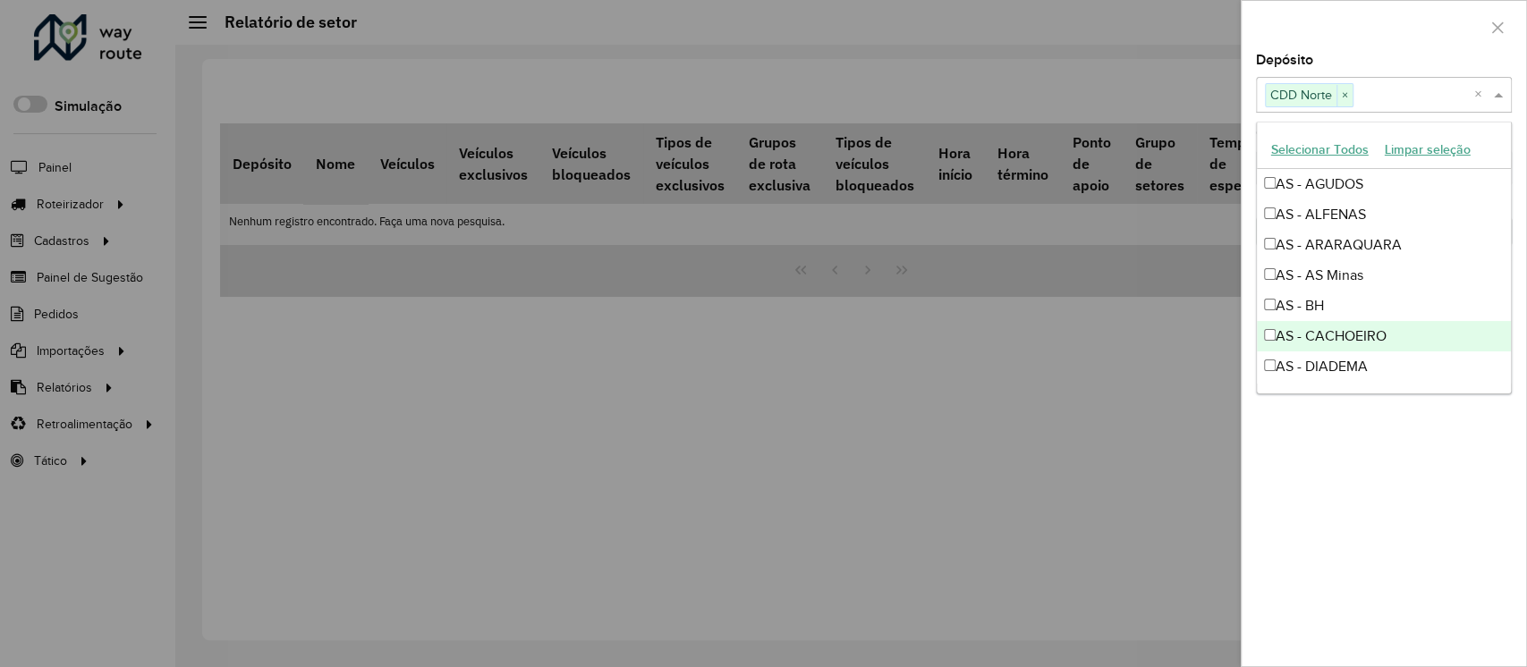
click at [1258, 513] on div "Depósito Selecione um ou mais itens CDD Norte × × Grupo de Depósito Selecione u…" at bounding box center [1384, 360] width 284 height 613
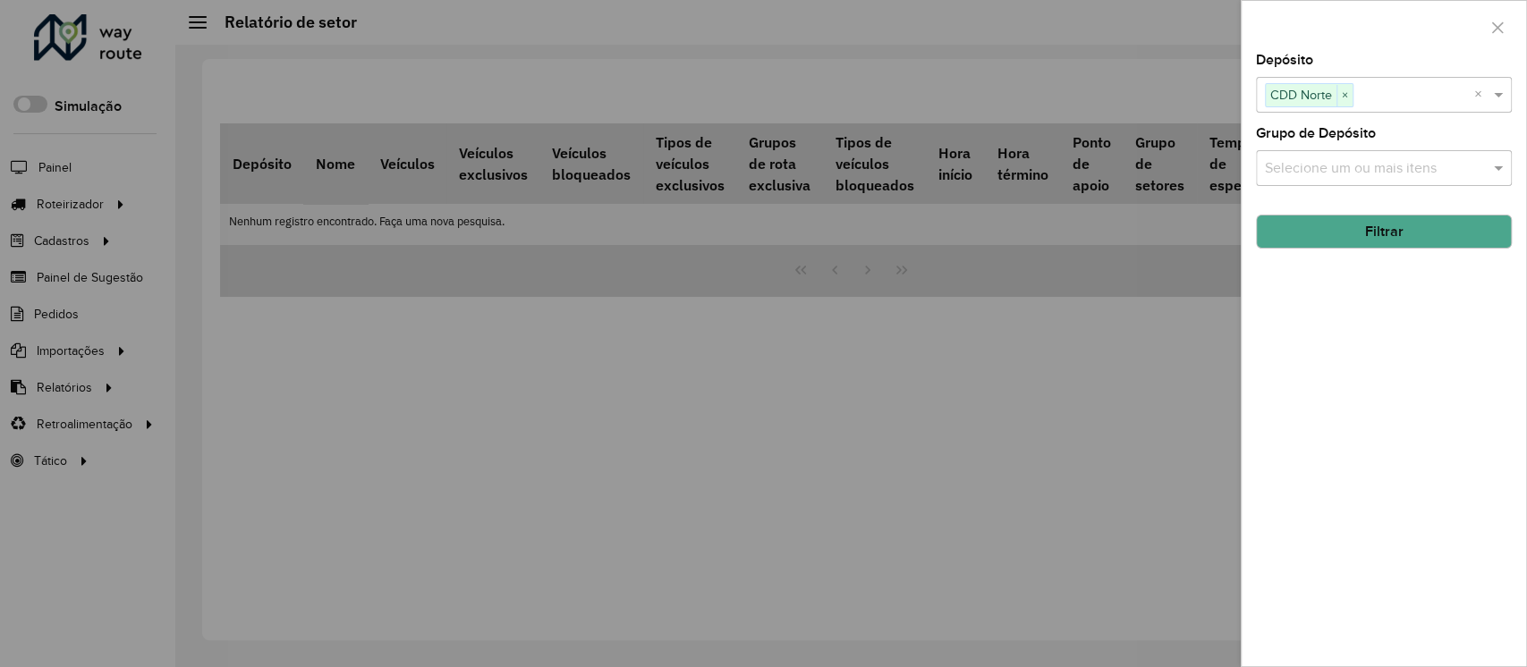
click at [1405, 231] on button "Filtrar" at bounding box center [1384, 232] width 256 height 34
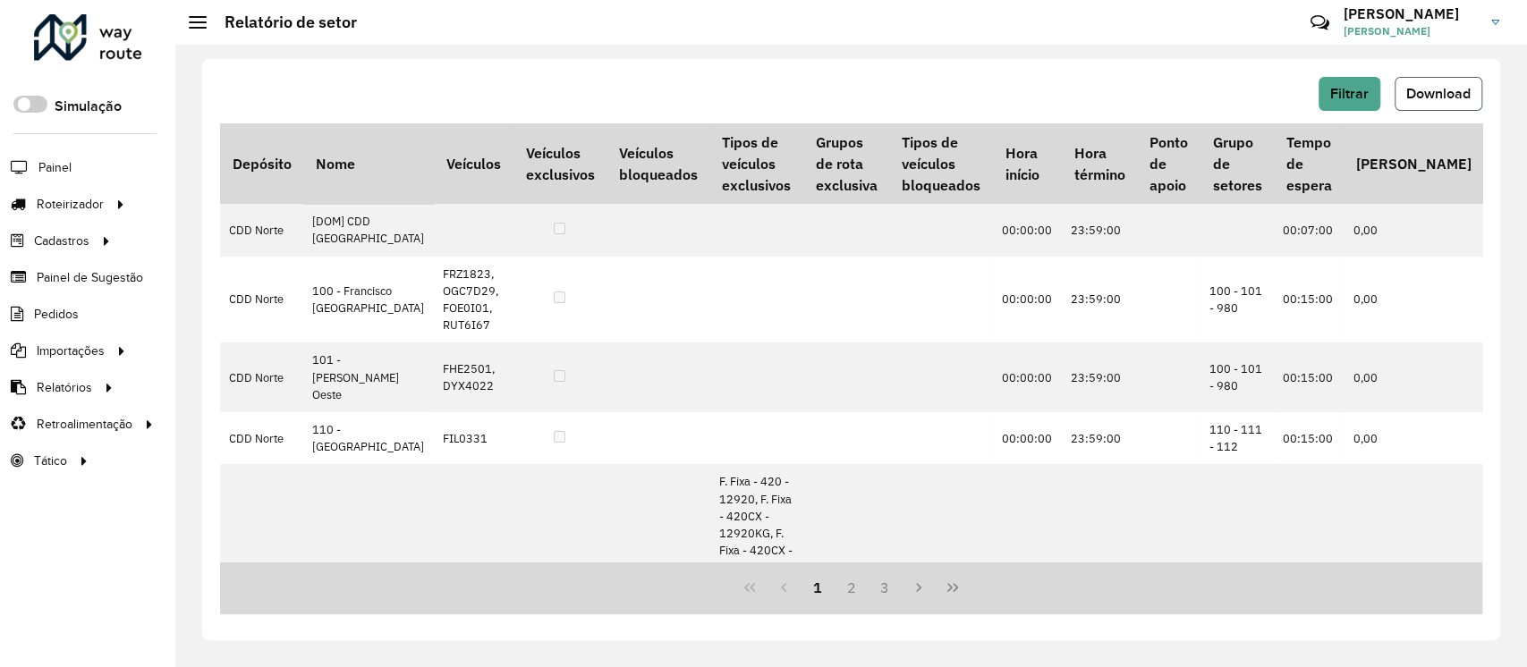
click at [1432, 88] on span "Download" at bounding box center [1438, 93] width 64 height 15
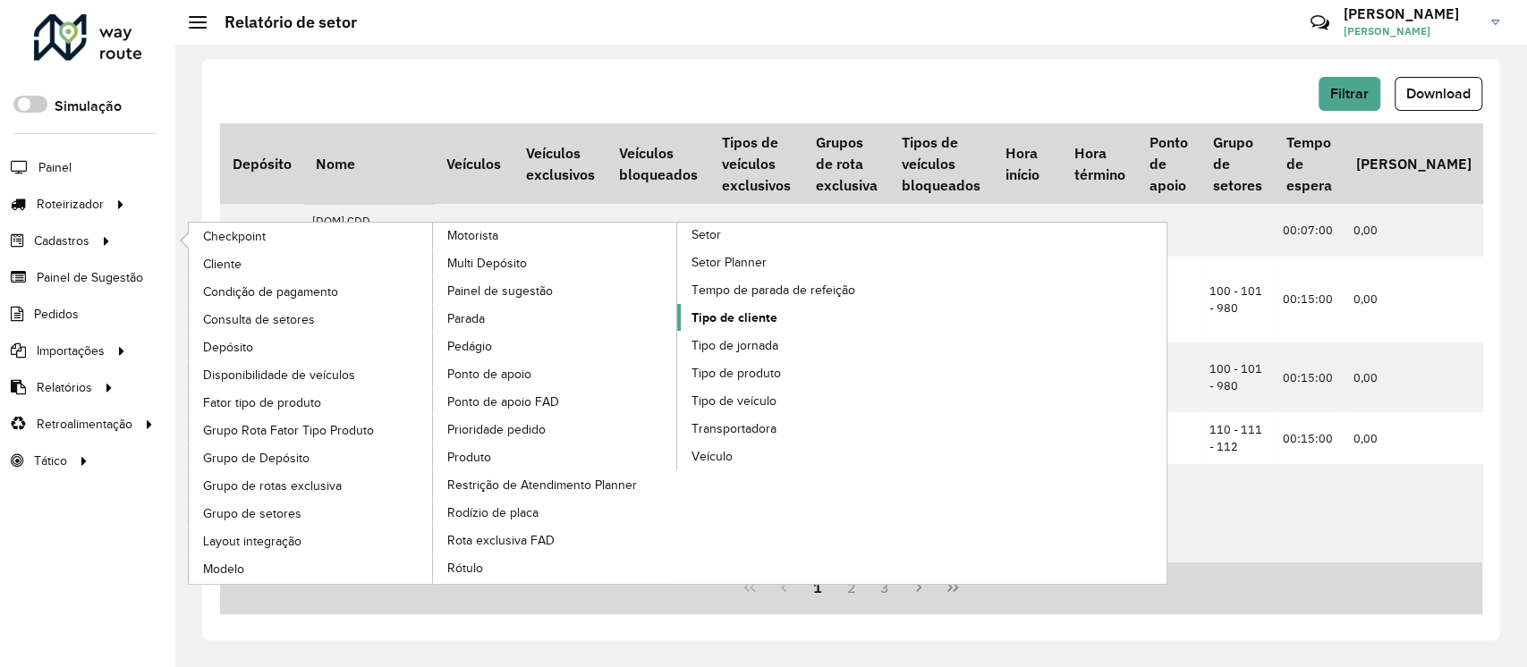
click at [727, 311] on span "Tipo de cliente" at bounding box center [735, 318] width 86 height 19
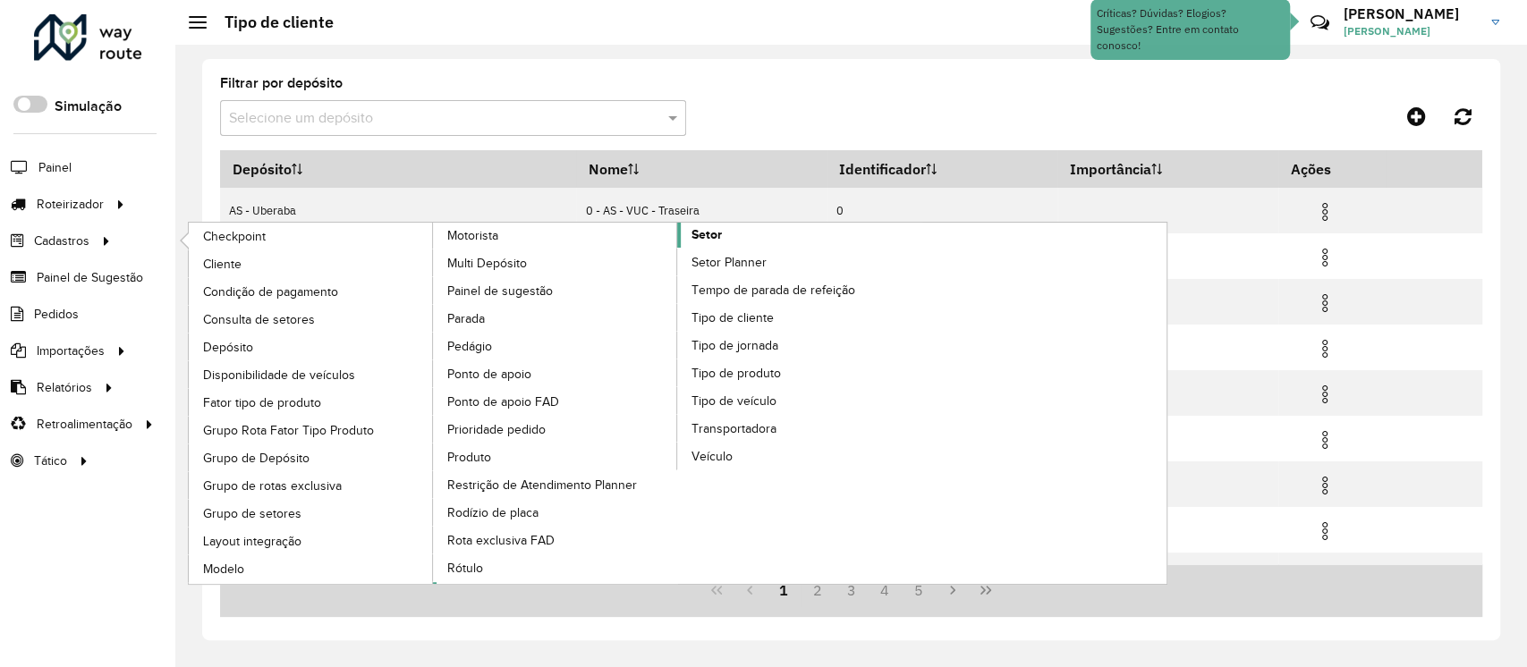
click at [707, 236] on span "Setor" at bounding box center [707, 234] width 30 height 19
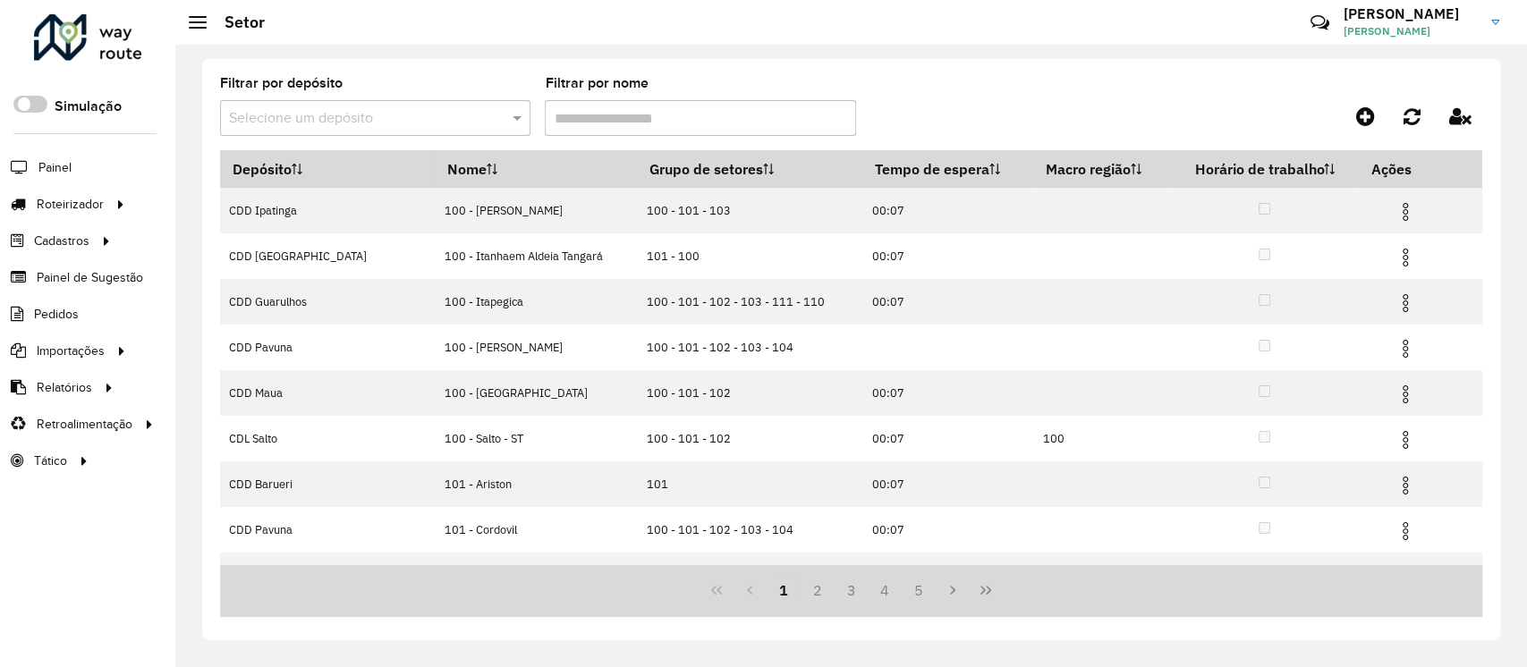
click at [323, 123] on input "text" at bounding box center [357, 118] width 257 height 21
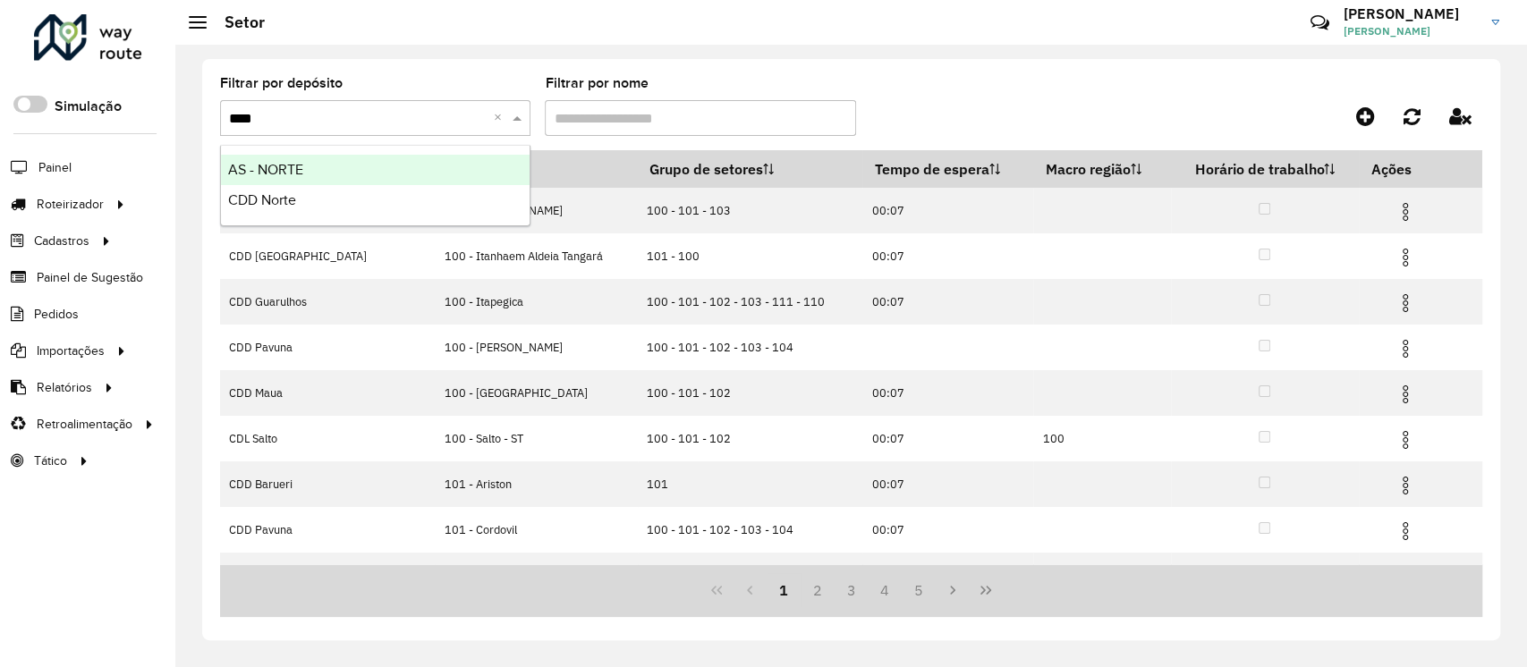
type input "*****"
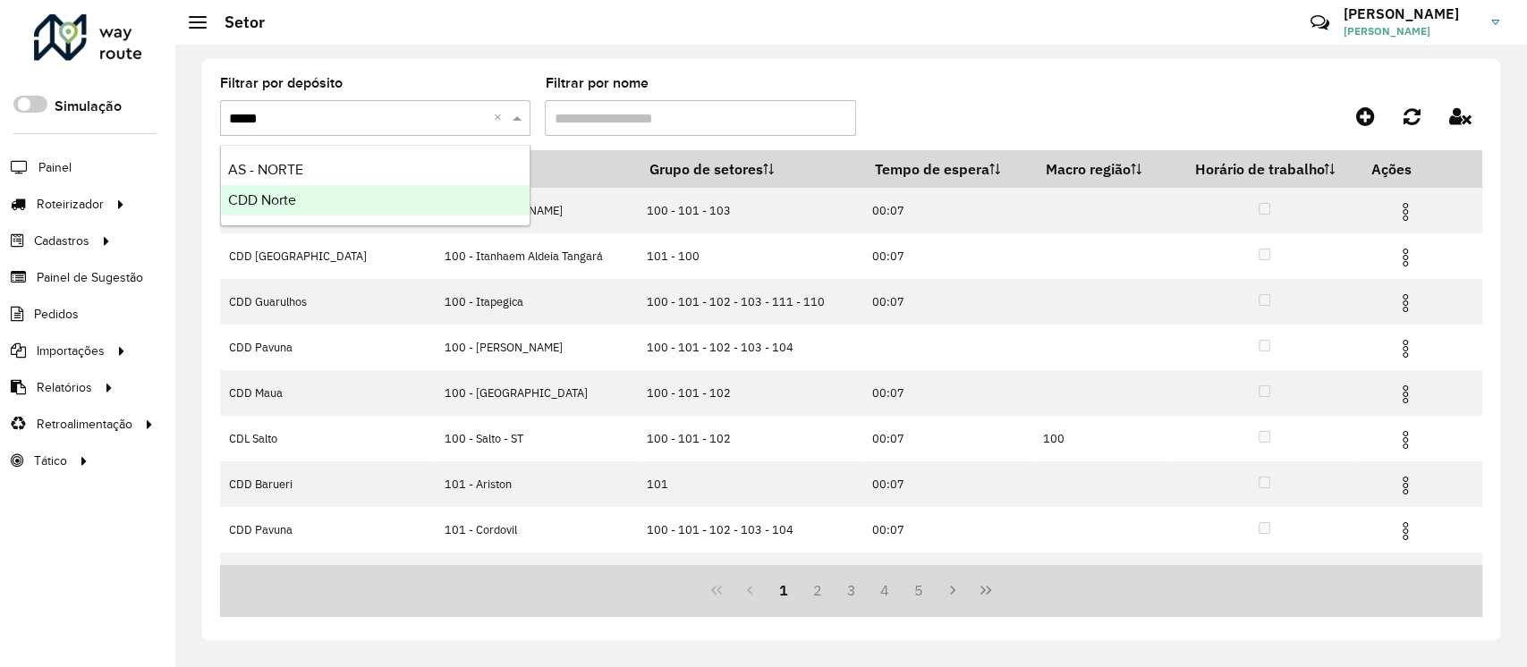
click at [283, 216] on ng-dropdown-panel "AS - NORTE CDD Norte" at bounding box center [375, 185] width 310 height 81
click at [308, 206] on div "CDD Norte" at bounding box center [375, 200] width 309 height 30
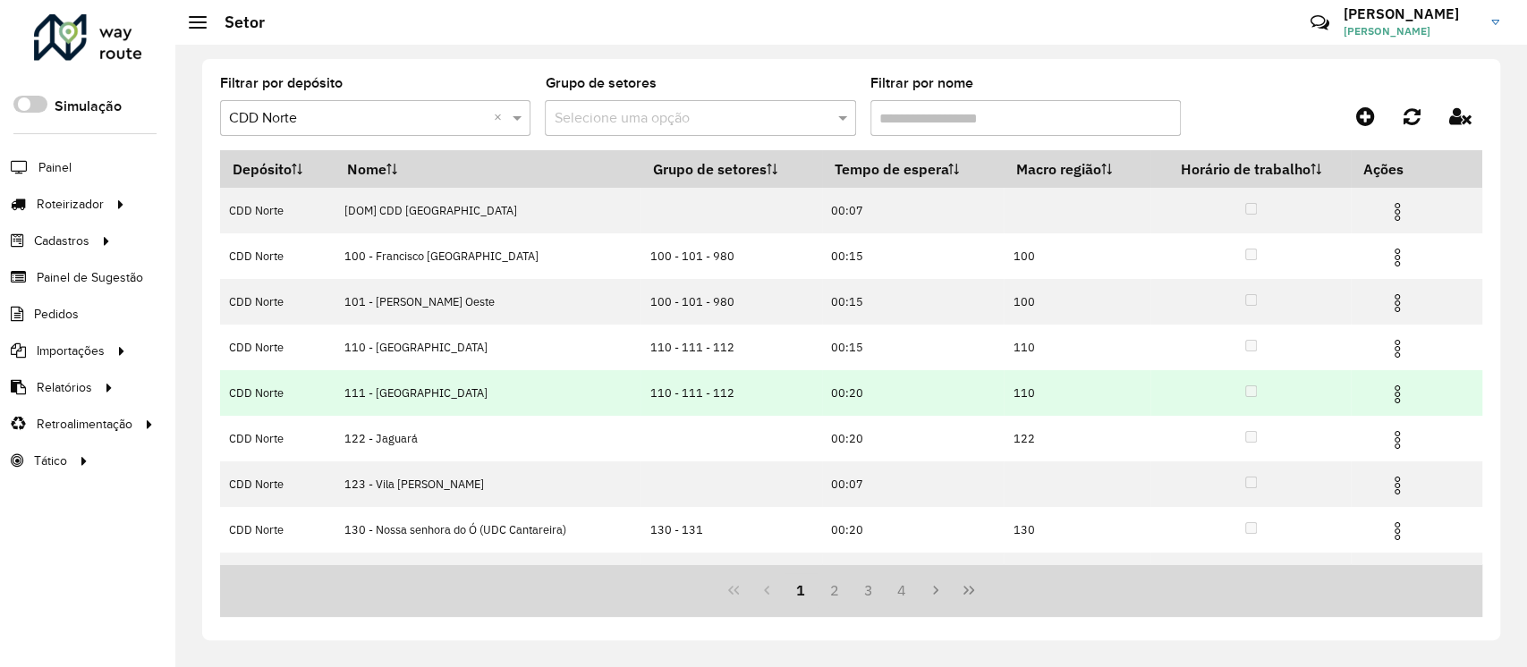
scroll to position [39, 0]
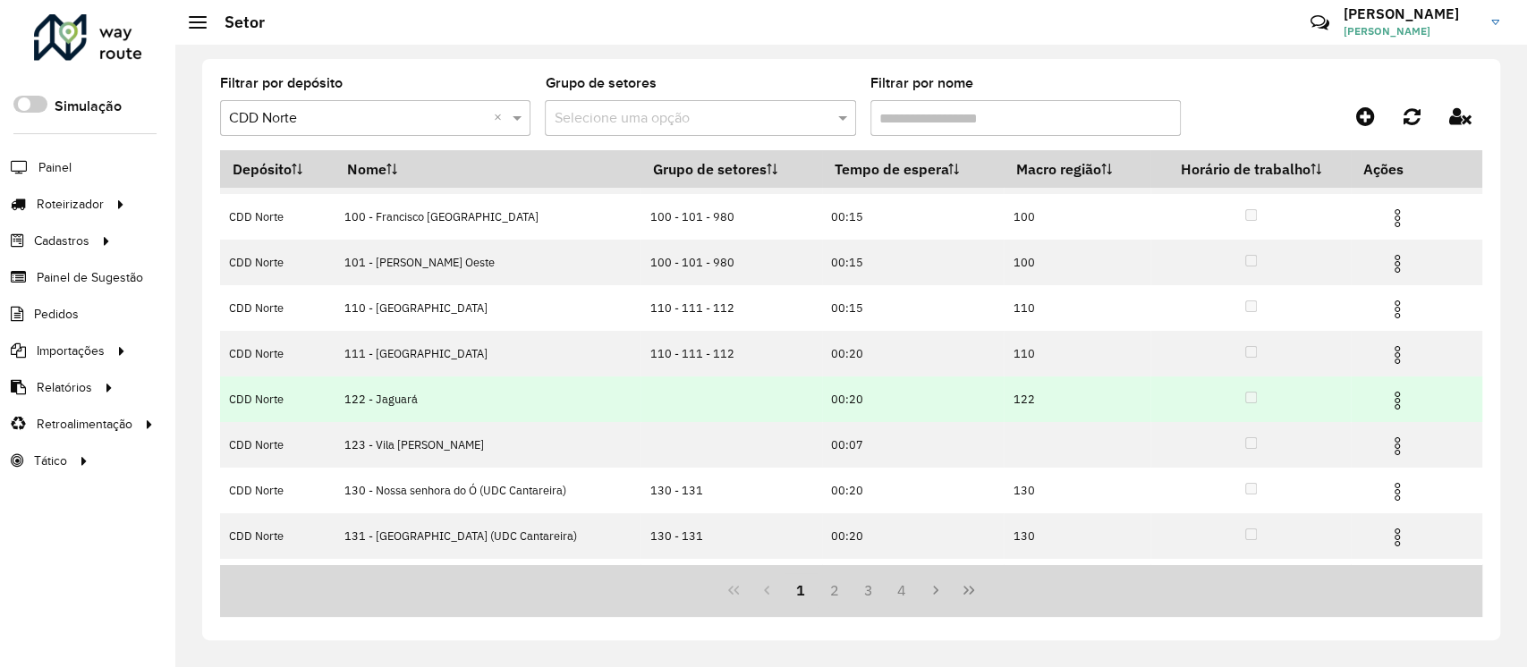
click at [1388, 403] on img at bounding box center [1397, 400] width 21 height 21
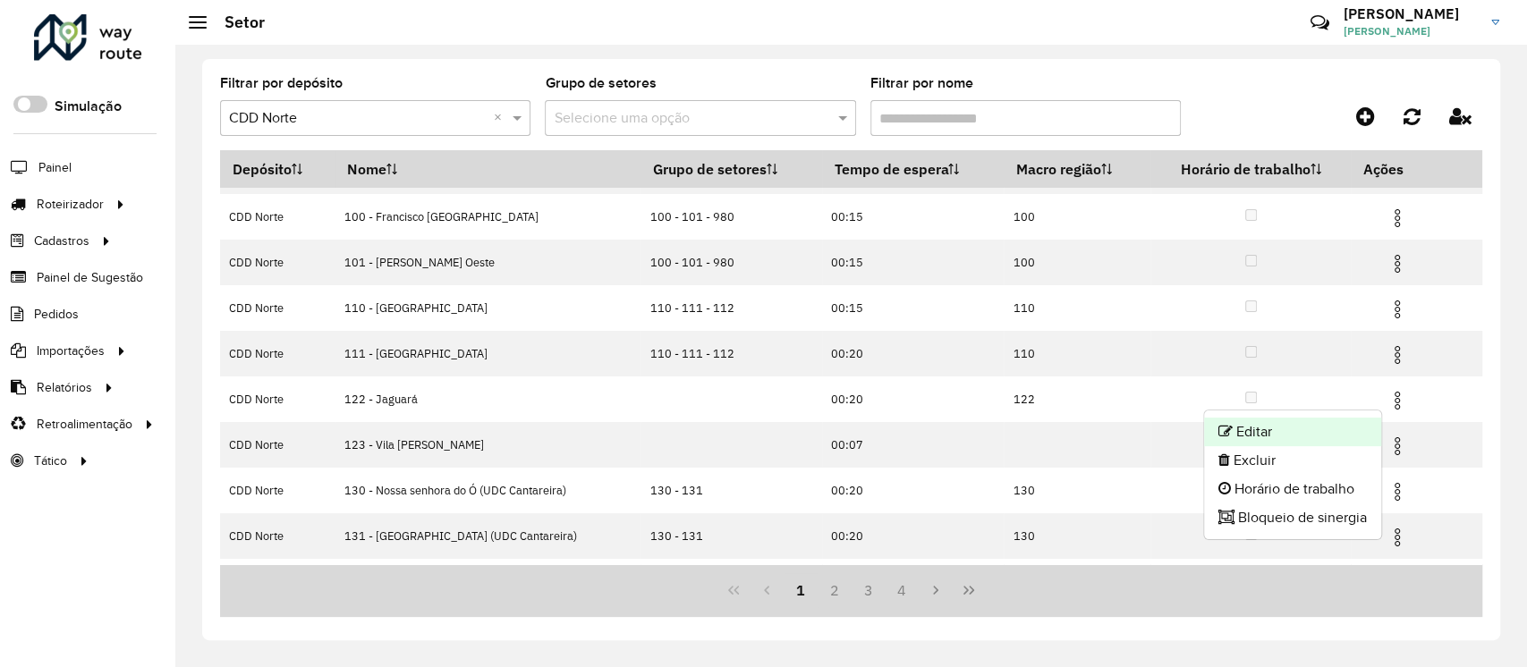
click at [1255, 432] on li "Editar" at bounding box center [1292, 432] width 177 height 29
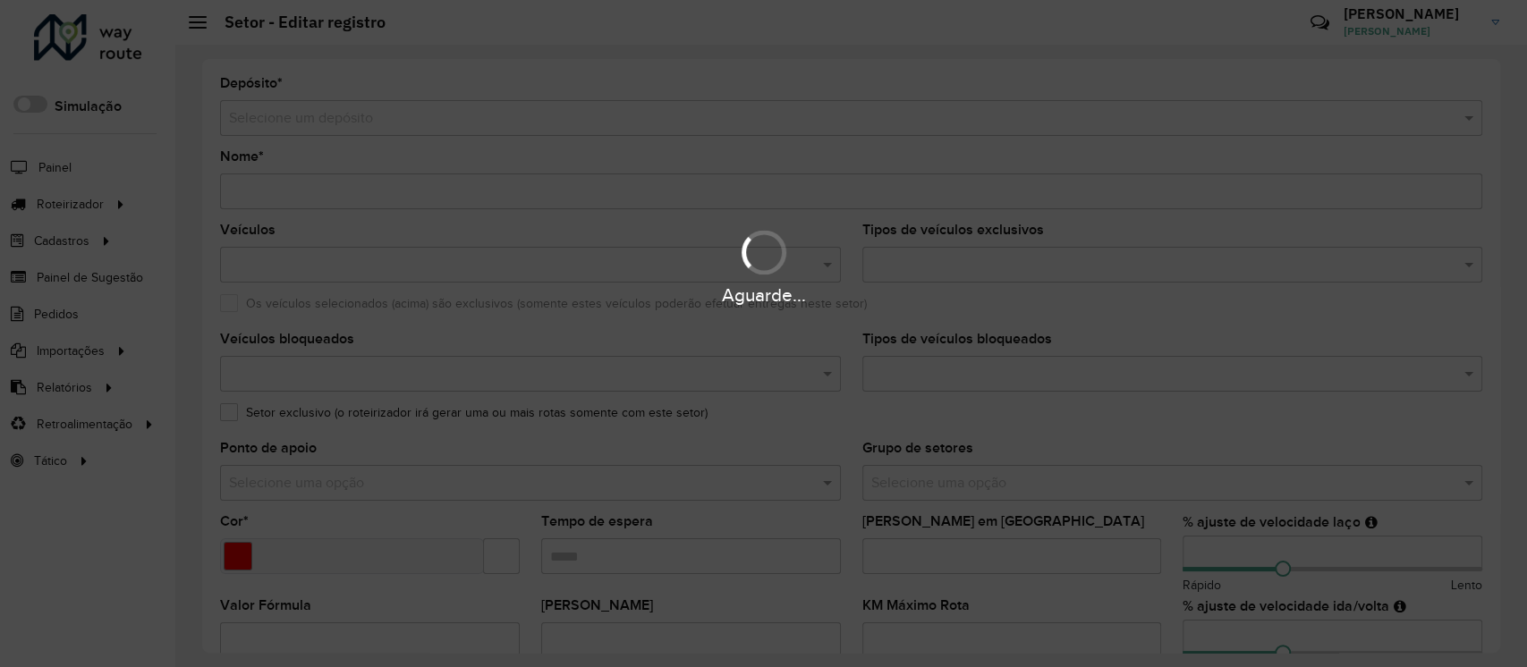
type input "**********"
type input "*******"
type input "*****"
type input "**"
type input "***"
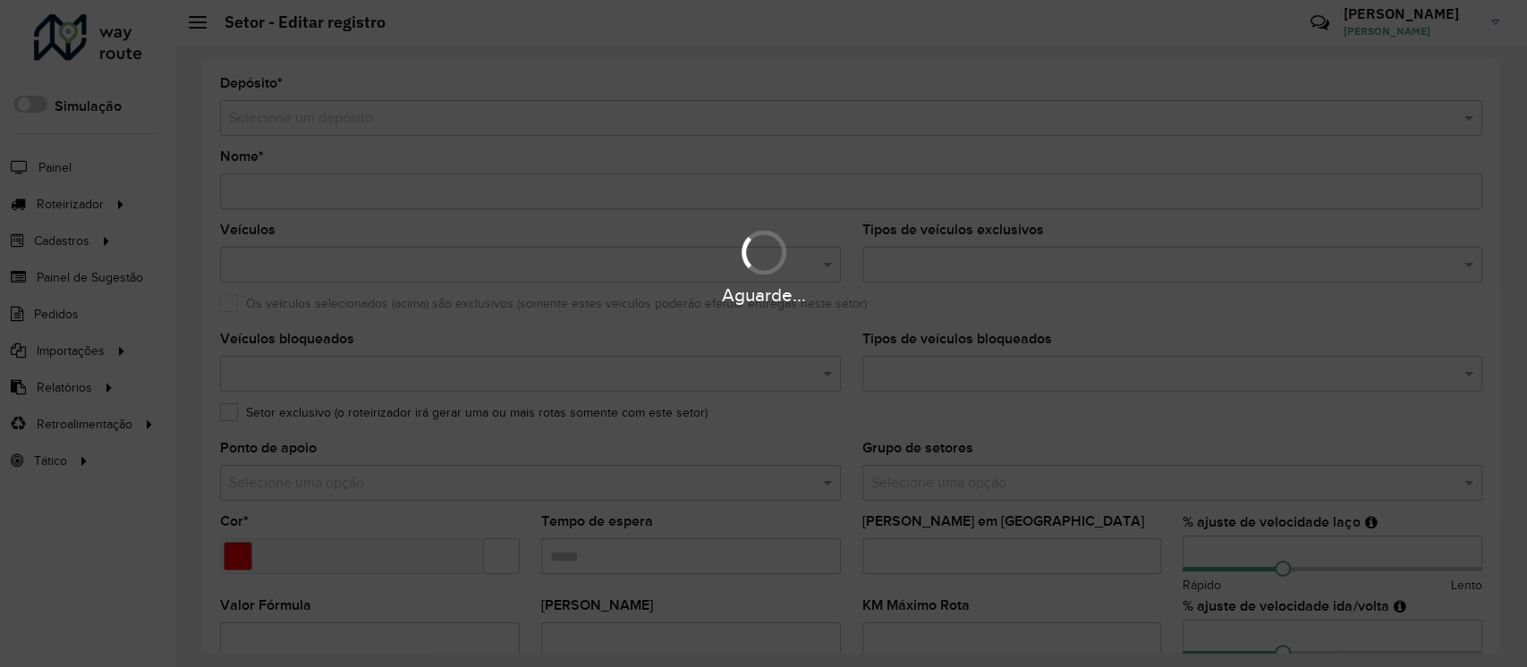
type input "***"
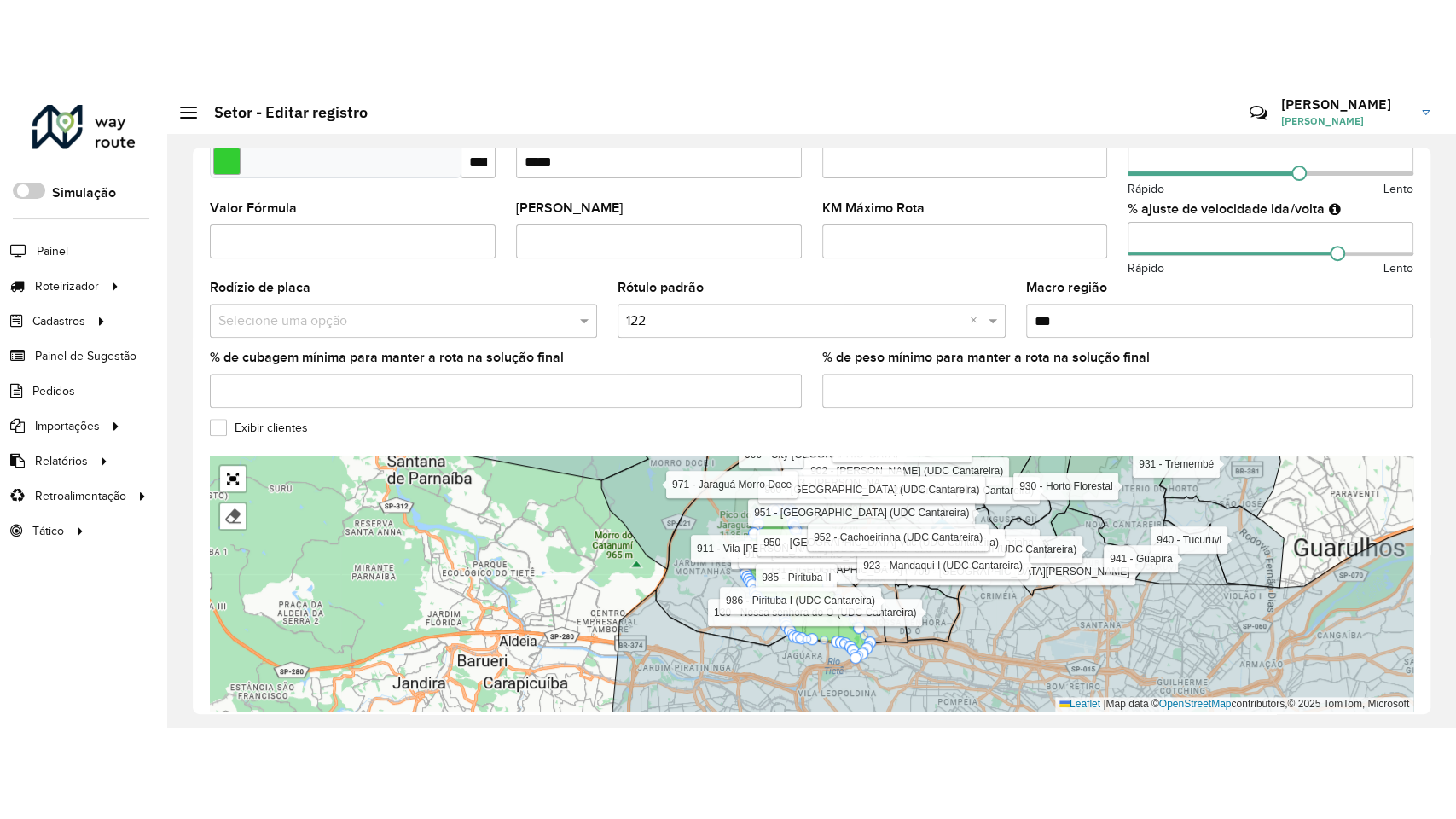
scroll to position [469, 0]
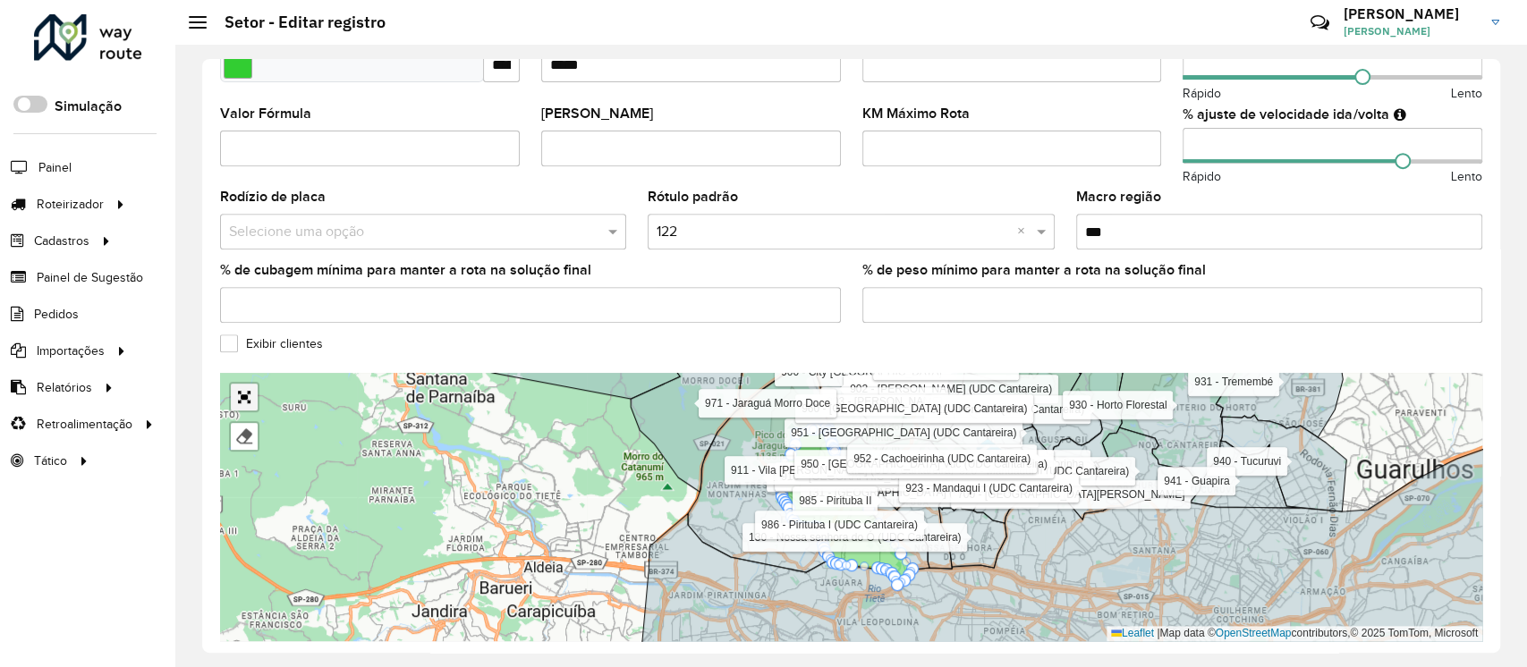
click at [250, 390] on link "Abrir mapa em tela cheia" at bounding box center [244, 397] width 27 height 27
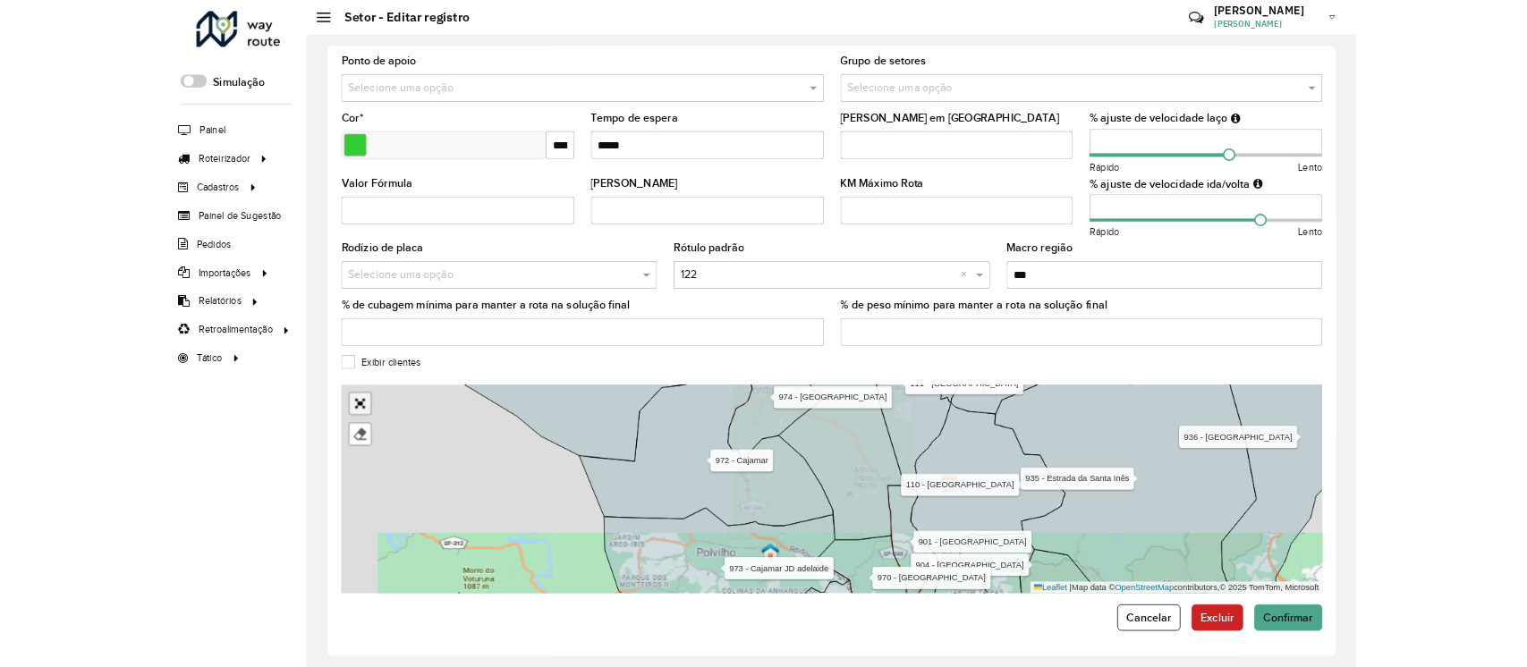
scroll to position [87, 0]
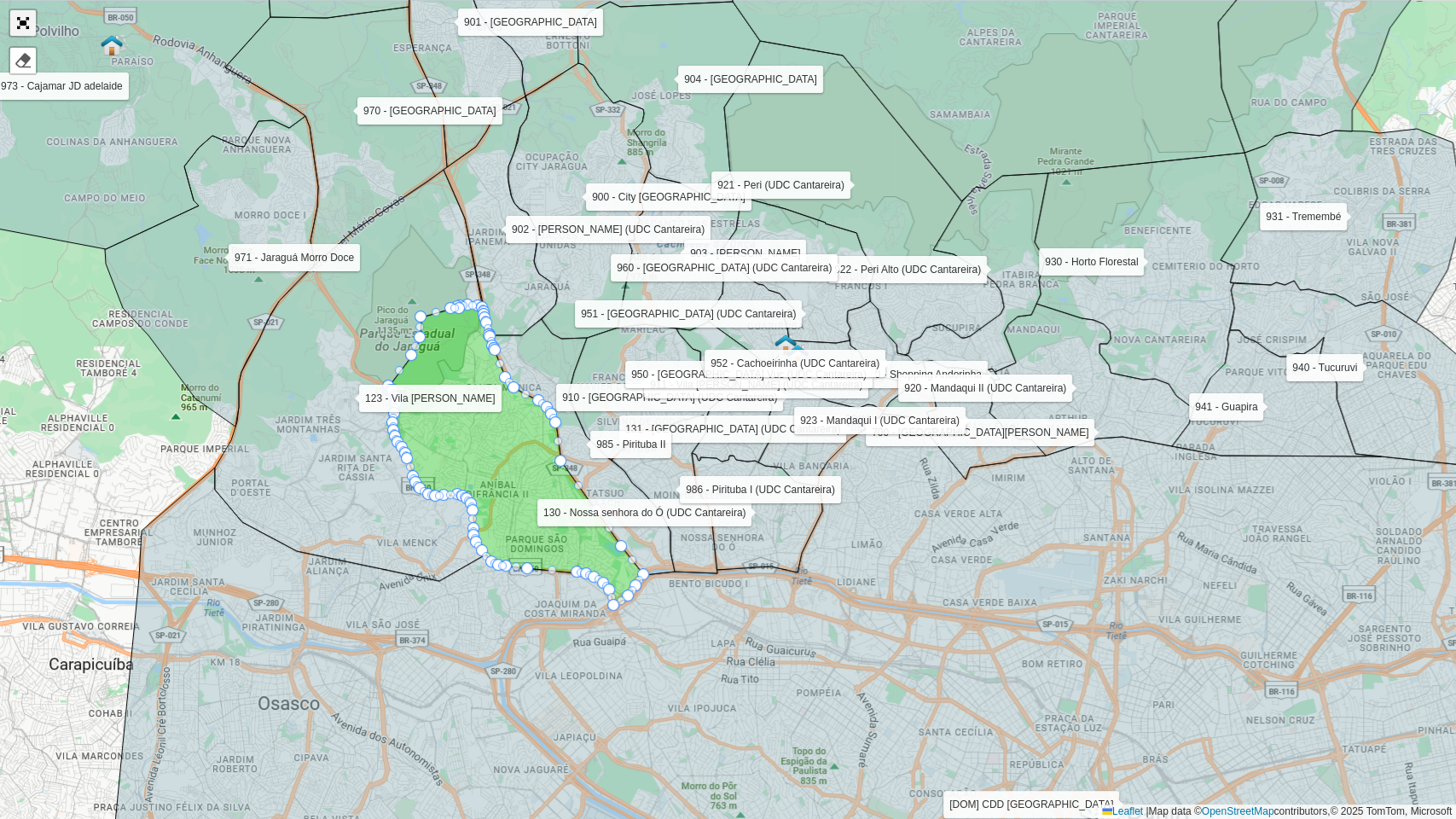
click at [24, 20] on link "Abrir mapa em tela cheia" at bounding box center [23, 23] width 26 height 26
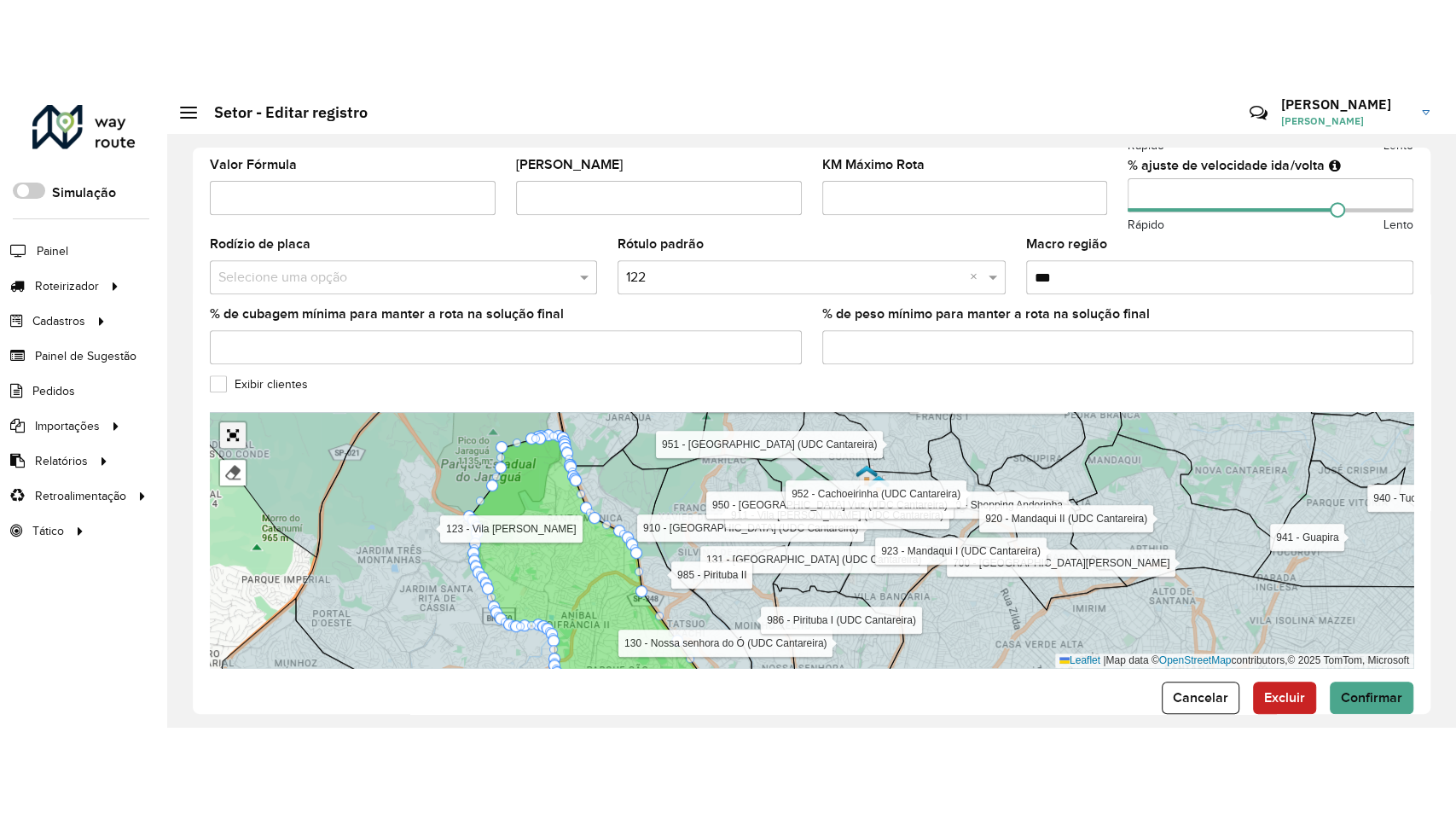
scroll to position [535, 0]
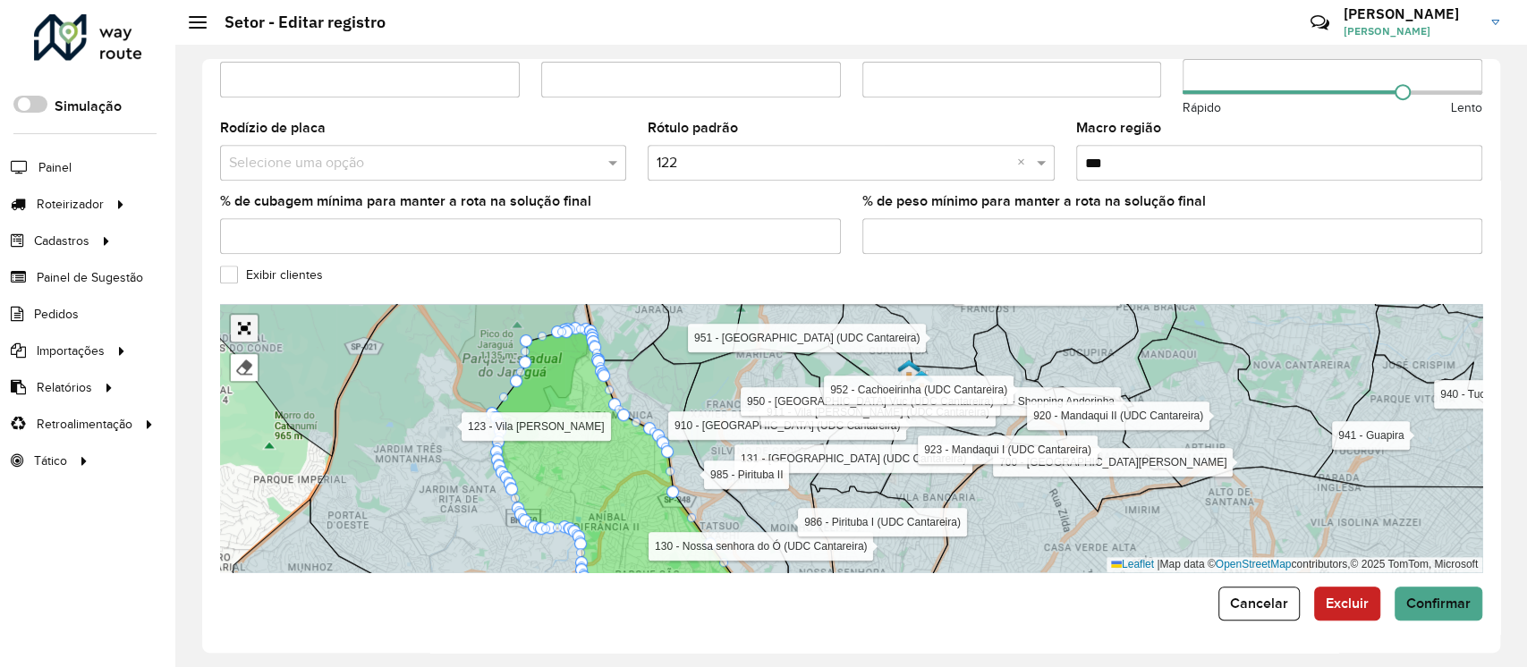
click at [248, 326] on link "Abrir mapa em tela cheia" at bounding box center [244, 328] width 27 height 27
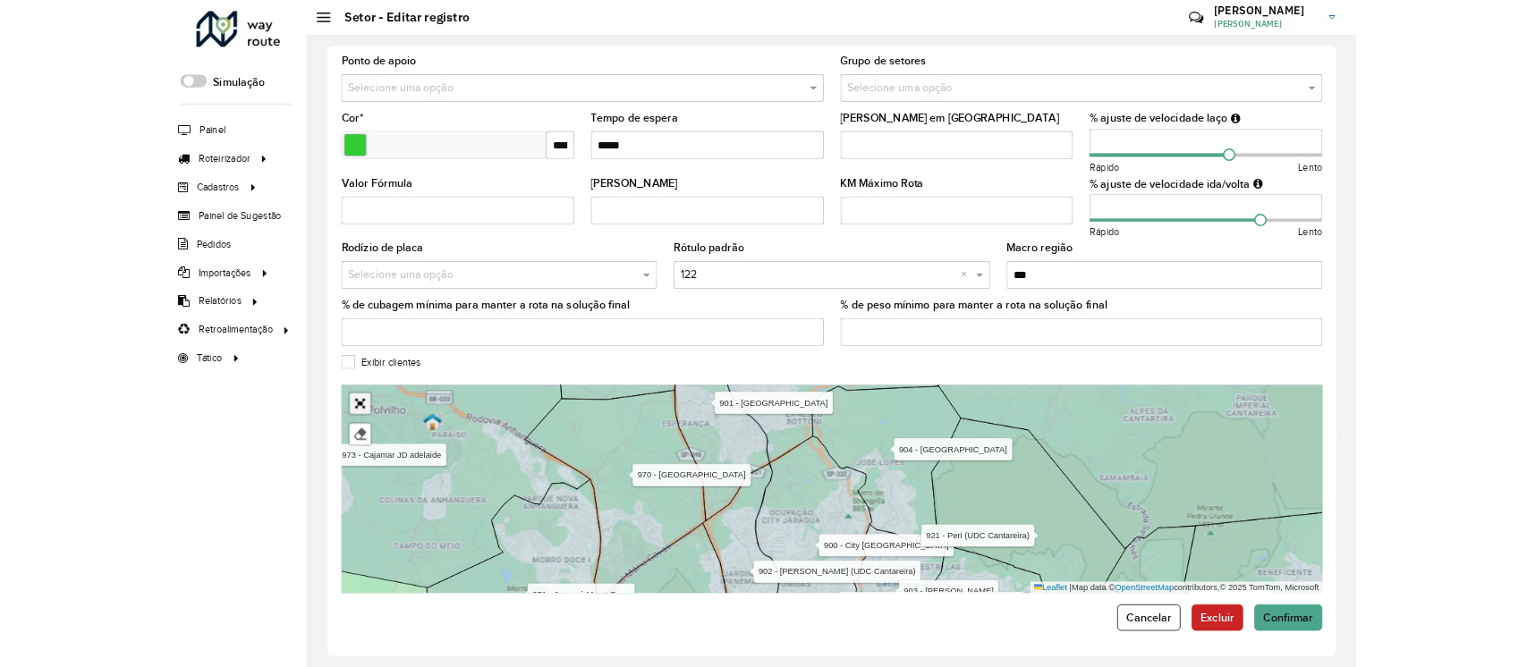
scroll to position [87, 0]
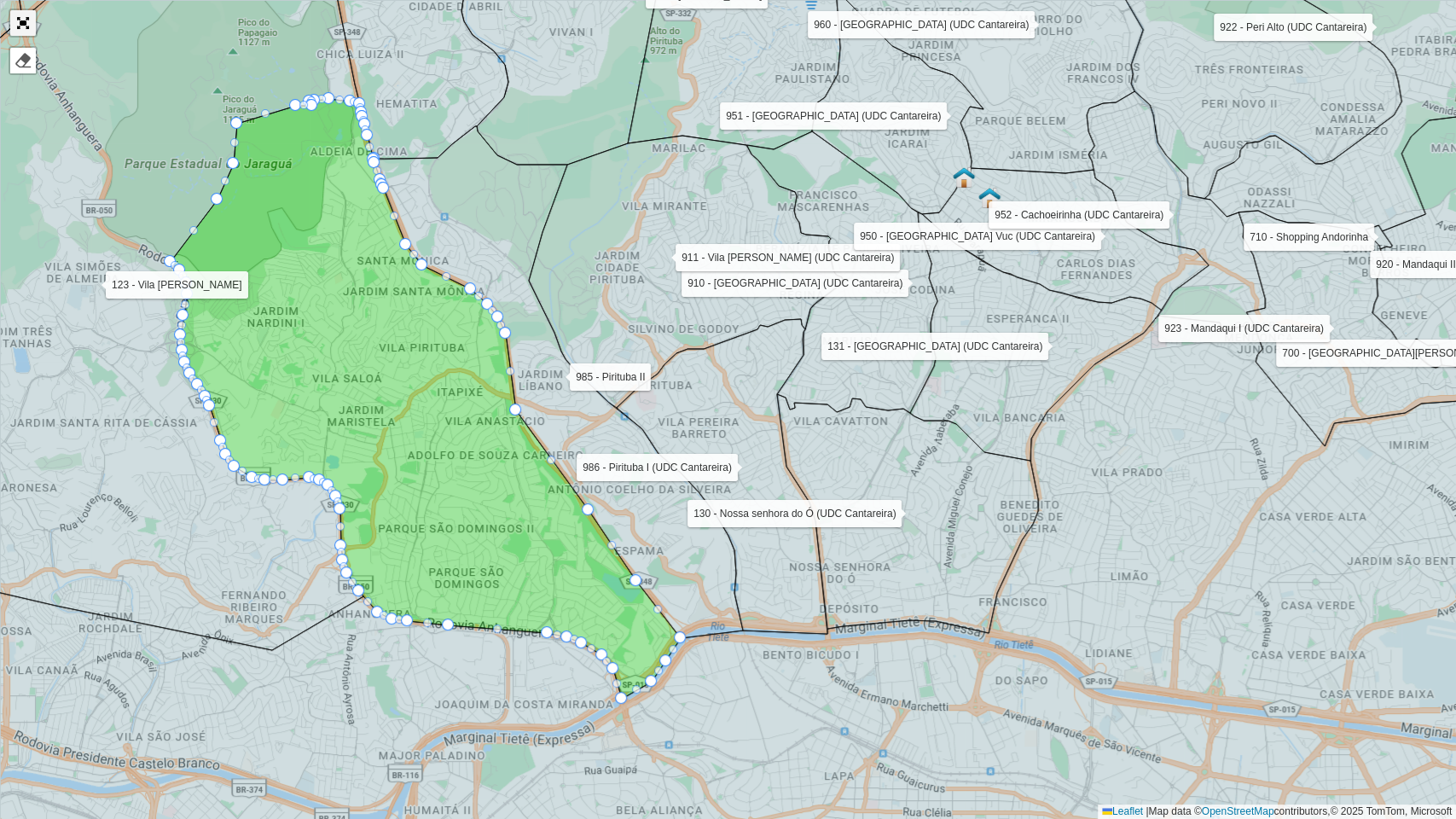
click at [21, 21] on link "Abrir mapa em tela cheia" at bounding box center [23, 23] width 26 height 26
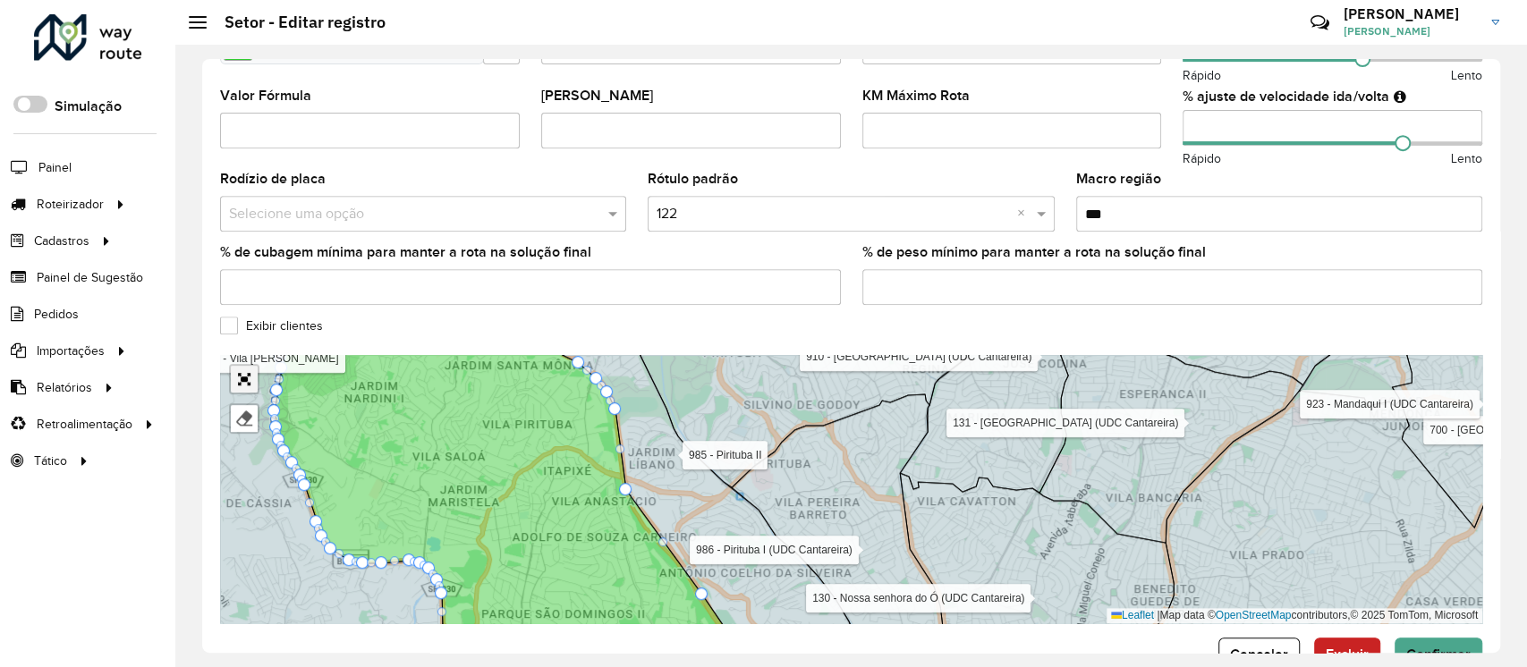
scroll to position [561, 0]
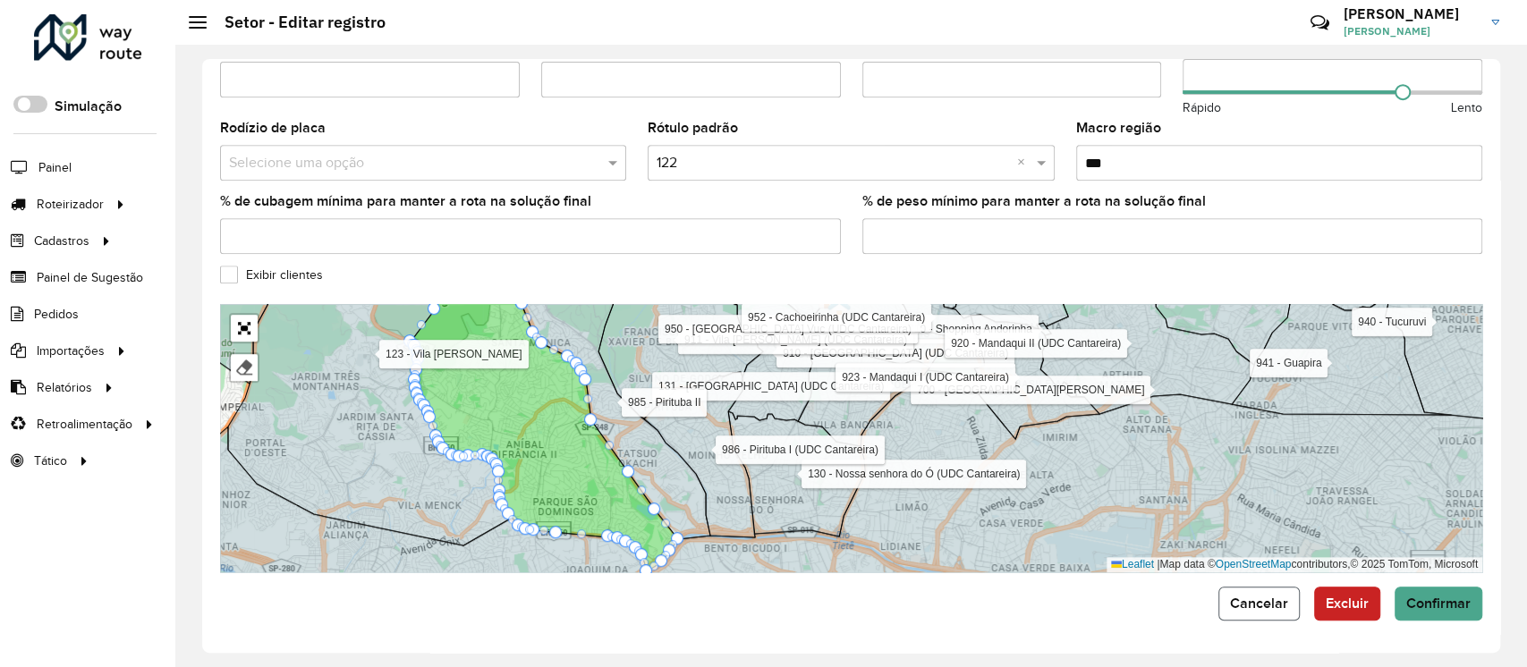
click at [1253, 606] on span "Cancelar" at bounding box center [1259, 603] width 58 height 15
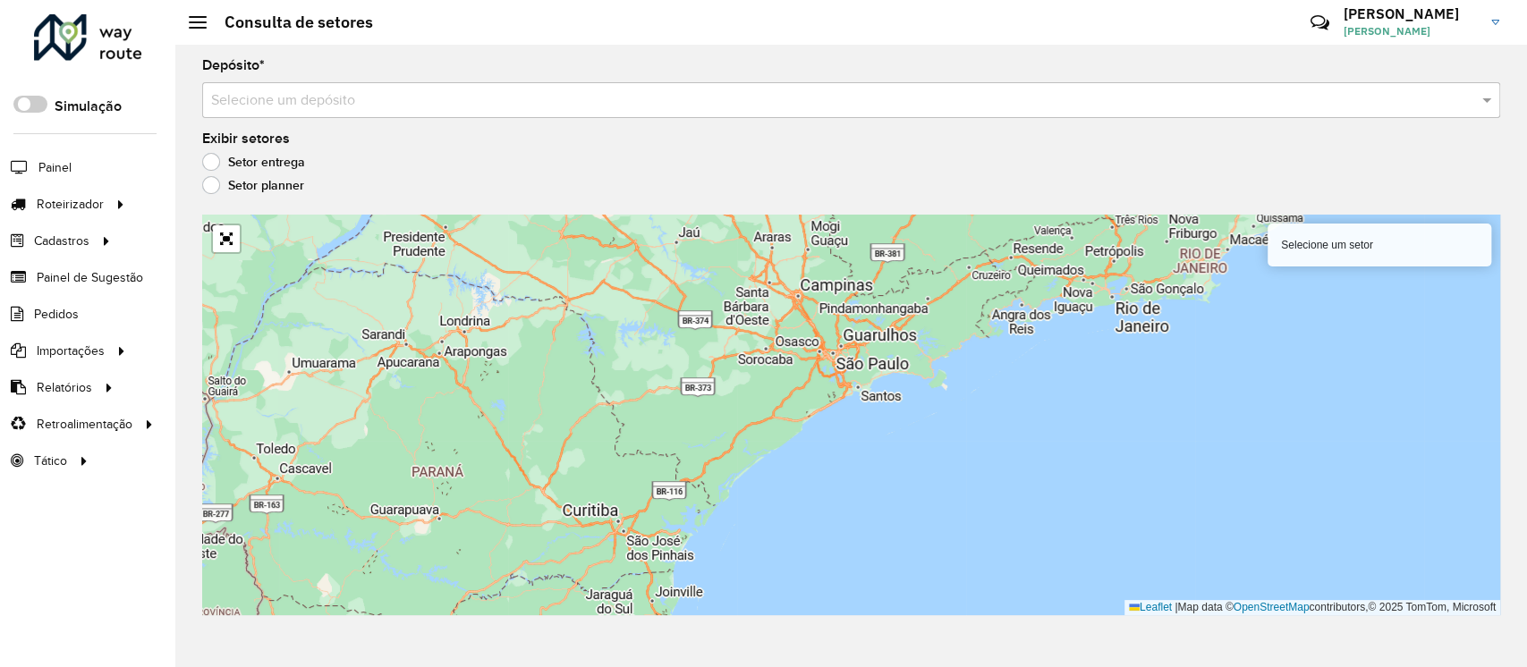
click at [437, 106] on input "text" at bounding box center [833, 100] width 1244 height 21
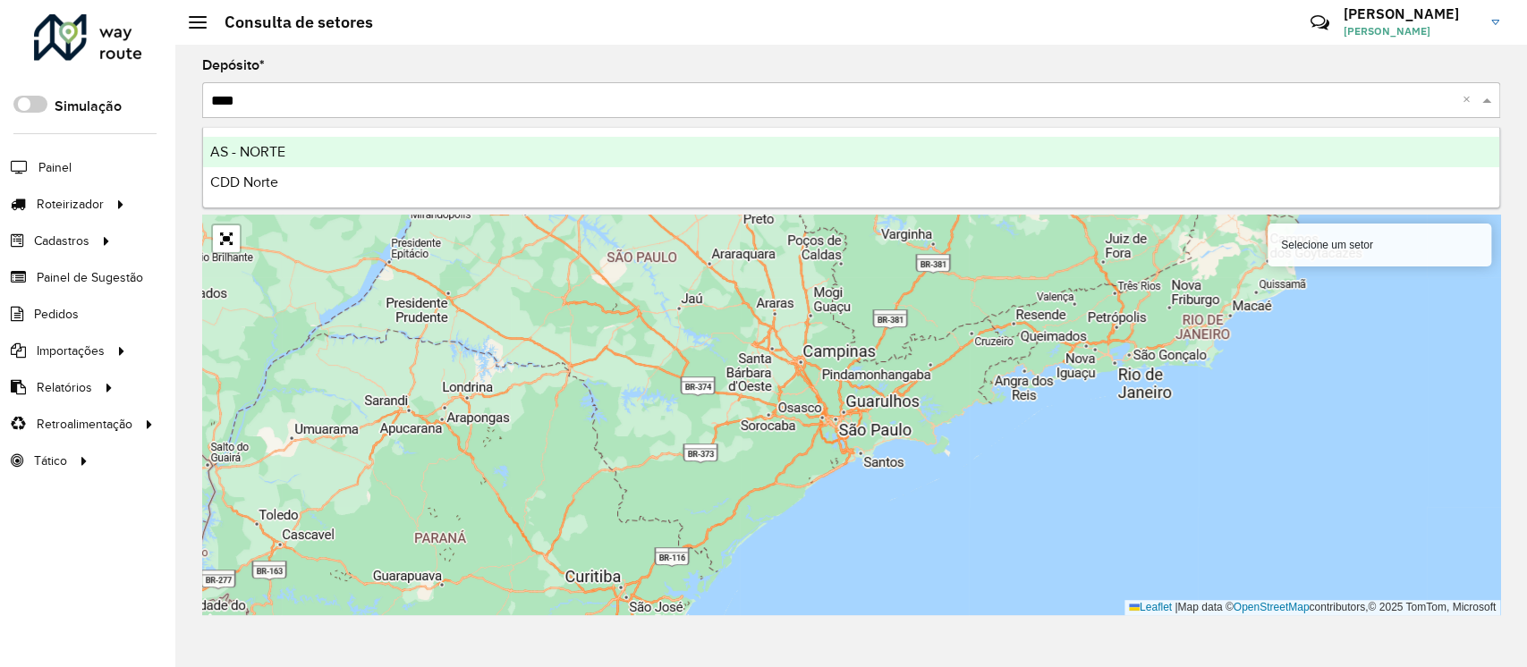
type input "*****"
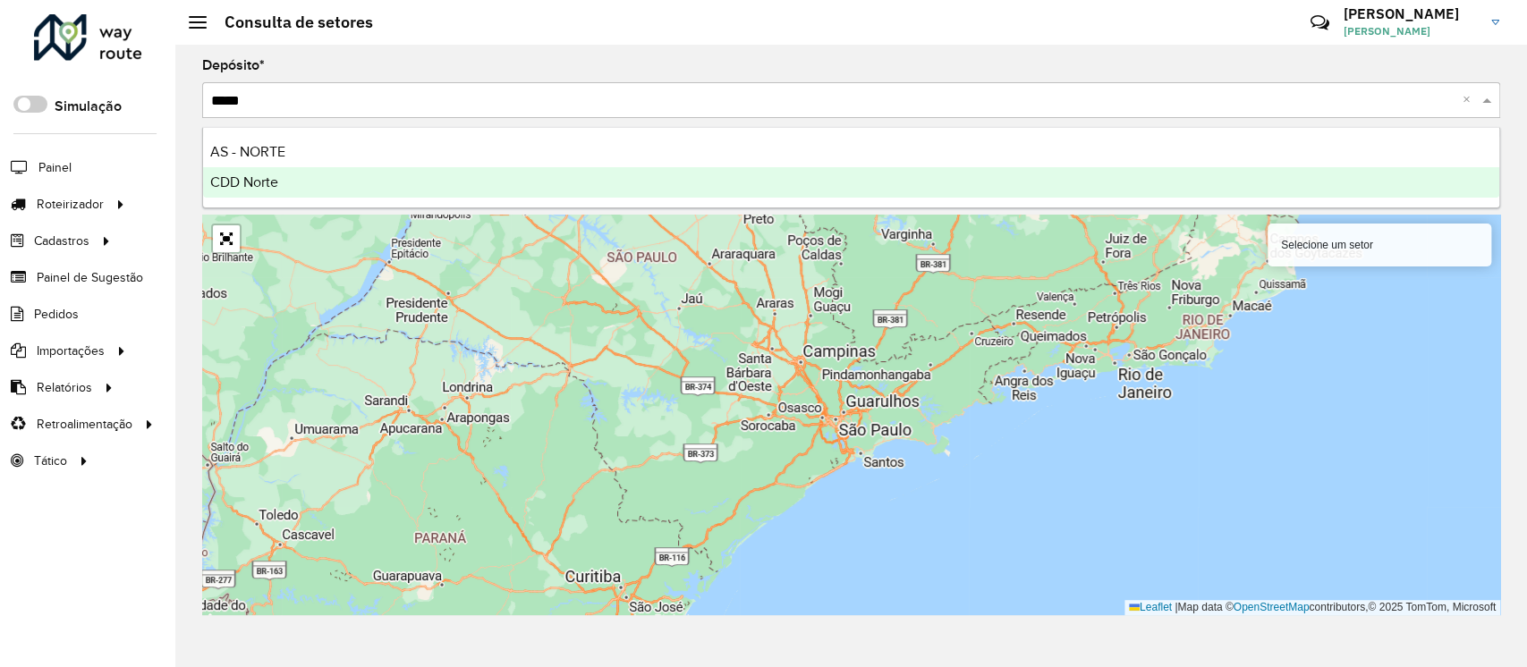
click at [358, 183] on div "CDD Norte" at bounding box center [851, 182] width 1296 height 30
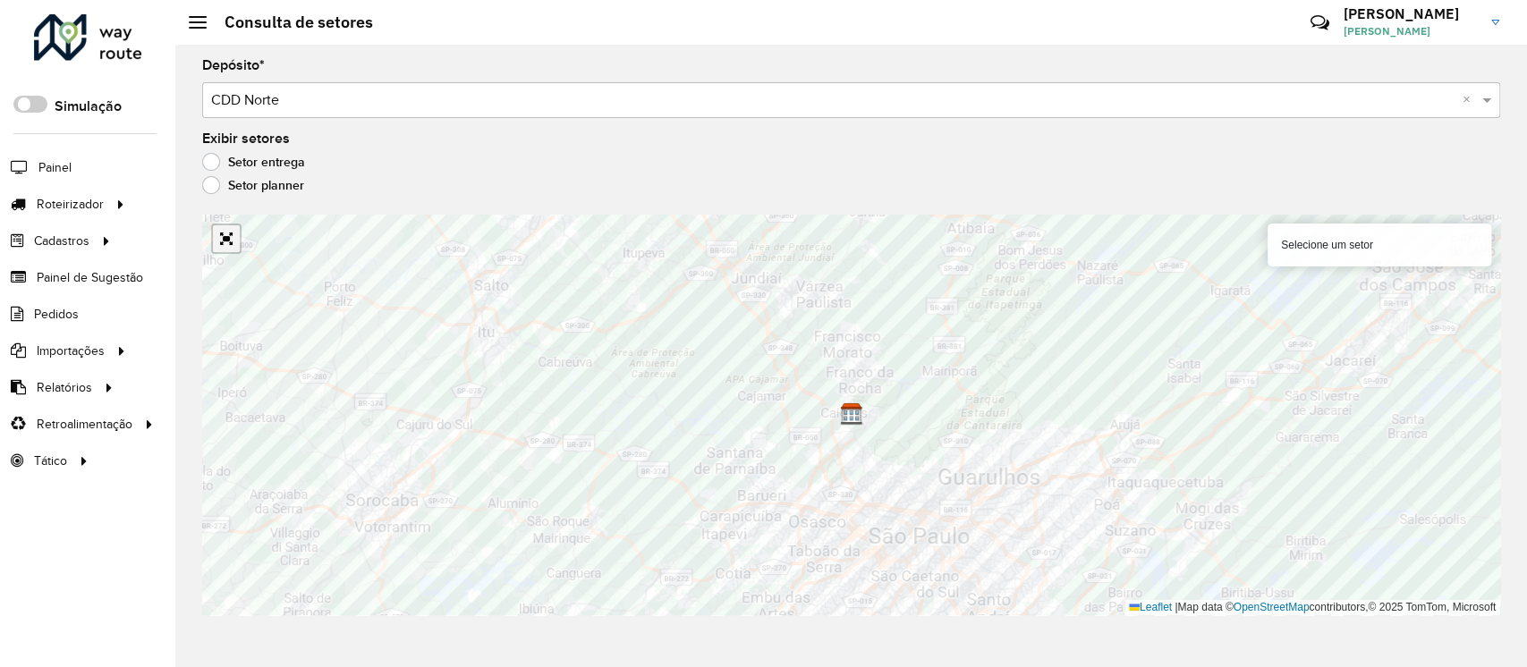
click at [222, 240] on link "Abrir mapa em tela cheia" at bounding box center [226, 238] width 27 height 27
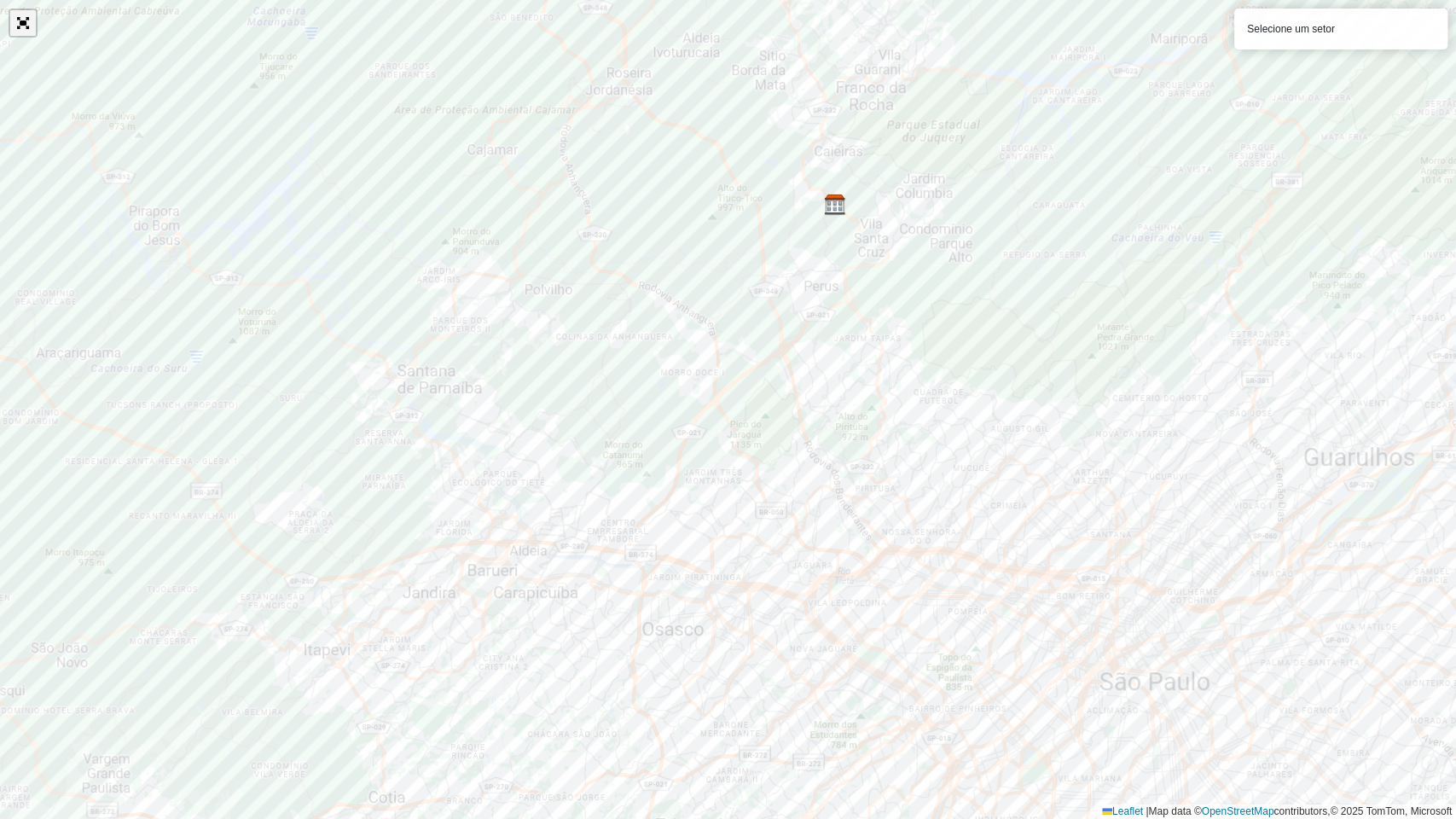
click at [25, 27] on link "Abrir mapa em tela cheia" at bounding box center [23, 23] width 26 height 26
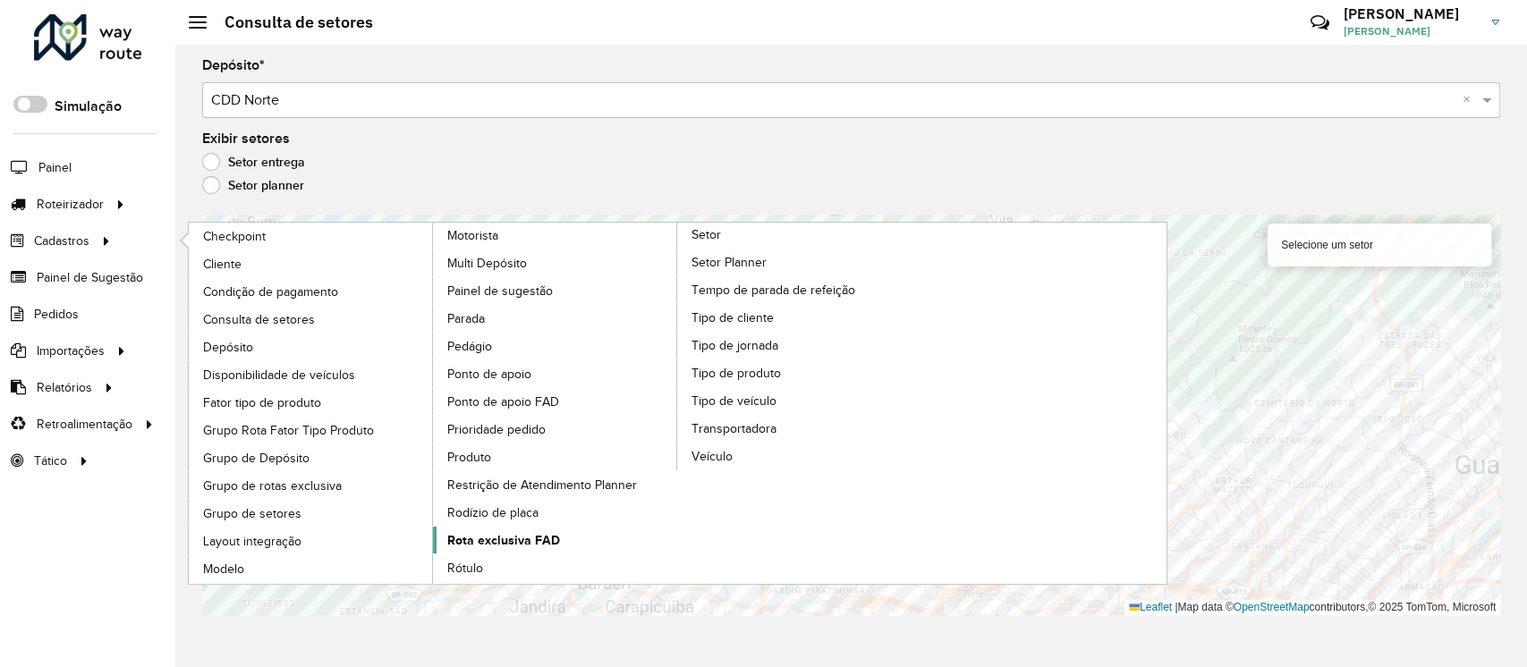
click at [472, 541] on span "Rota exclusiva FAD" at bounding box center [503, 540] width 113 height 19
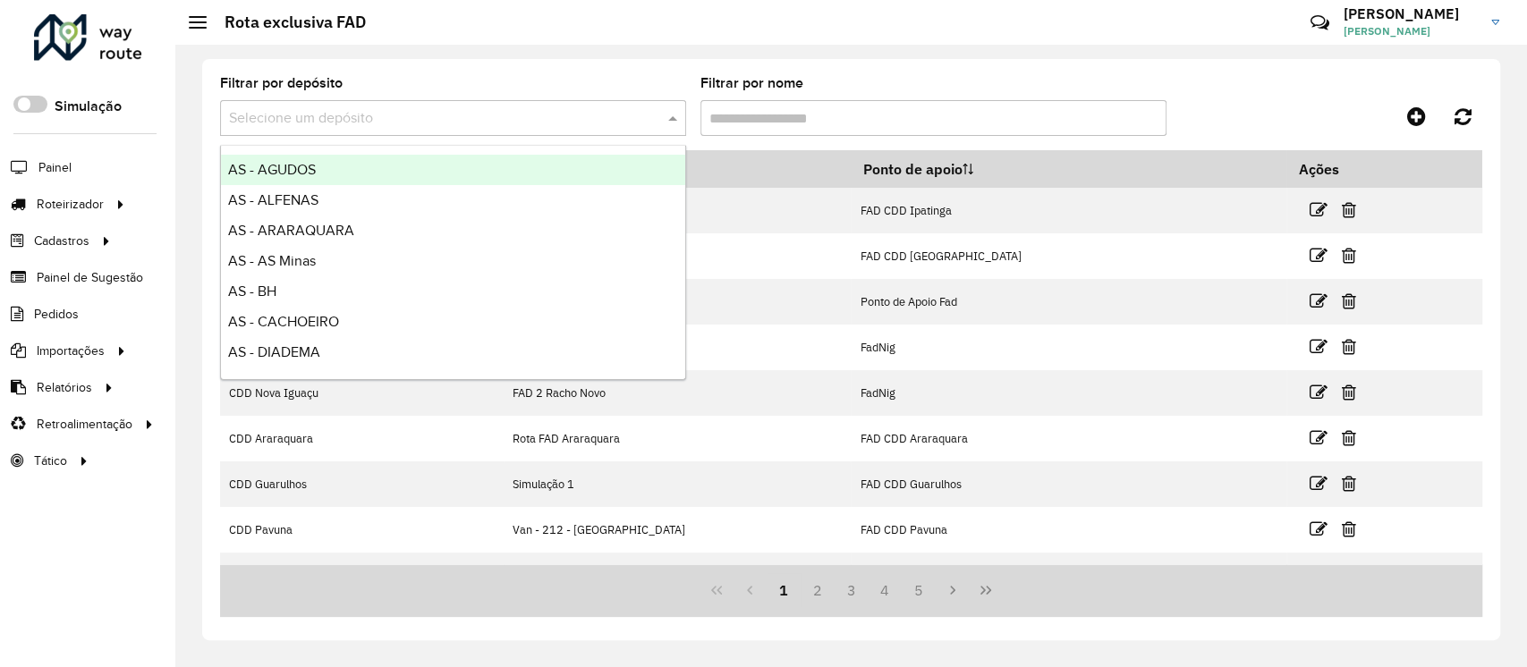
click at [399, 121] on input "text" at bounding box center [435, 118] width 412 height 21
type input "***"
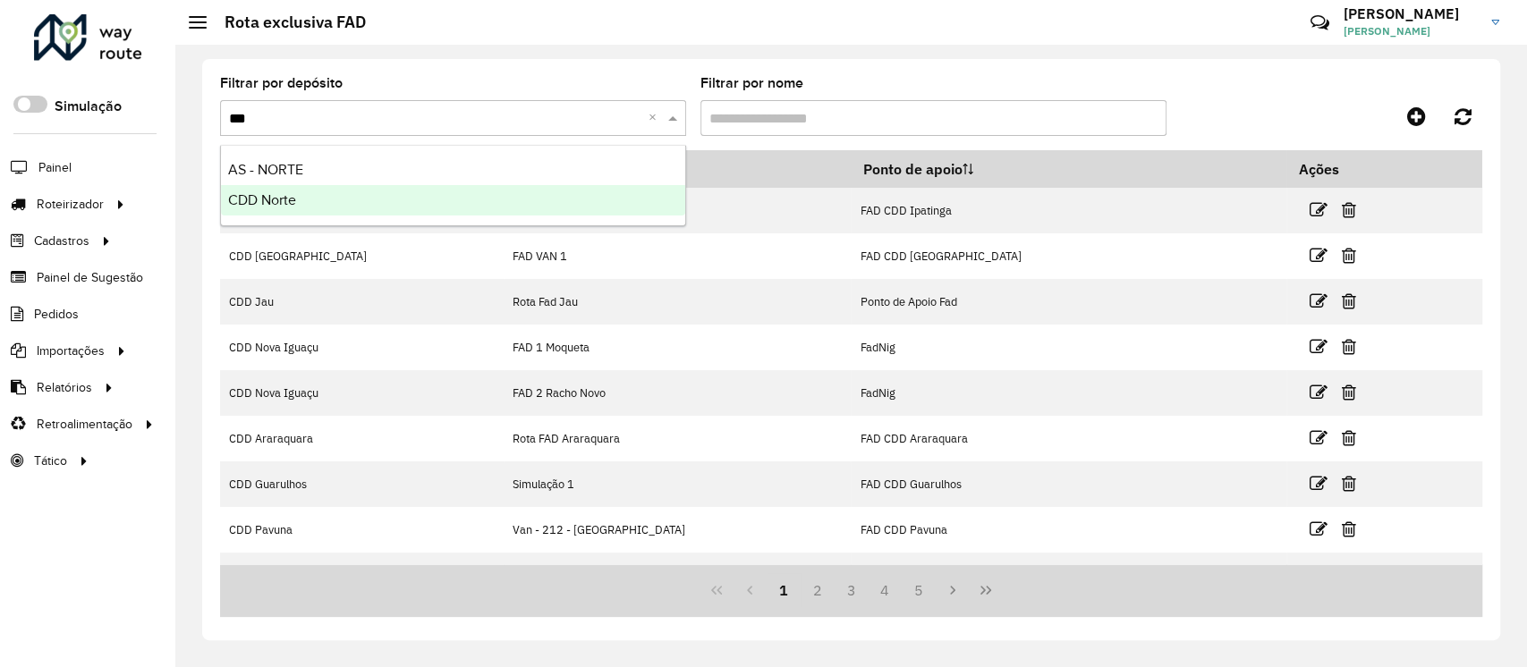
click at [350, 204] on div "CDD Norte" at bounding box center [453, 200] width 464 height 30
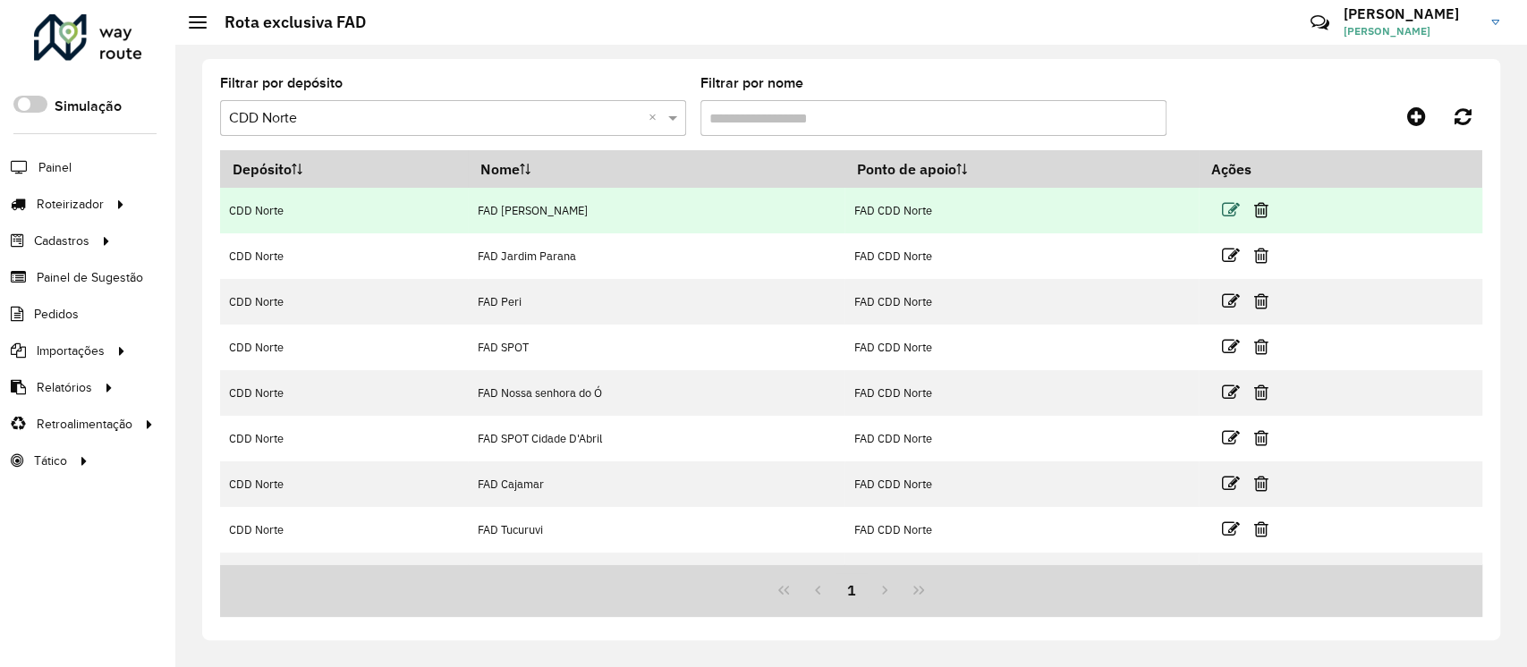
click at [1231, 209] on icon at bounding box center [1231, 210] width 18 height 18
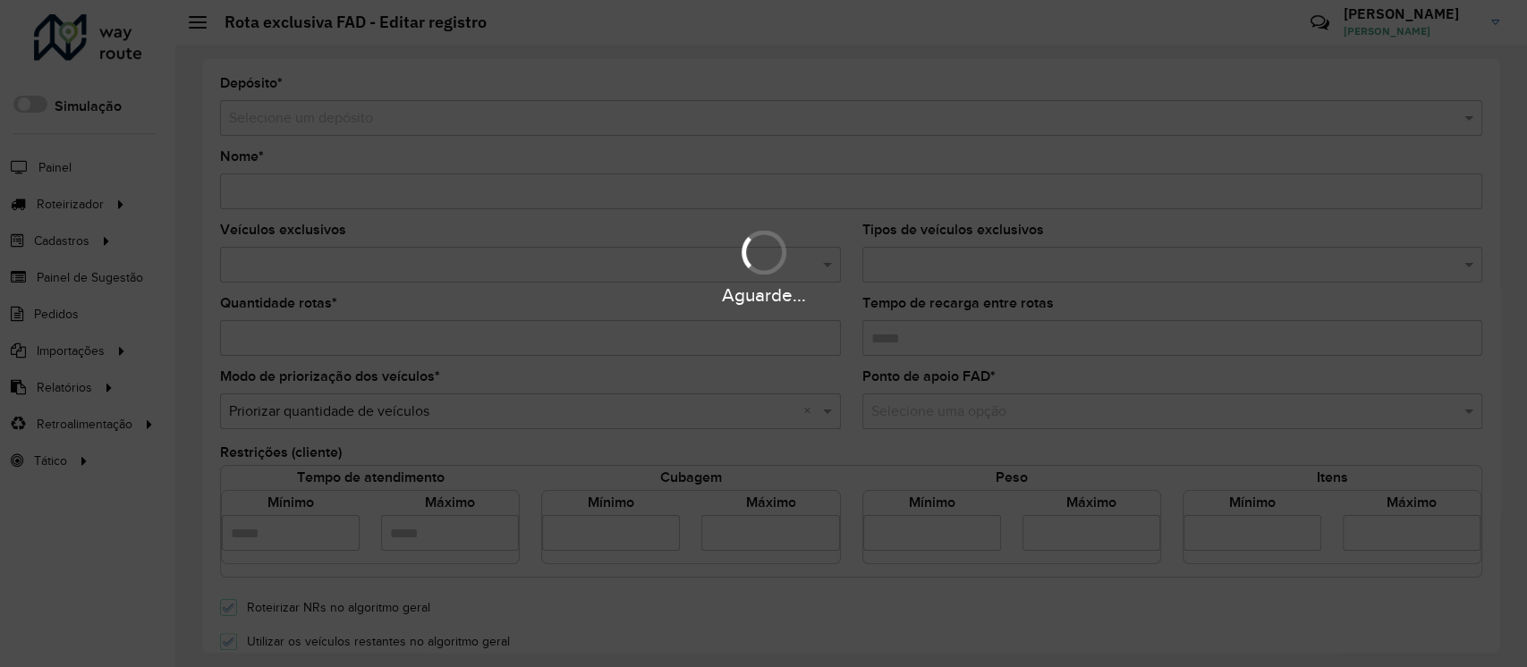
type input "**********"
type input "*"
type input "****"
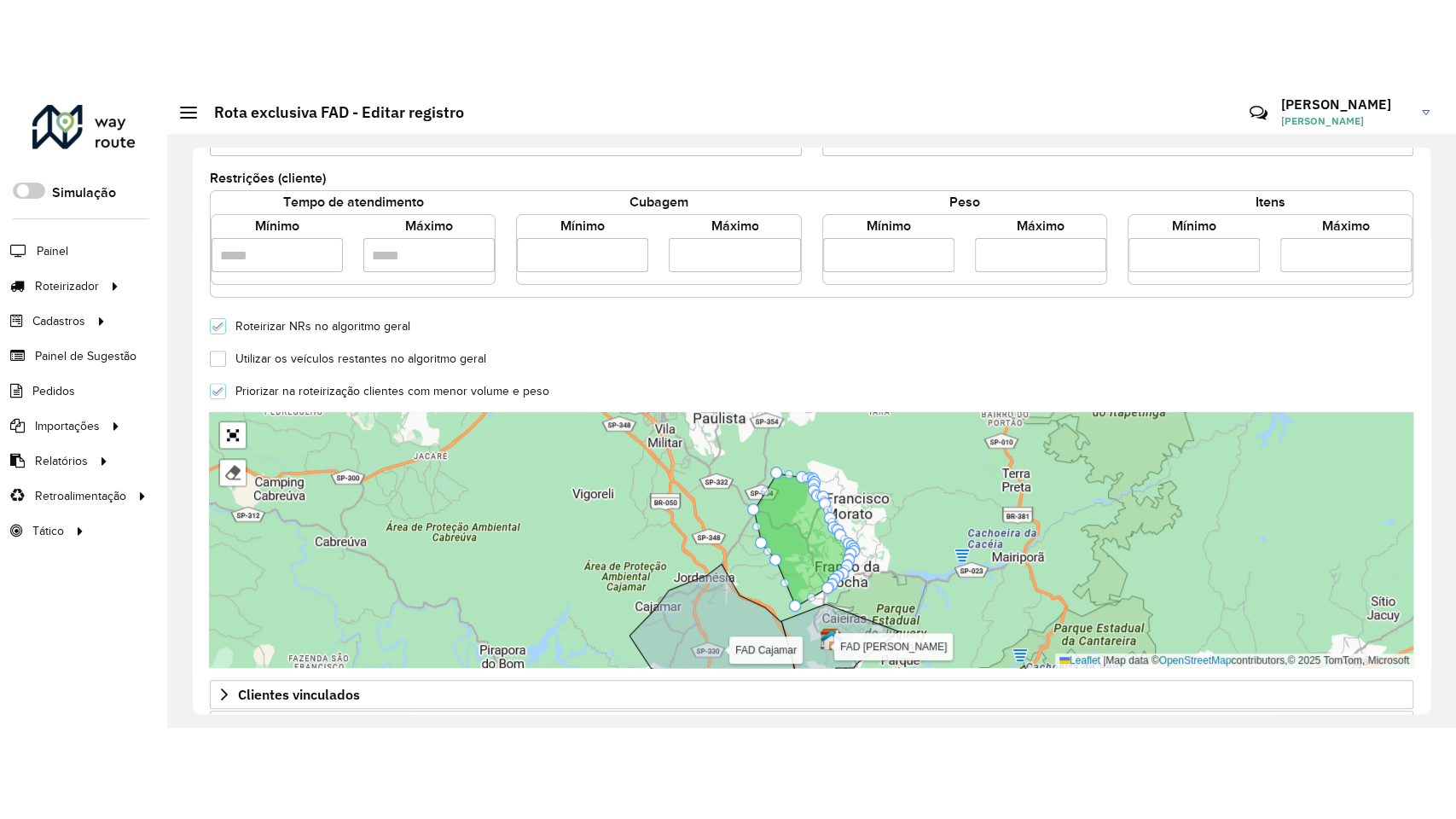
scroll to position [379, 0]
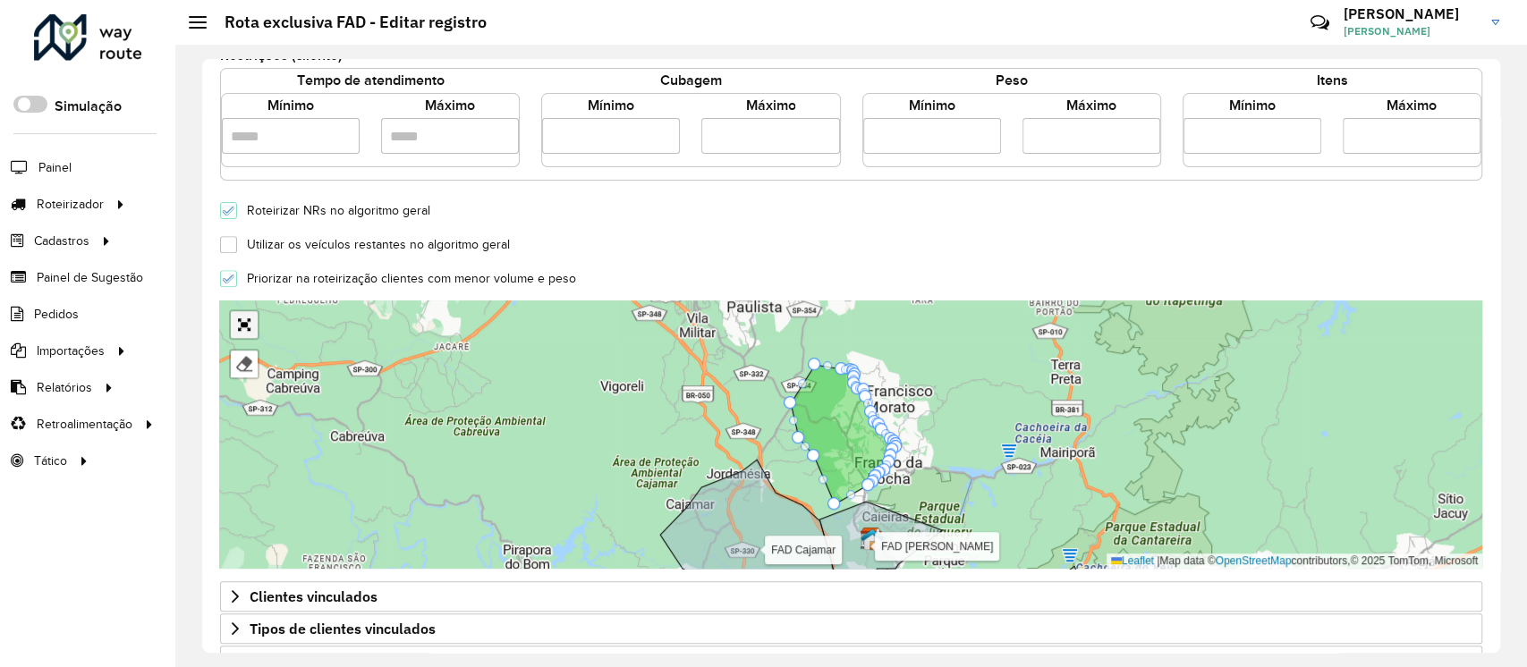
click at [243, 329] on link "Abrir mapa em tela cheia" at bounding box center [244, 324] width 27 height 27
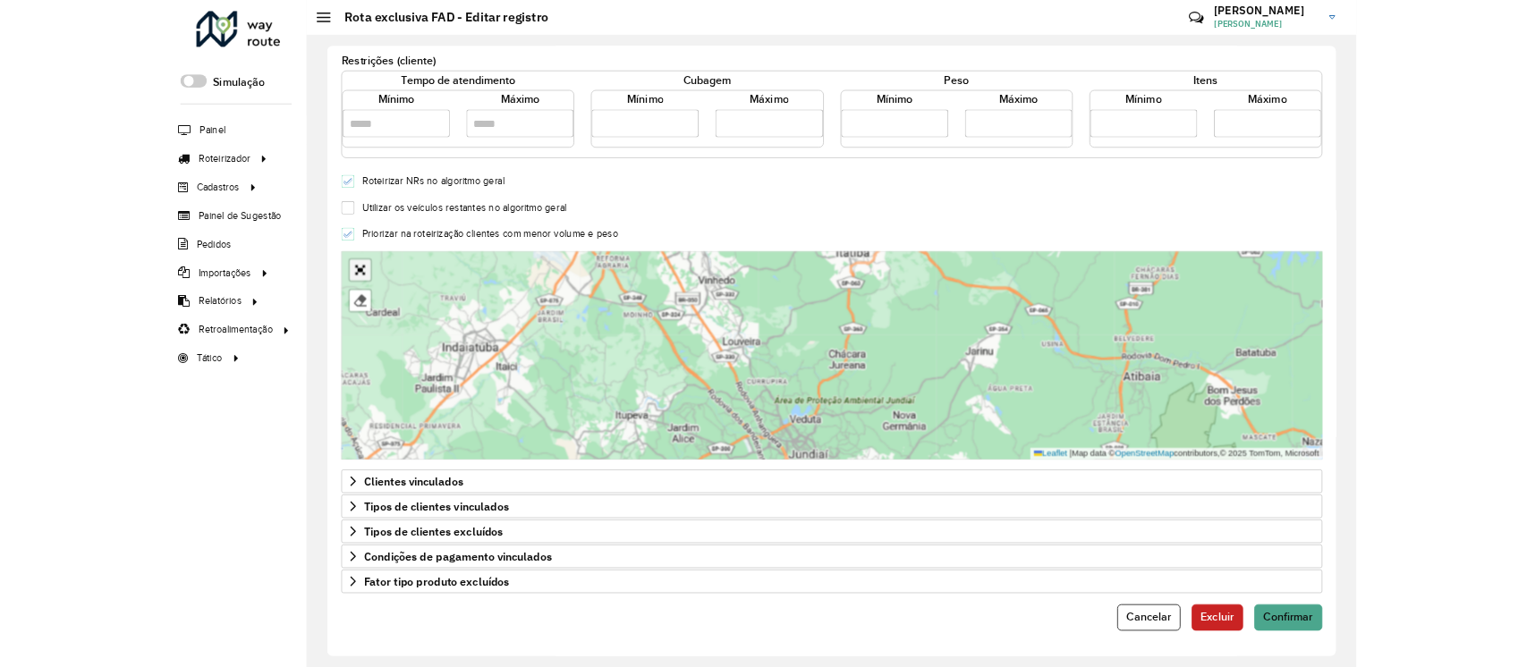
scroll to position [91, 0]
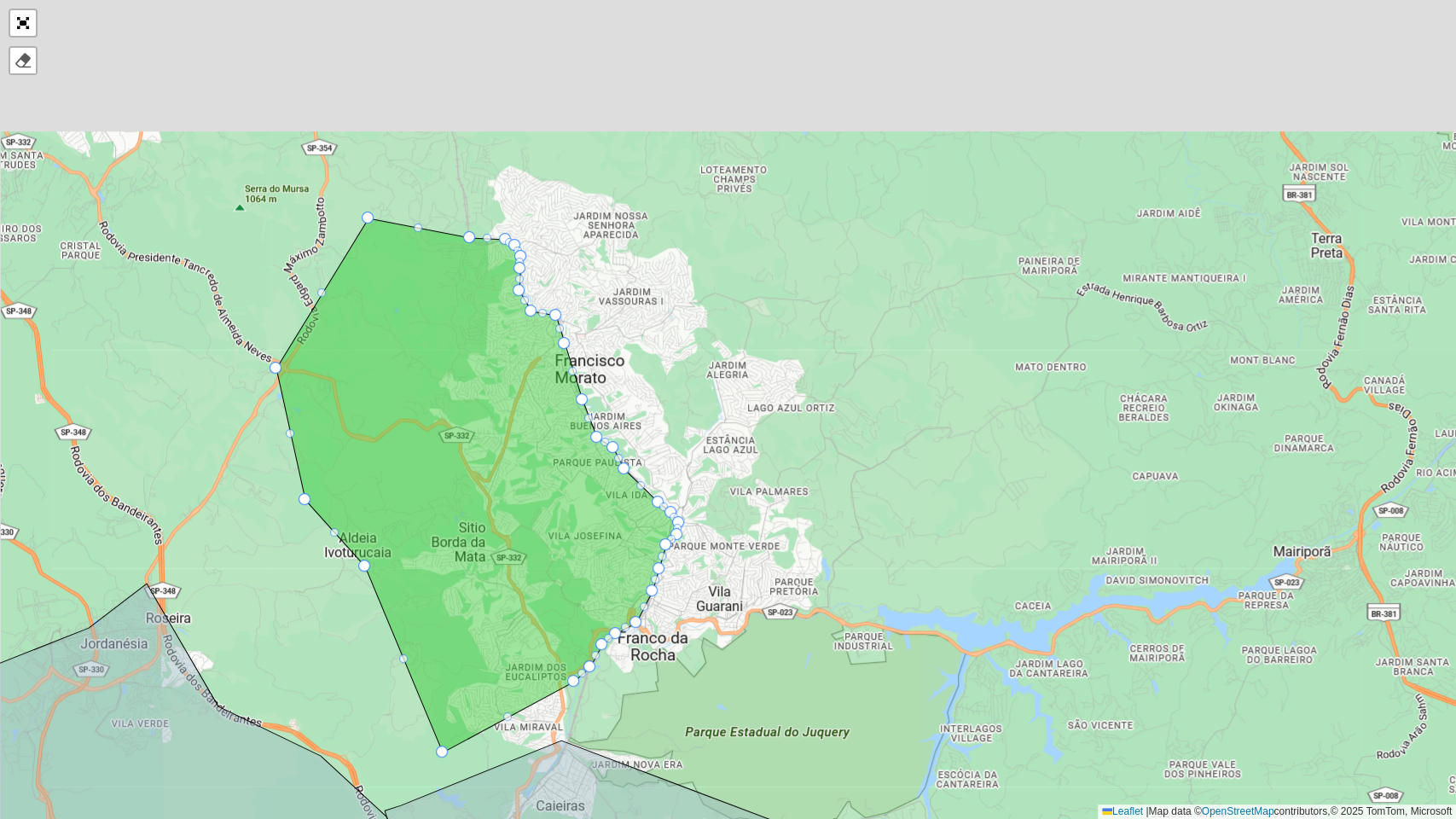
drag, startPoint x: 720, startPoint y: 144, endPoint x: 683, endPoint y: 389, distance: 247.8
click at [683, 389] on div "FAD Jardim Parana FAD Peri FAD SPOT FAD Nossa senhora do Ó FAD SPOT Cidade D'Ab…" at bounding box center [728, 409] width 1456 height 819
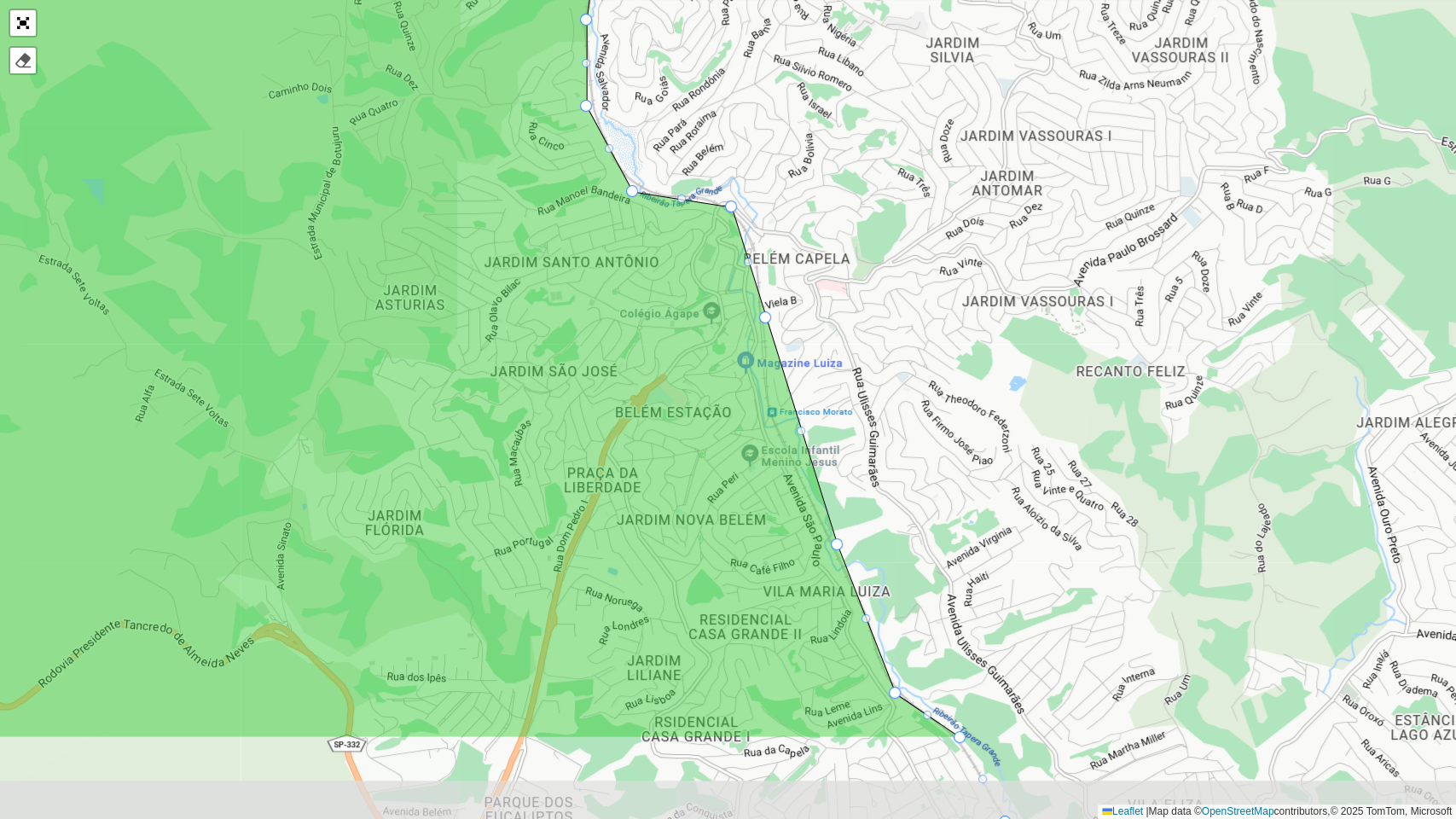
drag, startPoint x: 909, startPoint y: 583, endPoint x: 908, endPoint y: 458, distance: 125.0
click at [908, 458] on div "FAD Jardim Parana FAD Peri FAD SPOT FAD Nossa senhora do Ó FAD SPOT Cidade D'Ab…" at bounding box center [728, 409] width 1456 height 819
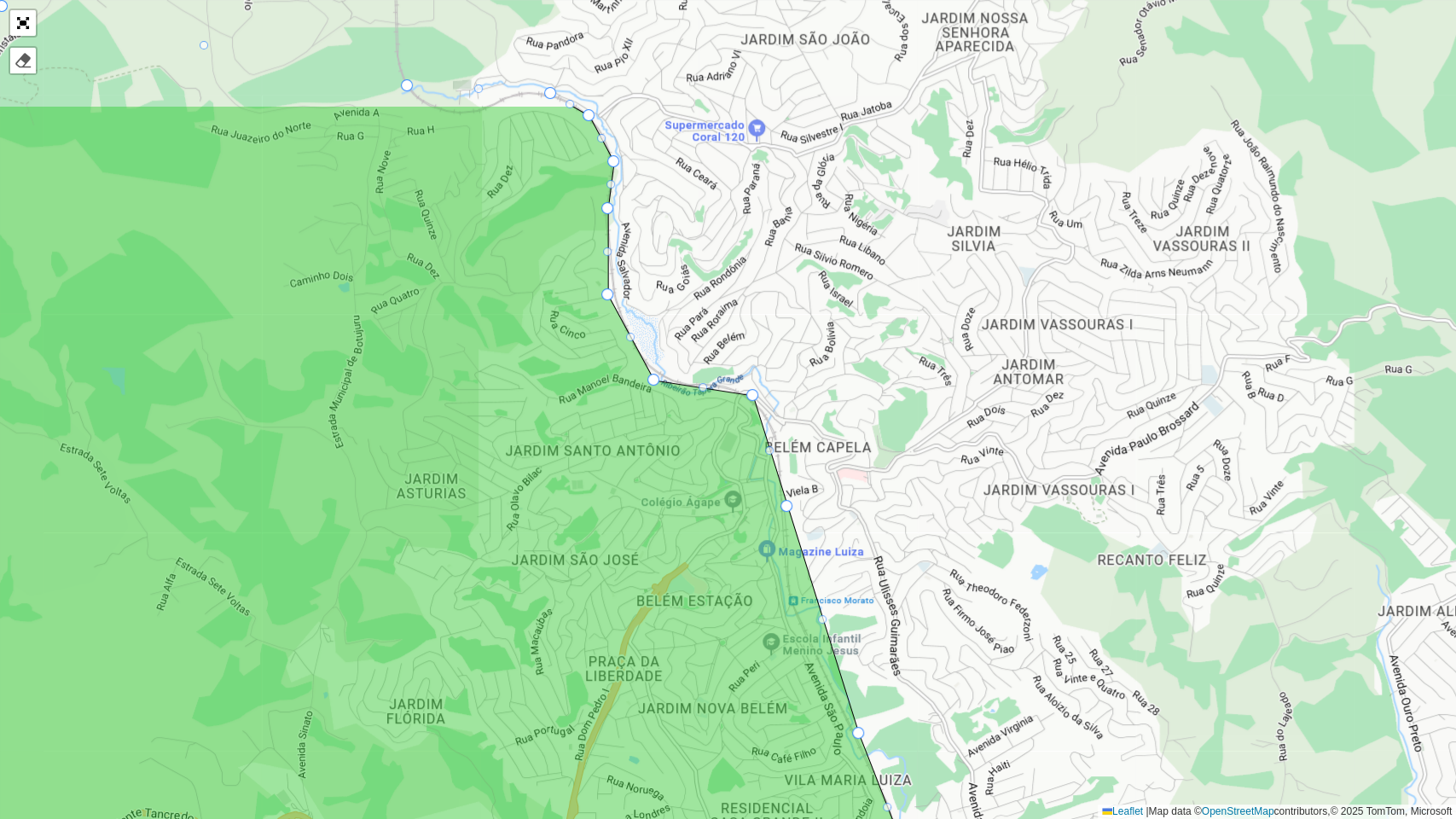
drag, startPoint x: 887, startPoint y: 132, endPoint x: 908, endPoint y: 320, distance: 189.2
click at [908, 320] on div "FAD Jardim Parana FAD Peri FAD SPOT FAD Nossa senhora do Ó FAD SPOT Cidade D'Ab…" at bounding box center [728, 409] width 1456 height 819
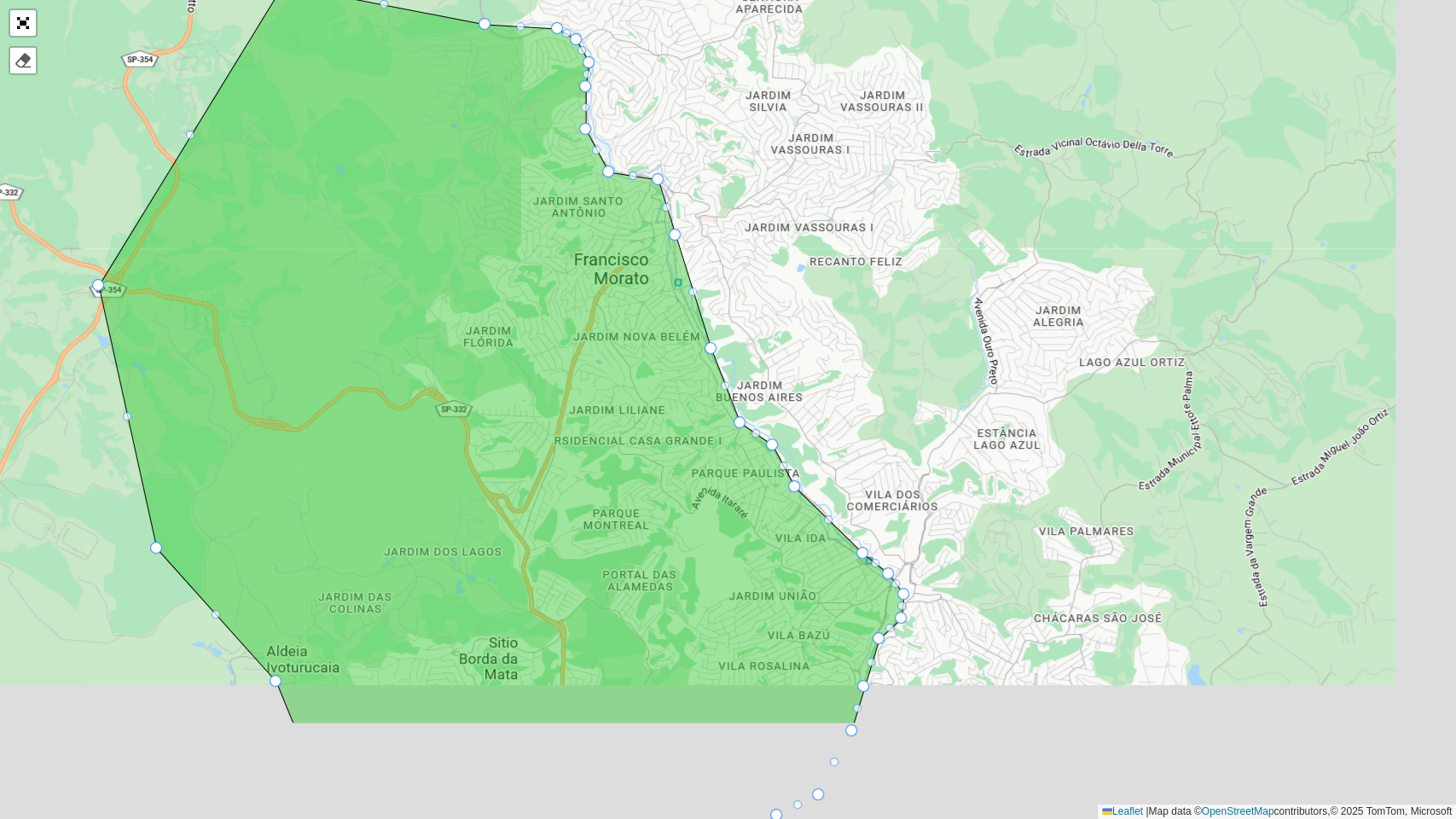
drag, startPoint x: 566, startPoint y: 409, endPoint x: 492, endPoint y: 253, distance: 172.7
click at [500, 262] on icon at bounding box center [502, 355] width 806 height 738
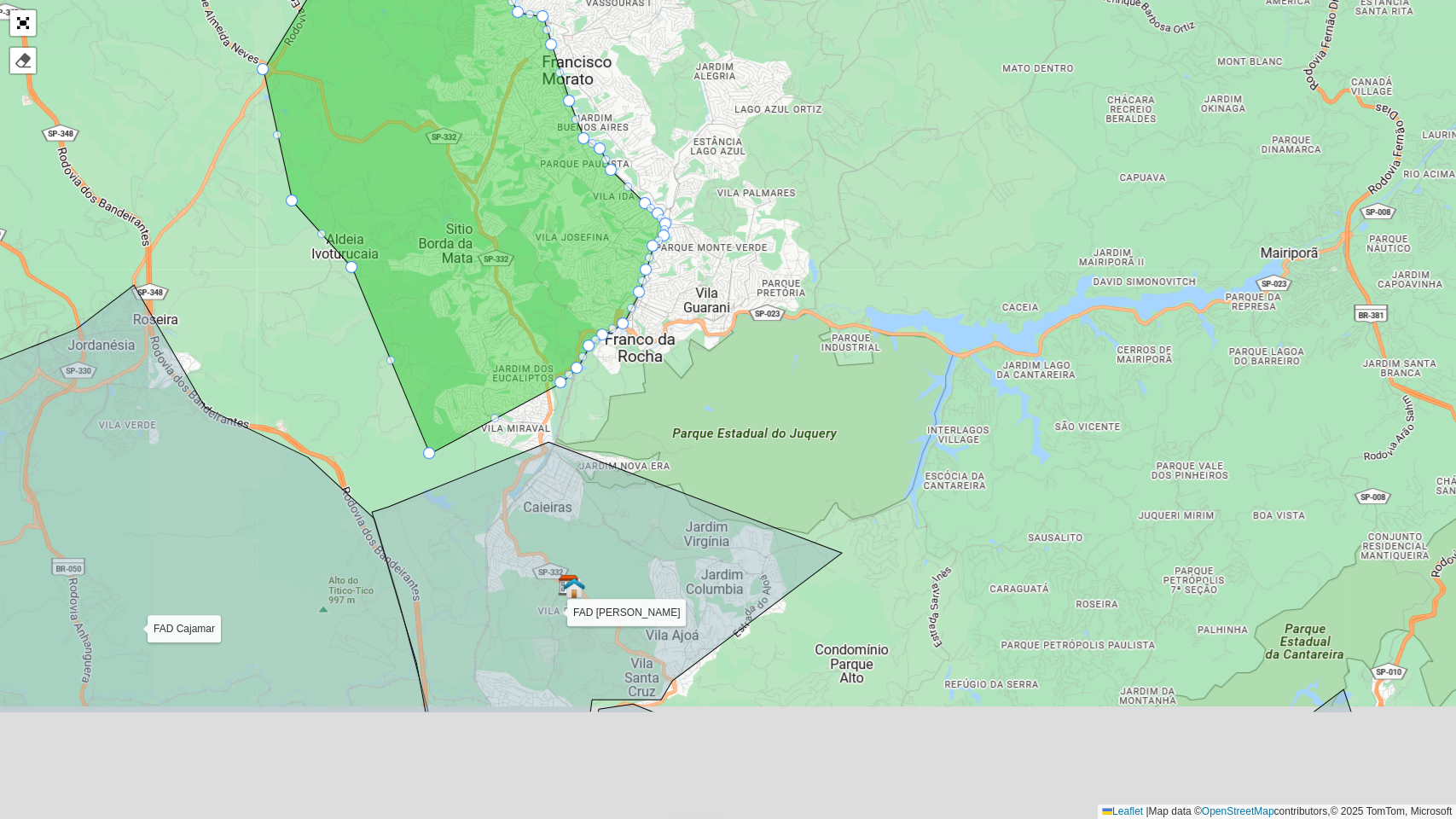
drag, startPoint x: 765, startPoint y: 418, endPoint x: 685, endPoint y: 428, distance: 80.6
click at [730, 241] on div "FAD Jardim Parana FAD Peri FAD SPOT FAD Nossa senhora do Ó FAD SPOT Cidade D'Ab…" at bounding box center [728, 409] width 1456 height 819
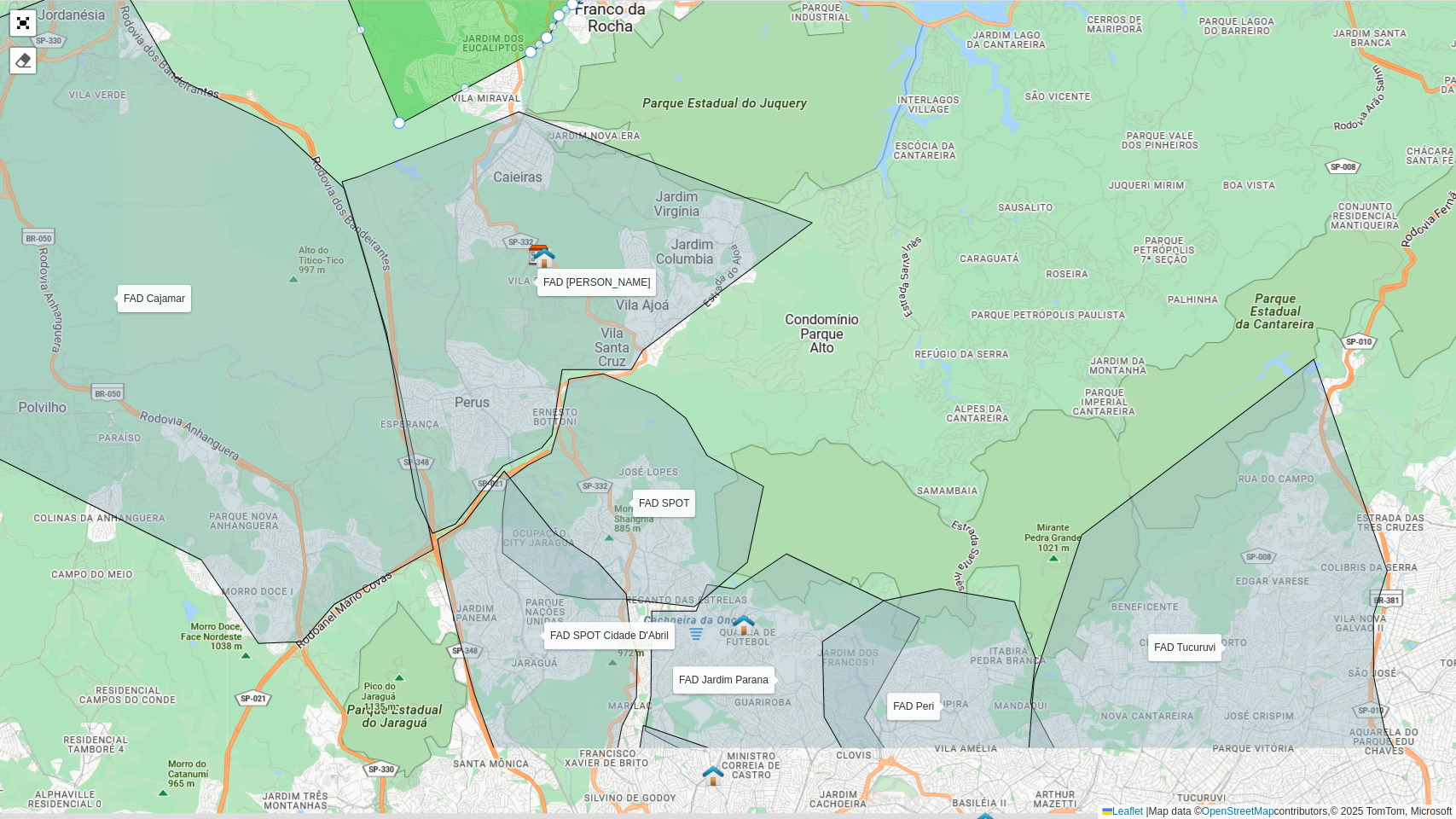
drag, startPoint x: 742, startPoint y: 416, endPoint x: 748, endPoint y: 276, distance: 140.1
click at [748, 249] on div "FAD Jardim Parana FAD Peri FAD SPOT FAD Nossa senhora do Ó FAD SPOT Cidade D'Ab…" at bounding box center [728, 409] width 1456 height 819
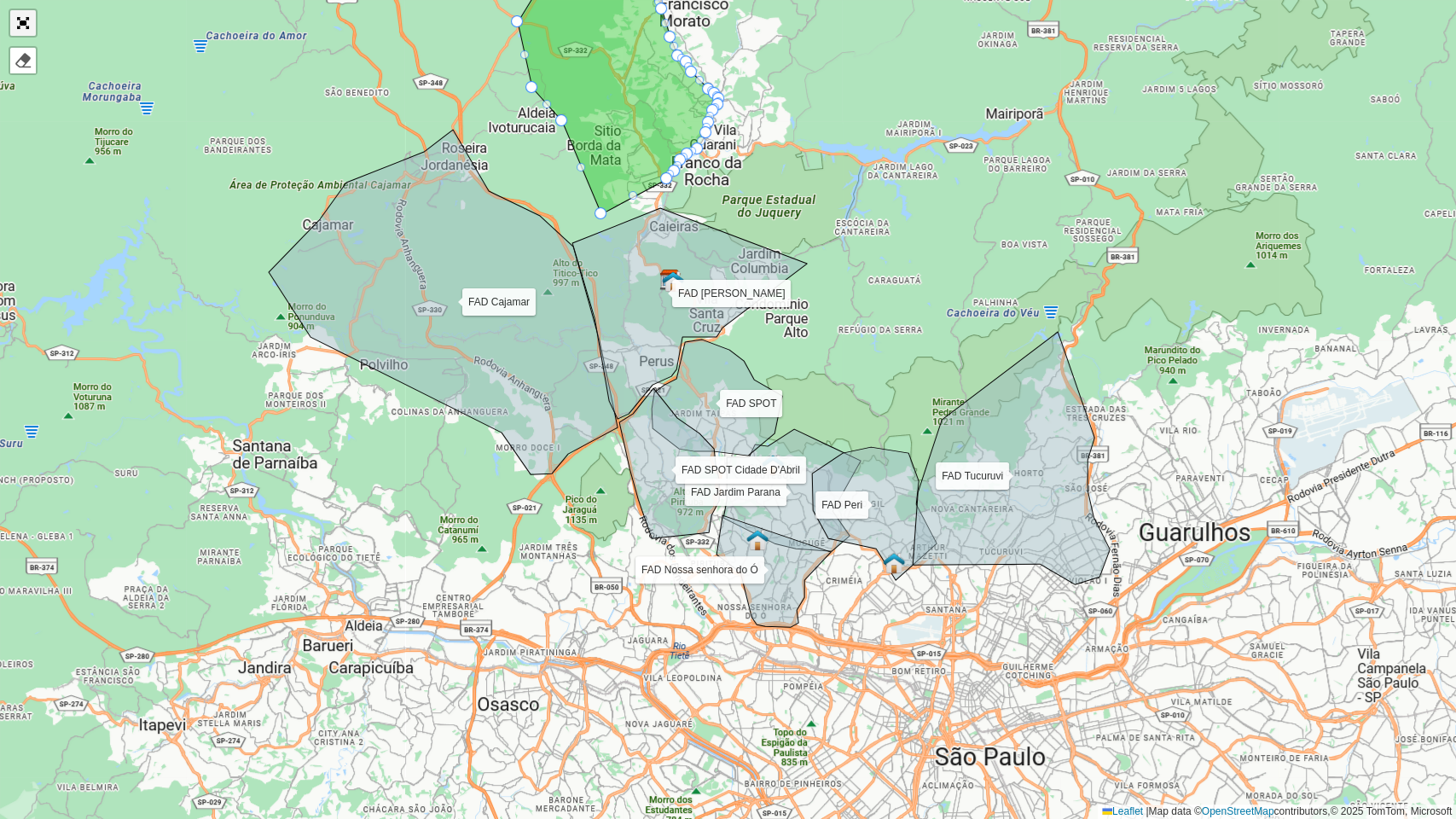
click at [28, 31] on link "Abrir mapa em tela cheia" at bounding box center [23, 23] width 26 height 26
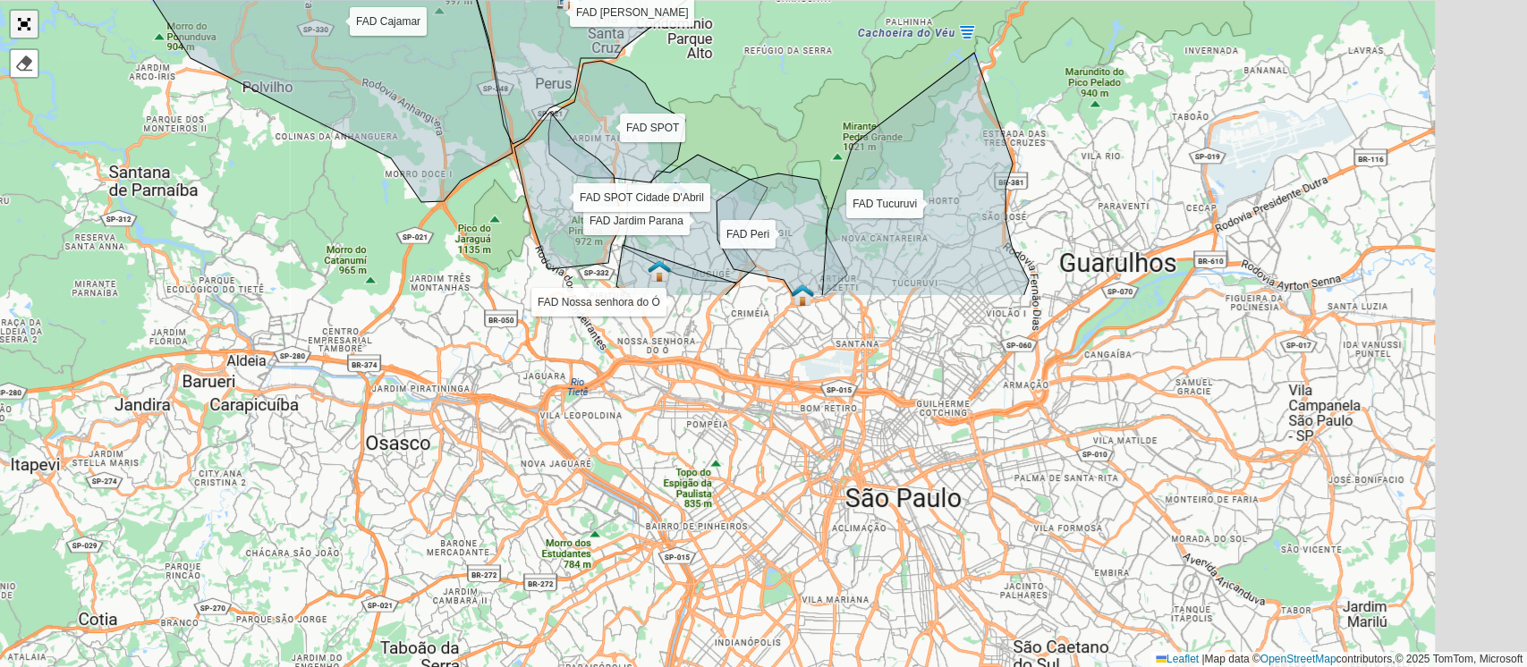
scroll to position [290, 0]
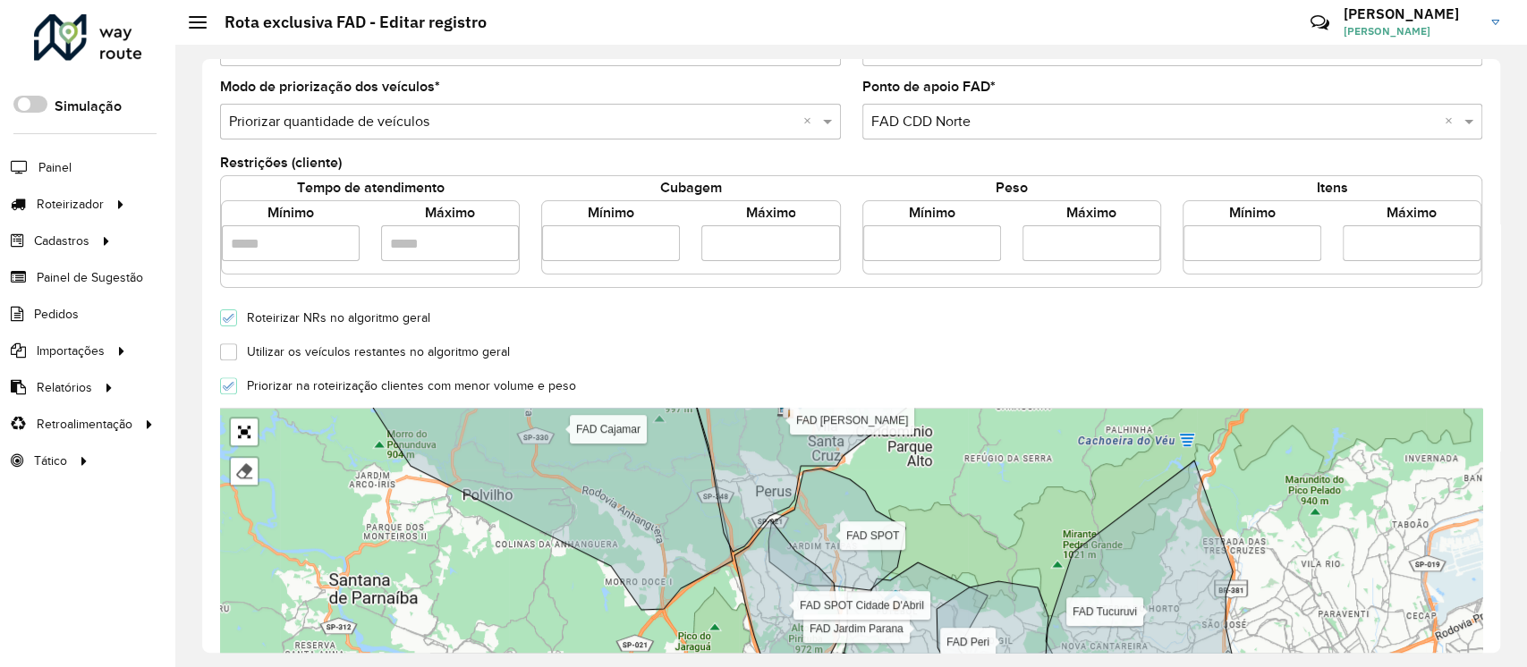
drag, startPoint x: 717, startPoint y: 246, endPoint x: 707, endPoint y: 242, distance: 10.5
click at [707, 242] on input "****" at bounding box center [770, 243] width 138 height 36
click at [964, 361] on div "Utilizar os veículos restantes no algoritmo geral" at bounding box center [851, 350] width 1284 height 21
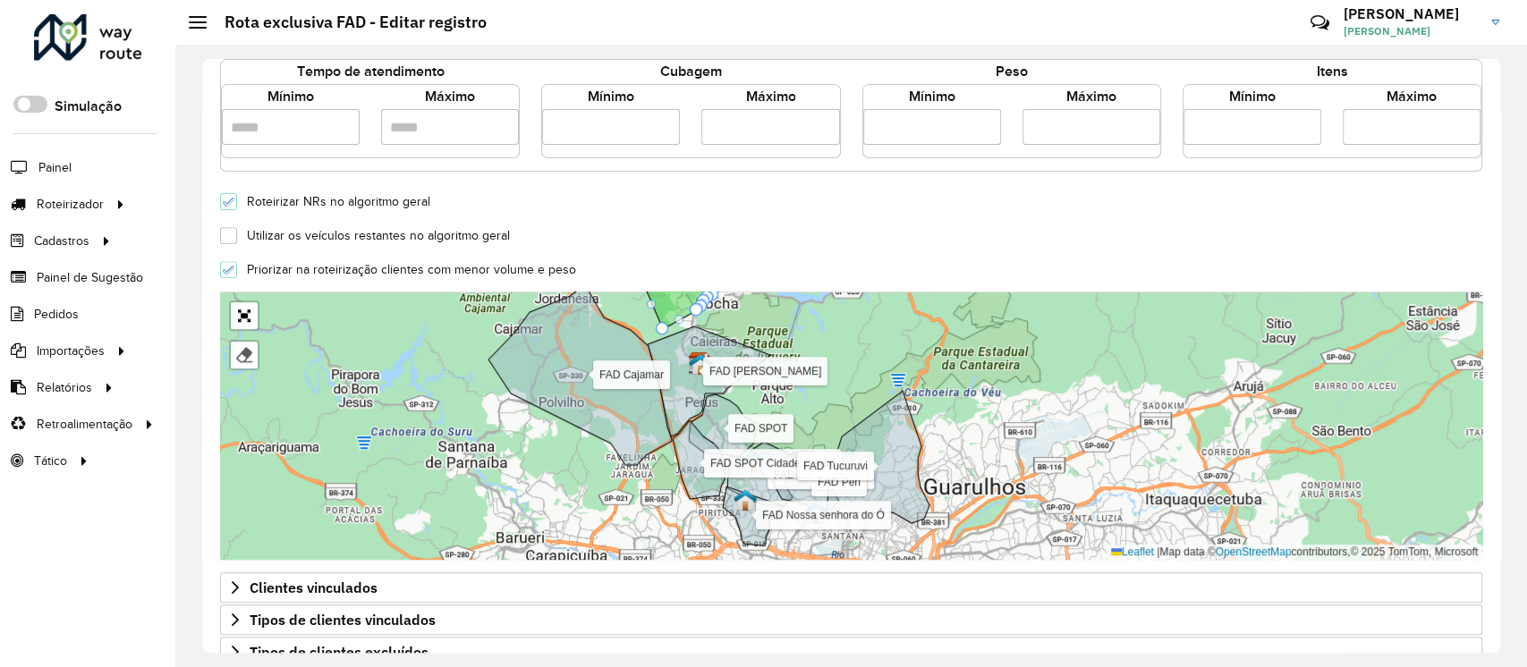
scroll to position [409, 0]
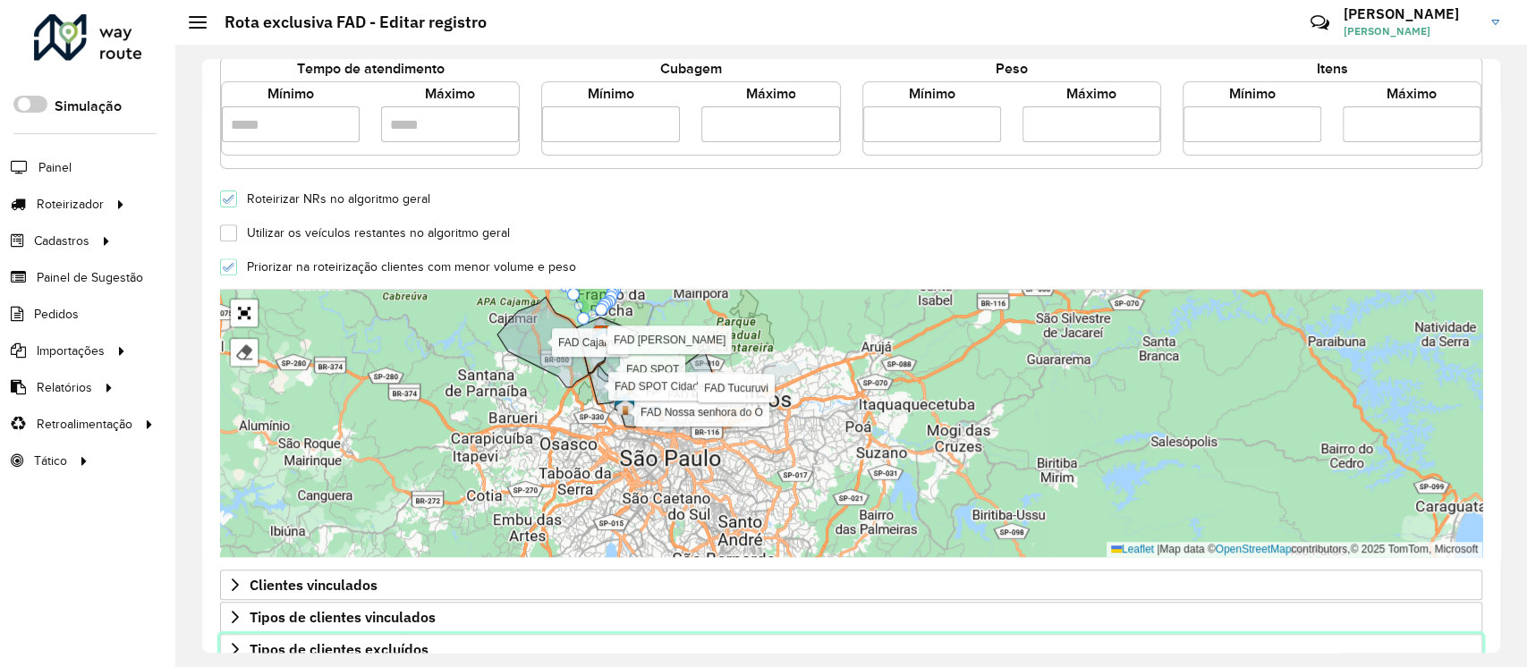
click at [327, 646] on span "Tipos de clientes excluídos" at bounding box center [339, 649] width 179 height 14
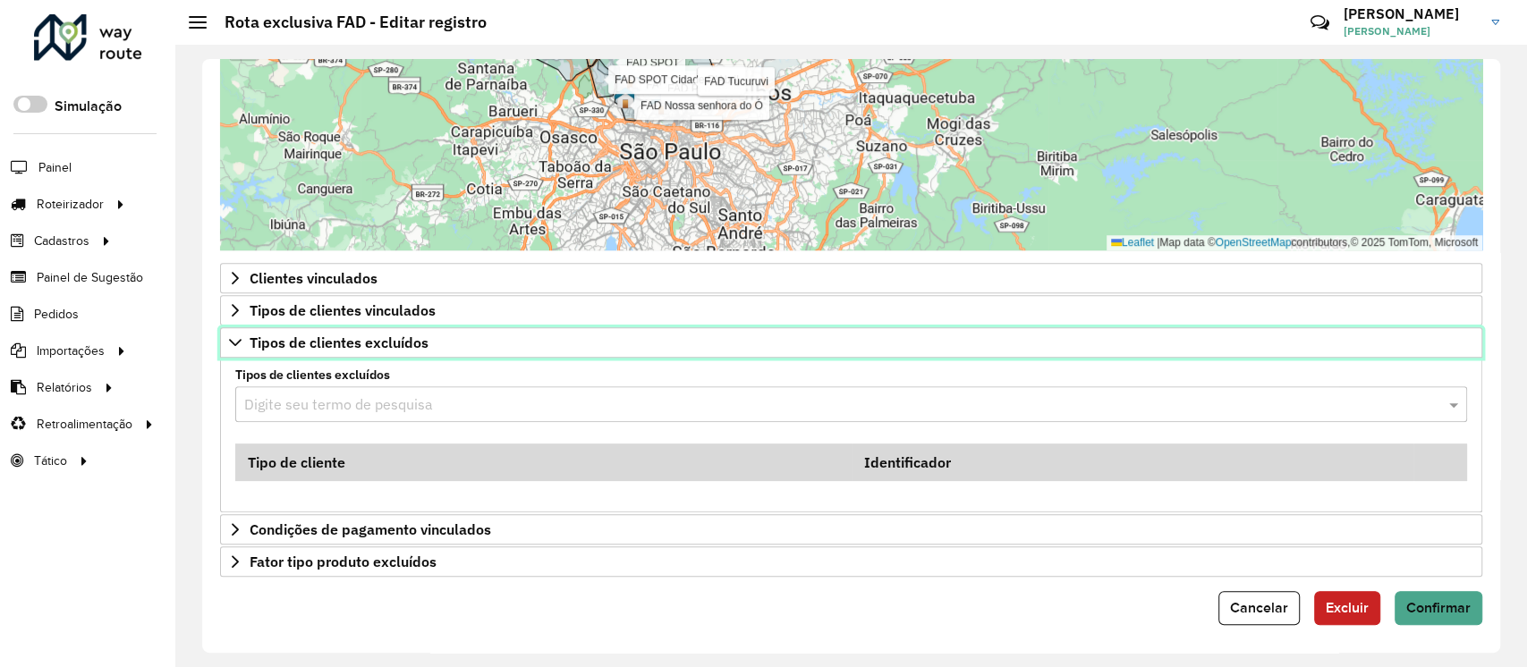
scroll to position [718, 0]
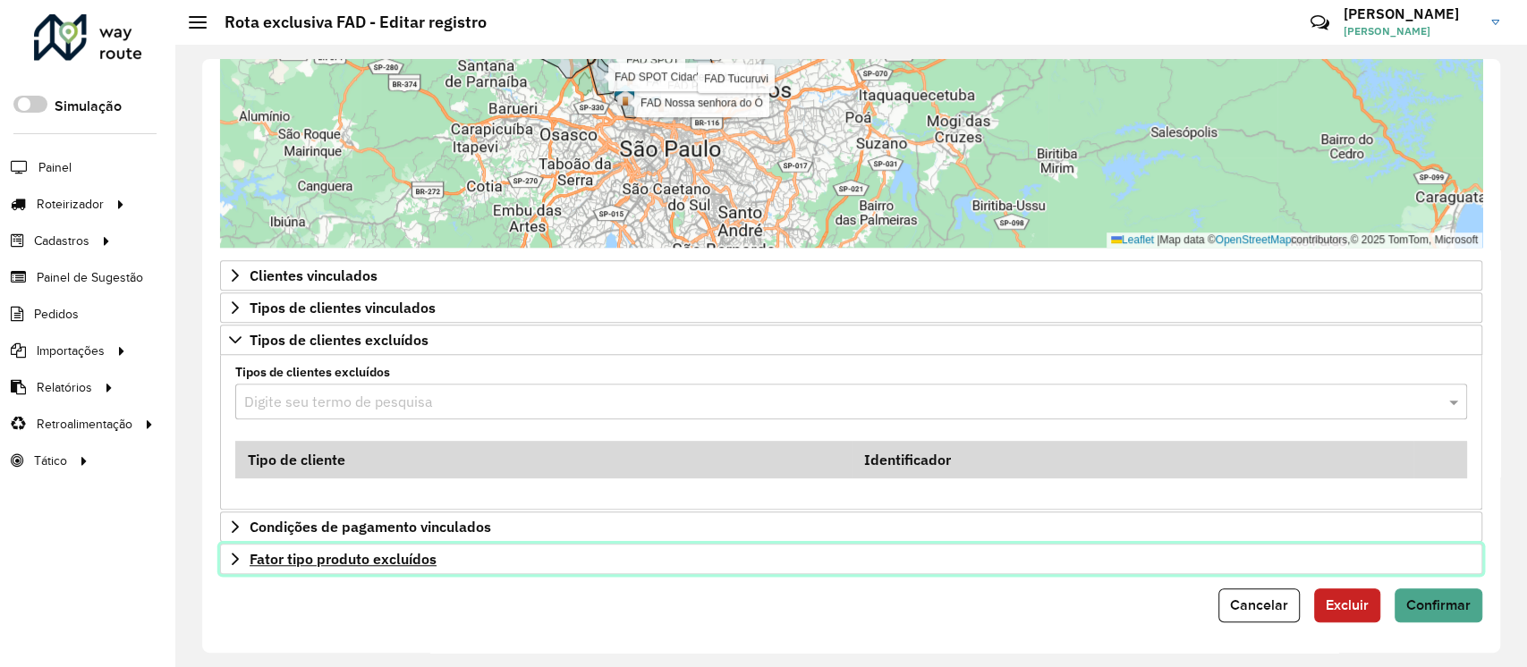
click at [341, 558] on span "Fator tipo produto excluídos" at bounding box center [343, 559] width 187 height 14
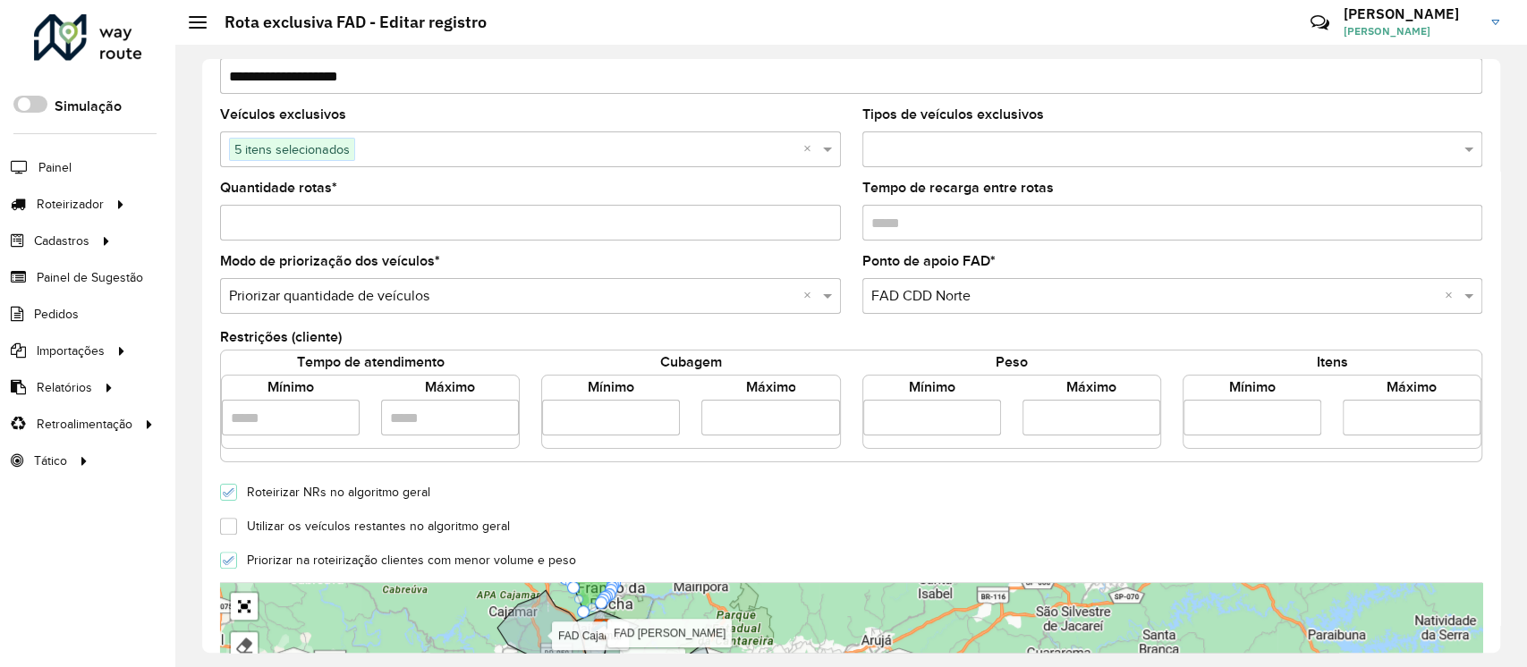
scroll to position [0, 0]
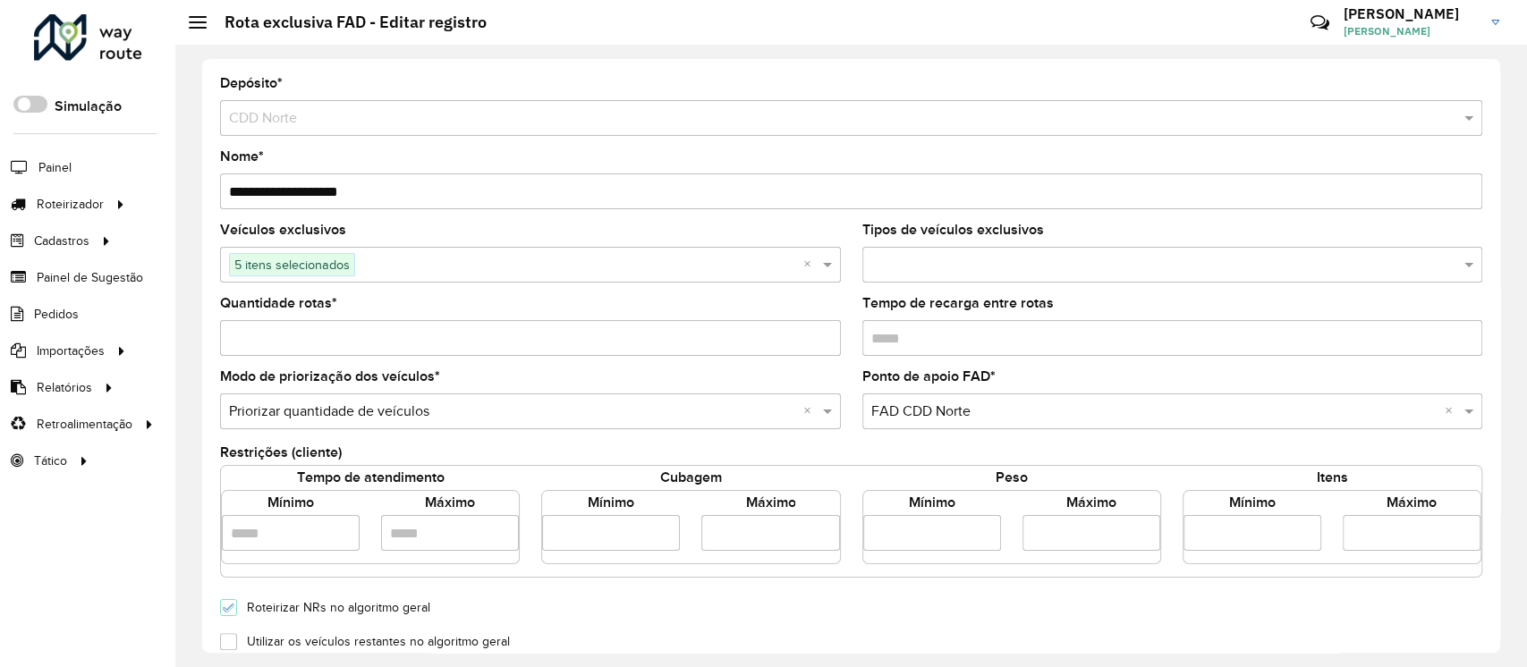
click at [552, 272] on input "text" at bounding box center [579, 265] width 448 height 21
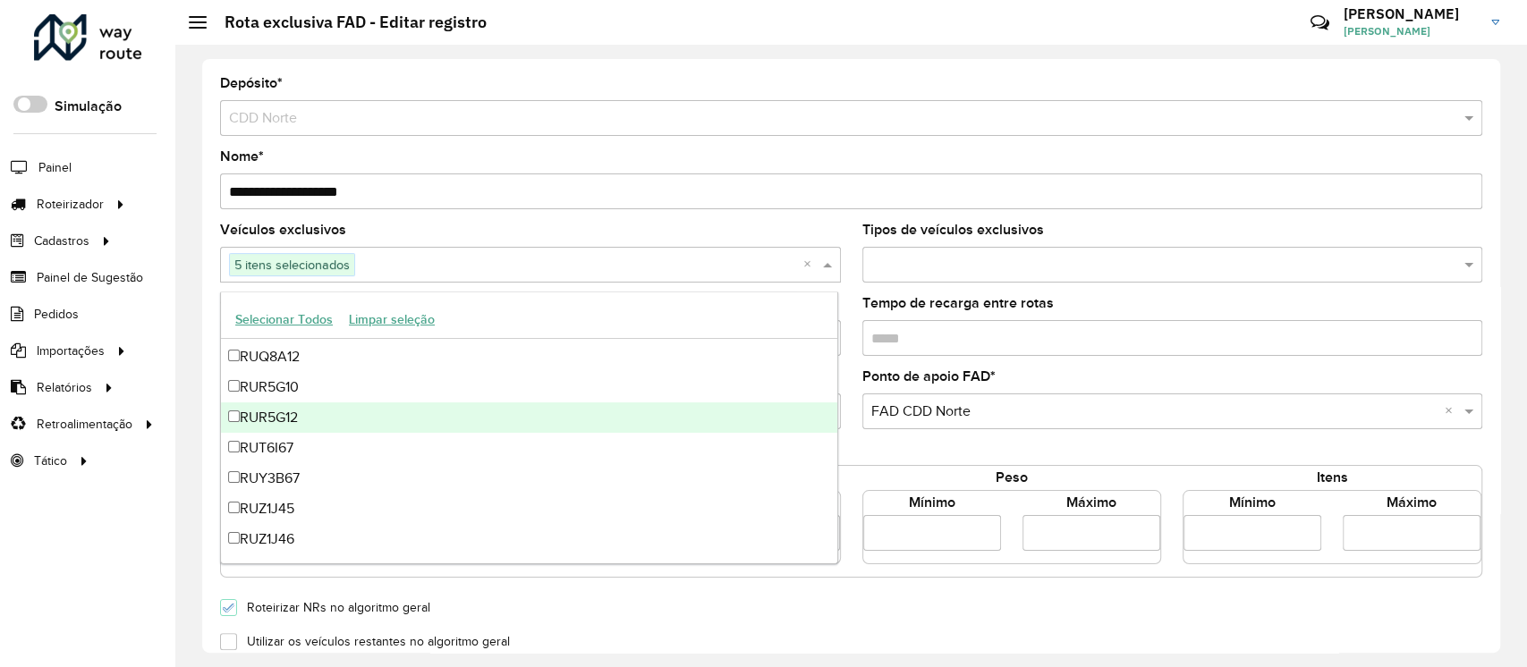
scroll to position [12648, 0]
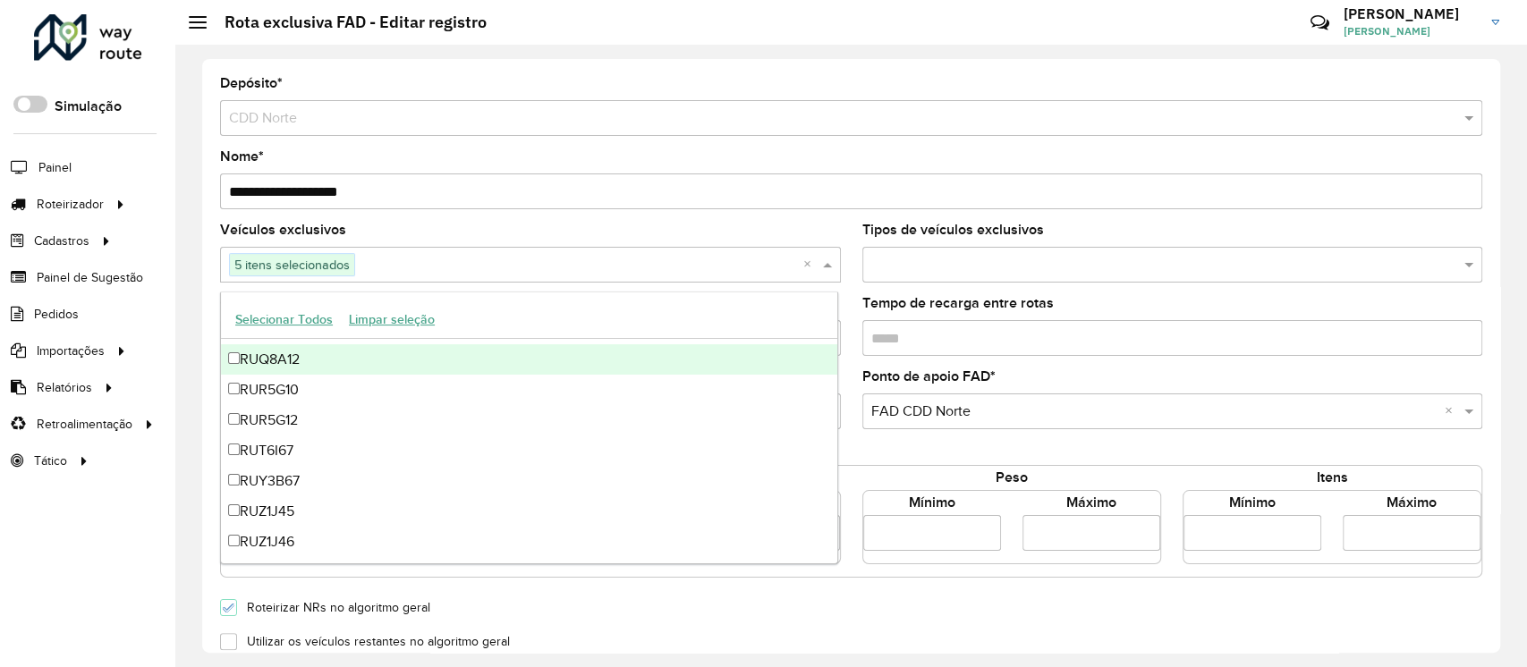
click at [818, 152] on div "**********" at bounding box center [851, 179] width 1262 height 59
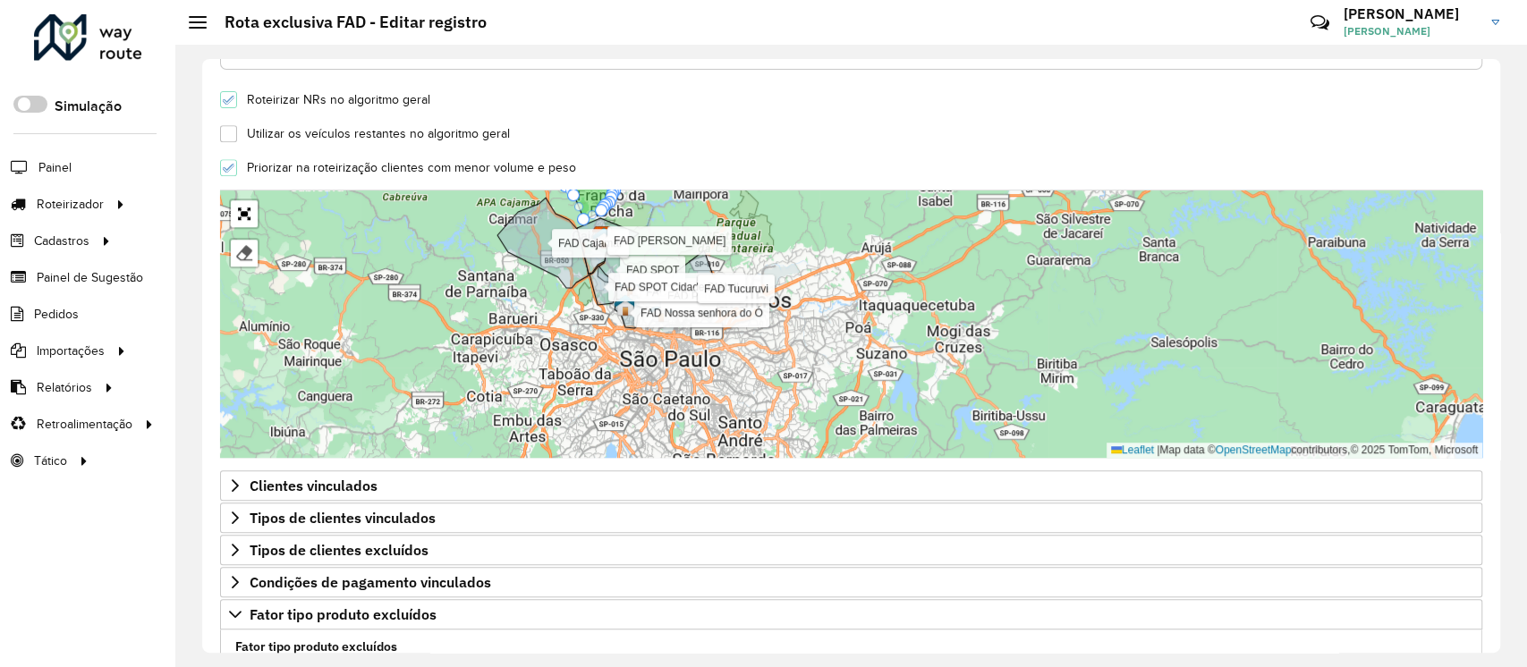
scroll to position [636, 0]
